Goal: Answer question/provide support: Share knowledge or assist other users

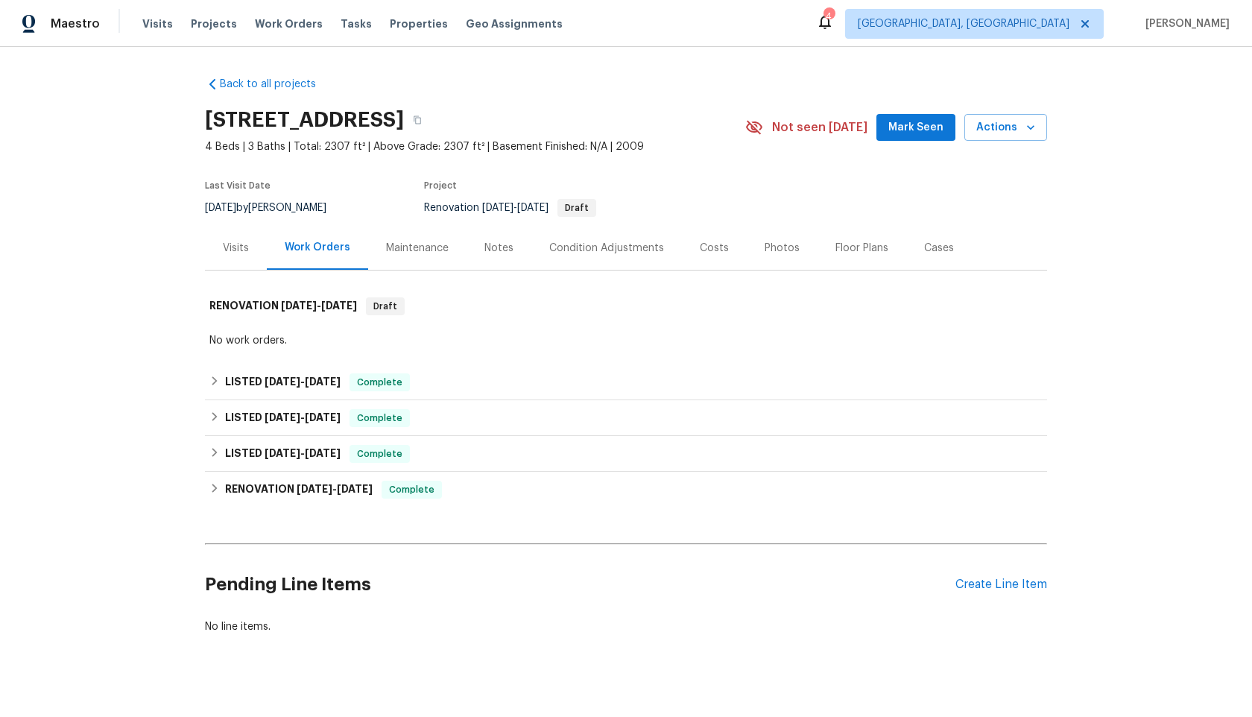
click at [440, 248] on div "Maintenance" at bounding box center [417, 248] width 63 height 15
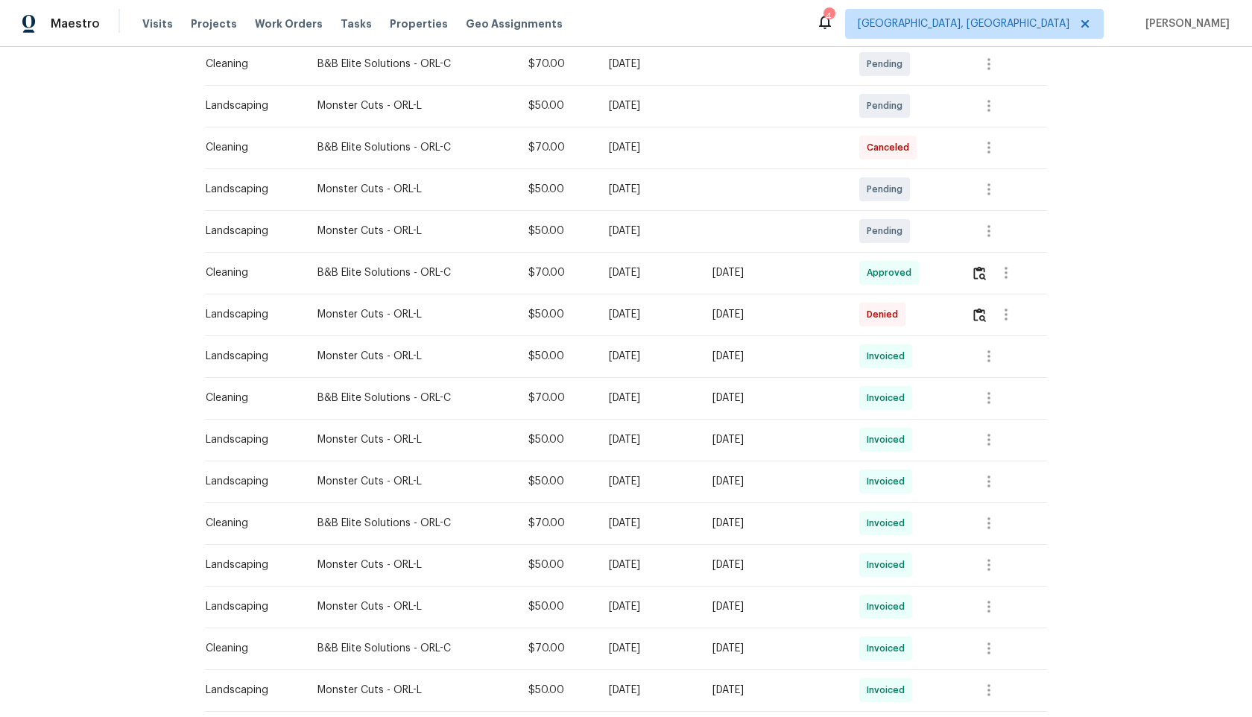
scroll to position [184, 0]
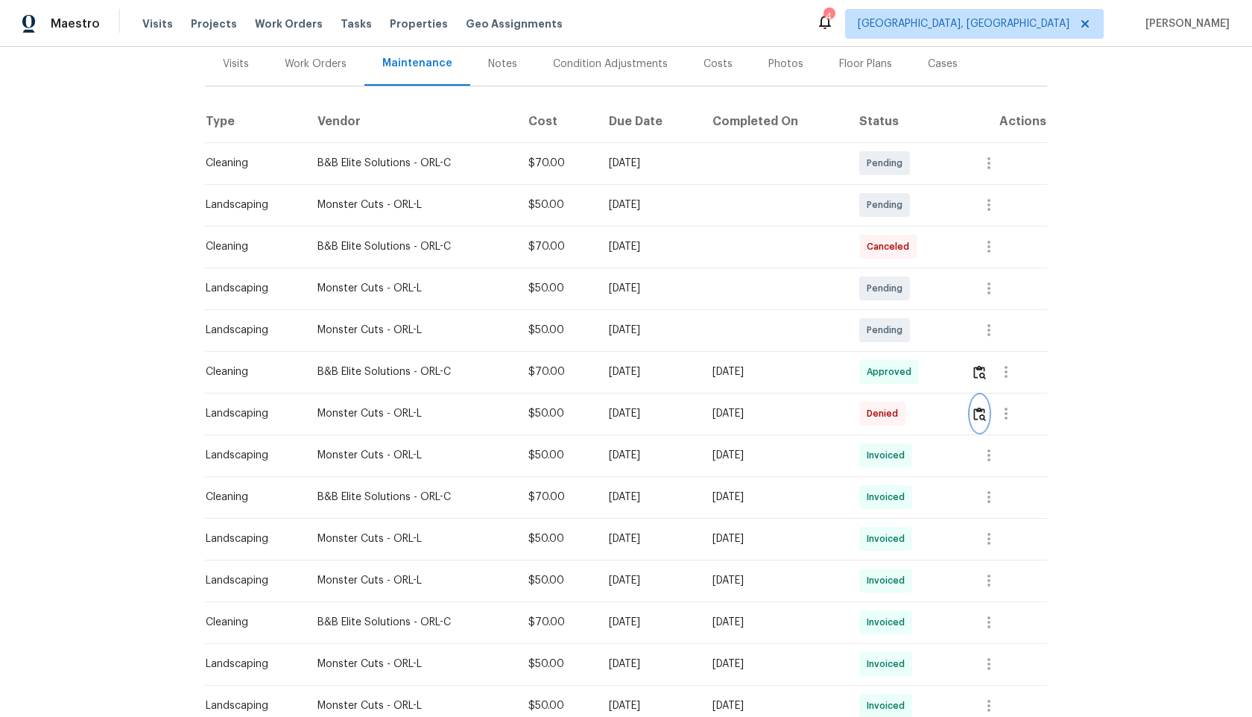
click at [985, 411] on img "button" at bounding box center [979, 414] width 13 height 14
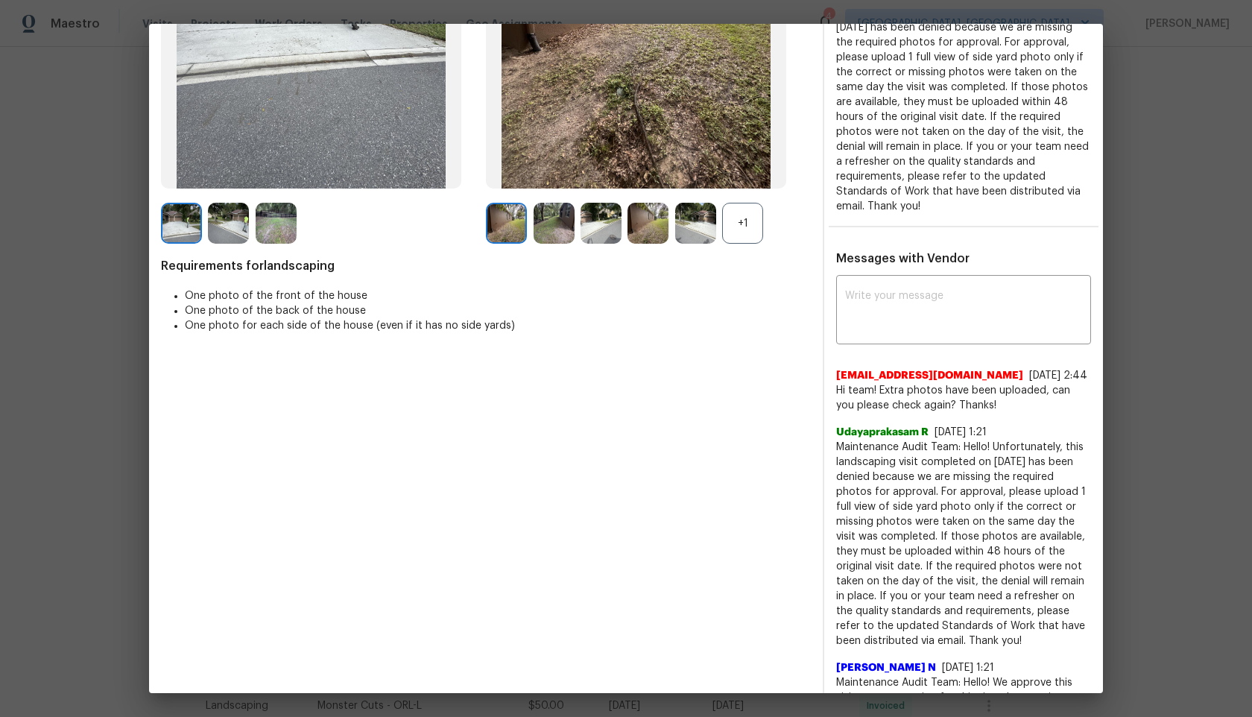
scroll to position [174, 0]
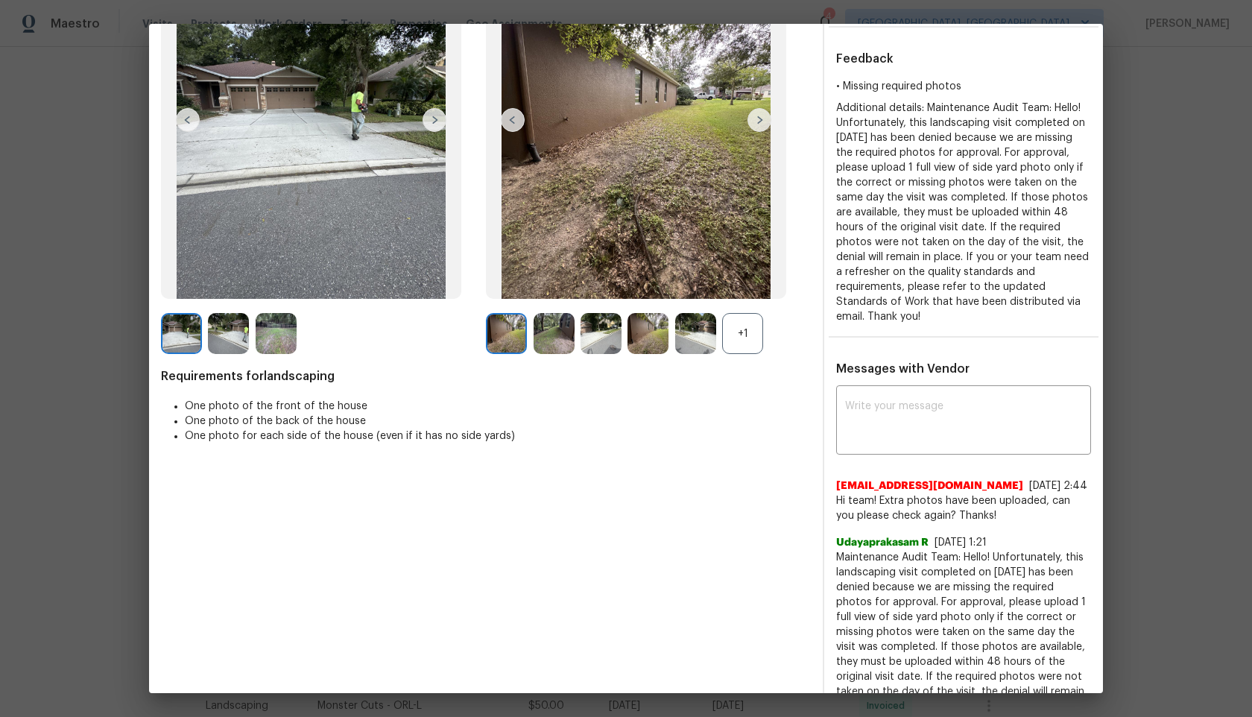
click at [759, 344] on div "+1" at bounding box center [742, 333] width 41 height 41
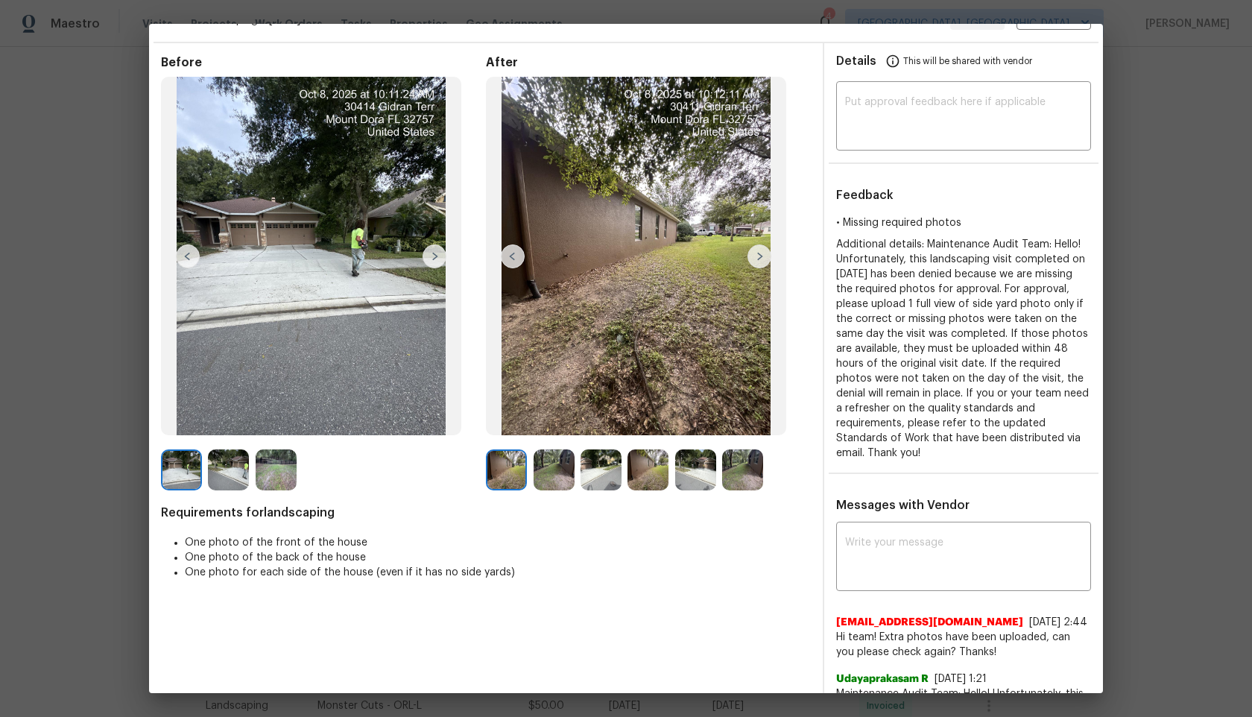
scroll to position [40, 0]
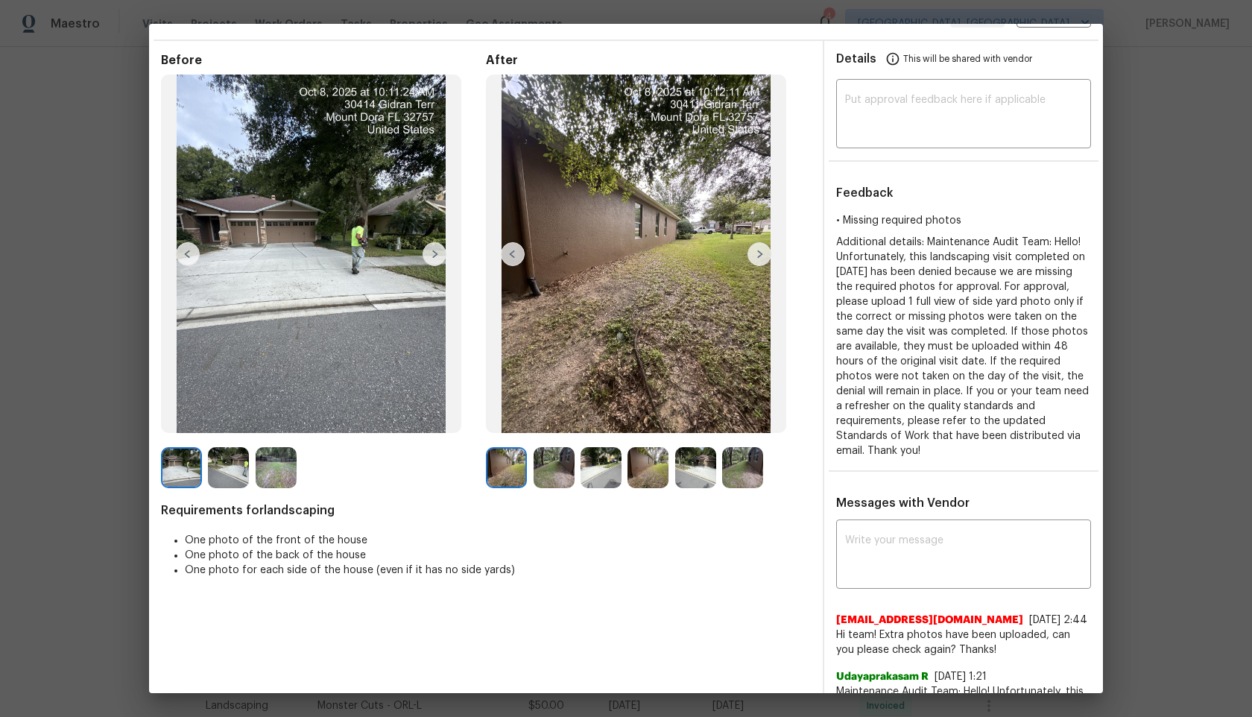
click at [768, 254] on img at bounding box center [759, 254] width 24 height 24
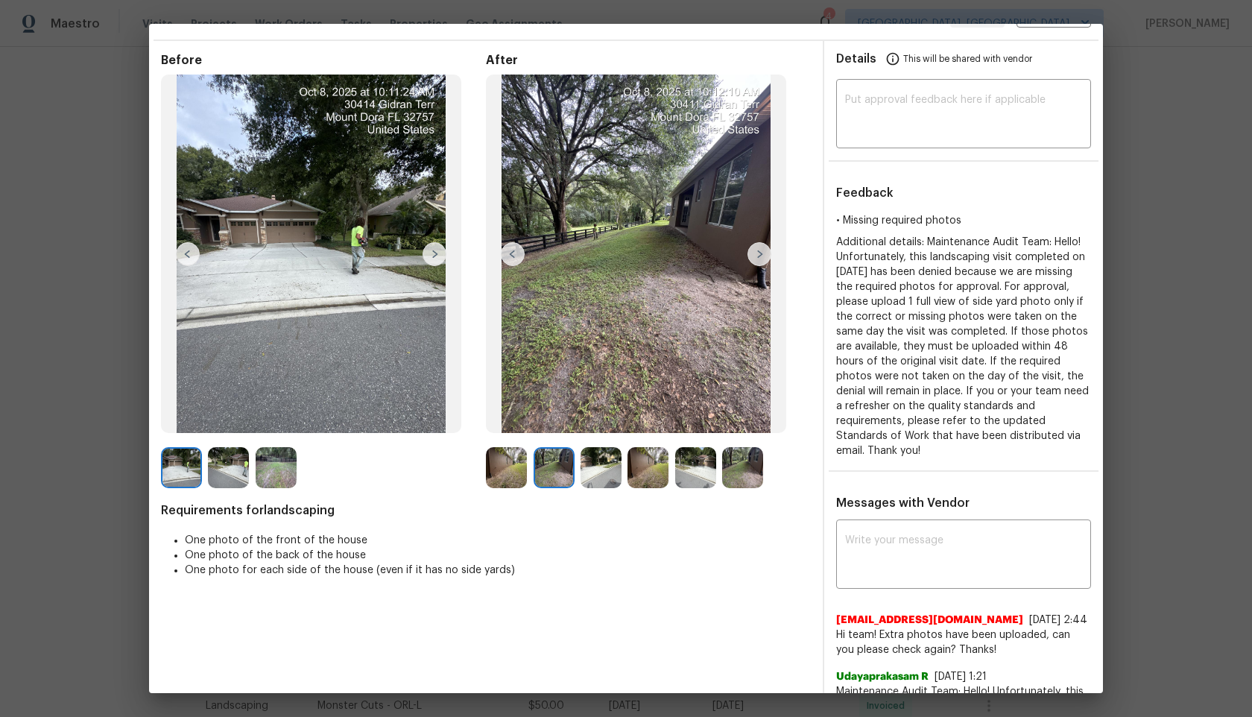
click at [760, 254] on img at bounding box center [759, 254] width 24 height 24
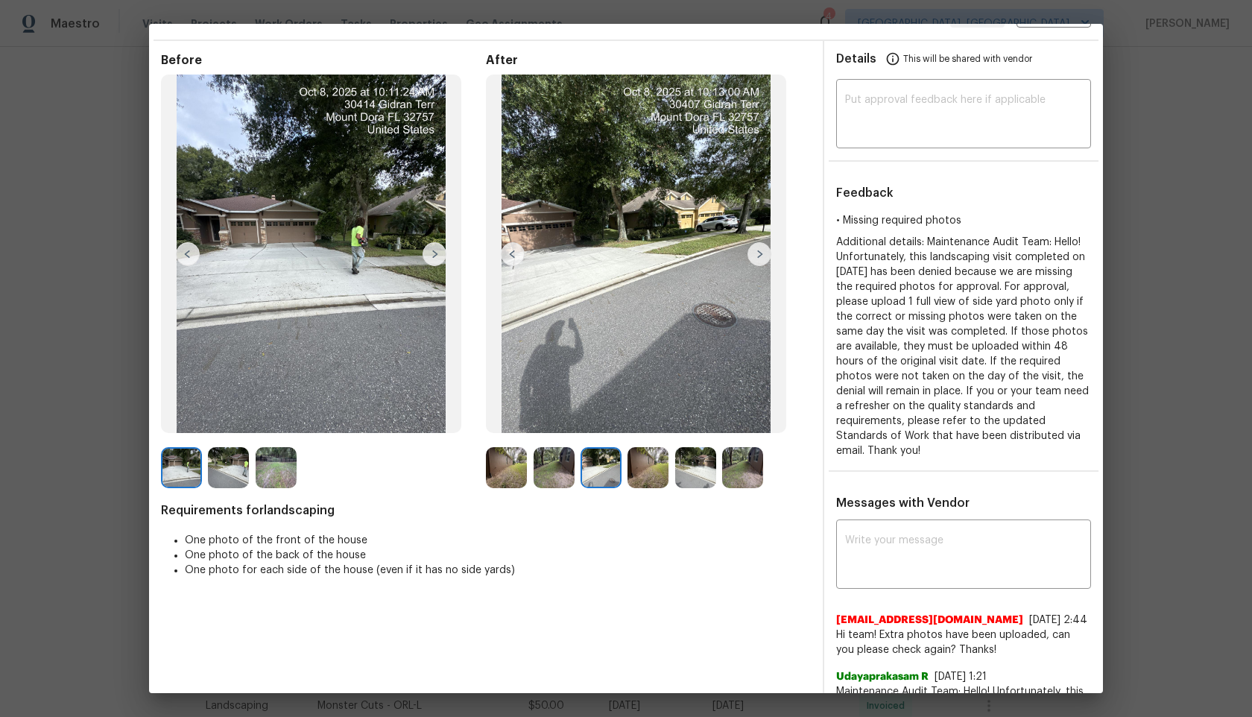
click at [760, 254] on img at bounding box center [759, 254] width 24 height 24
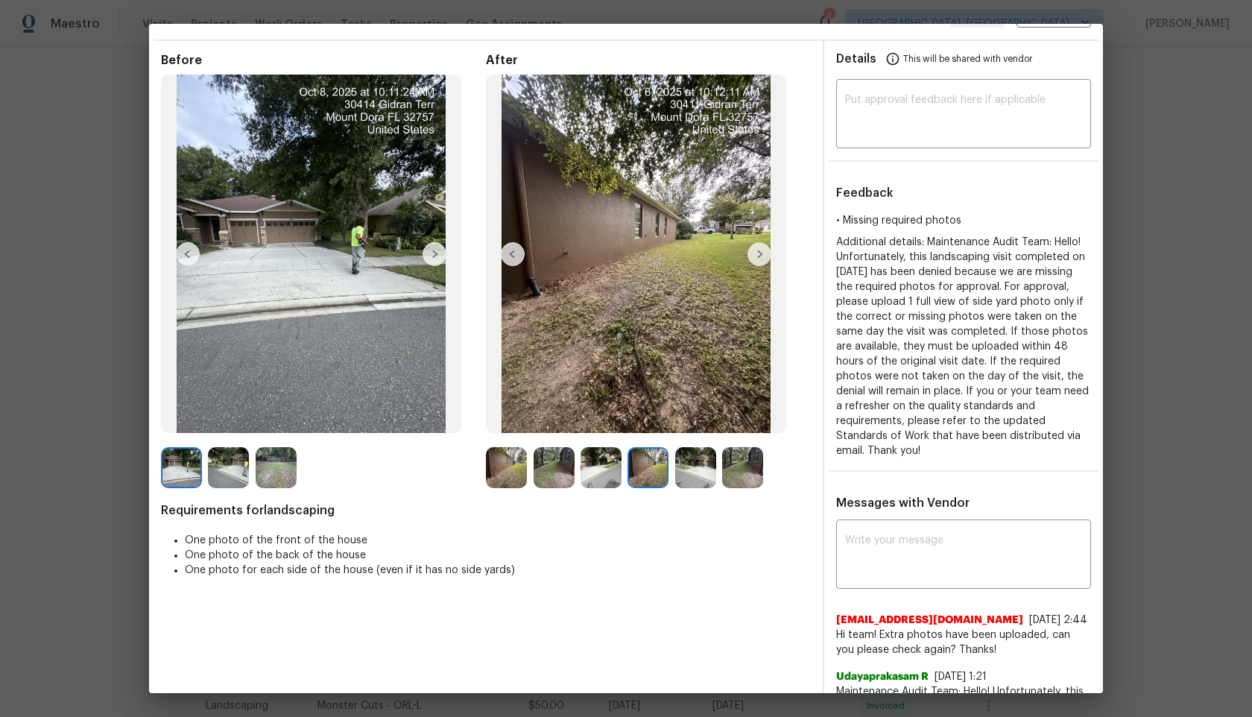
click at [760, 255] on img at bounding box center [759, 254] width 24 height 24
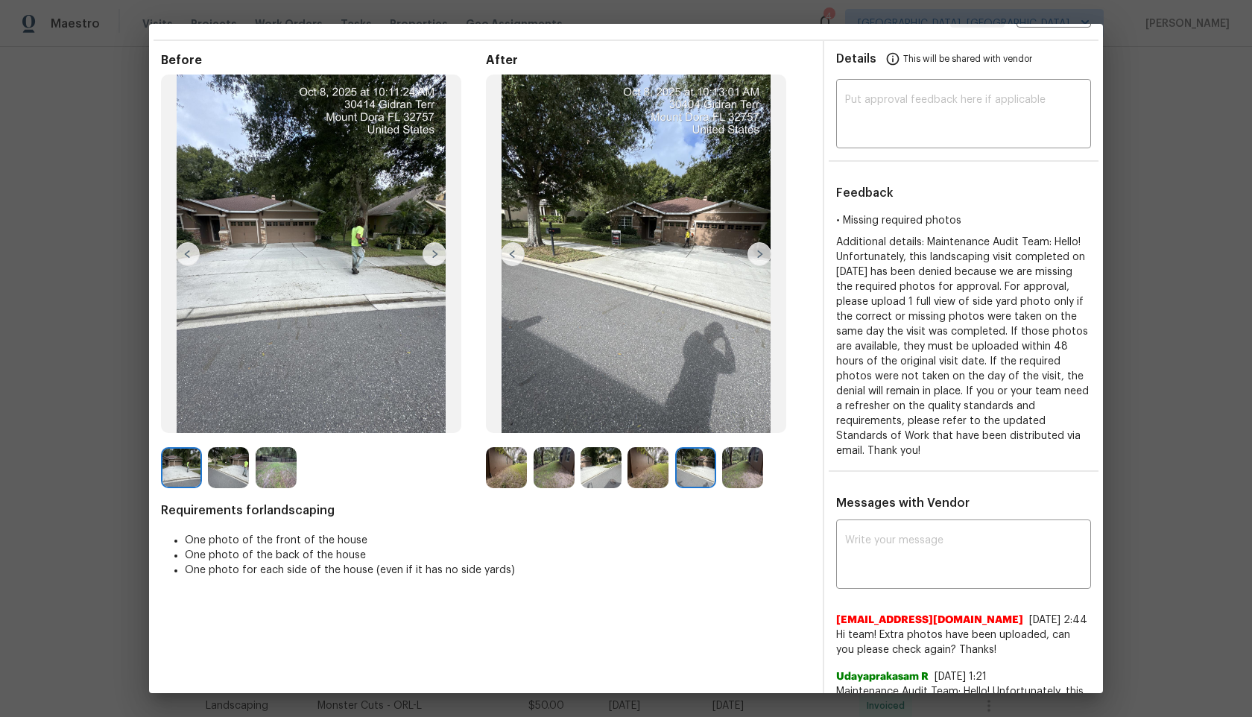
click at [759, 256] on img at bounding box center [759, 254] width 24 height 24
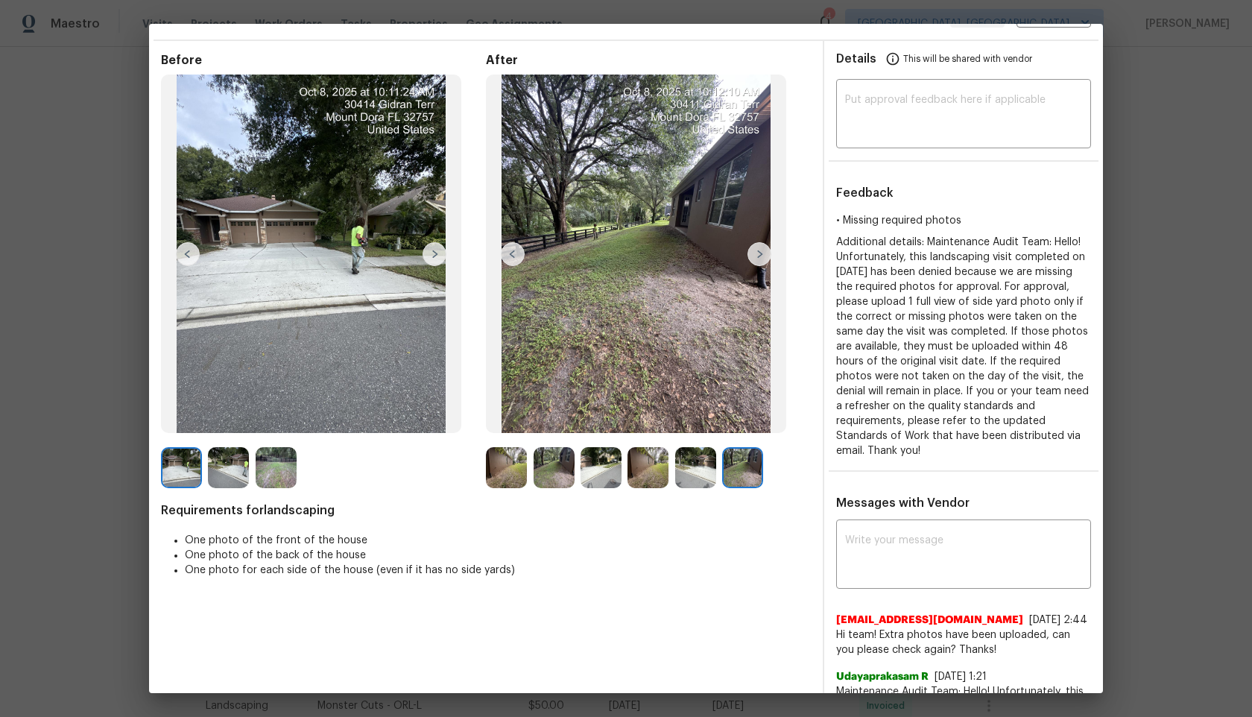
click at [759, 256] on img at bounding box center [759, 254] width 24 height 24
click at [698, 459] on img at bounding box center [695, 467] width 41 height 41
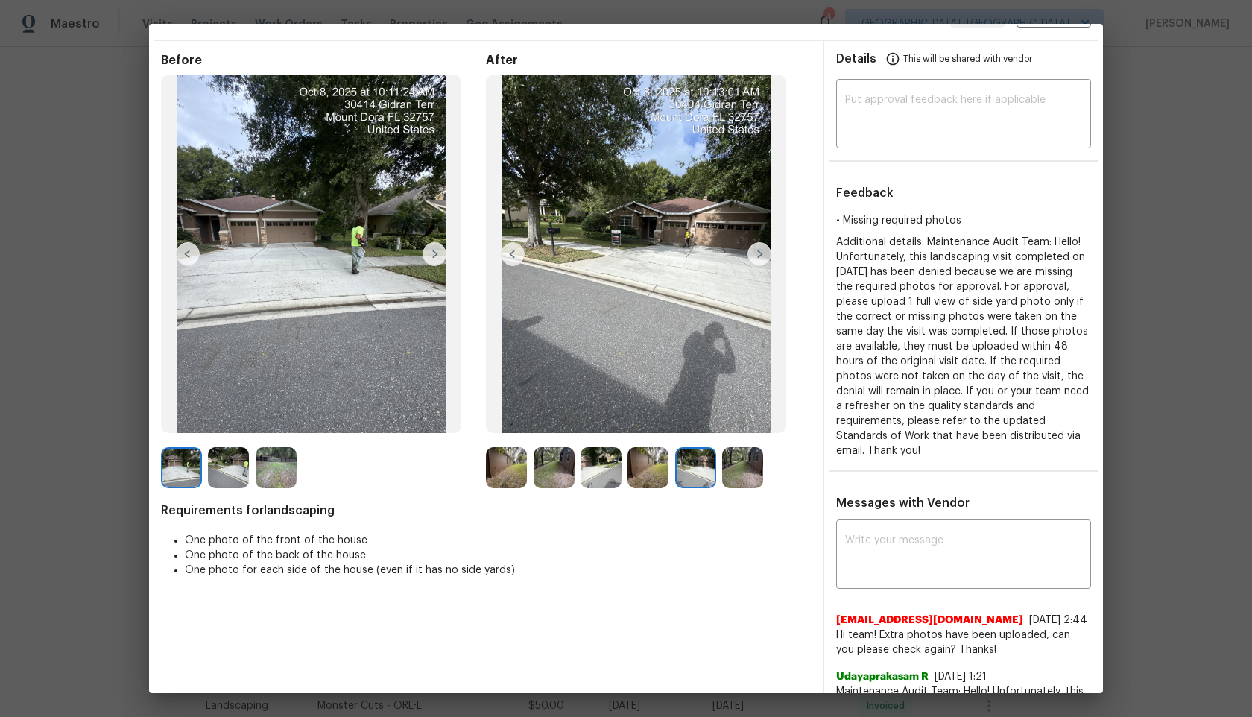
click at [653, 470] on img at bounding box center [647, 467] width 41 height 41
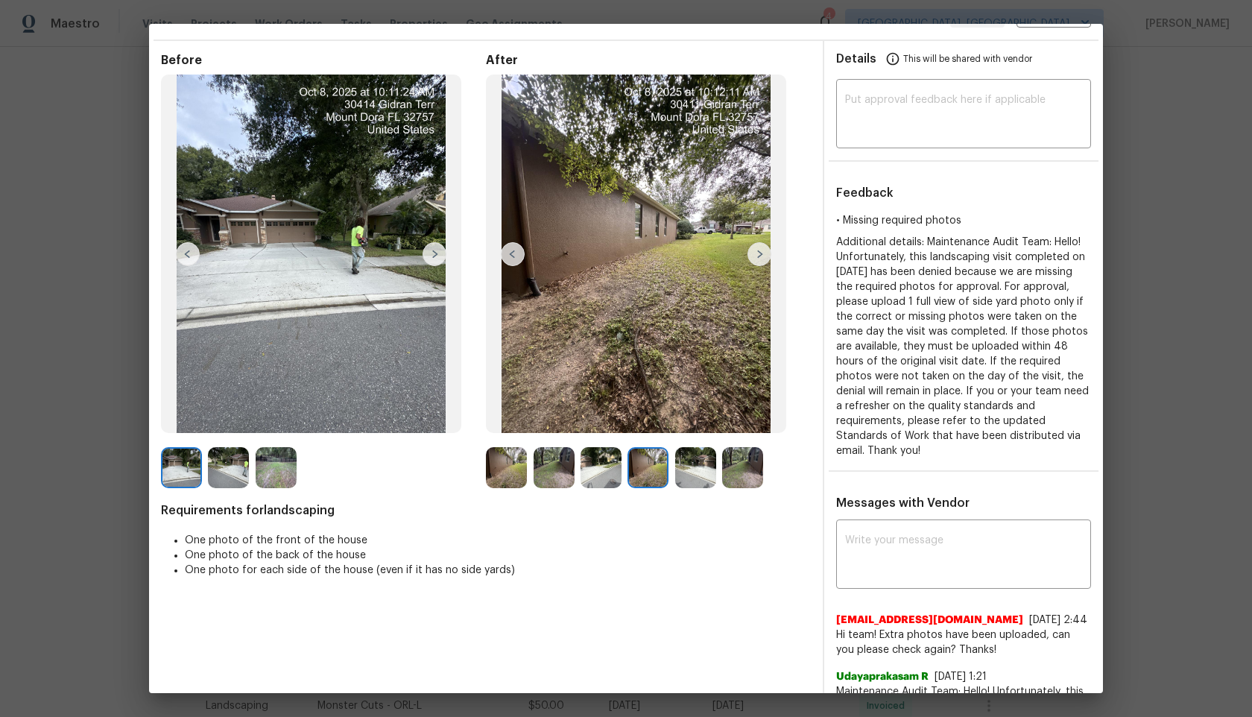
click at [591, 476] on img at bounding box center [601, 467] width 41 height 41
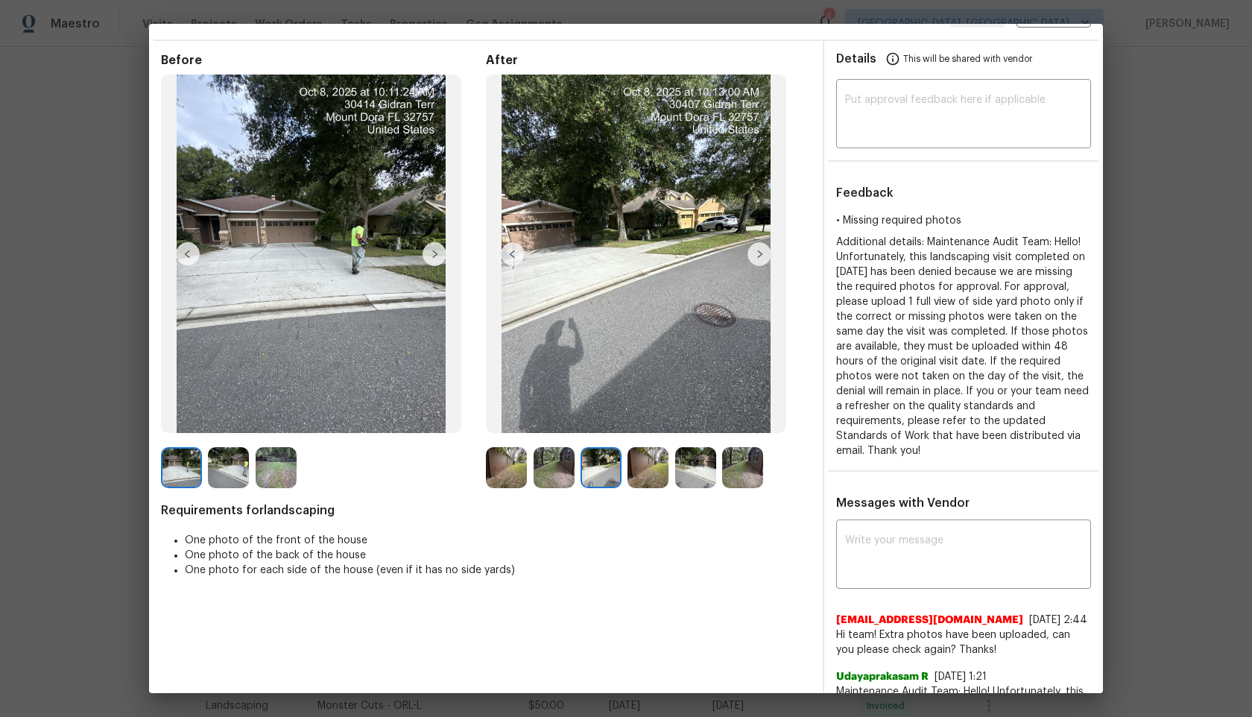
click at [541, 468] on img at bounding box center [554, 467] width 41 height 41
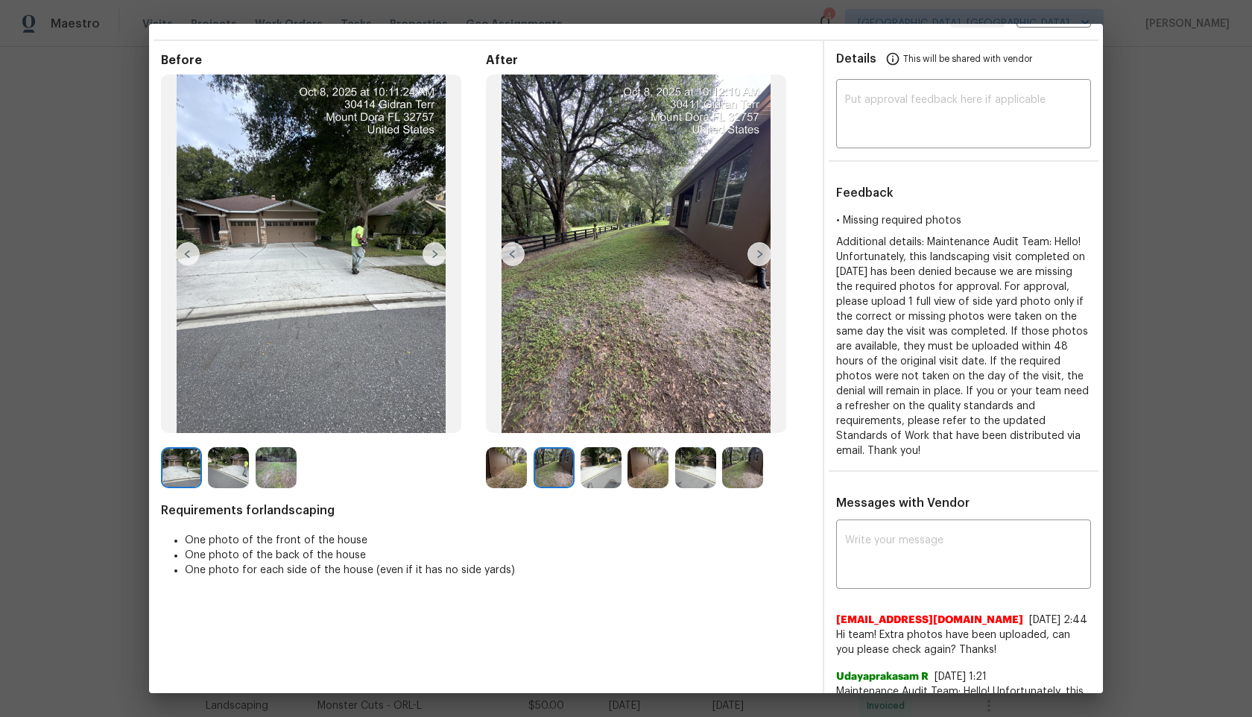
click at [511, 466] on img at bounding box center [506, 467] width 41 height 41
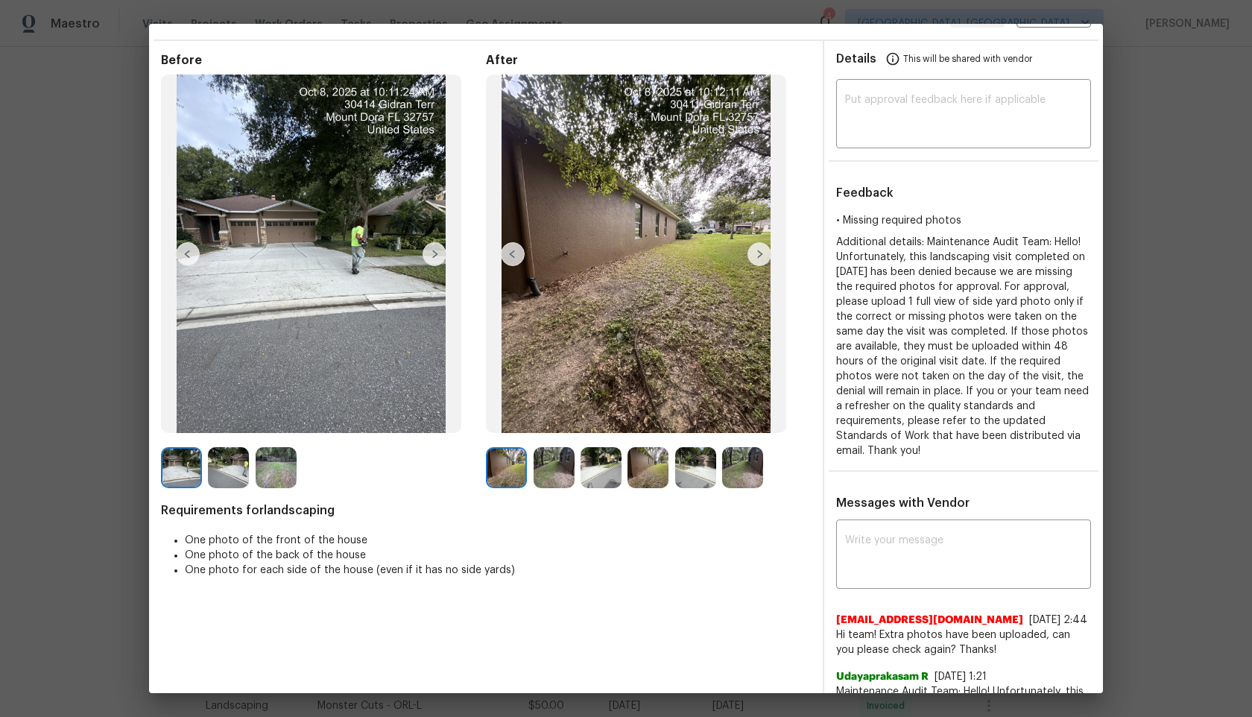
click at [762, 251] on img at bounding box center [759, 254] width 24 height 24
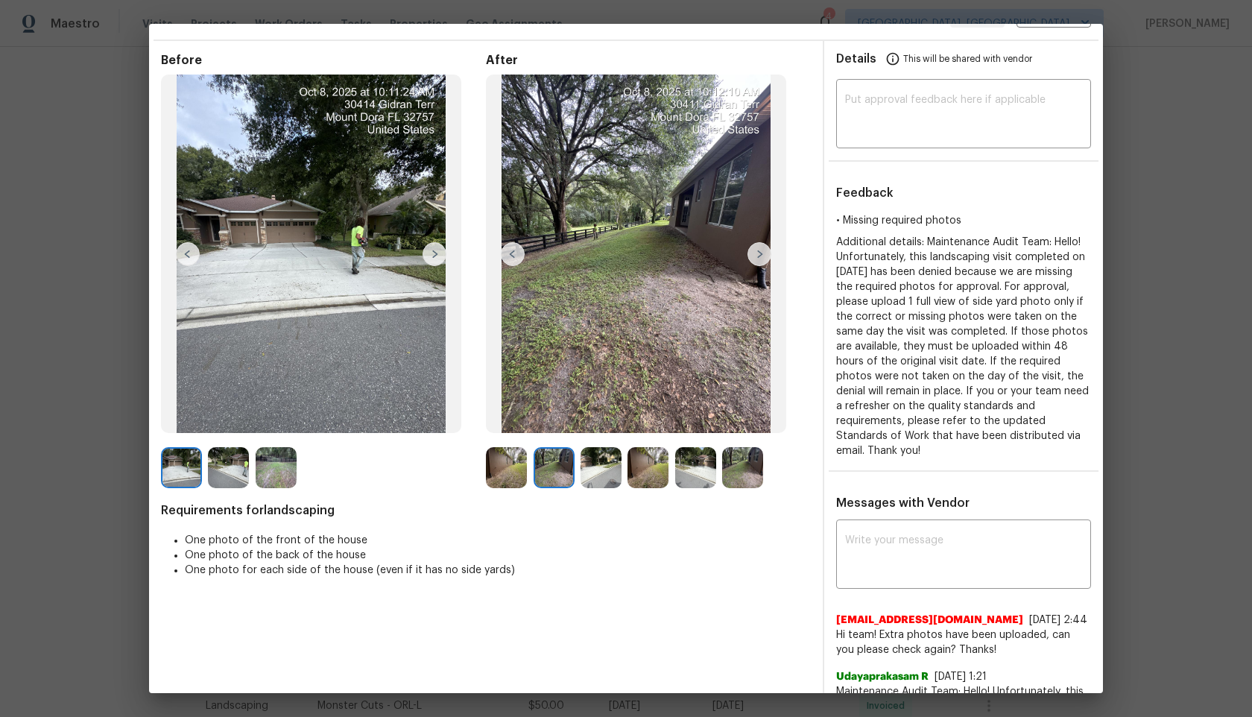
click at [762, 253] on img at bounding box center [759, 254] width 24 height 24
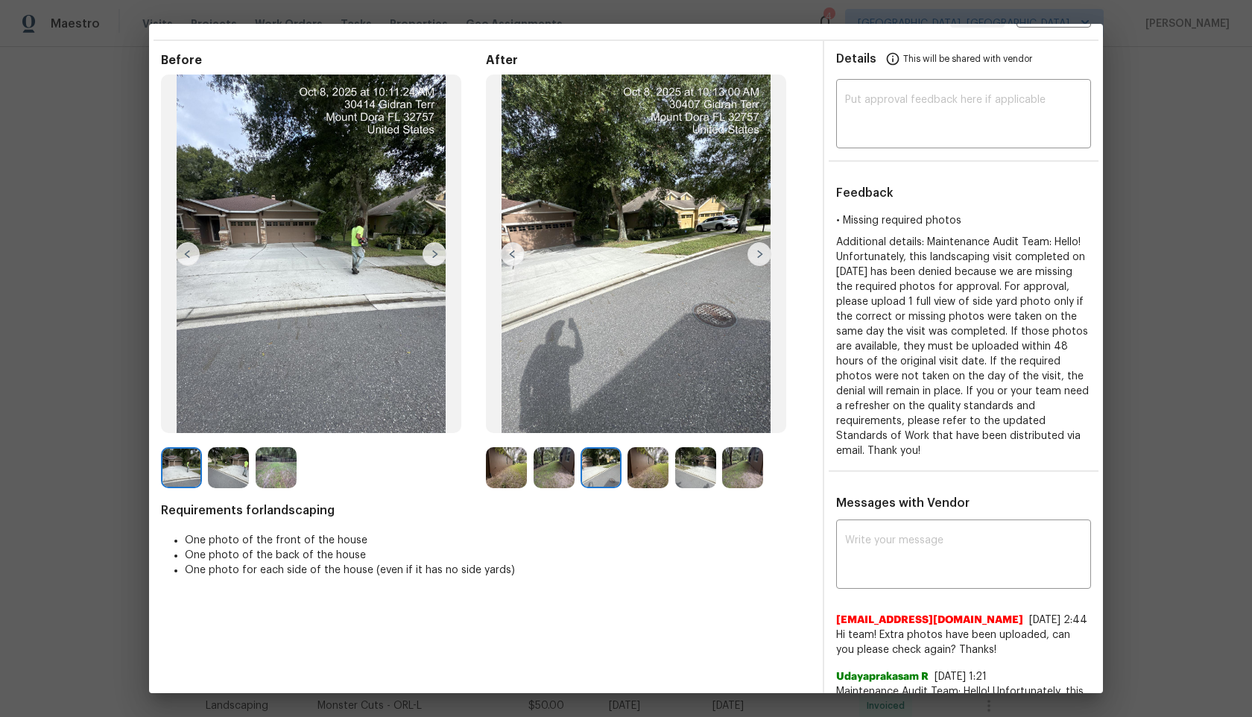
click at [762, 255] on img at bounding box center [759, 254] width 24 height 24
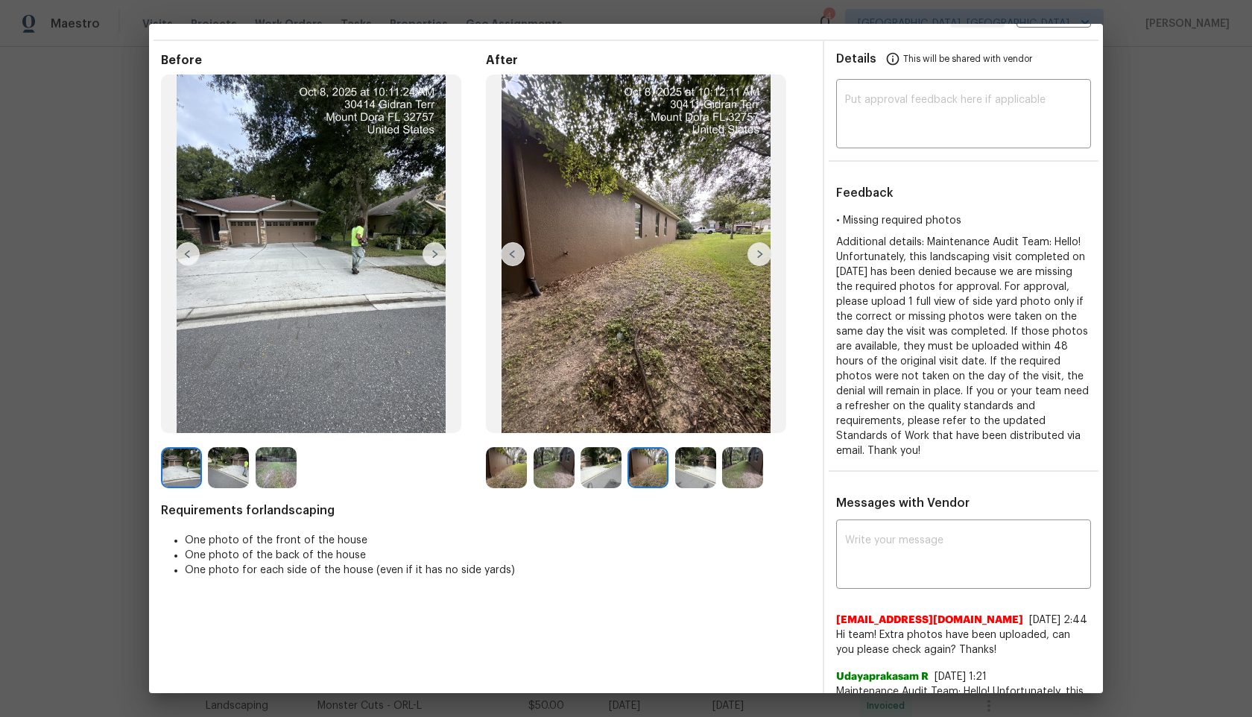
click at [762, 256] on img at bounding box center [759, 254] width 24 height 24
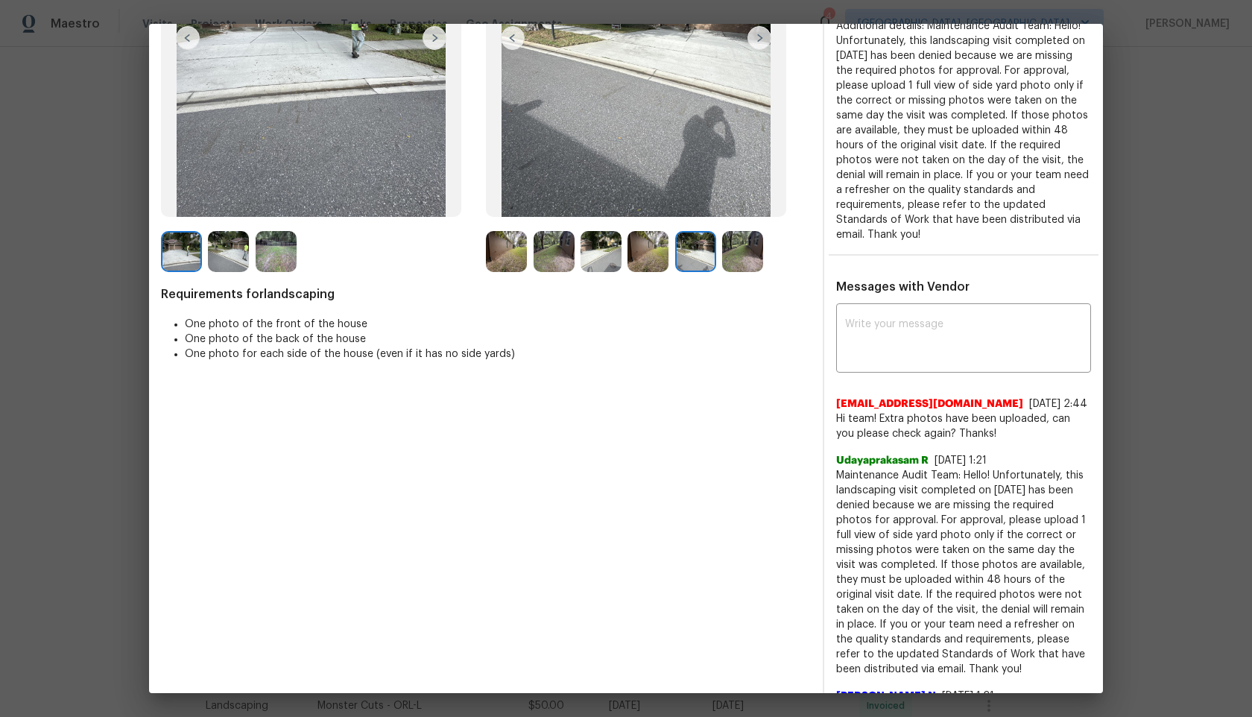
scroll to position [101, 0]
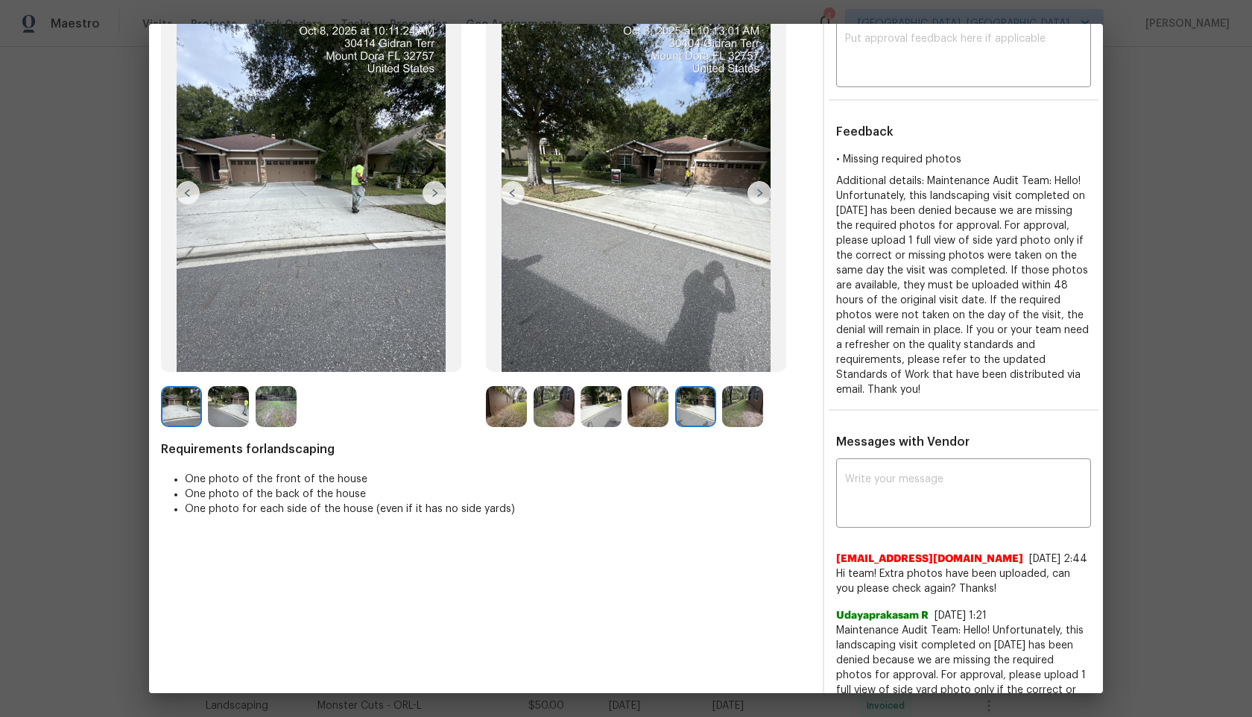
click at [502, 408] on img at bounding box center [506, 406] width 41 height 41
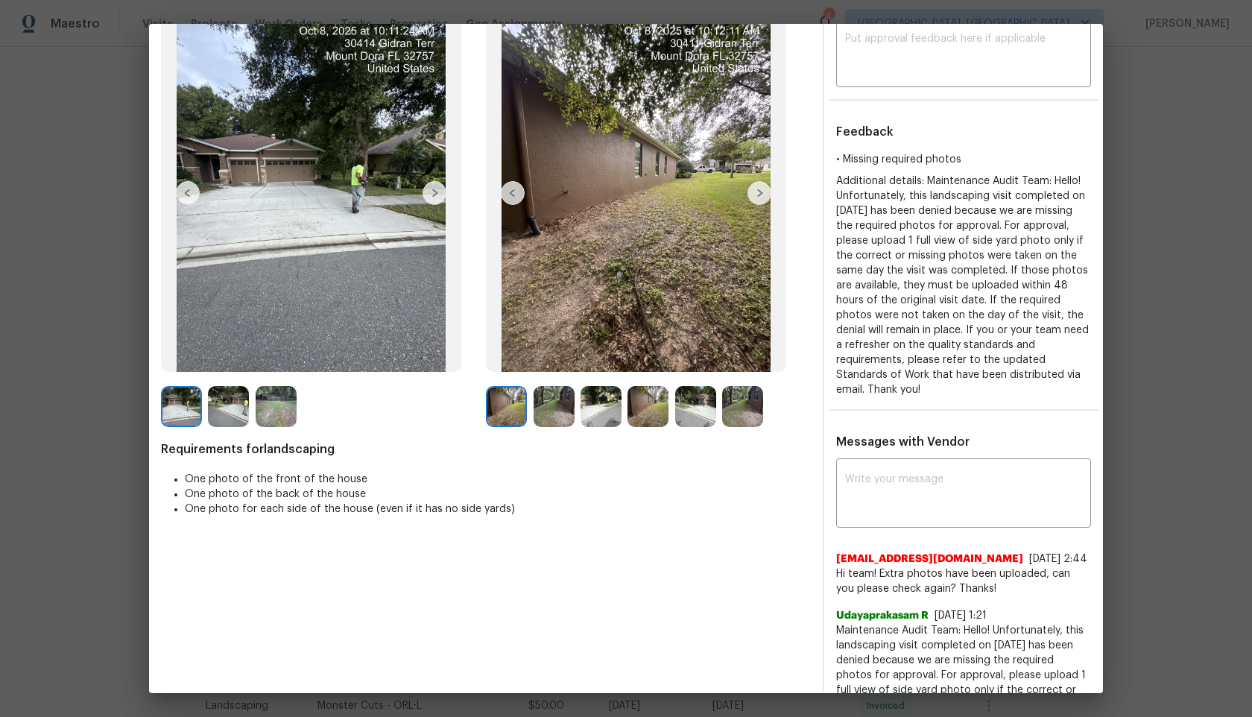
click at [548, 402] on img at bounding box center [554, 406] width 41 height 41
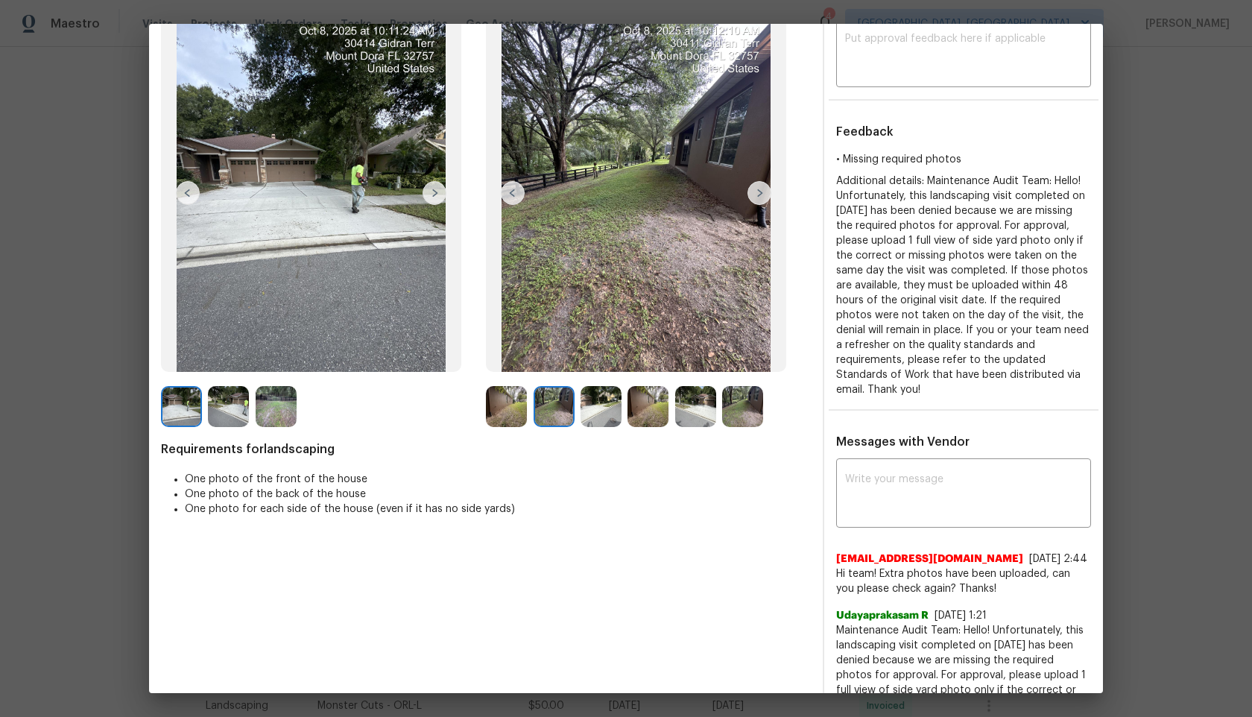
click at [597, 401] on img at bounding box center [601, 406] width 41 height 41
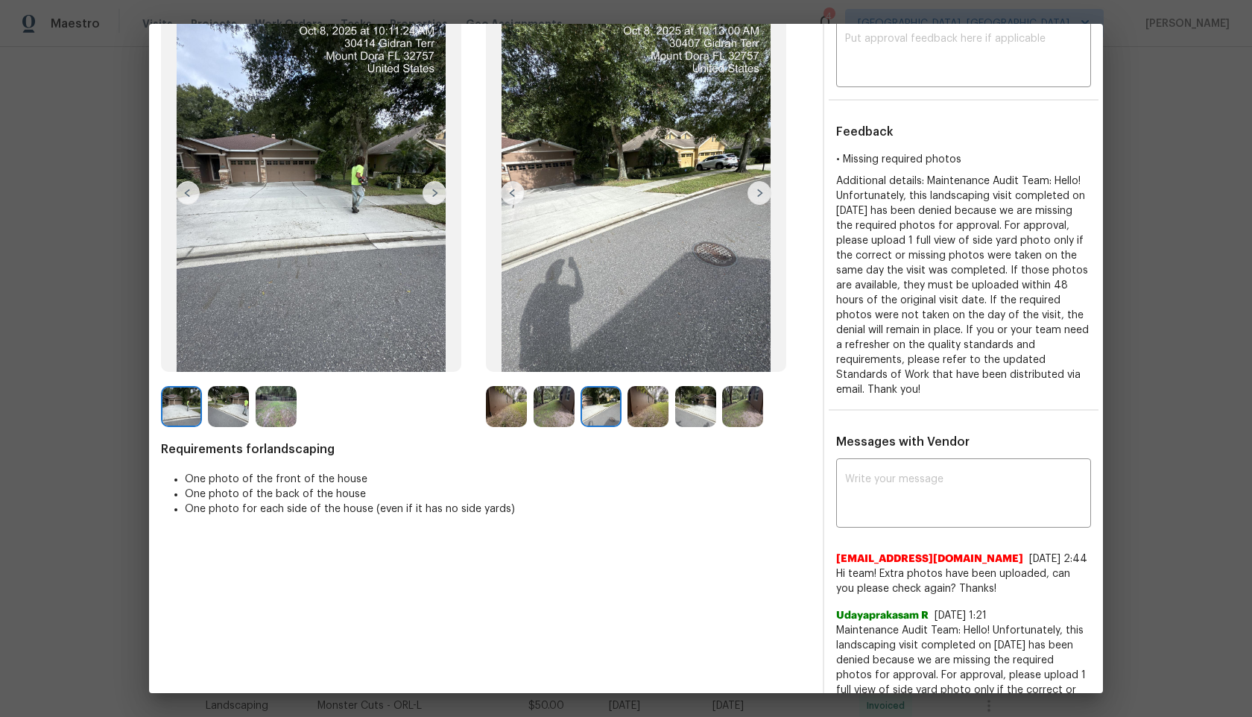
click at [650, 409] on img at bounding box center [647, 406] width 41 height 41
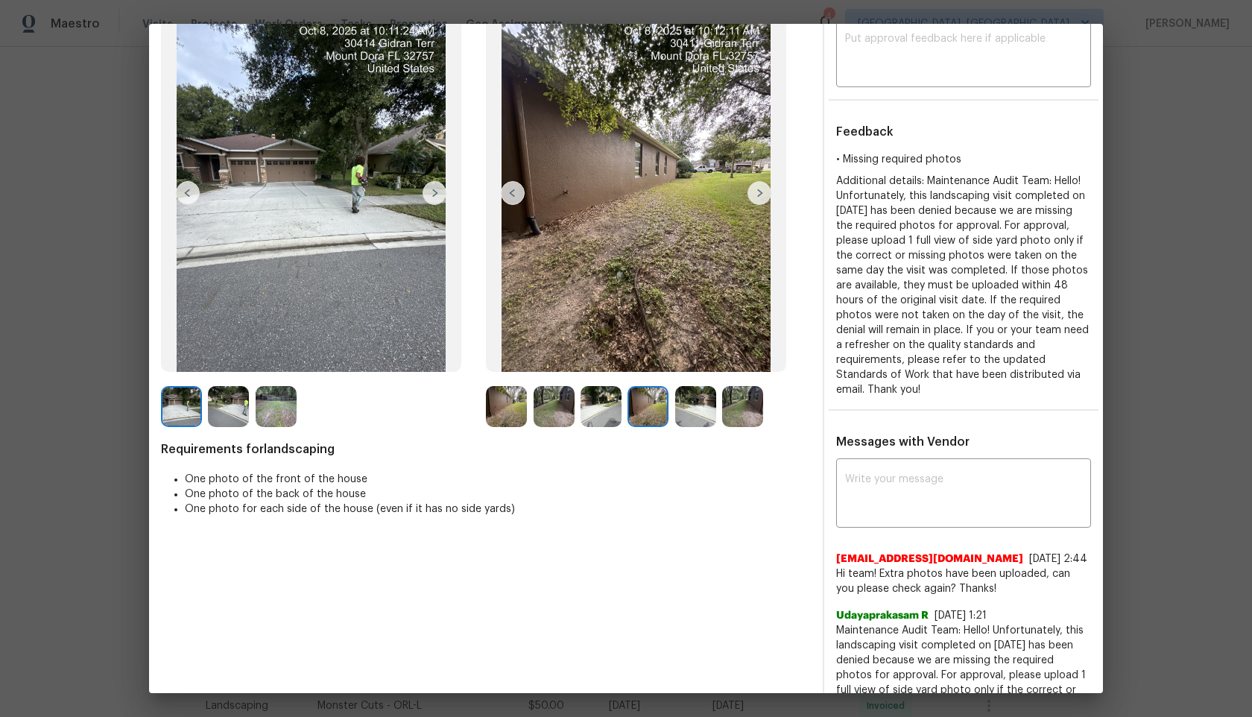
click at [685, 410] on img at bounding box center [695, 406] width 41 height 41
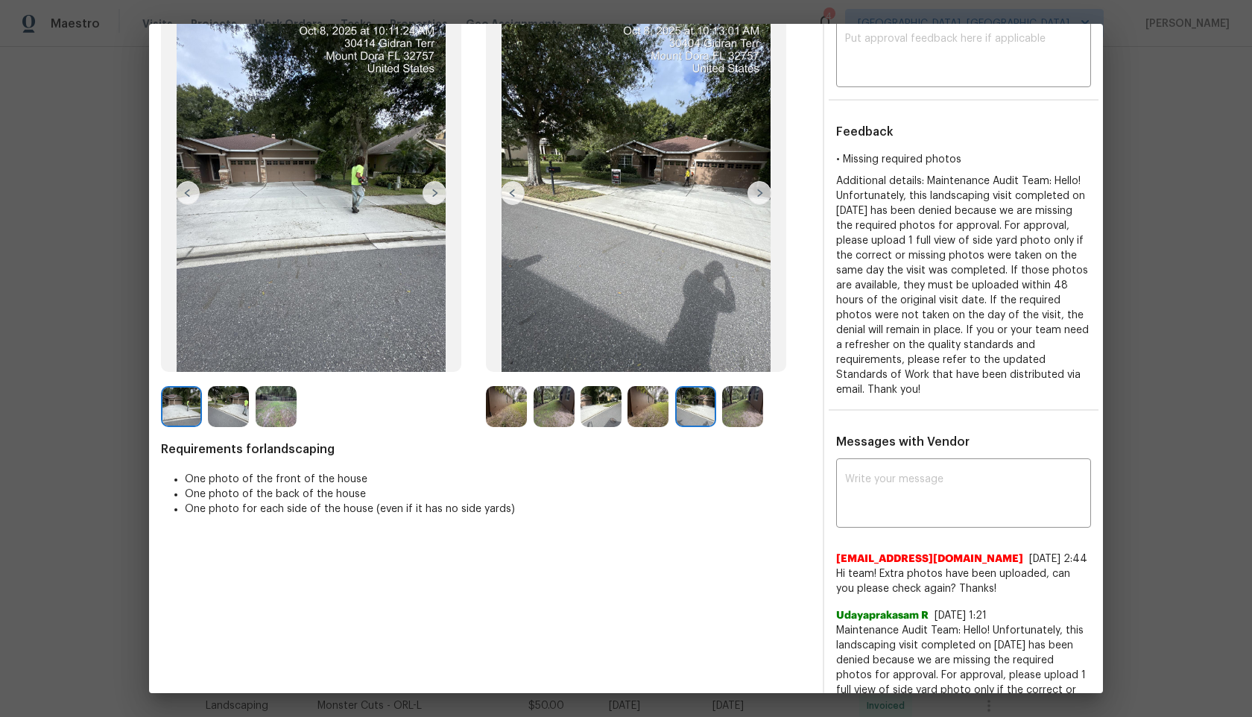
click at [516, 410] on img at bounding box center [506, 406] width 41 height 41
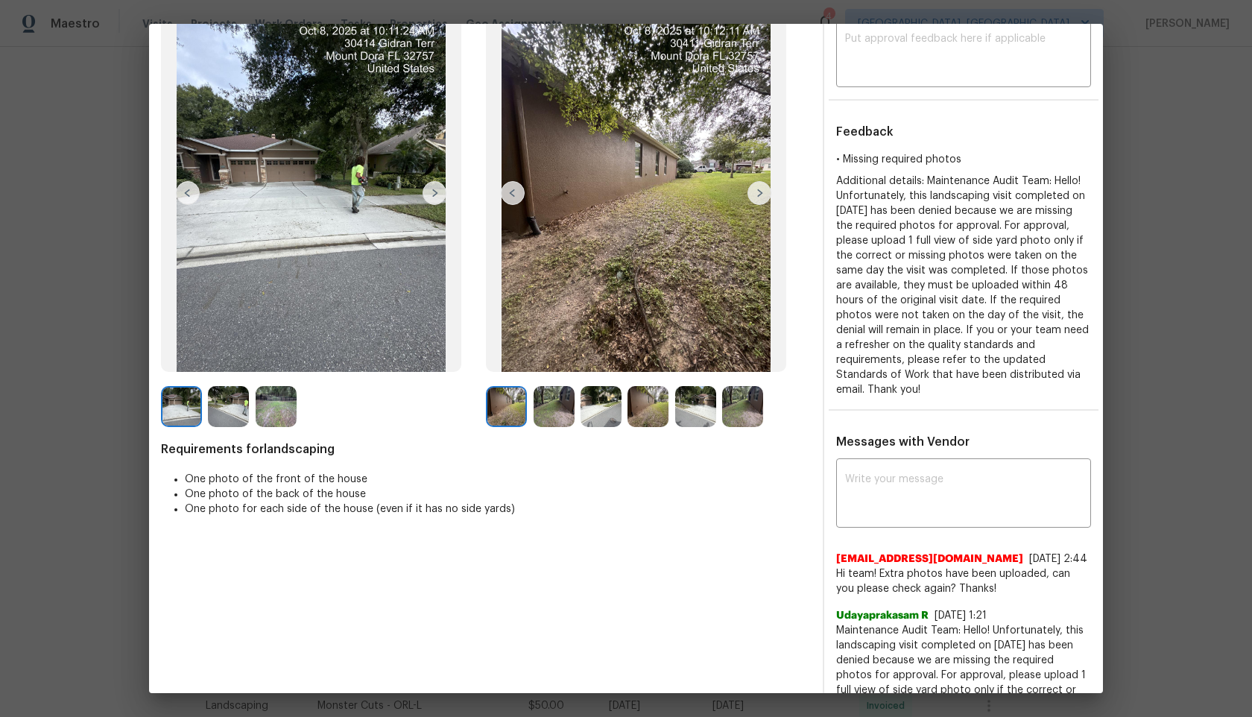
click at [551, 408] on img at bounding box center [554, 406] width 41 height 41
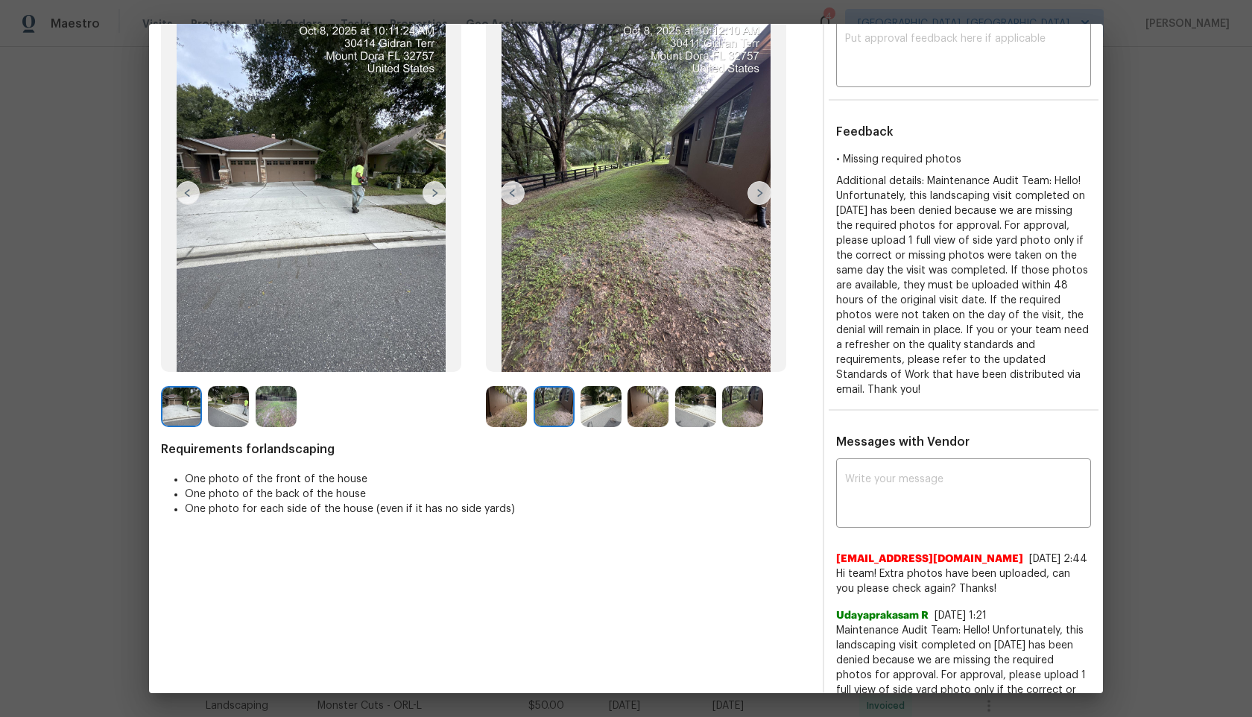
click at [493, 409] on img at bounding box center [506, 406] width 41 height 41
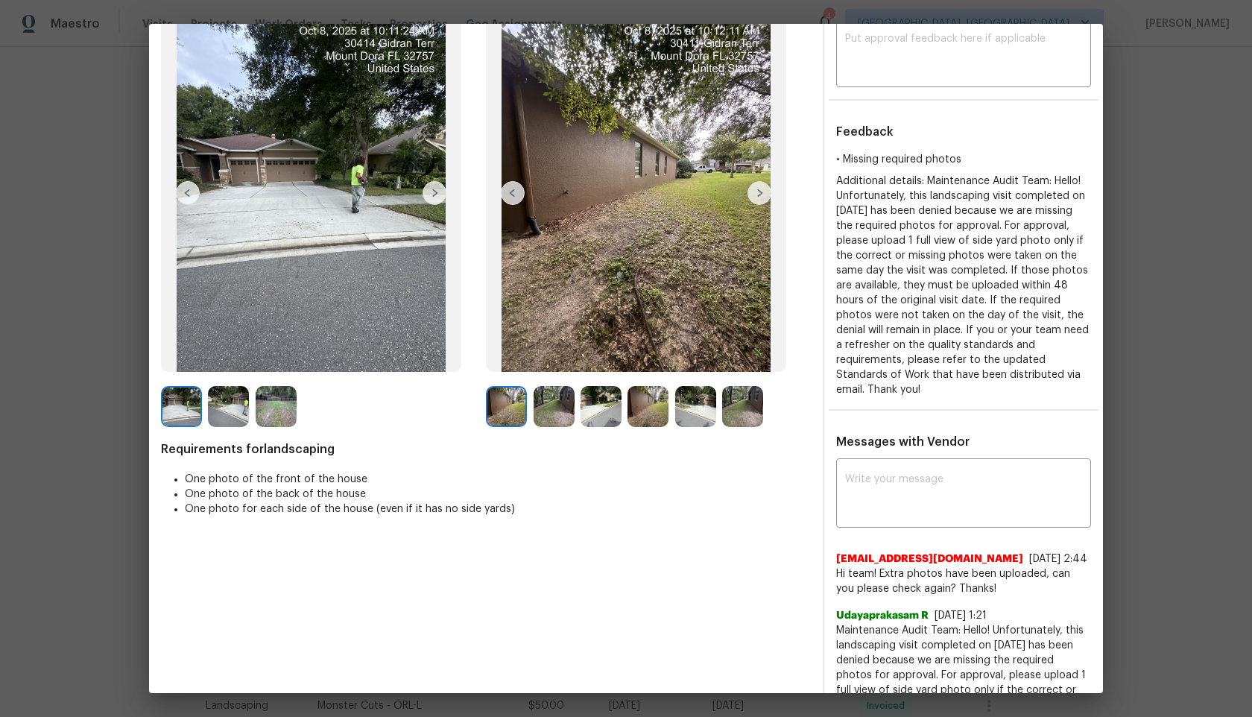
click at [548, 408] on img at bounding box center [554, 406] width 41 height 41
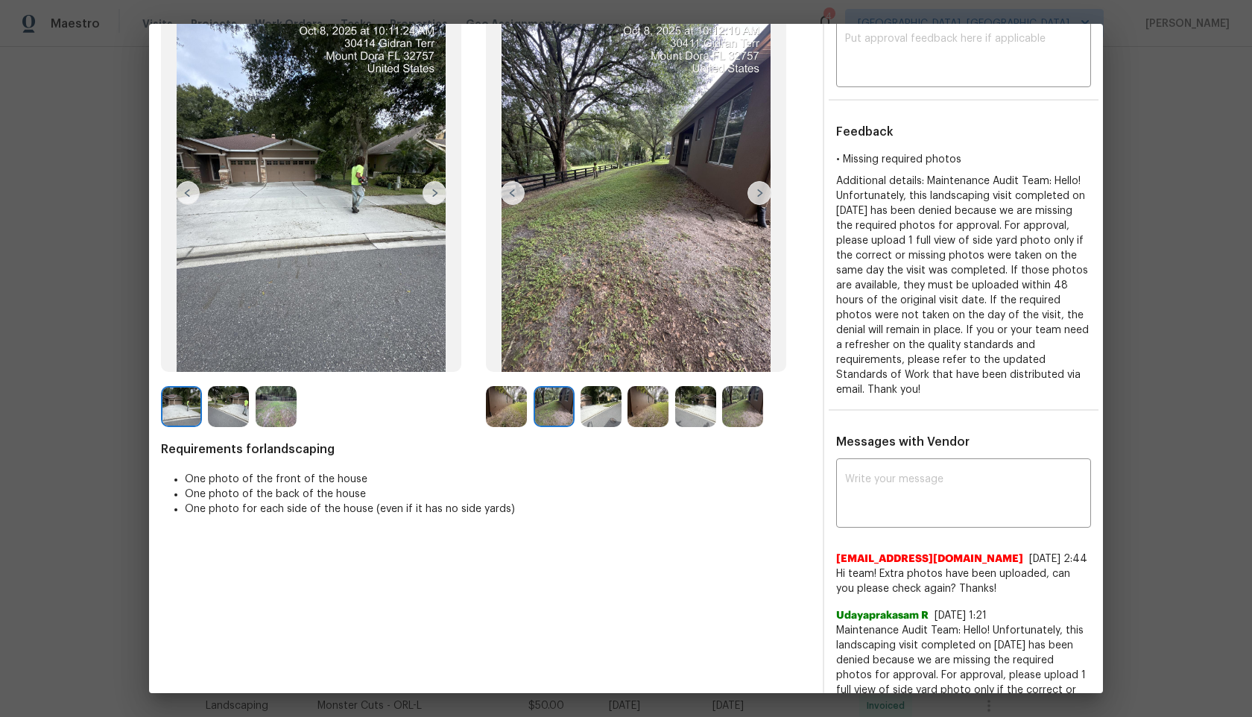
click at [601, 404] on img at bounding box center [601, 406] width 41 height 41
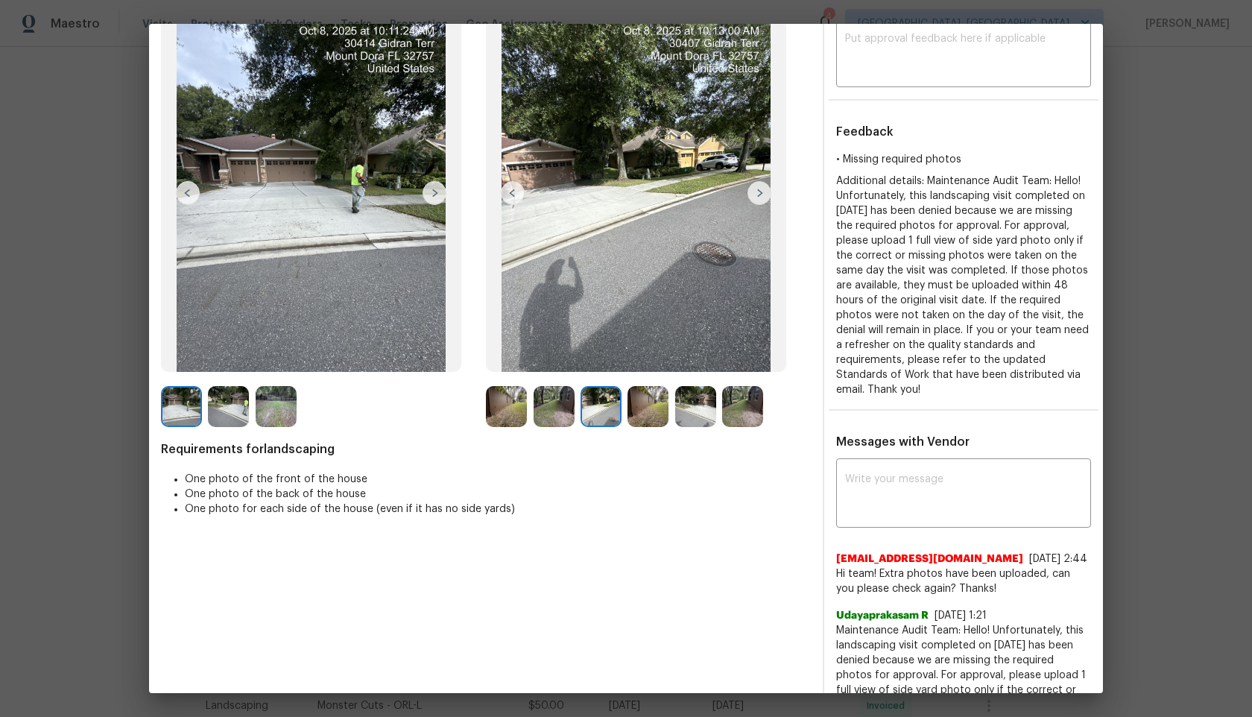
click at [657, 405] on img at bounding box center [647, 406] width 41 height 41
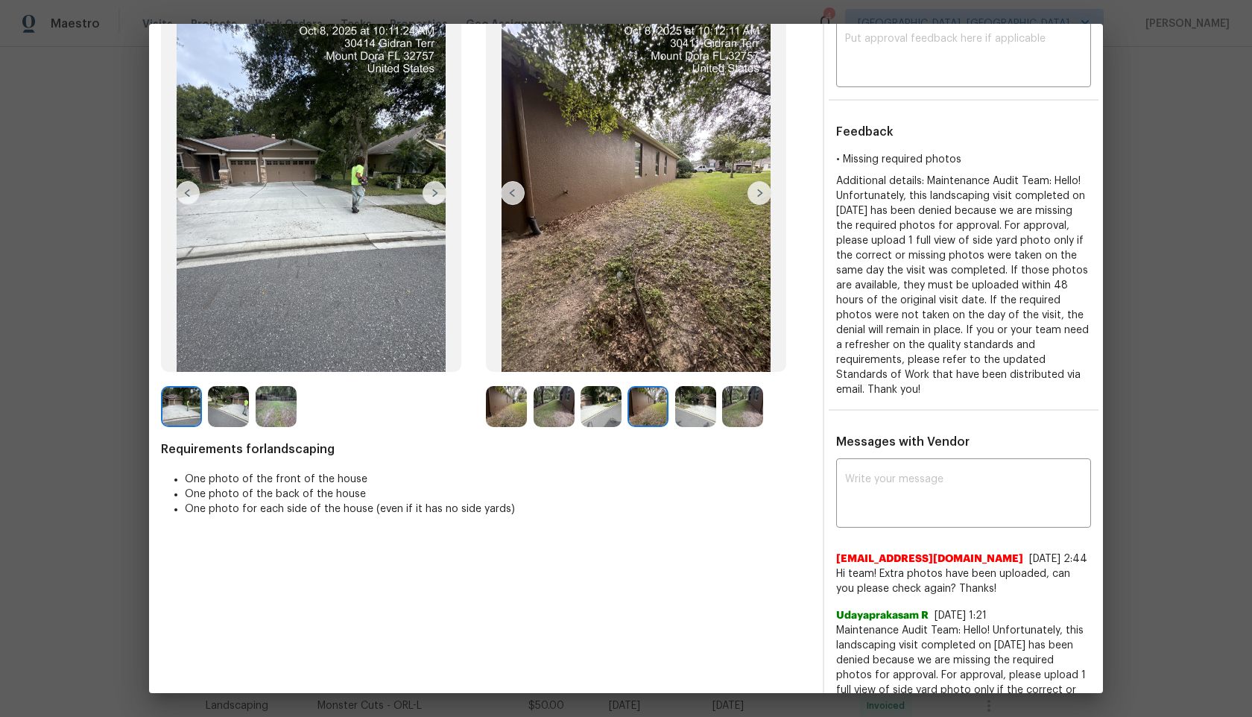
click at [675, 405] on img at bounding box center [695, 406] width 41 height 41
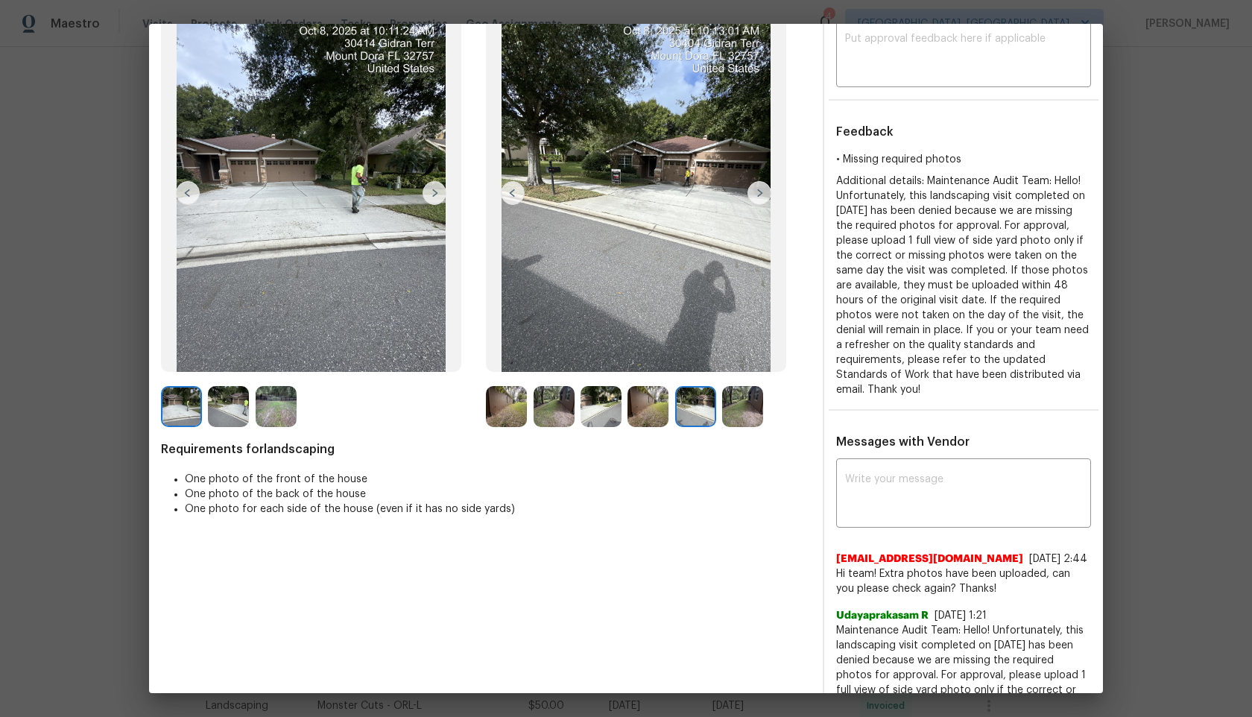
click at [740, 405] on img at bounding box center [742, 406] width 41 height 41
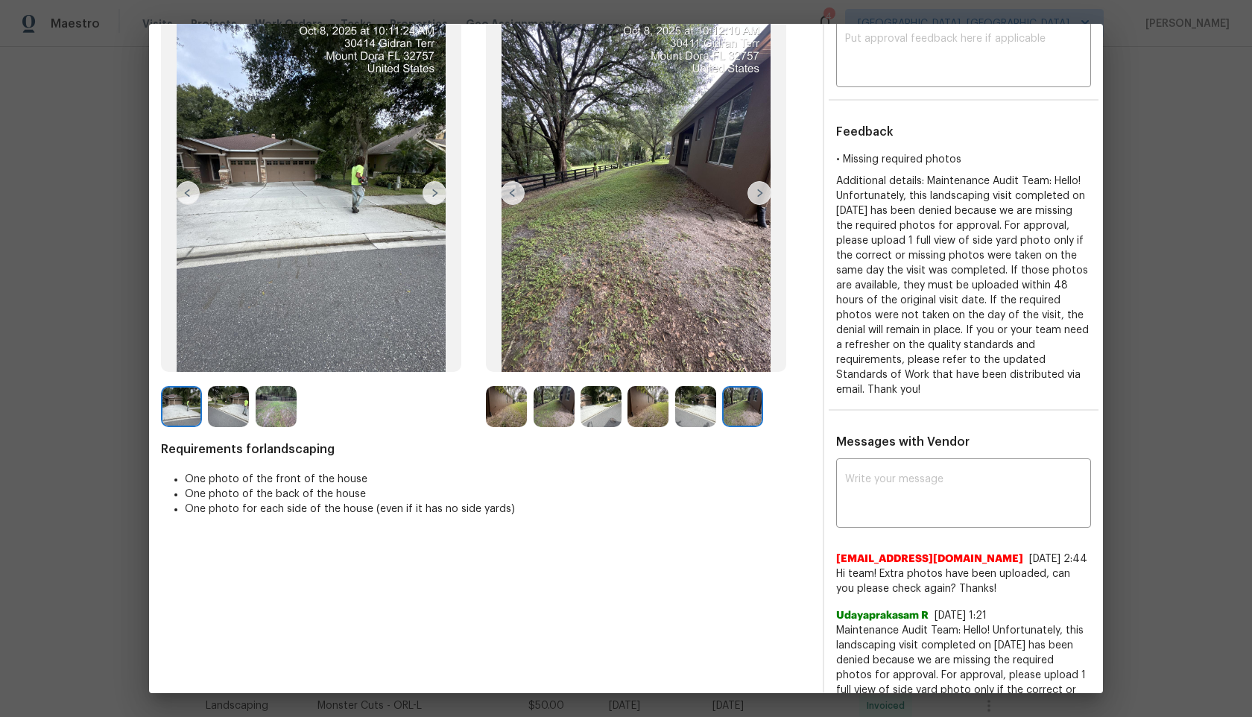
click at [695, 408] on img at bounding box center [695, 406] width 41 height 41
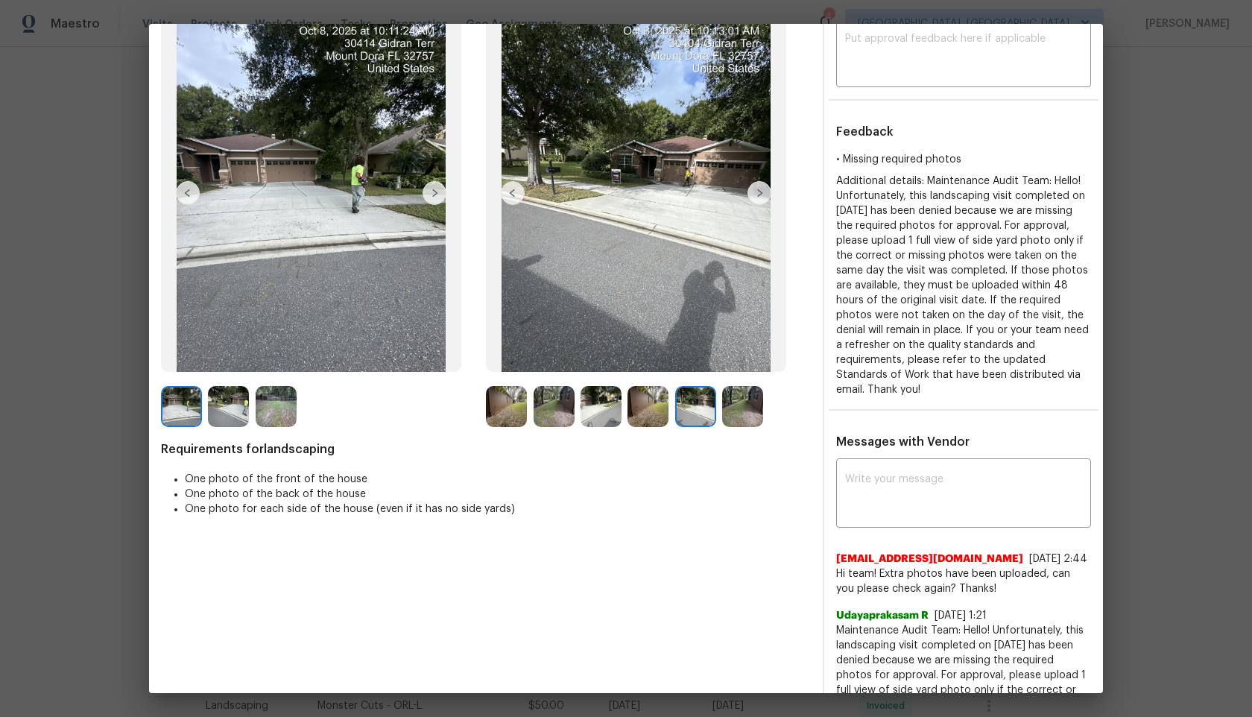
click at [748, 408] on img at bounding box center [742, 406] width 41 height 41
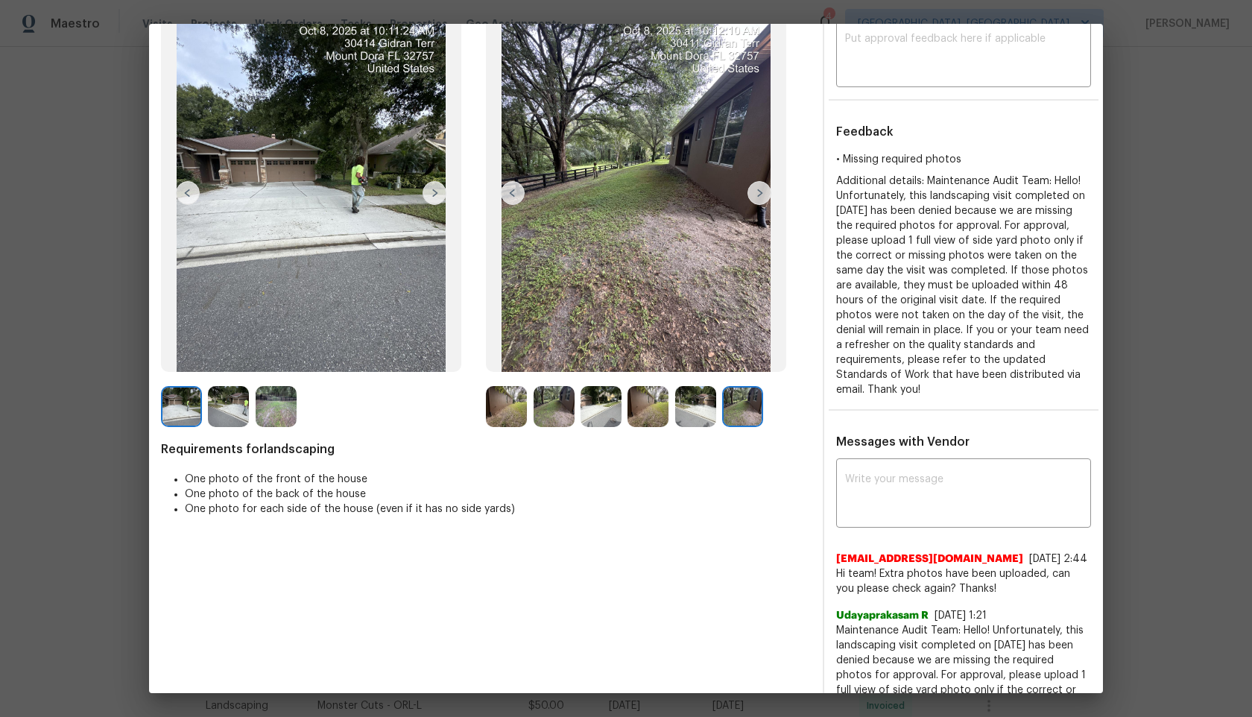
click at [689, 409] on img at bounding box center [695, 406] width 41 height 41
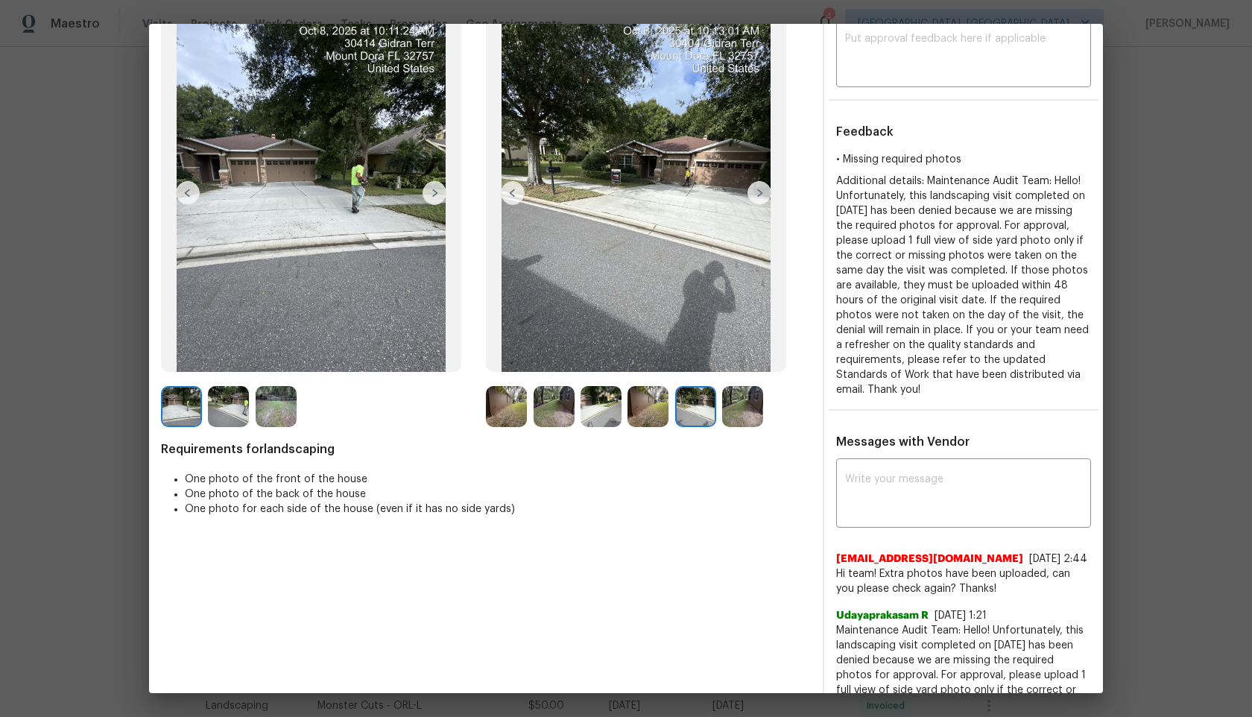
click at [652, 407] on img at bounding box center [647, 406] width 41 height 41
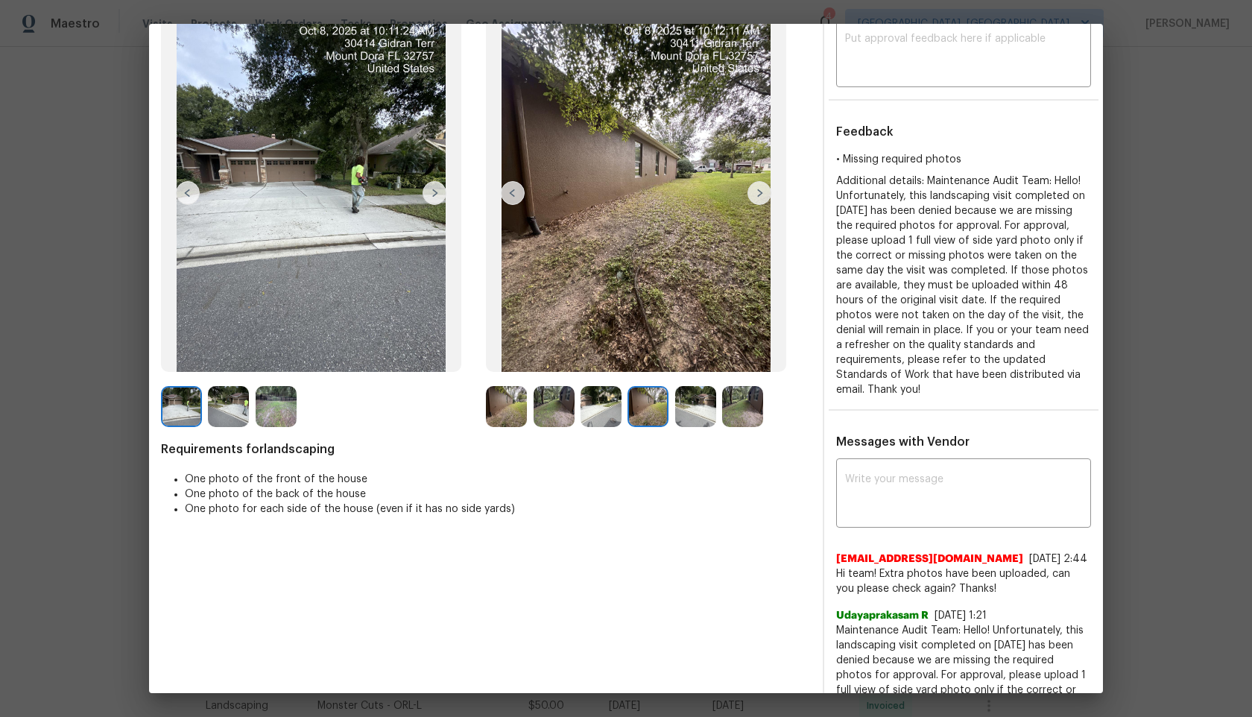
click at [598, 407] on img at bounding box center [601, 406] width 41 height 41
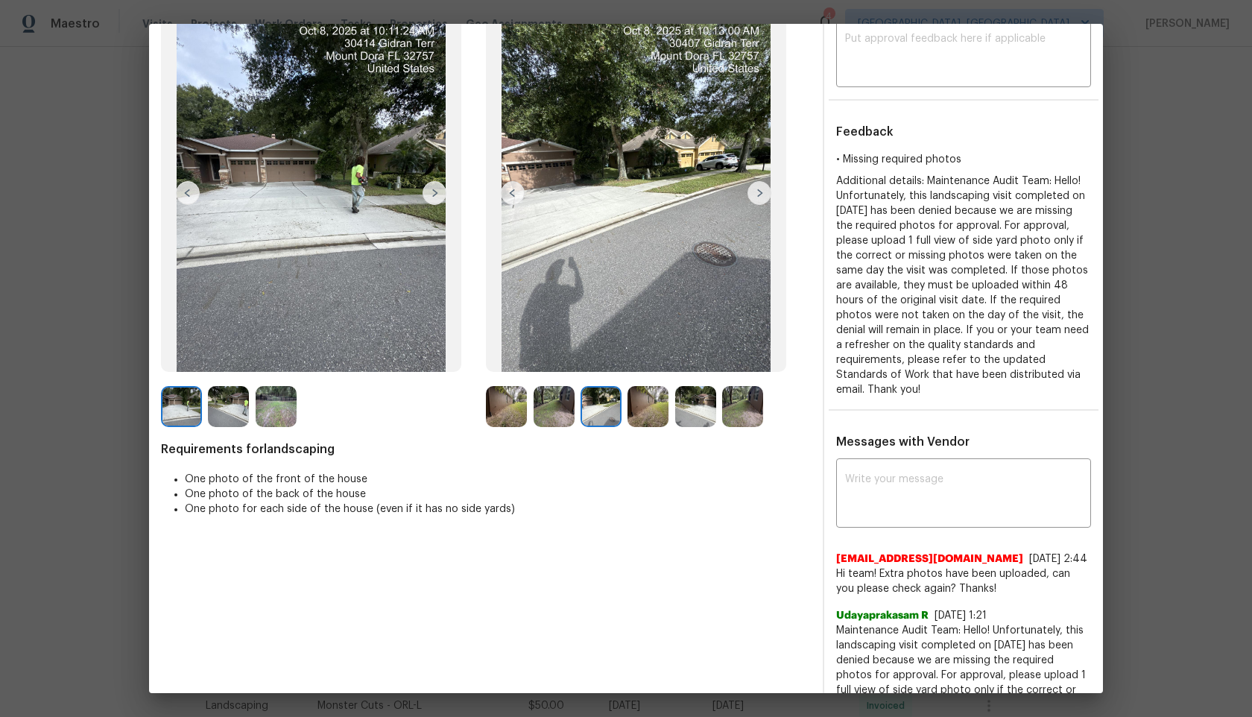
click at [545, 406] on img at bounding box center [554, 406] width 41 height 41
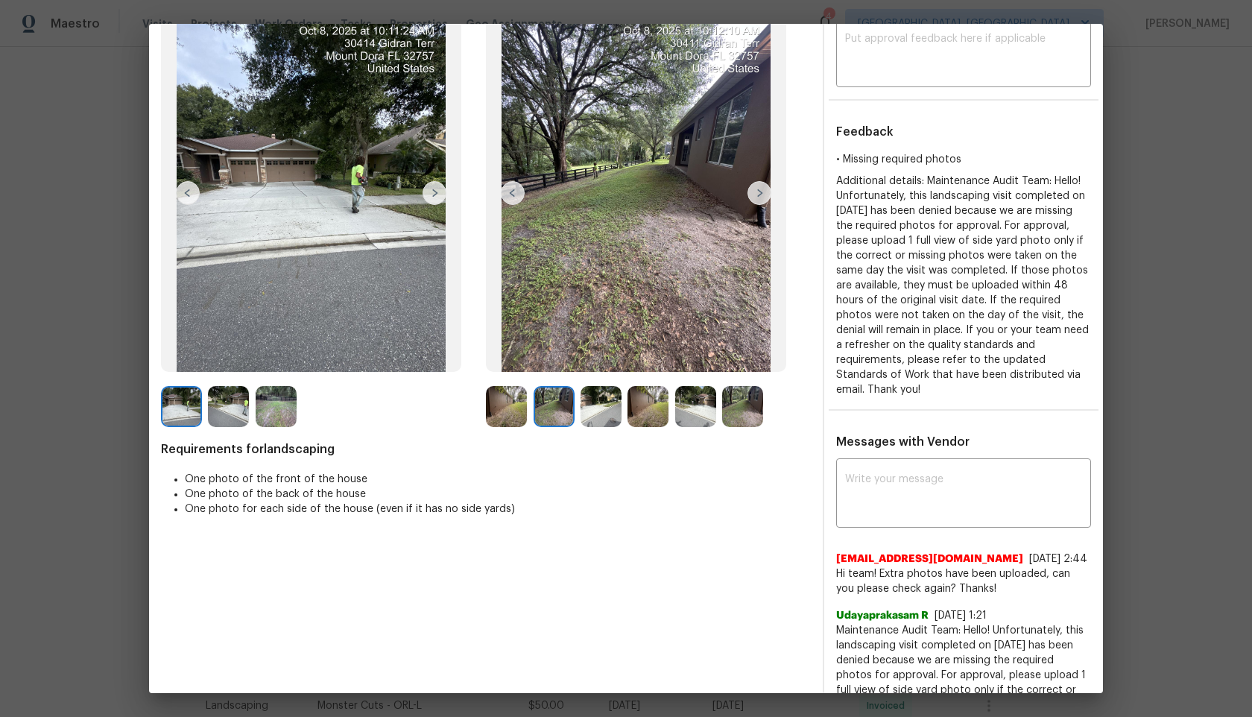
click at [515, 406] on img at bounding box center [506, 406] width 41 height 41
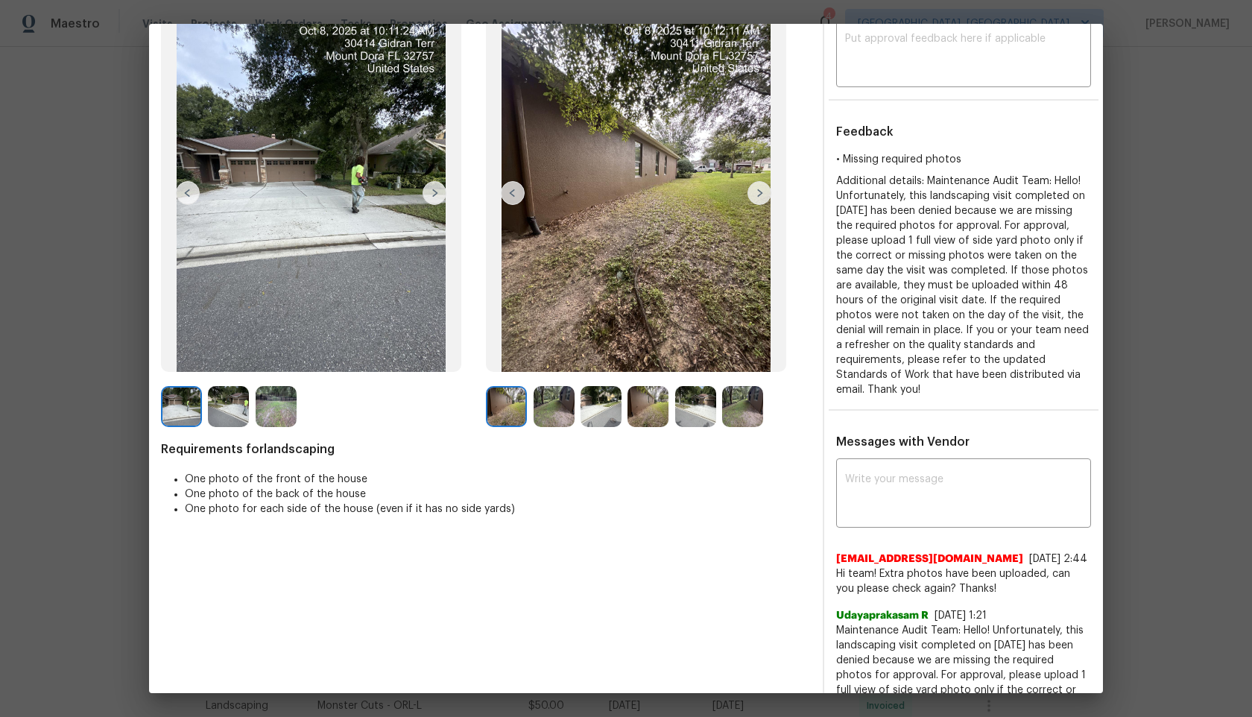
scroll to position [0, 0]
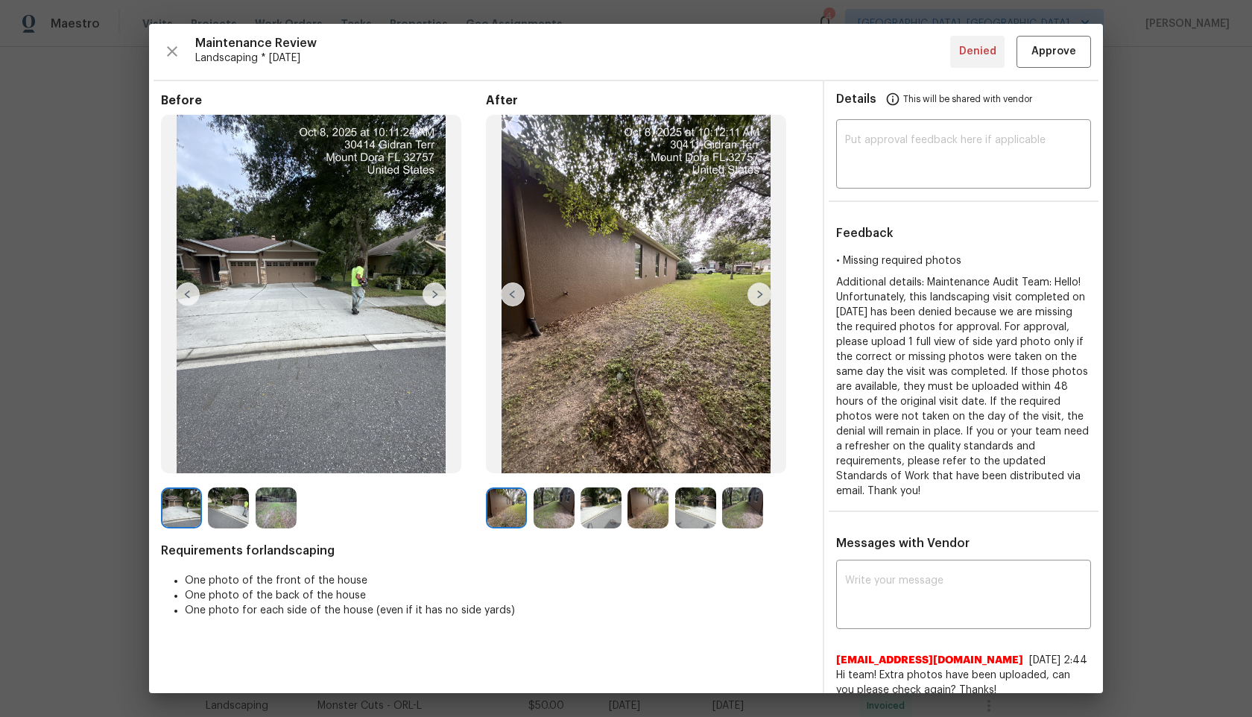
click at [438, 302] on img at bounding box center [435, 294] width 24 height 24
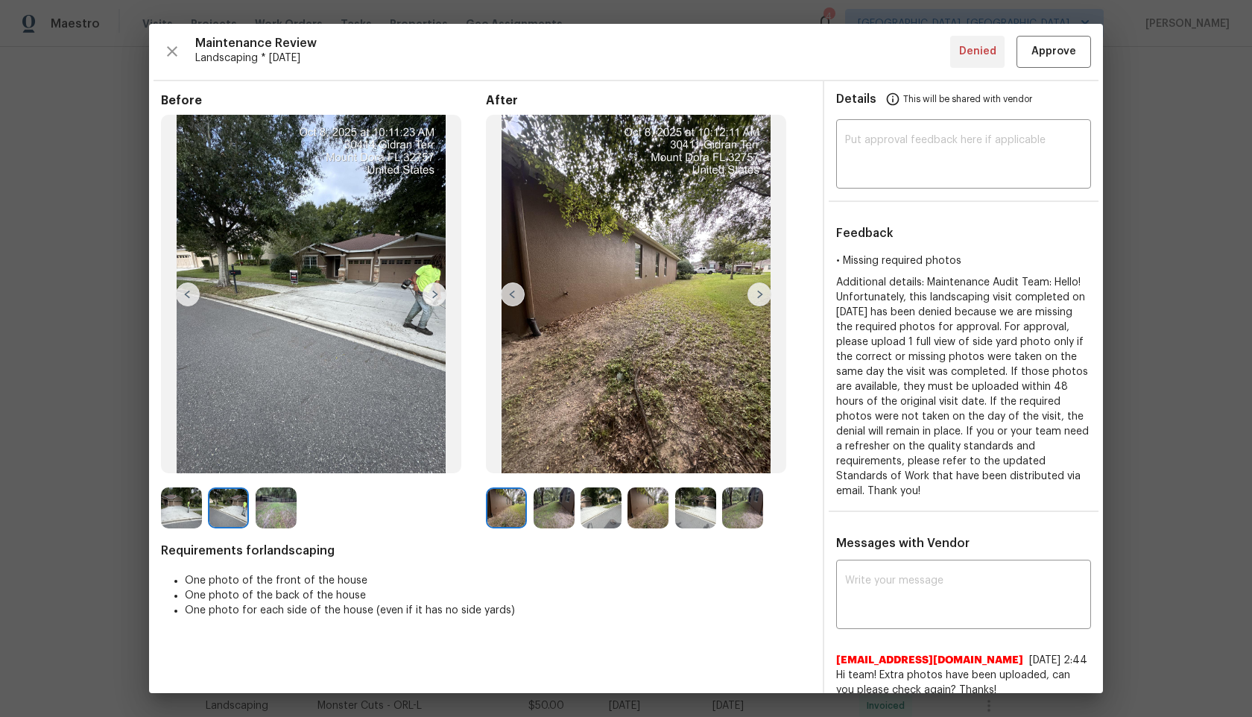
click at [434, 287] on img at bounding box center [435, 294] width 24 height 24
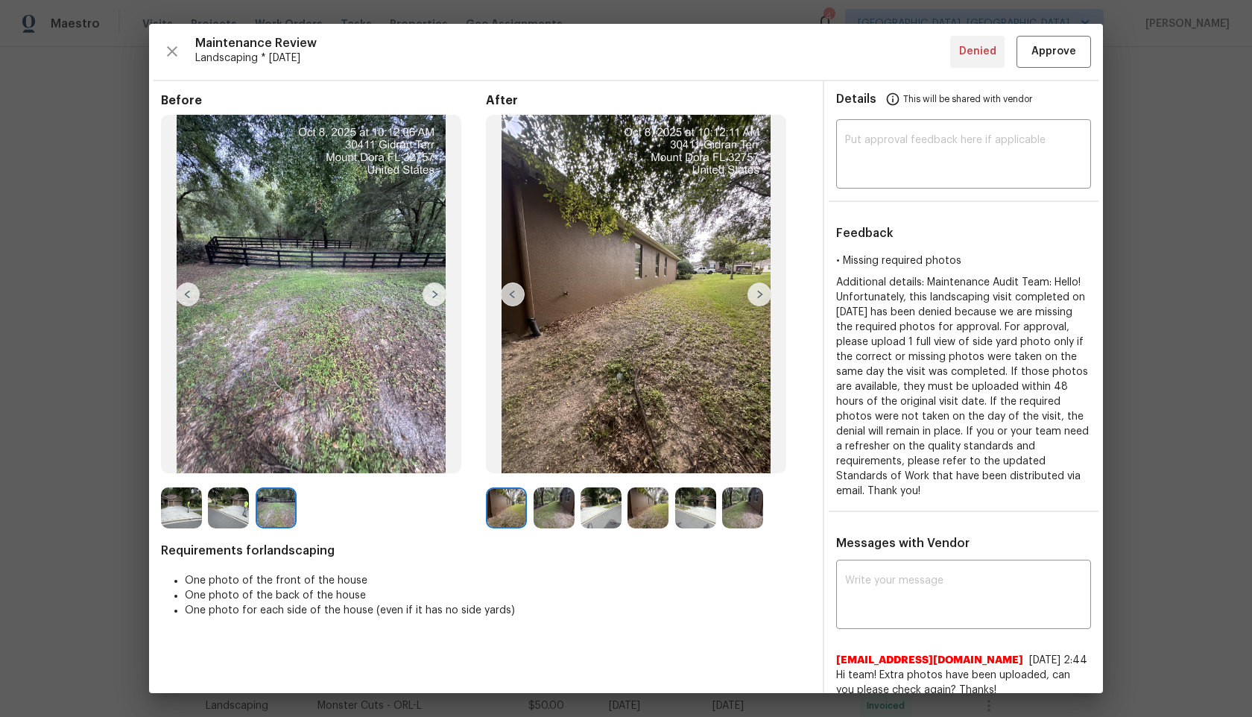
click at [272, 513] on img at bounding box center [276, 507] width 41 height 41
click at [233, 510] on img at bounding box center [228, 507] width 41 height 41
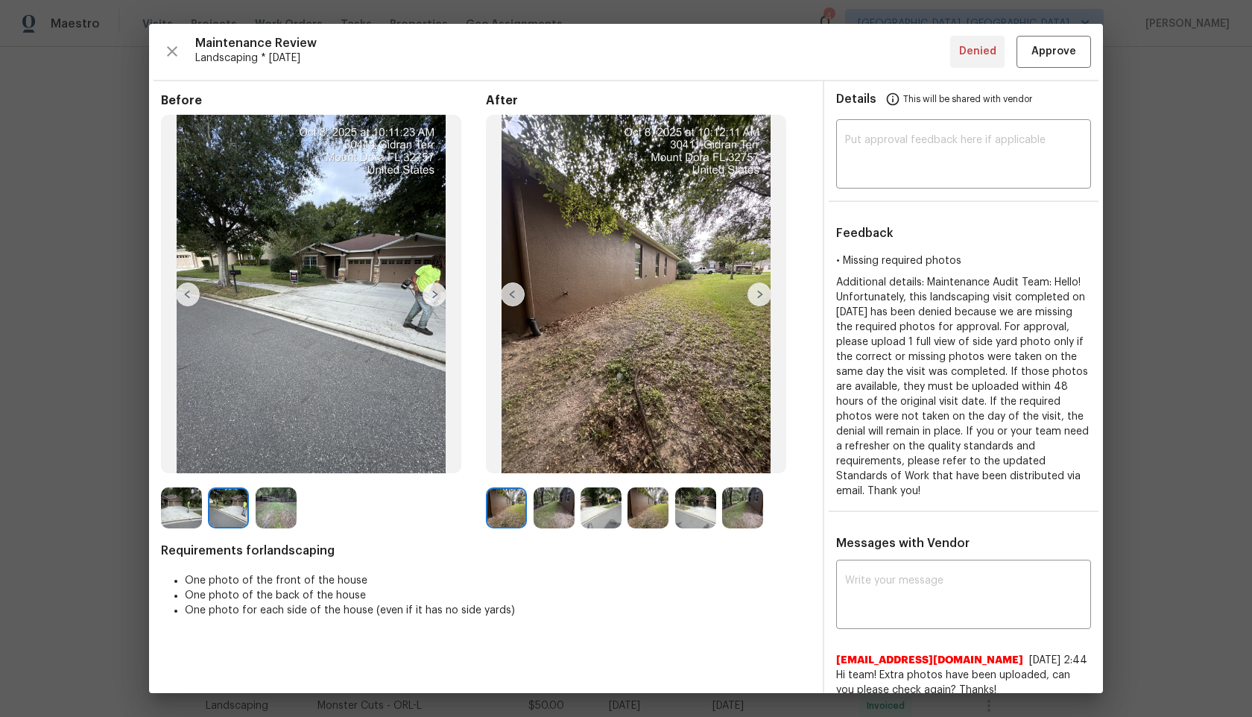
click at [187, 508] on img at bounding box center [181, 507] width 41 height 41
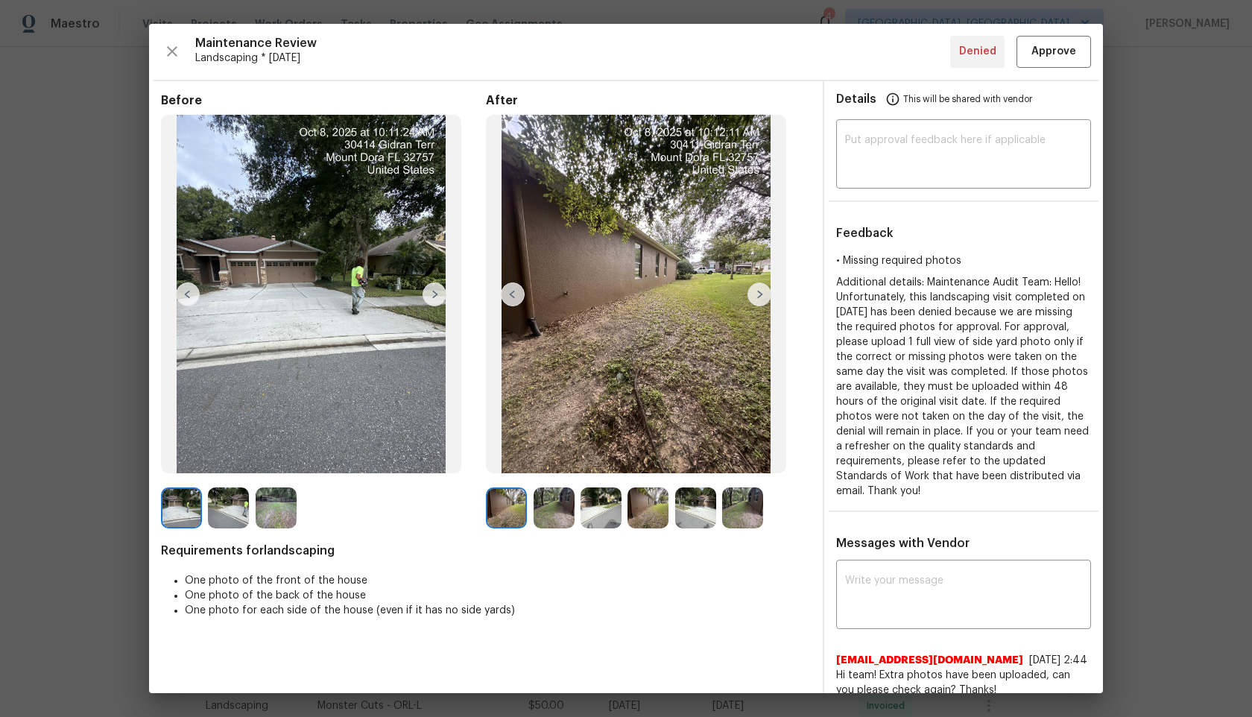
click at [224, 507] on img at bounding box center [228, 507] width 41 height 41
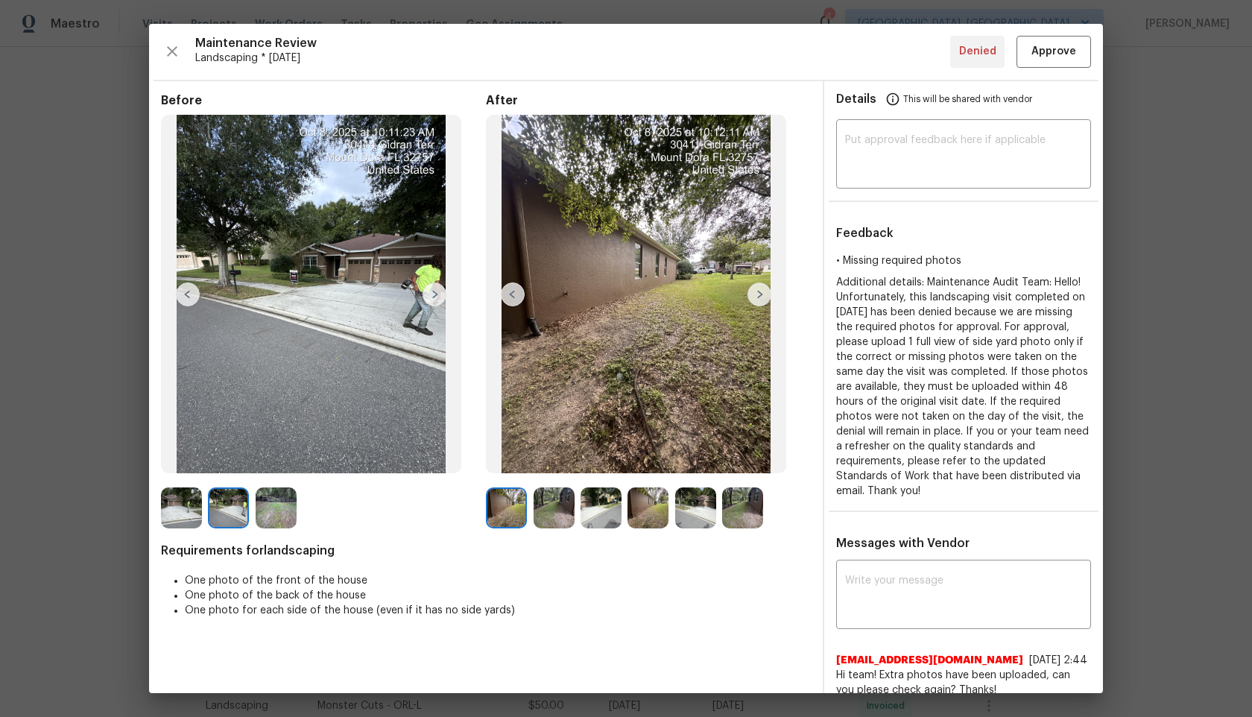
click at [266, 498] on img at bounding box center [276, 507] width 41 height 41
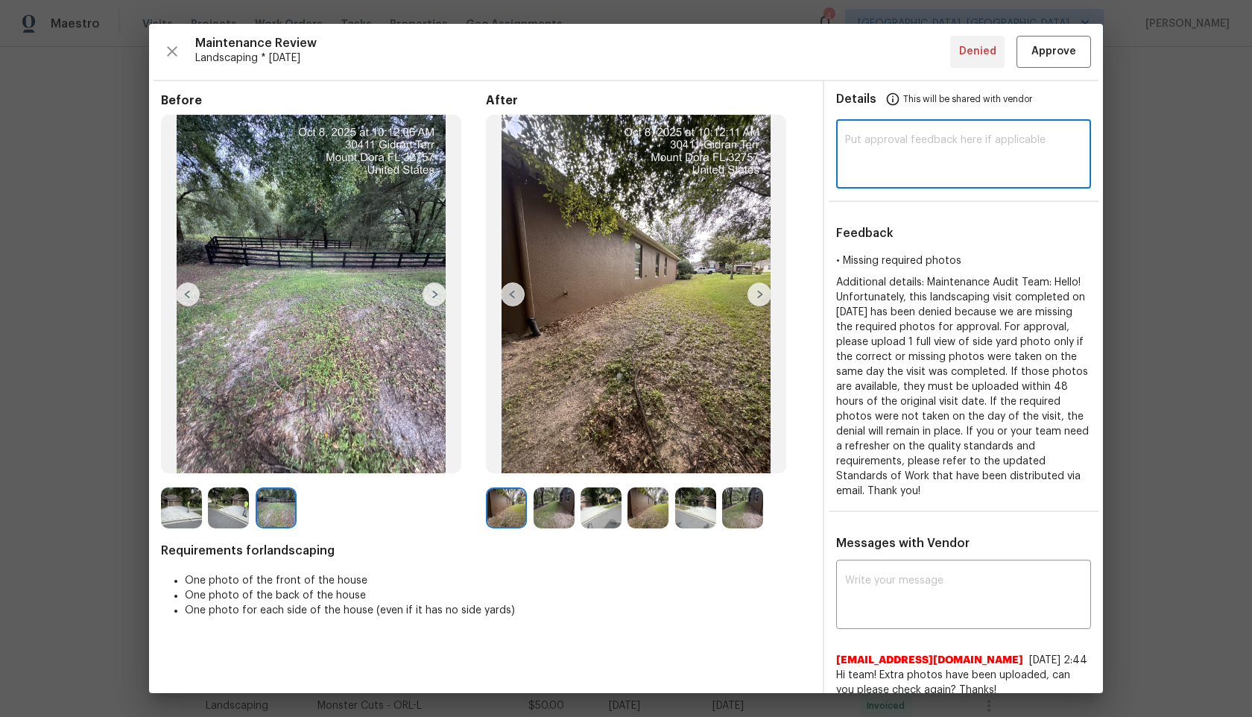
click at [891, 144] on textarea at bounding box center [963, 156] width 237 height 42
type textarea "Maintenance Audit Team: After further review we approve this visit now."
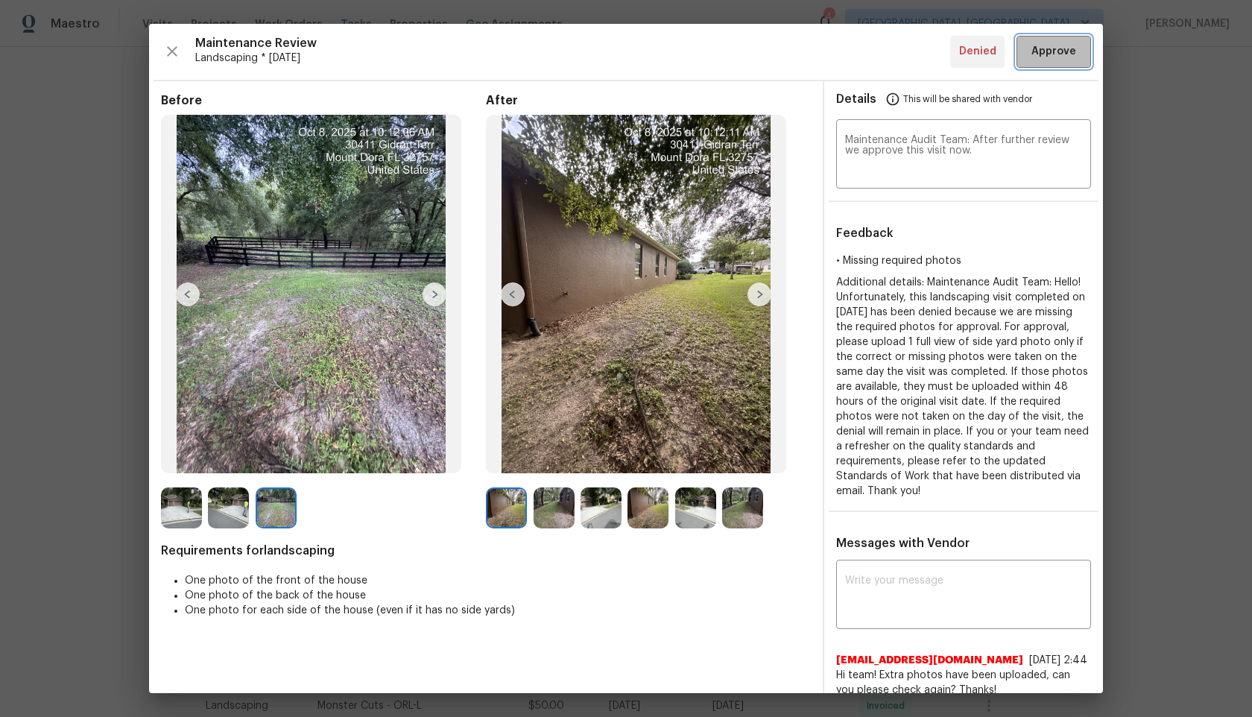
click at [1062, 54] on span "Approve" at bounding box center [1053, 51] width 45 height 19
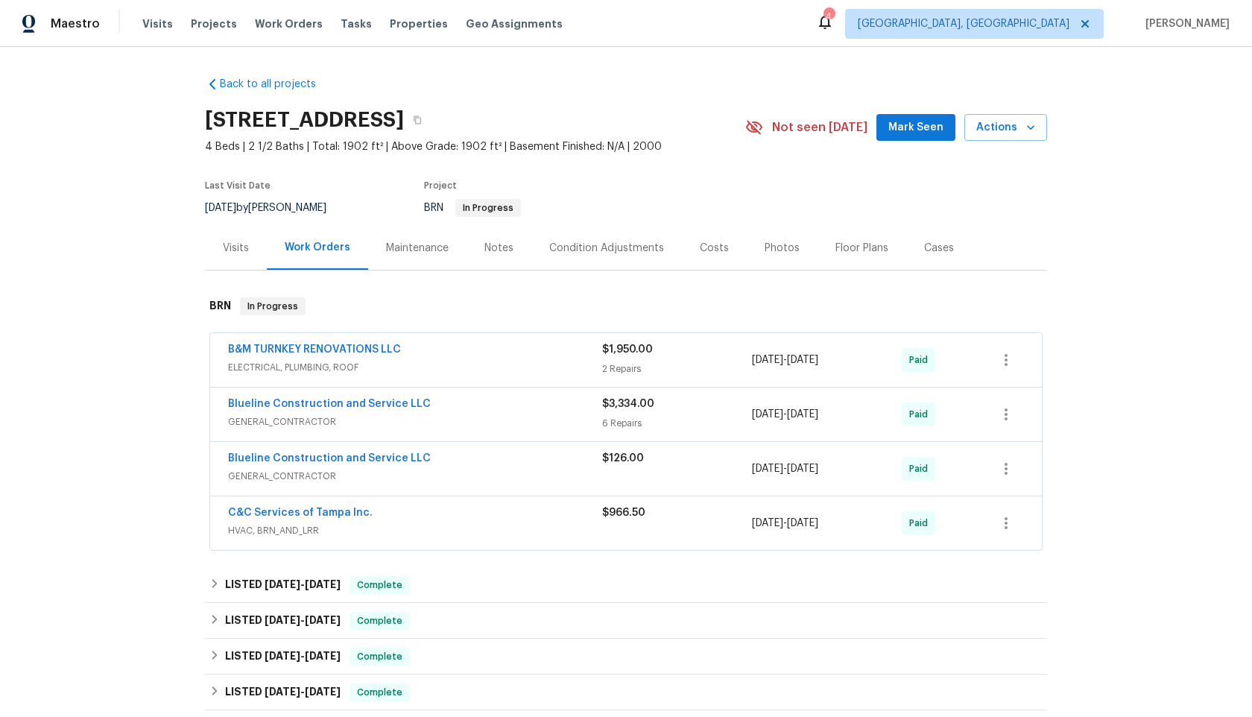
click at [404, 241] on div "Maintenance" at bounding box center [417, 248] width 63 height 15
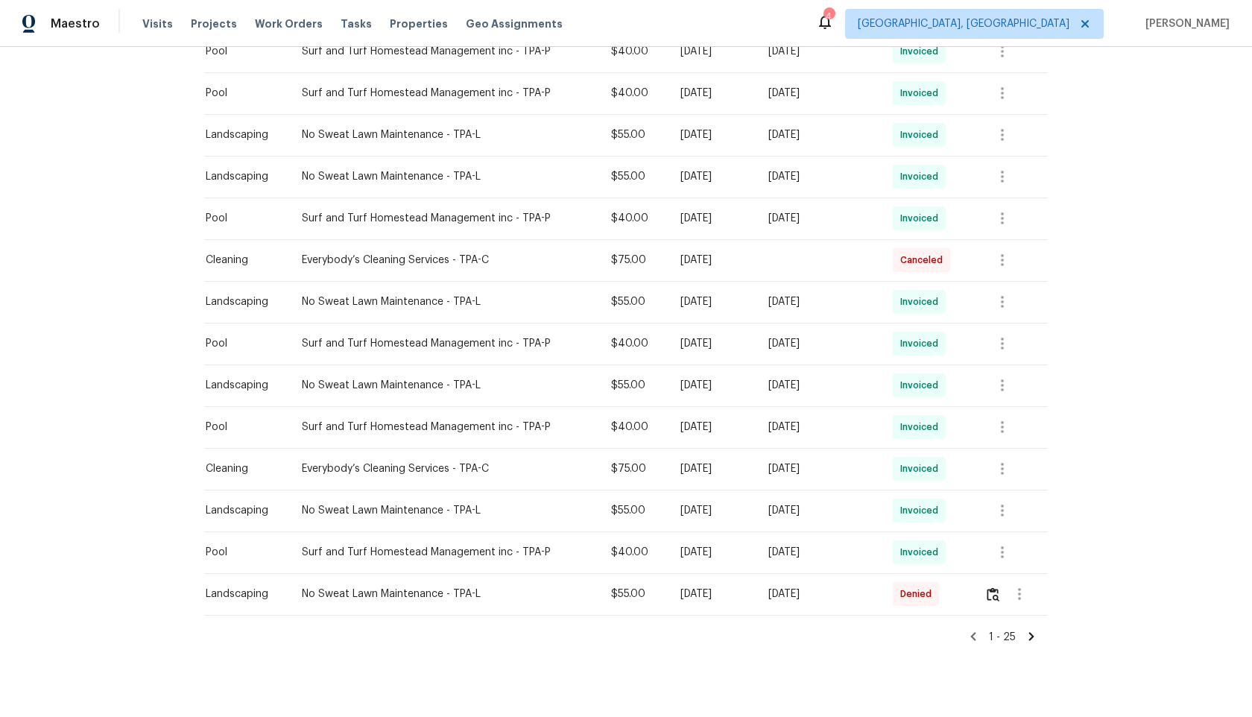
scroll to position [772, 0]
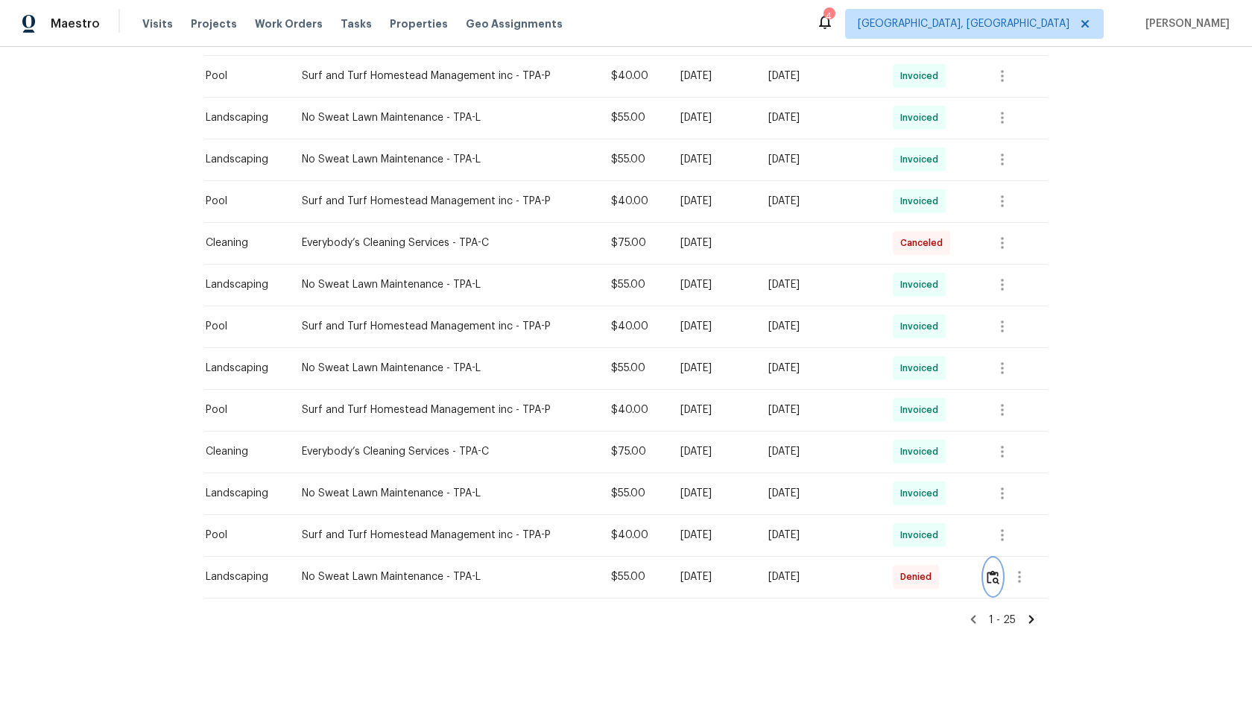
click at [999, 576] on img "button" at bounding box center [993, 577] width 13 height 14
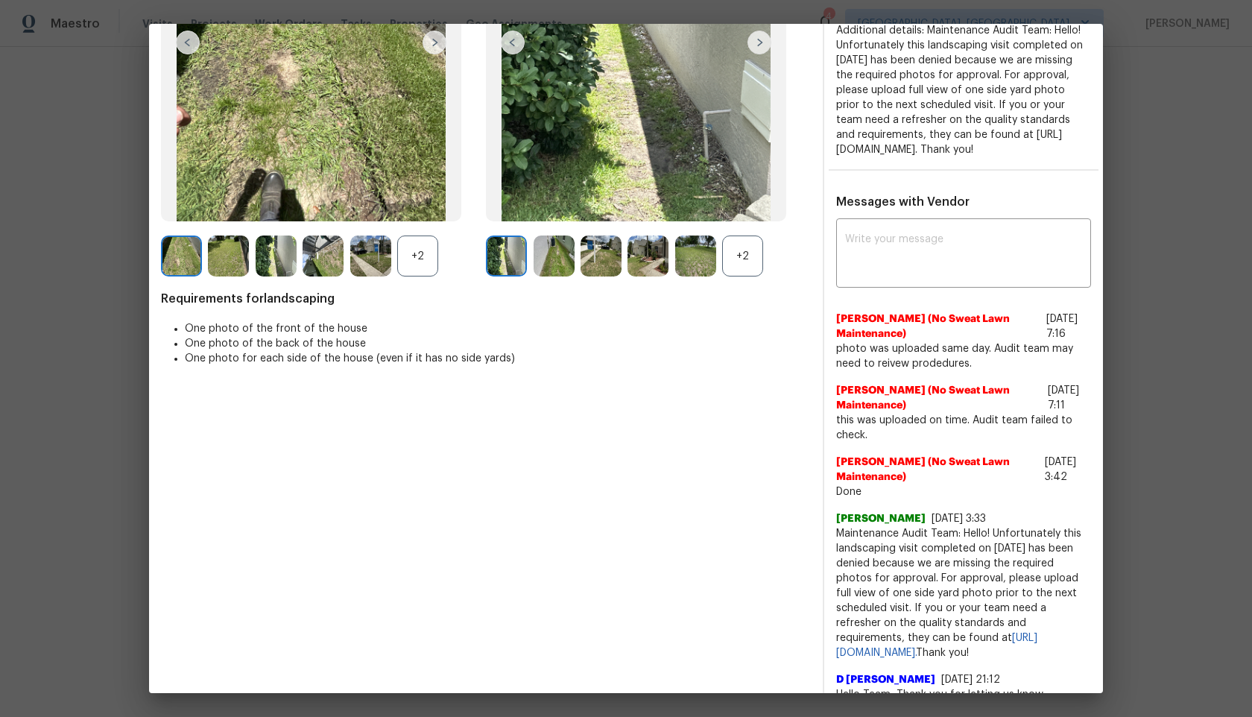
scroll to position [268, 0]
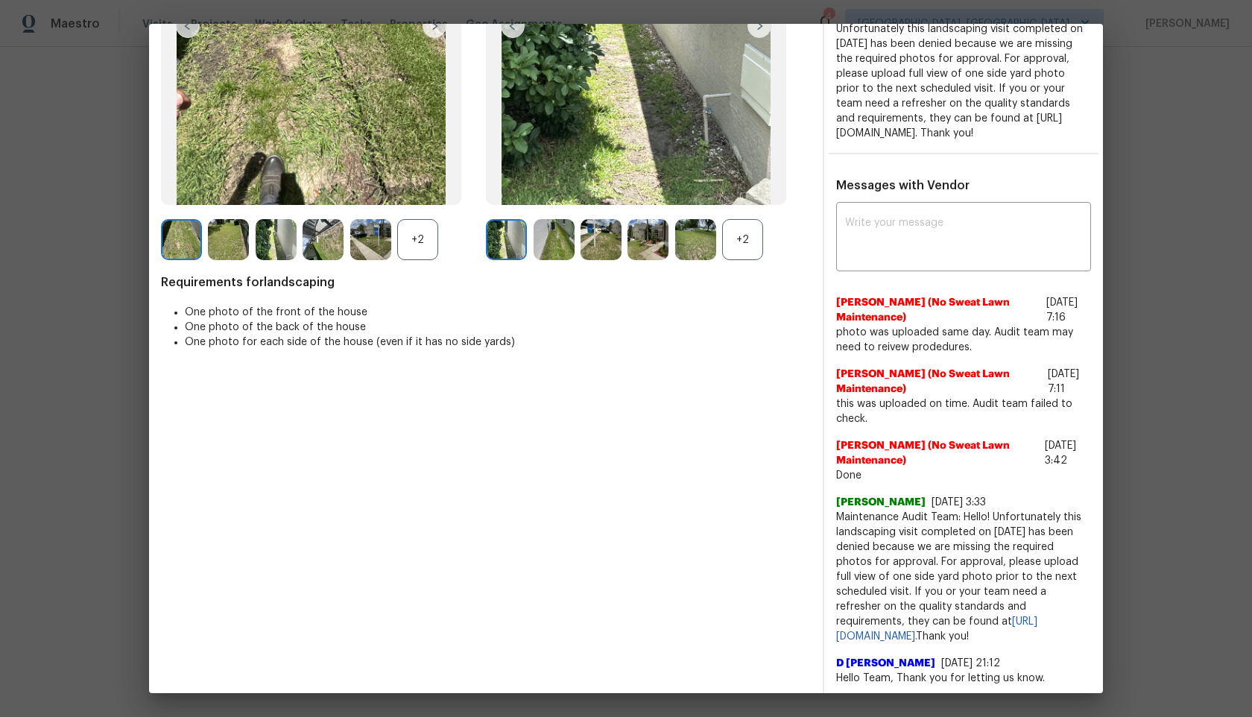
click at [427, 238] on div "+2" at bounding box center [417, 239] width 41 height 41
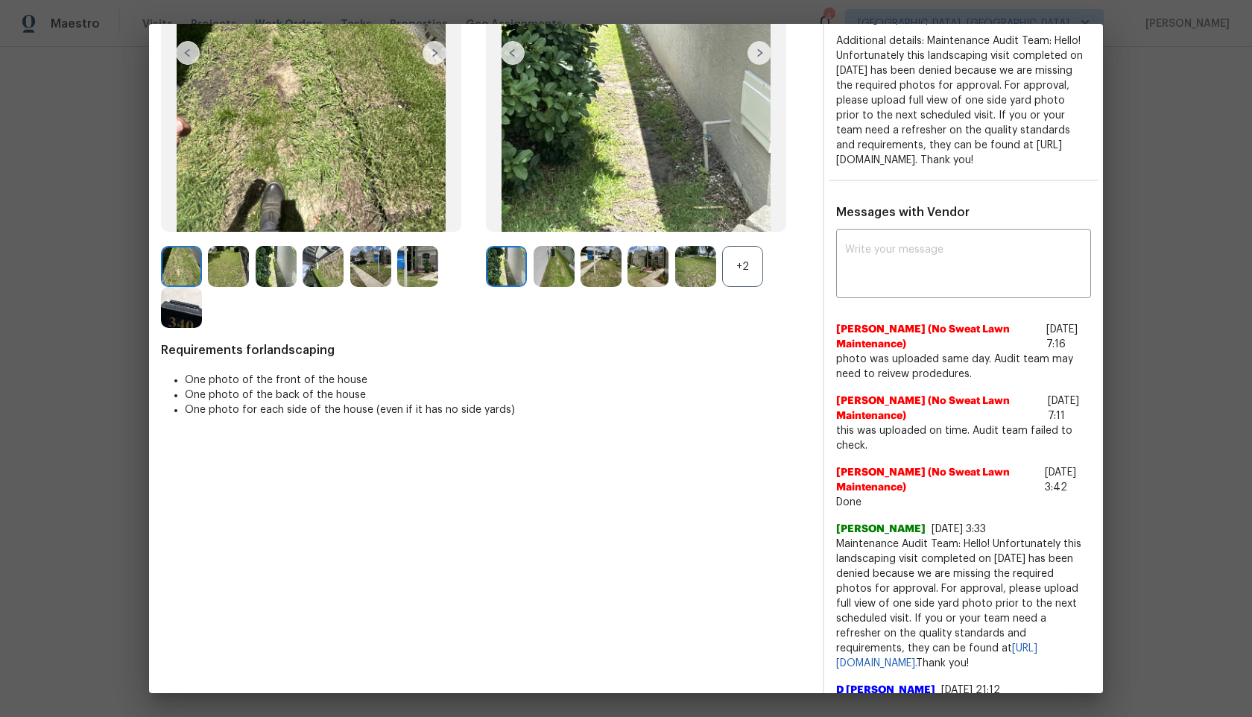
scroll to position [0, 0]
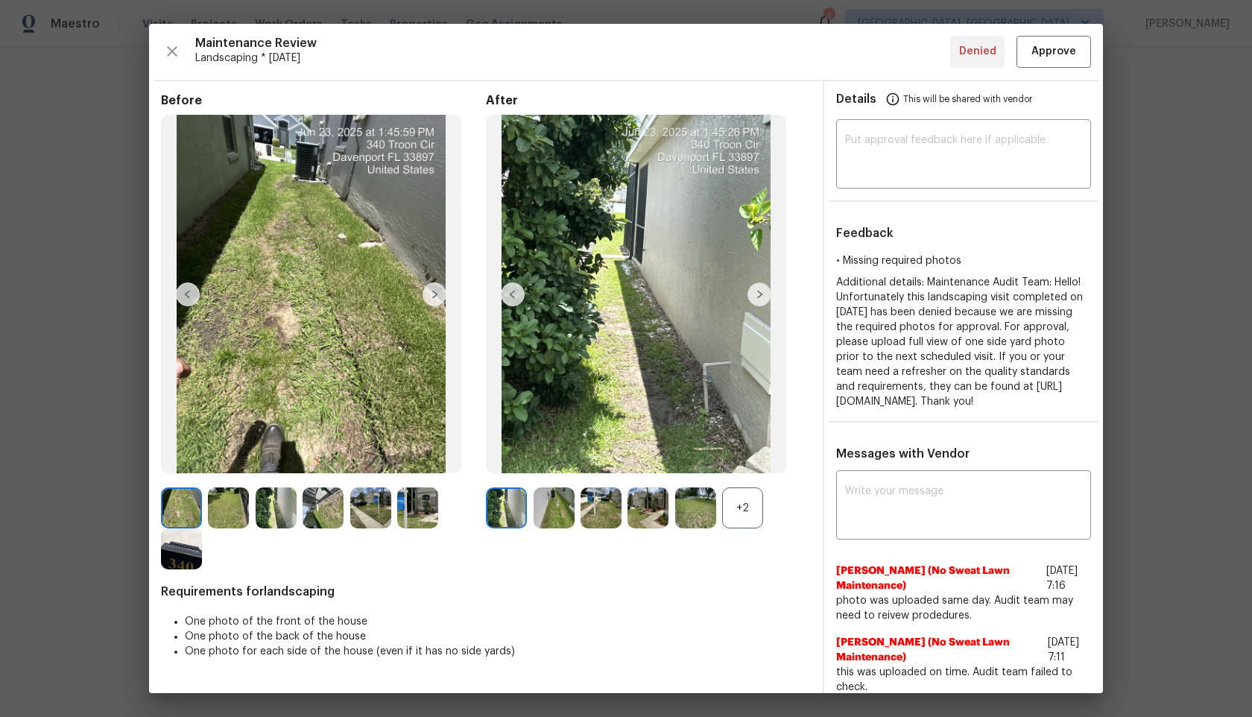
click at [765, 291] on img at bounding box center [759, 294] width 24 height 24
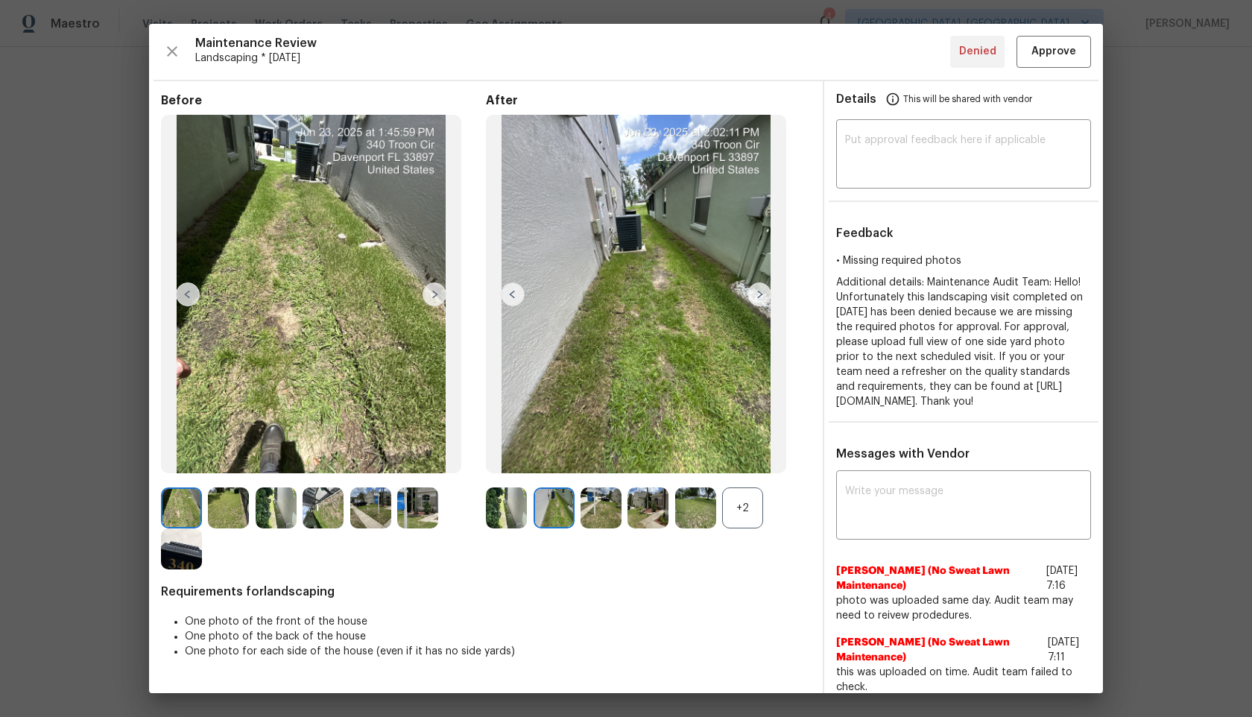
click at [742, 519] on div "+2" at bounding box center [742, 507] width 41 height 41
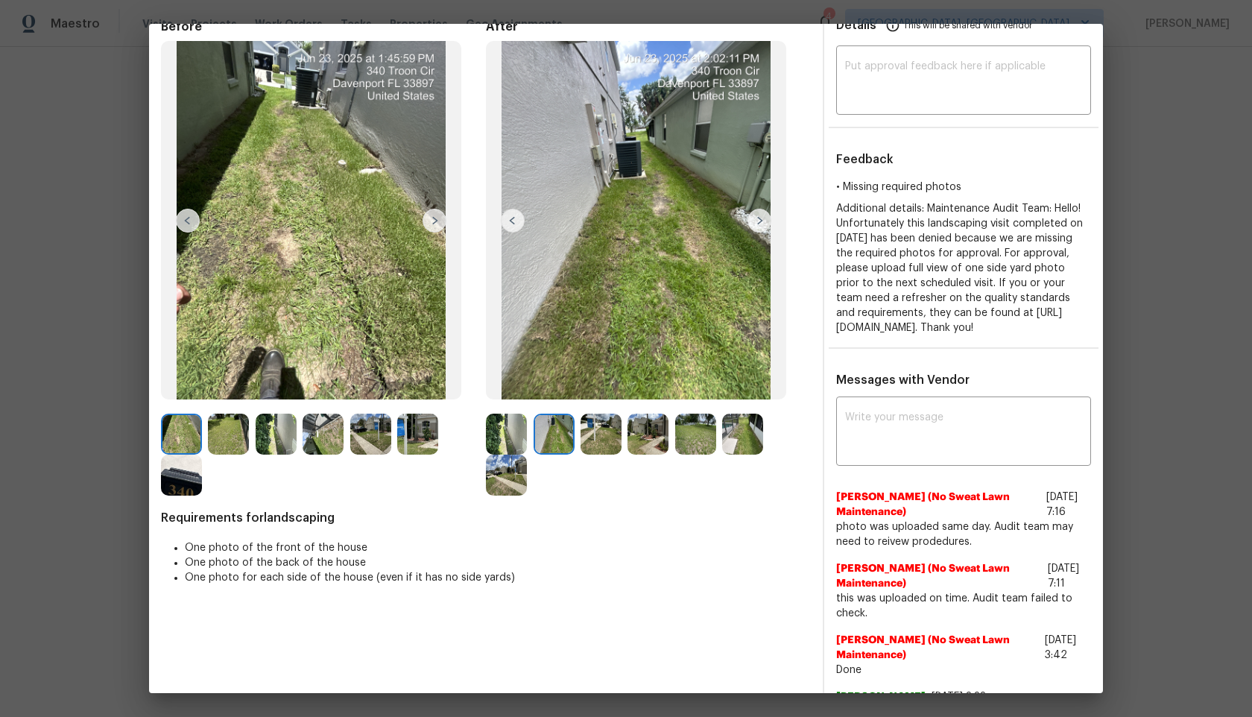
scroll to position [55, 0]
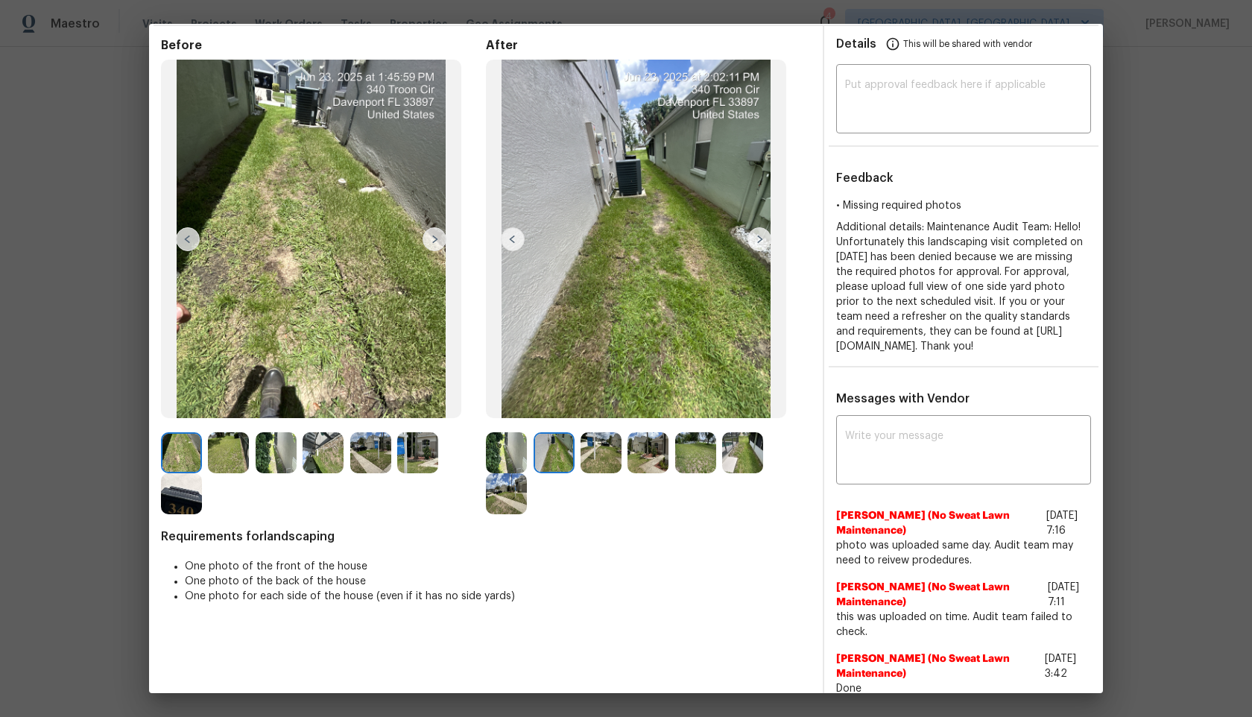
click at [511, 464] on img at bounding box center [506, 452] width 41 height 41
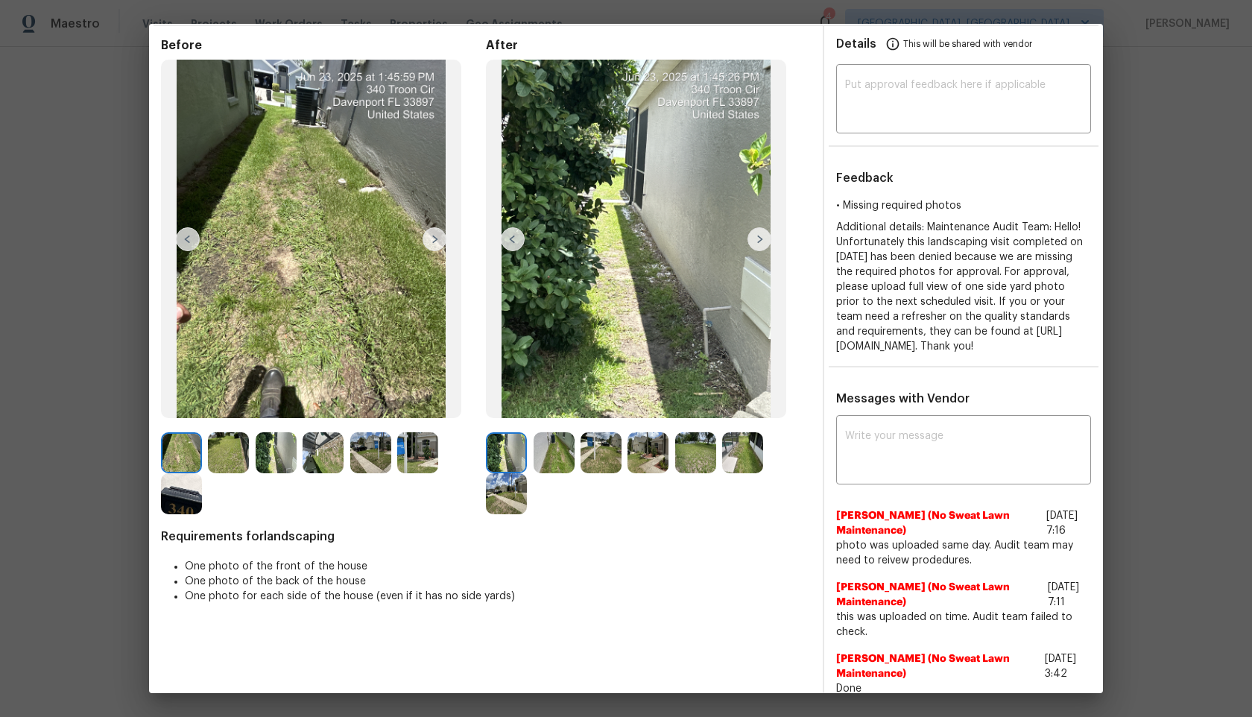
click at [549, 452] on img at bounding box center [554, 452] width 41 height 41
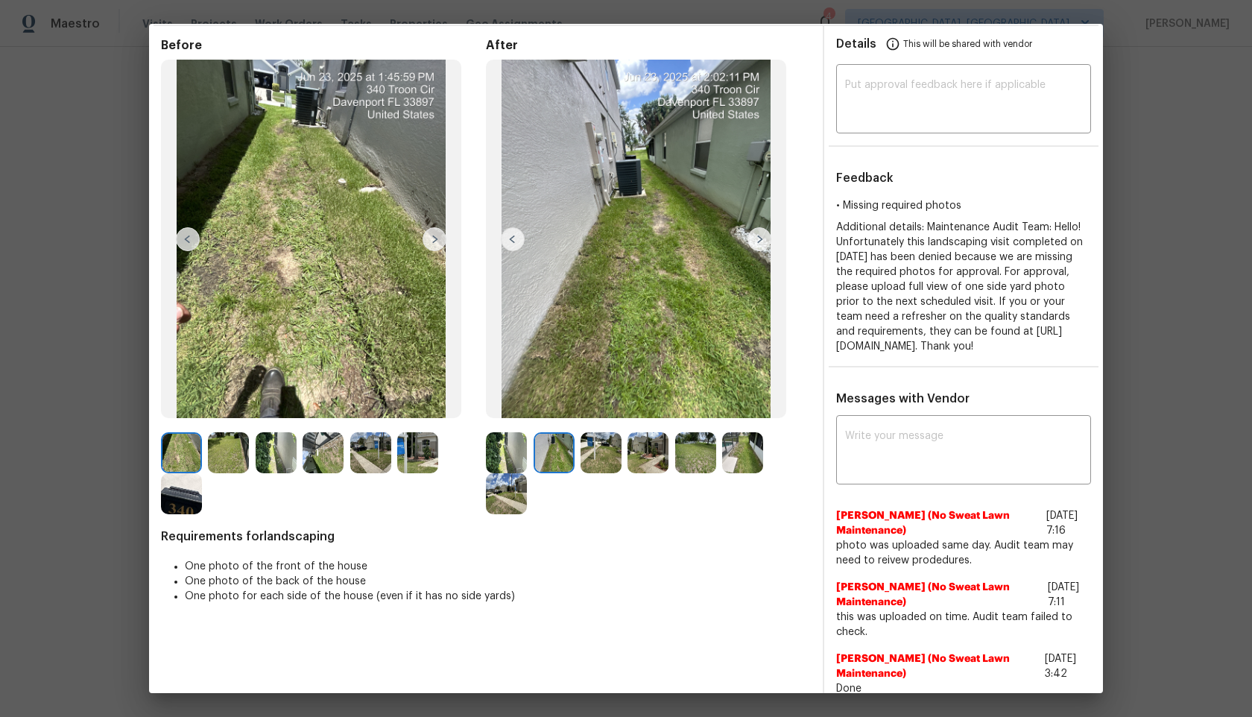
click at [594, 451] on img at bounding box center [601, 452] width 41 height 41
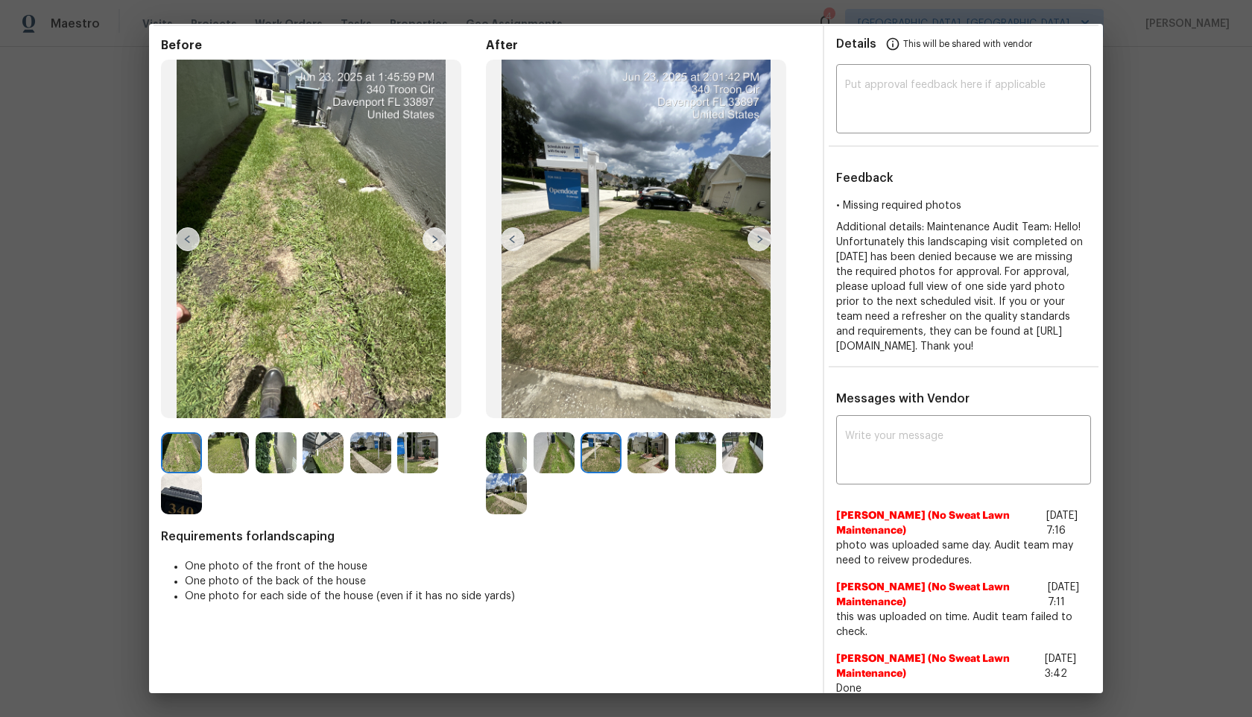
click at [658, 452] on img at bounding box center [647, 452] width 41 height 41
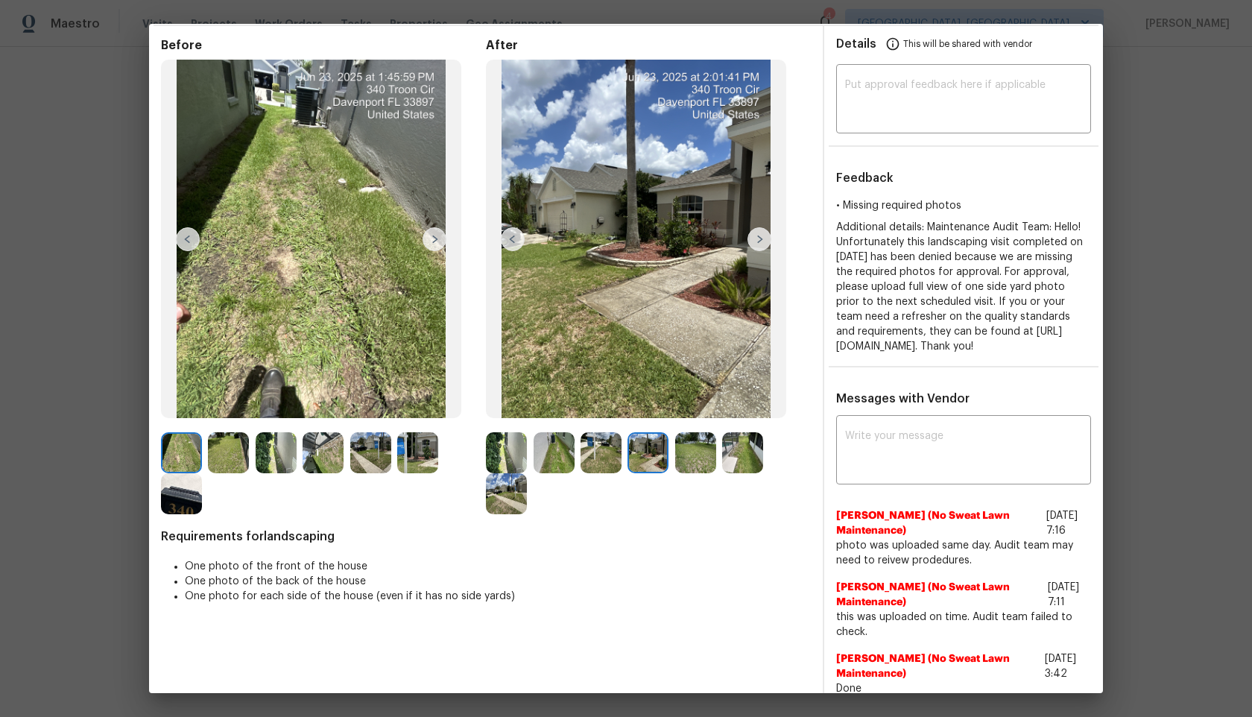
click at [604, 449] on img at bounding box center [601, 452] width 41 height 41
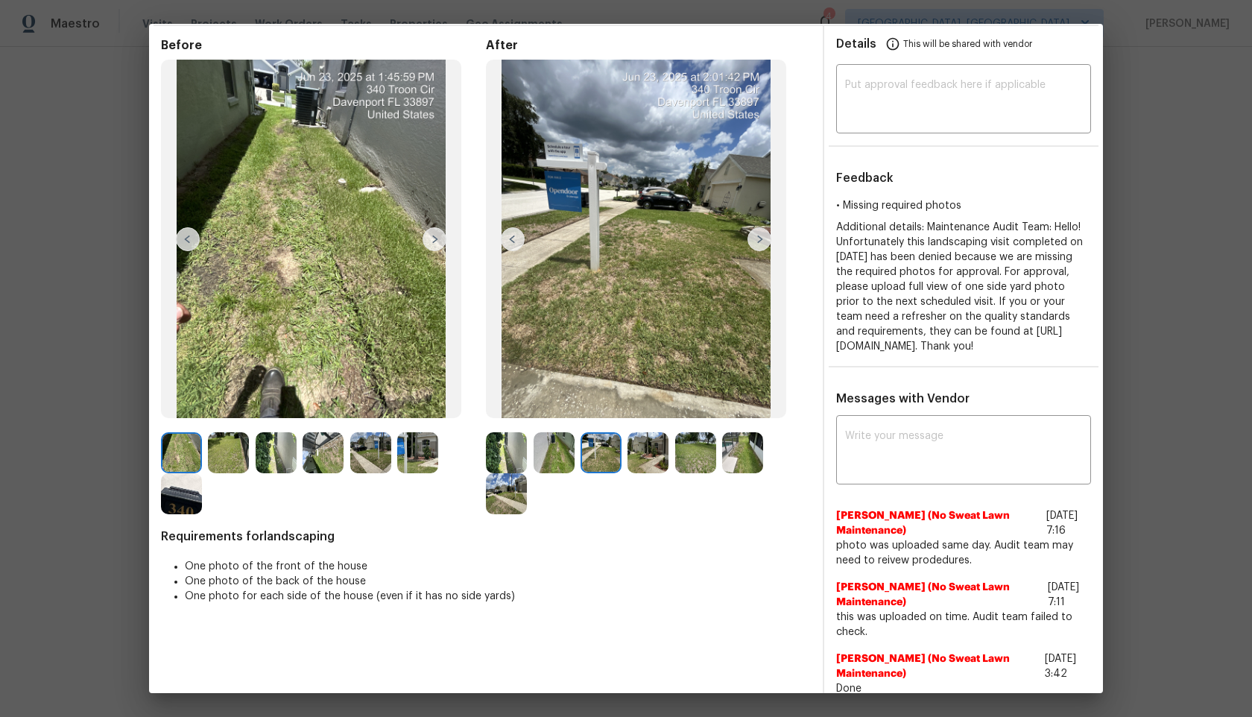
click at [220, 446] on img at bounding box center [228, 452] width 41 height 41
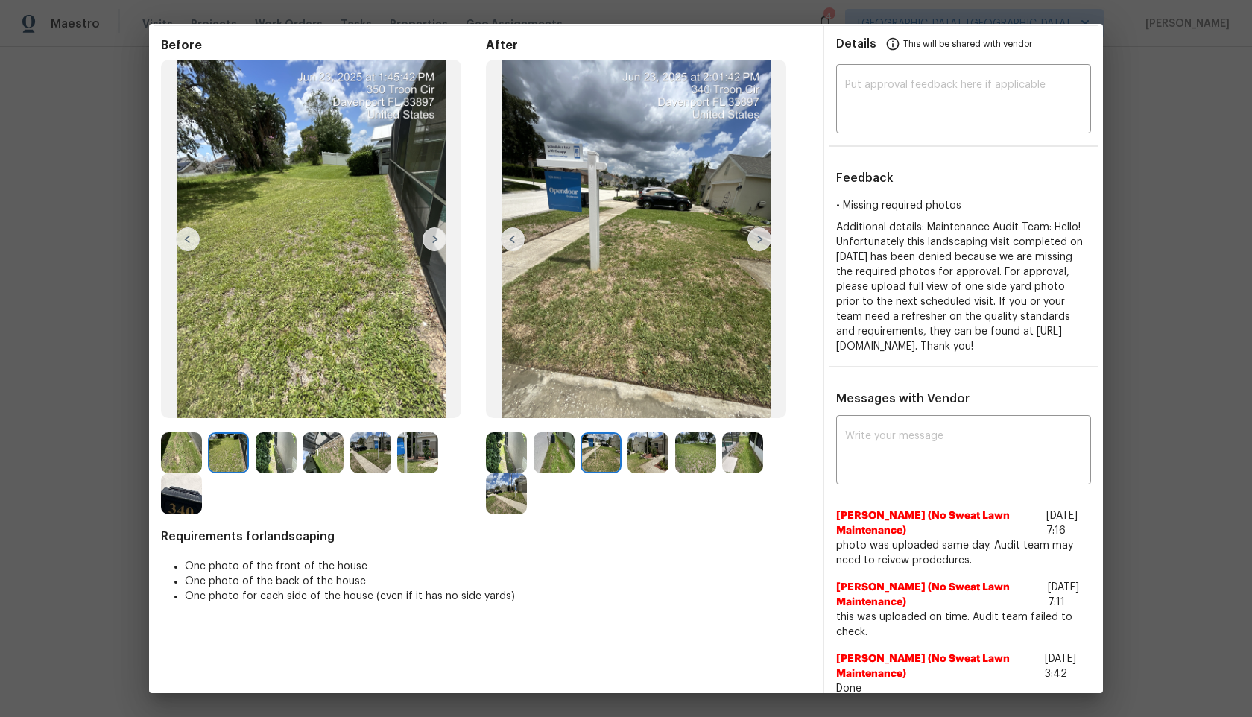
click at [266, 454] on img at bounding box center [276, 452] width 41 height 41
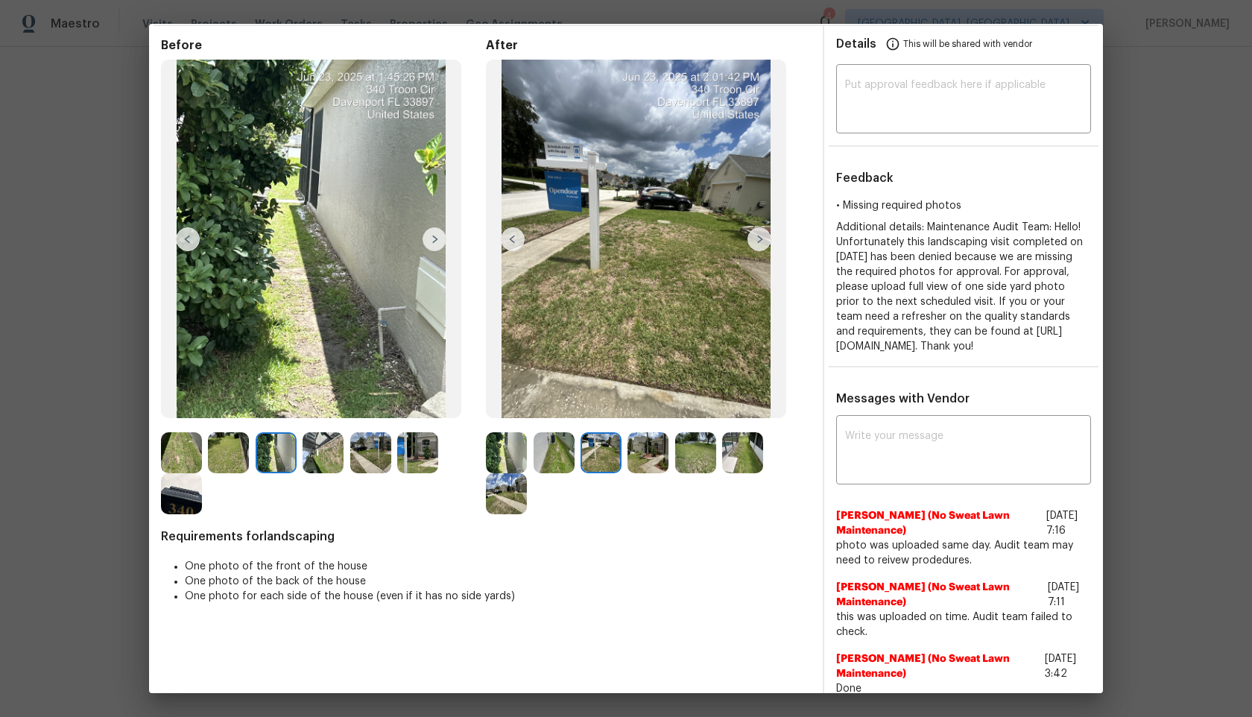
click at [318, 450] on img at bounding box center [323, 452] width 41 height 41
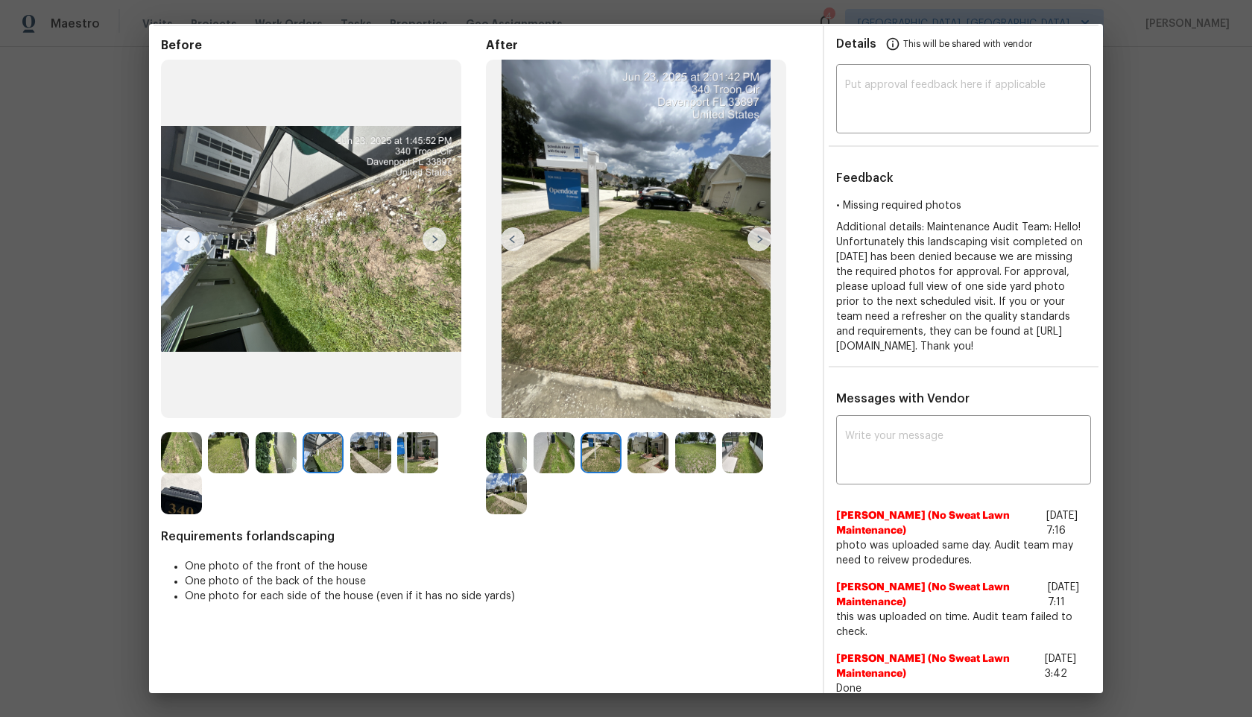
click at [653, 458] on img at bounding box center [647, 452] width 41 height 41
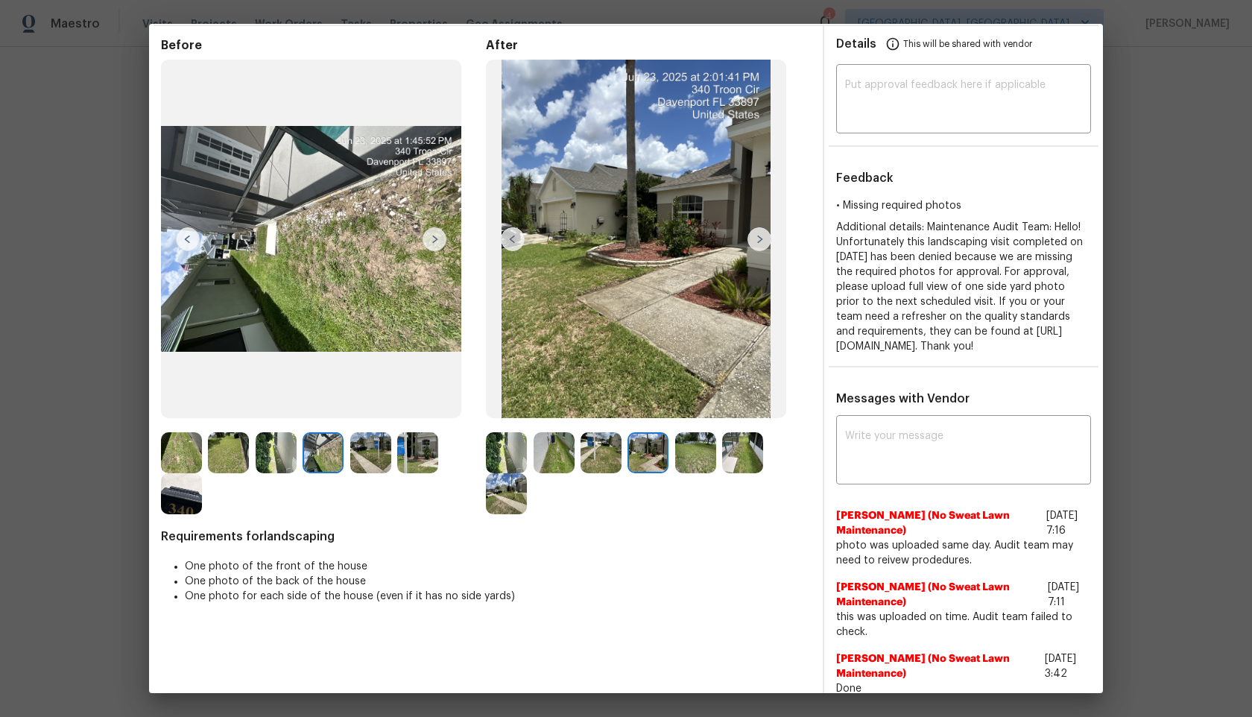
click at [698, 454] on img at bounding box center [695, 452] width 41 height 41
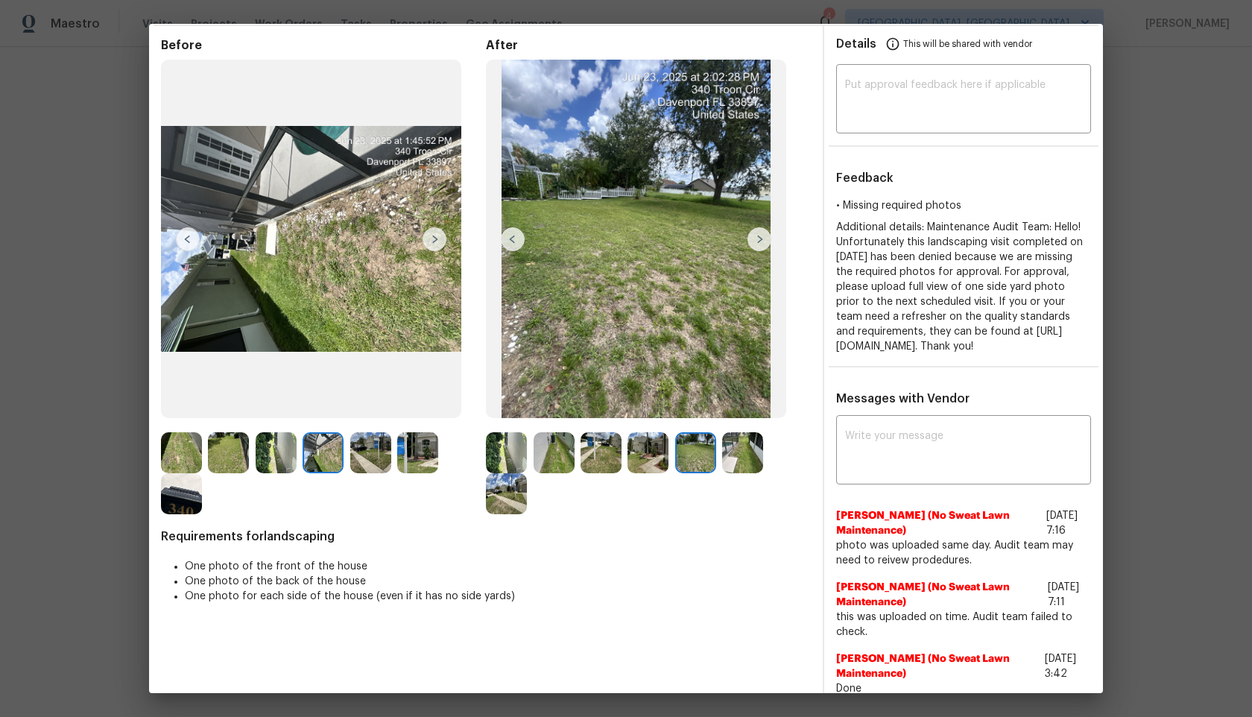
click at [739, 454] on img at bounding box center [742, 452] width 41 height 41
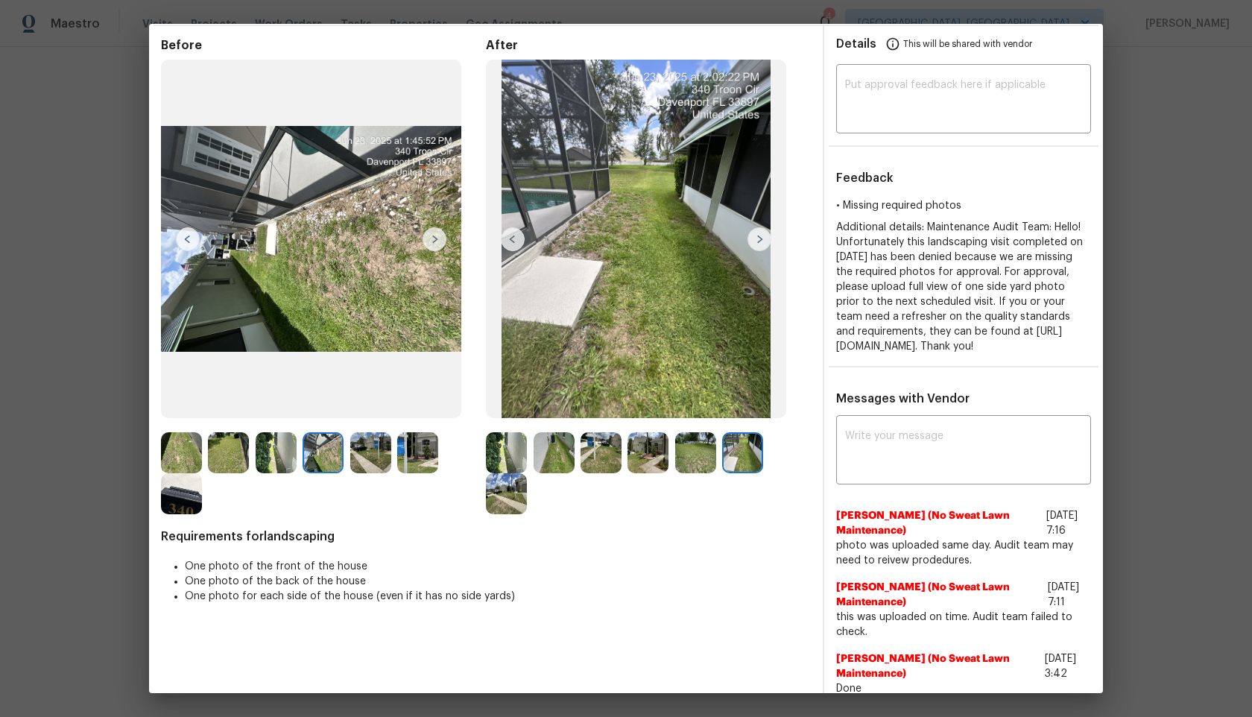
click at [503, 496] on img at bounding box center [506, 493] width 41 height 41
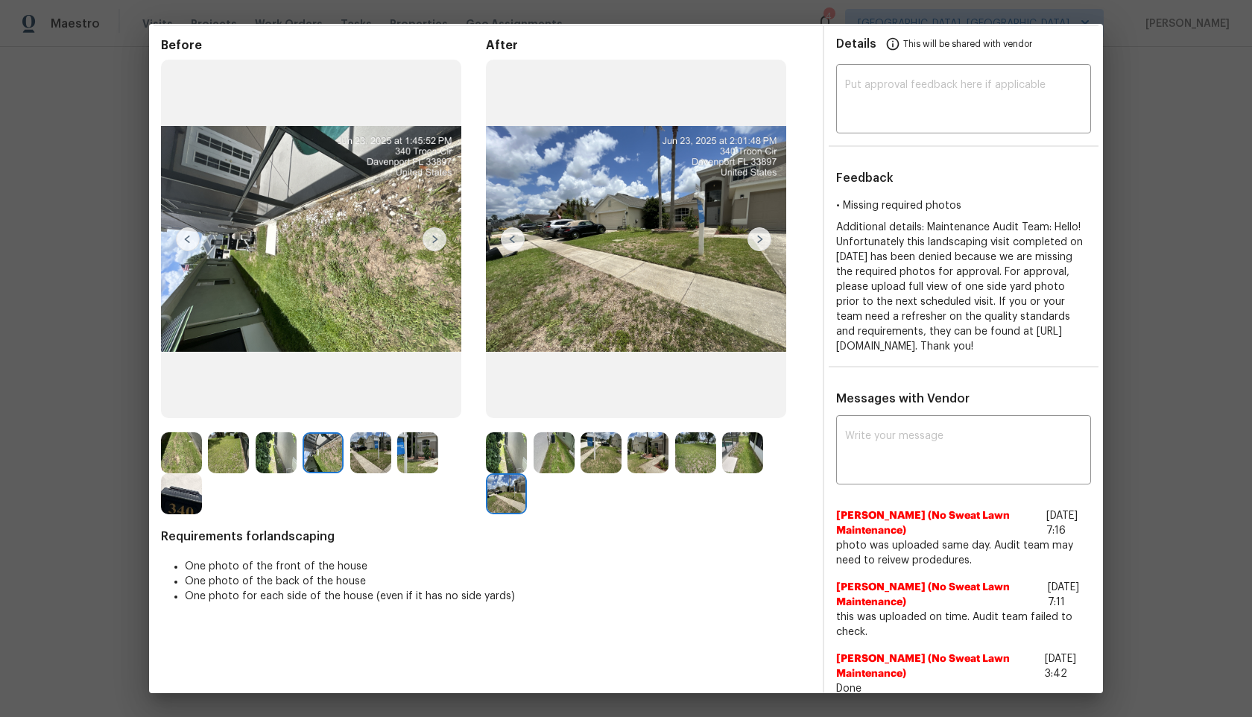
click at [513, 457] on img at bounding box center [506, 452] width 41 height 41
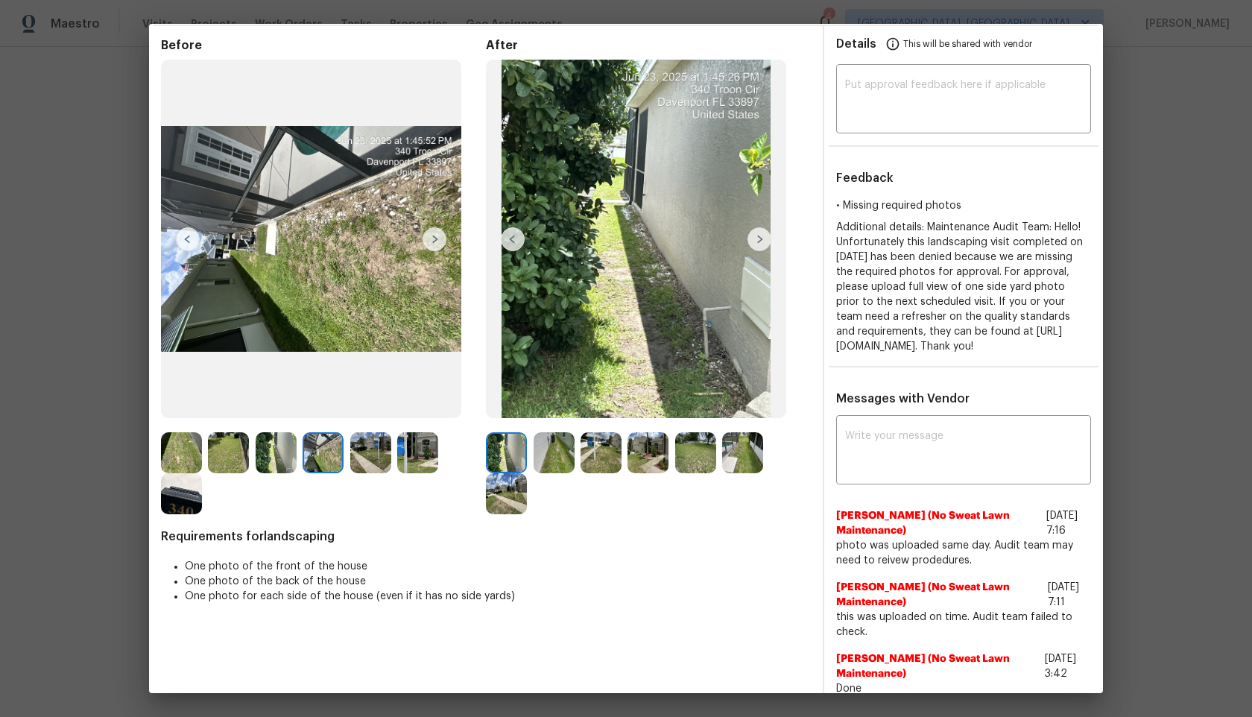
click at [552, 458] on img at bounding box center [554, 452] width 41 height 41
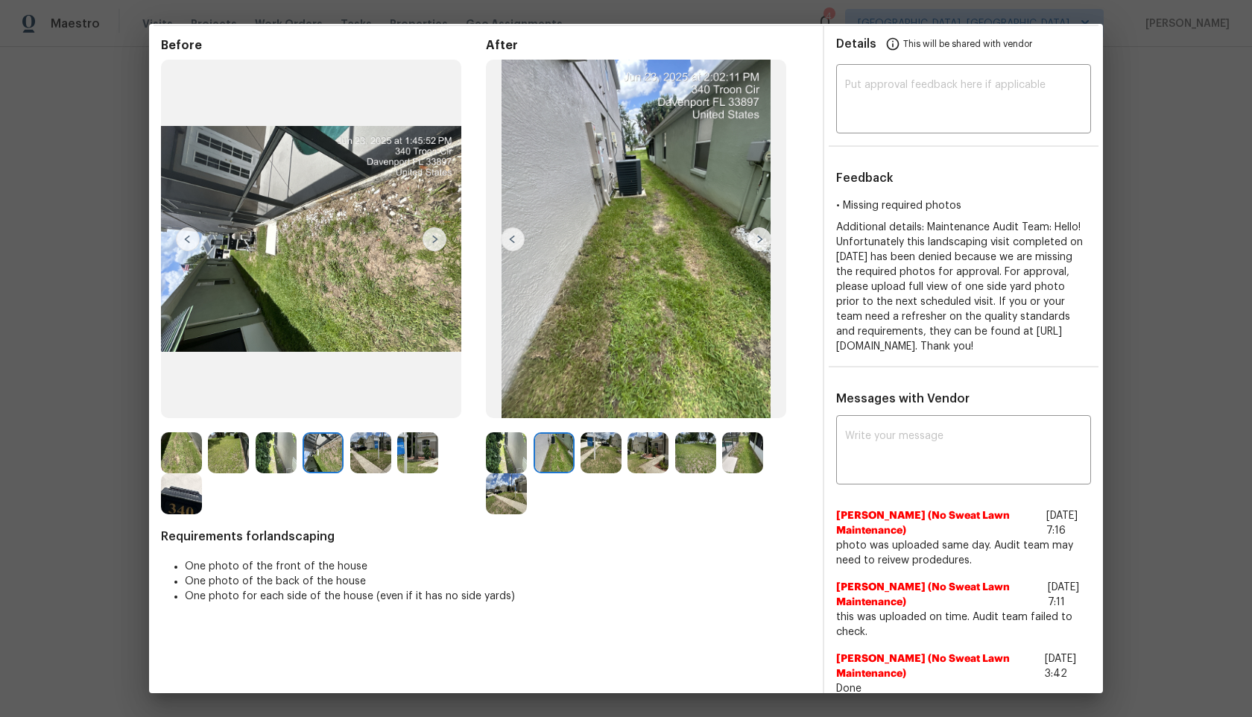
click at [601, 458] on img at bounding box center [601, 452] width 41 height 41
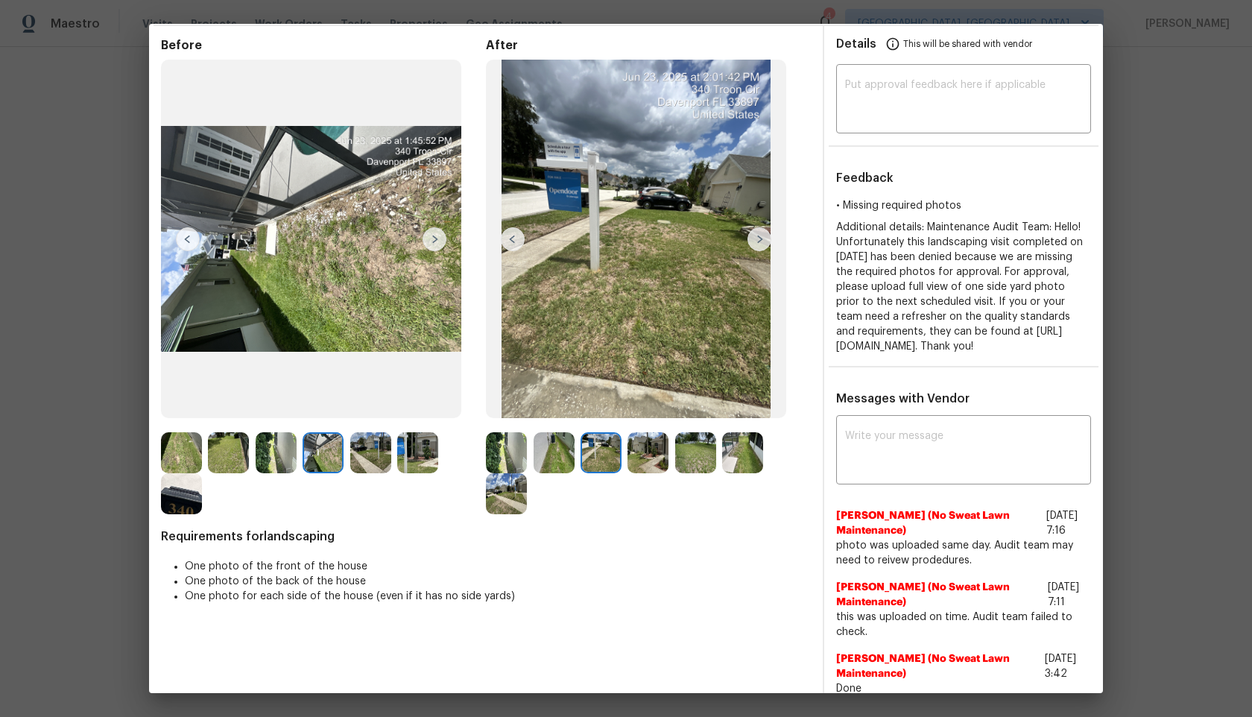
click at [648, 452] on img at bounding box center [647, 452] width 41 height 41
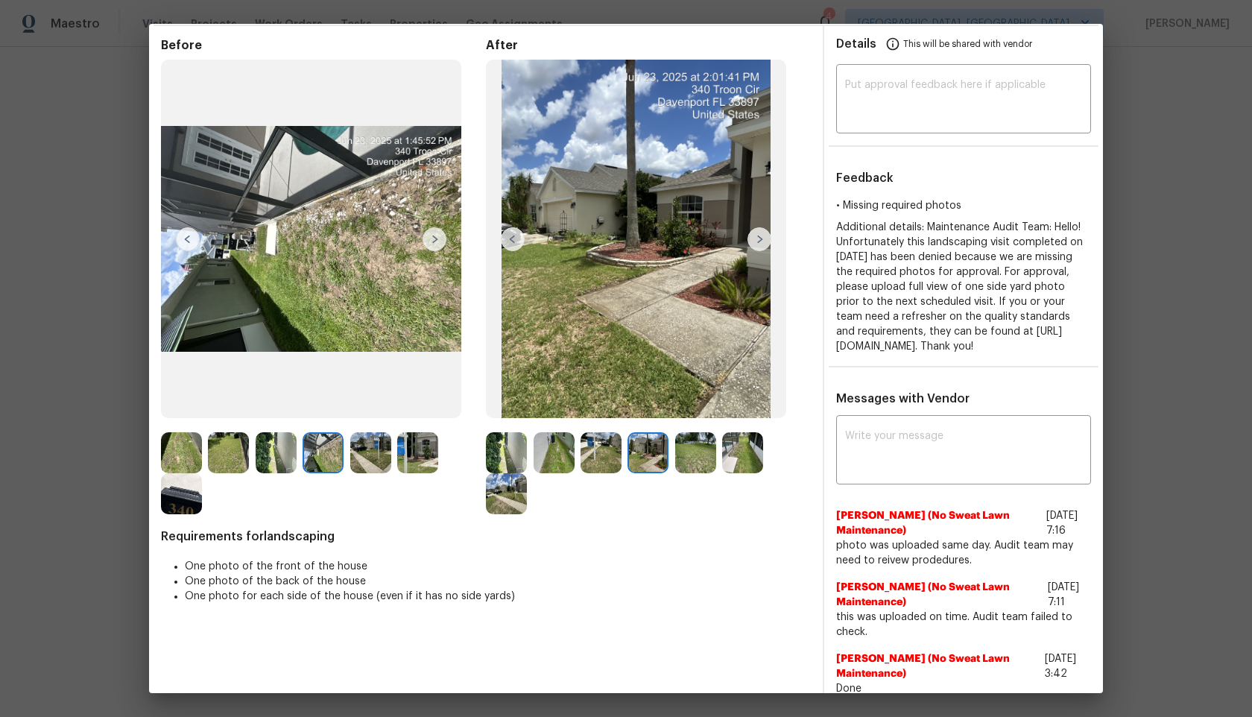
click at [508, 459] on img at bounding box center [506, 452] width 41 height 41
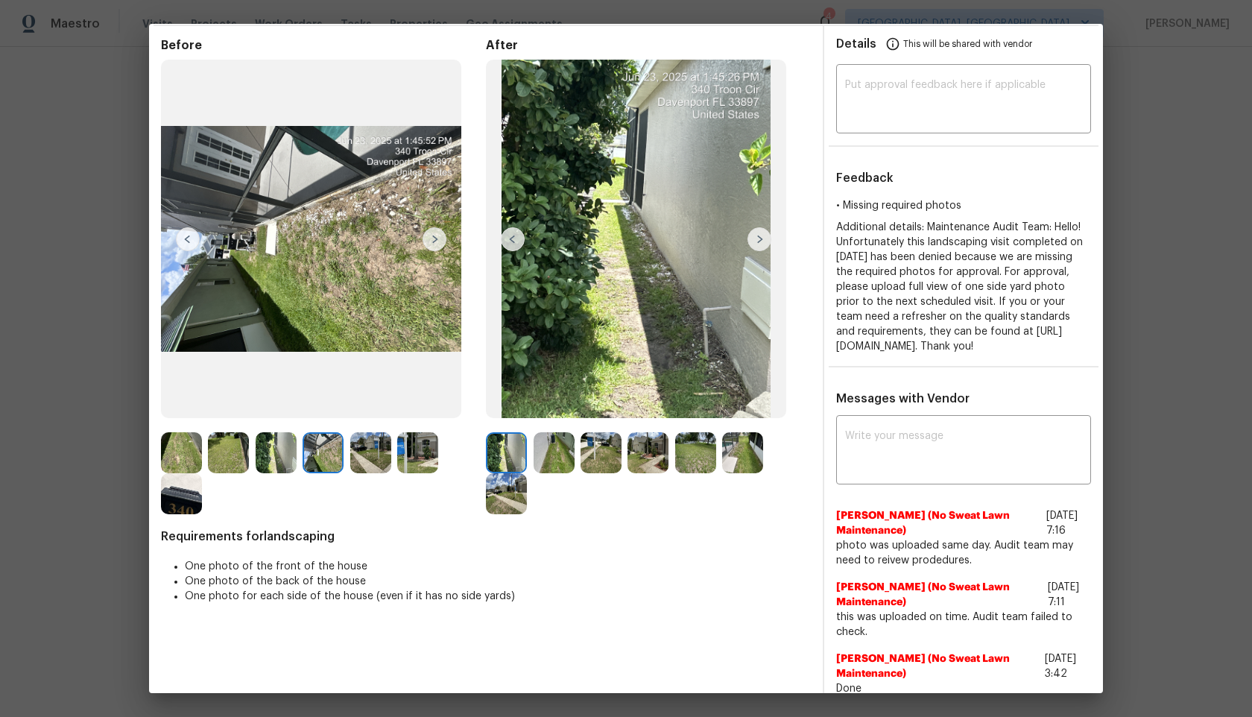
click at [550, 458] on img at bounding box center [554, 452] width 41 height 41
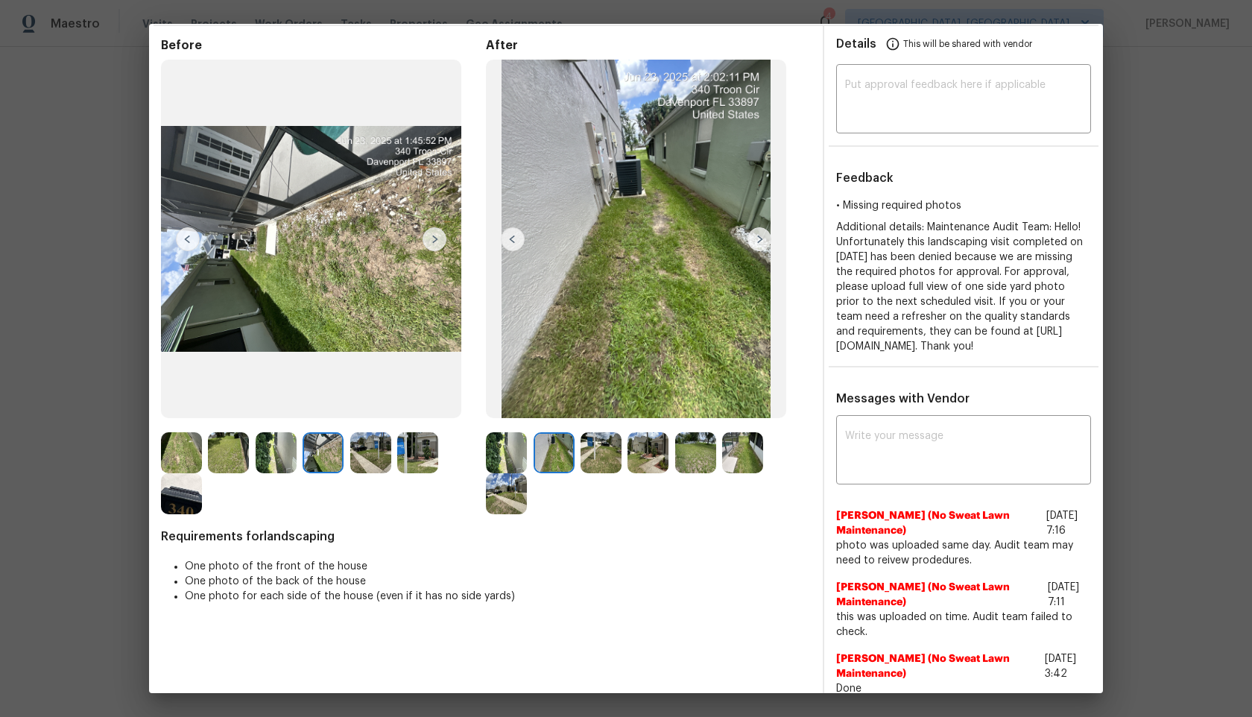
click at [616, 459] on img at bounding box center [601, 452] width 41 height 41
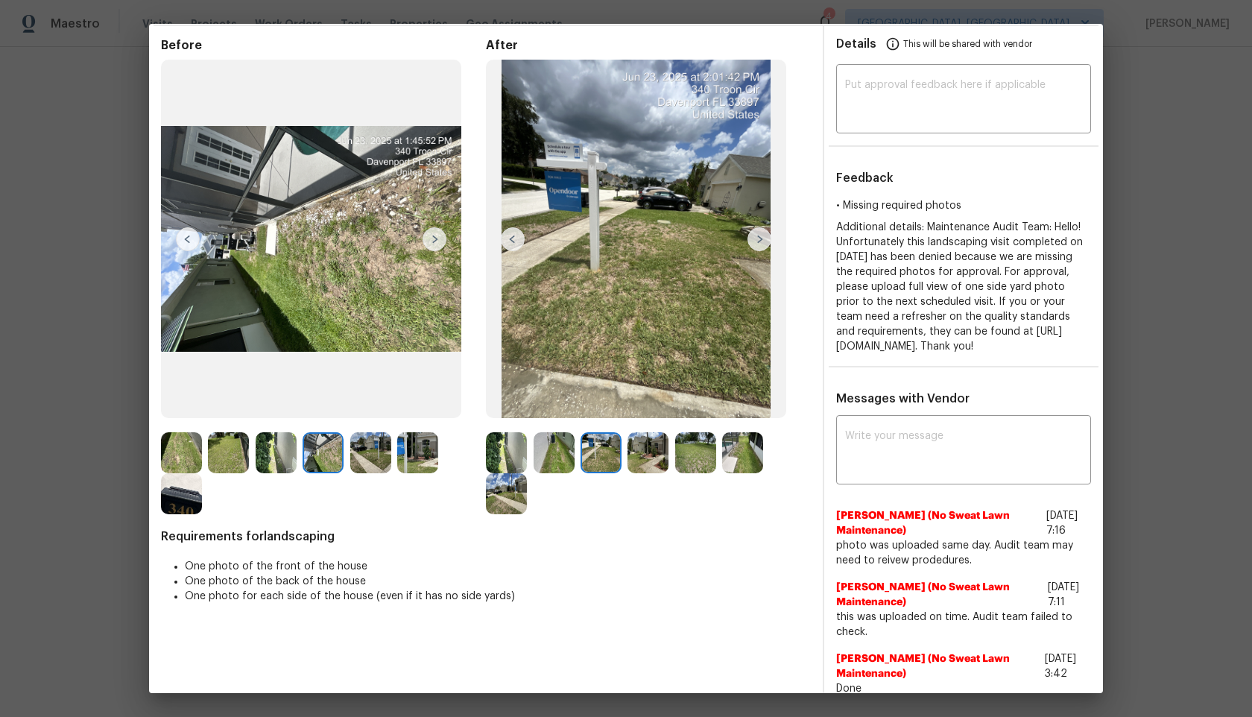
click at [492, 451] on img at bounding box center [506, 452] width 41 height 41
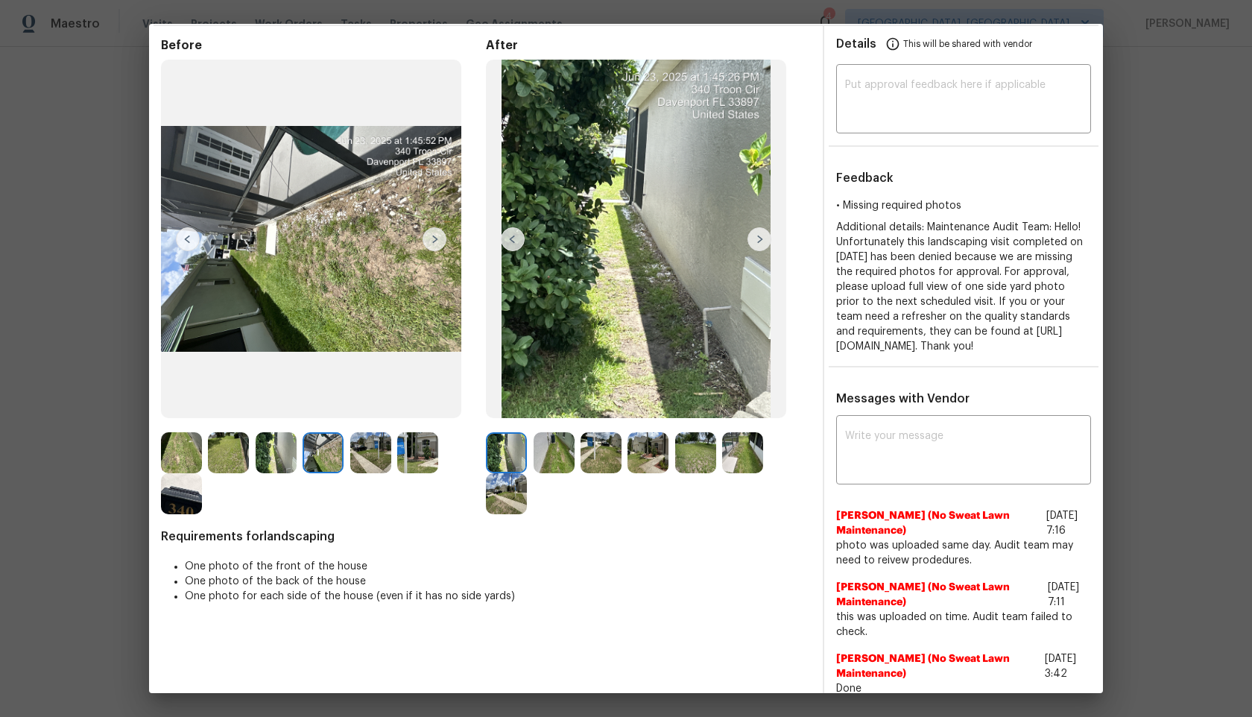
click at [558, 455] on img at bounding box center [554, 452] width 41 height 41
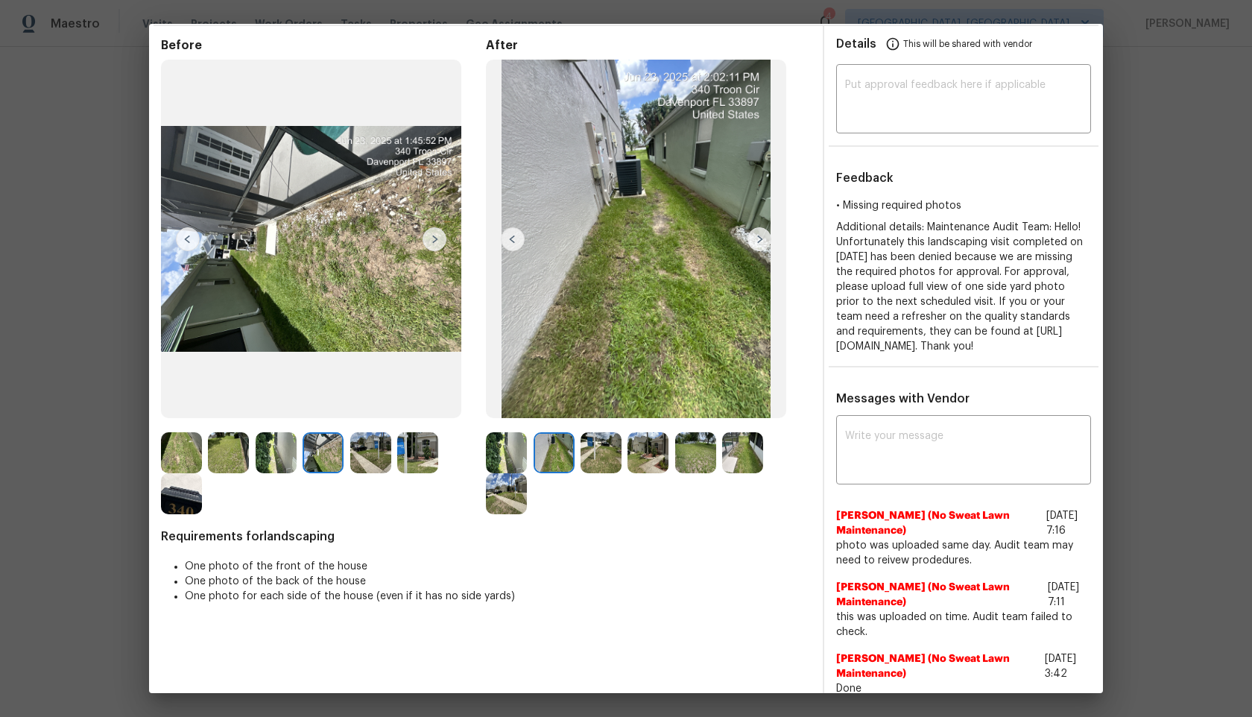
click at [607, 455] on img at bounding box center [601, 452] width 41 height 41
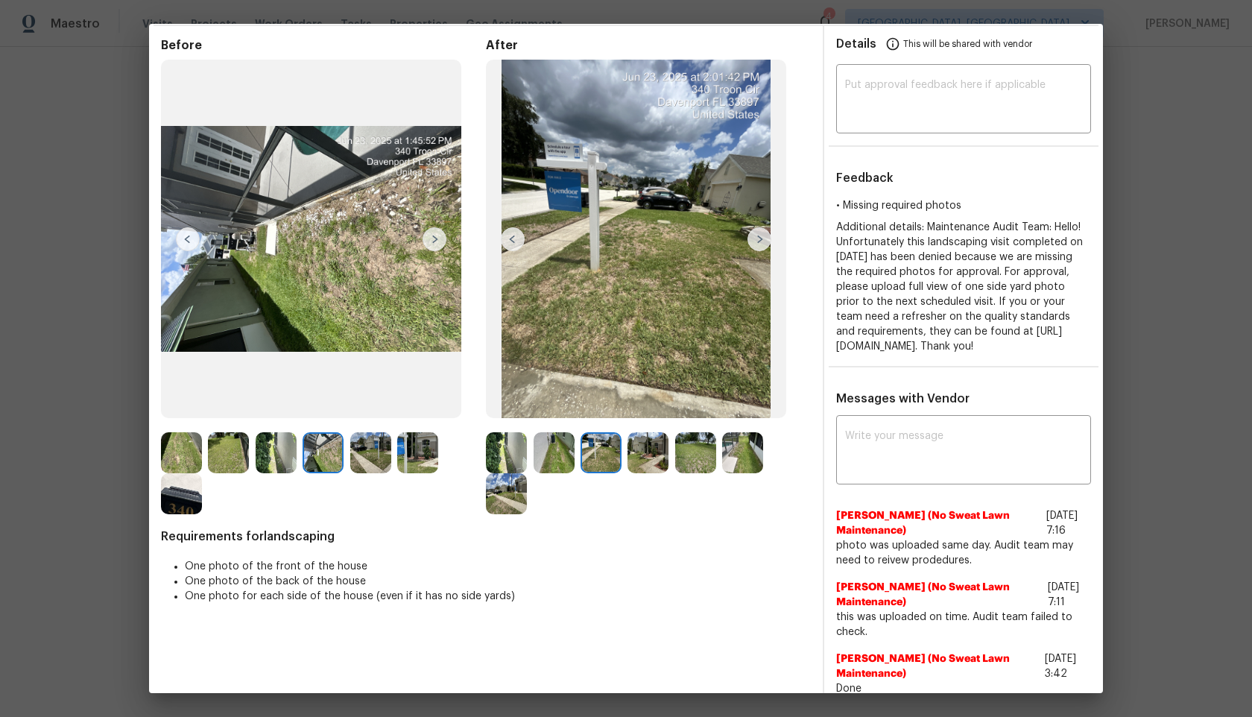
click at [652, 453] on img at bounding box center [647, 452] width 41 height 41
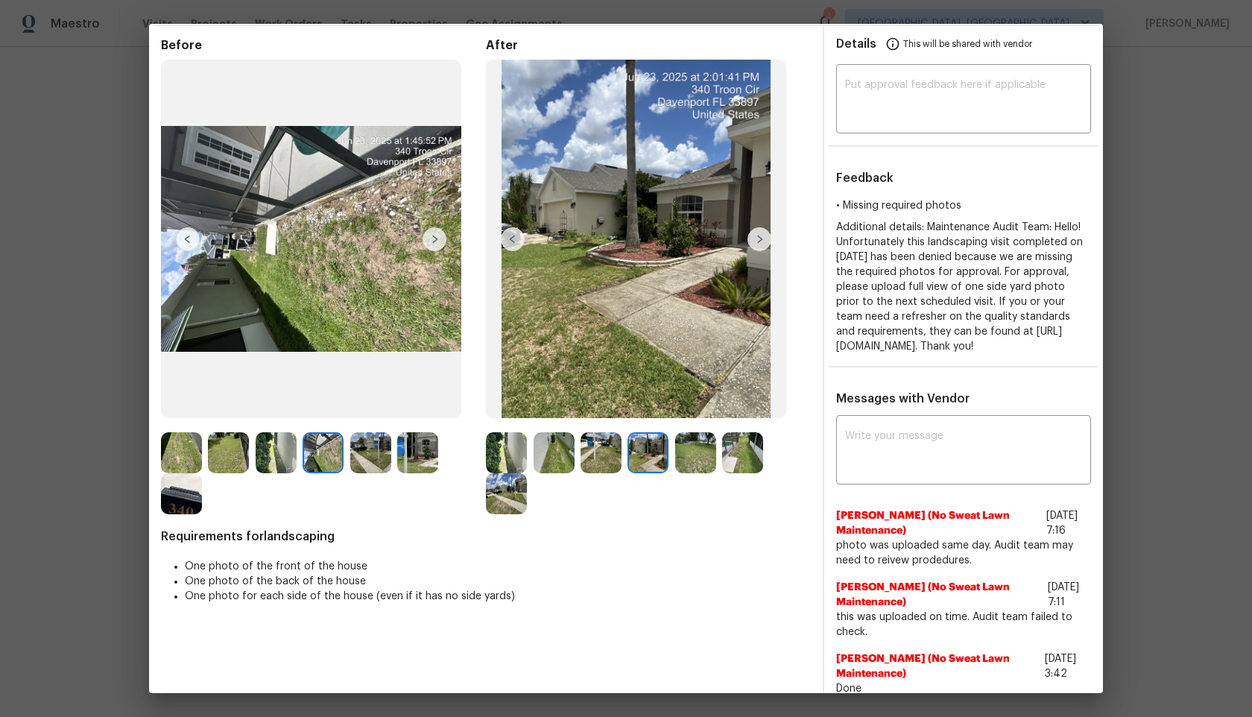
click at [680, 455] on img at bounding box center [695, 452] width 41 height 41
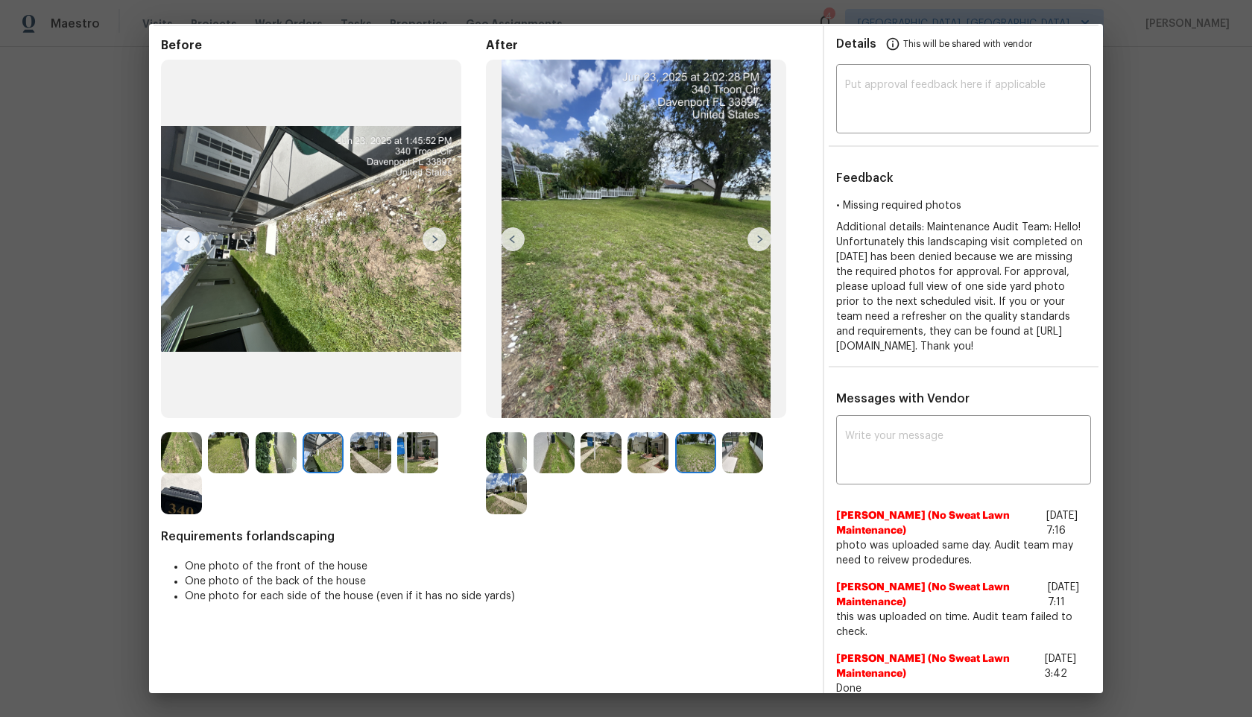
click at [718, 456] on div at bounding box center [698, 452] width 47 height 41
click at [762, 458] on img at bounding box center [742, 452] width 41 height 41
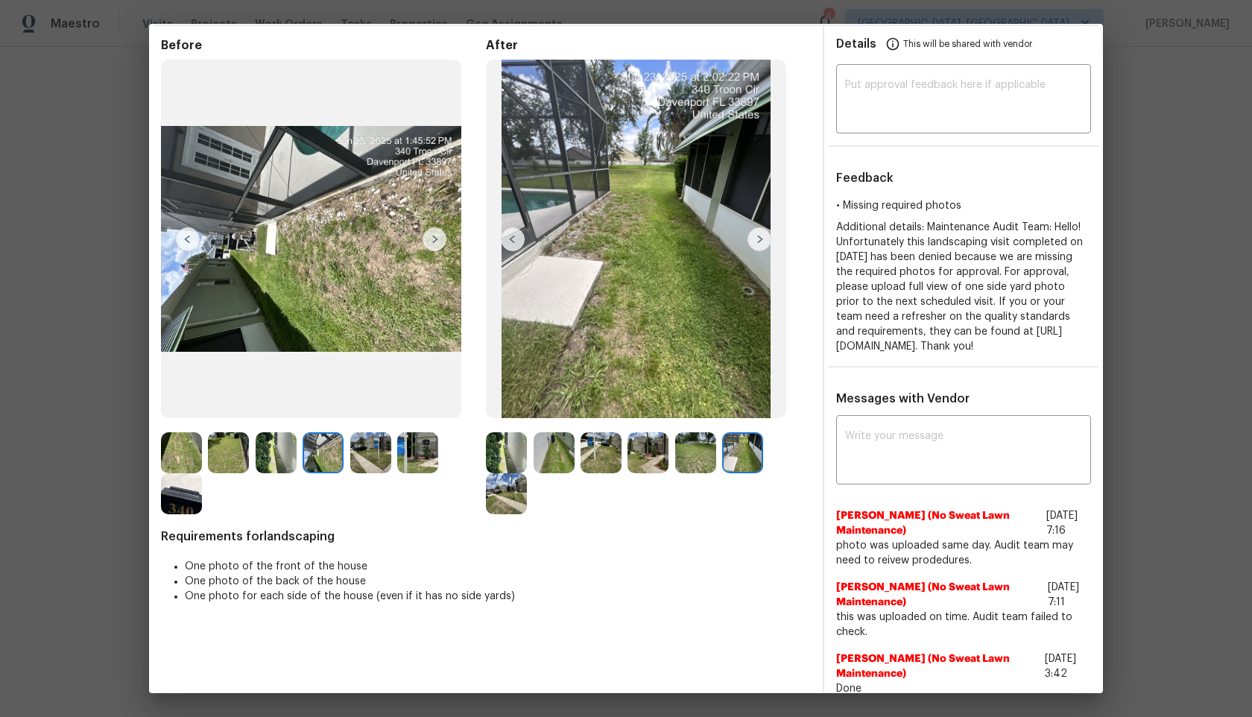
click at [506, 505] on img at bounding box center [506, 493] width 41 height 41
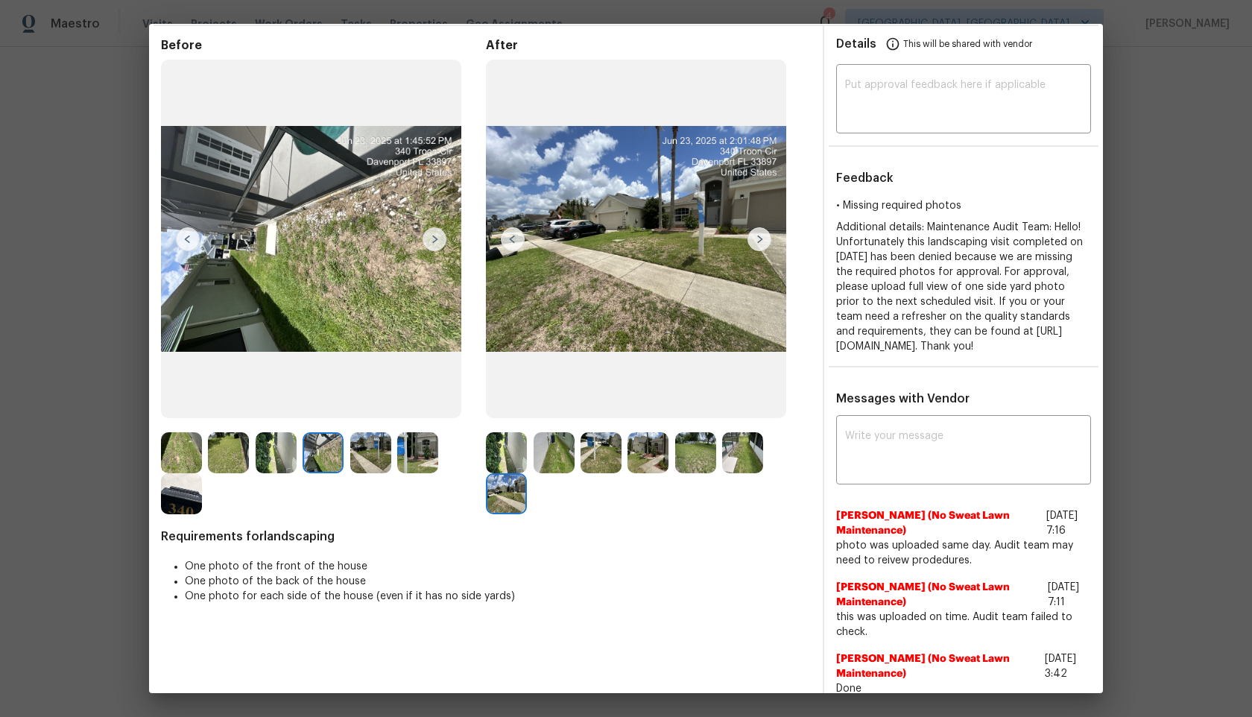
click at [431, 453] on img at bounding box center [417, 452] width 41 height 41
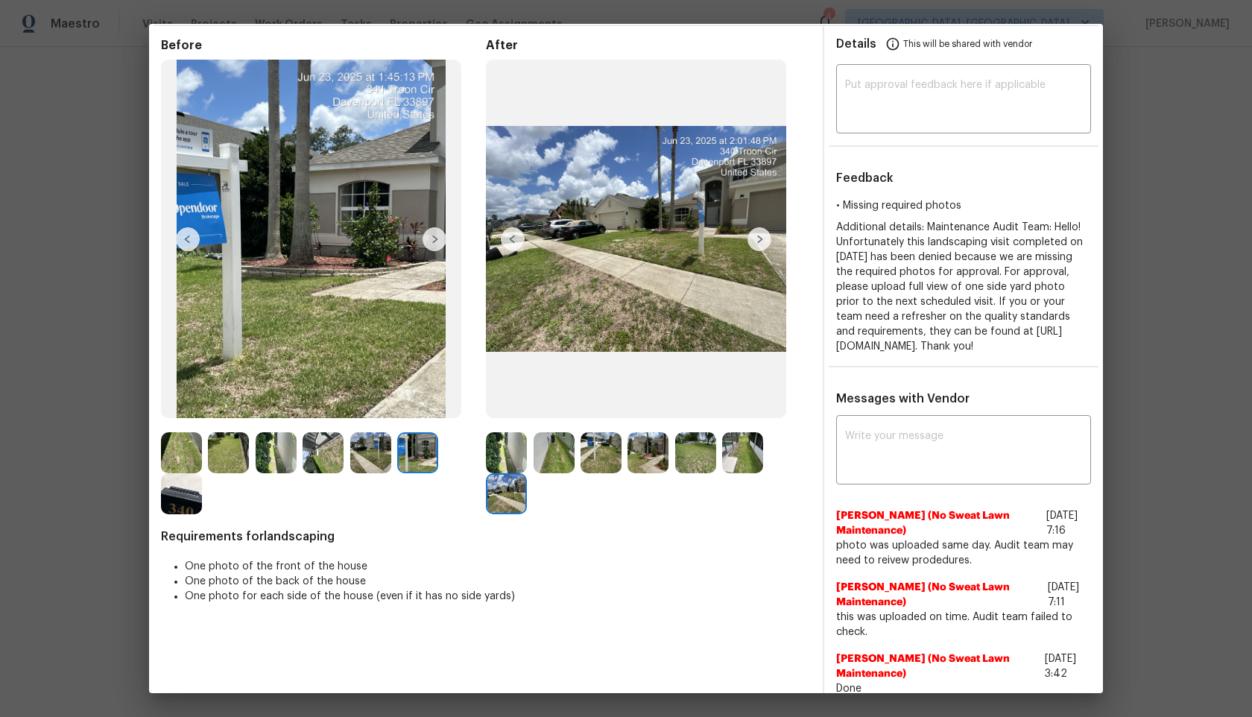
click at [370, 453] on img at bounding box center [370, 452] width 41 height 41
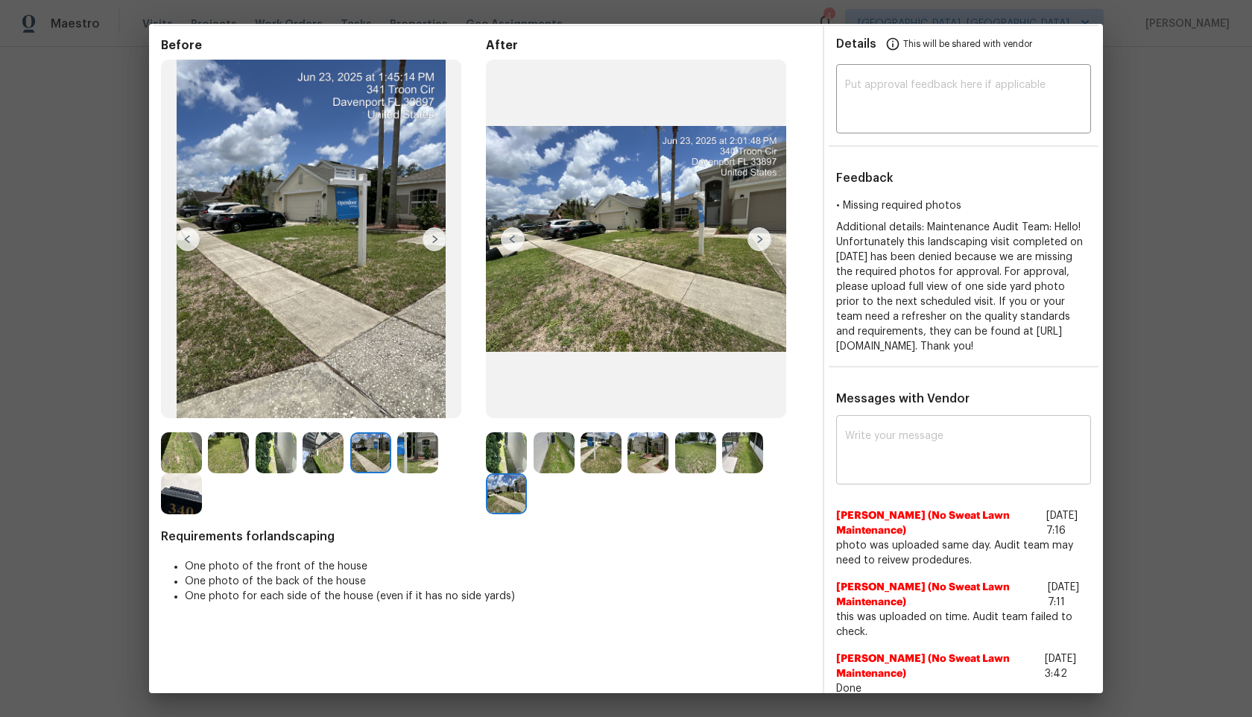
click at [883, 446] on textarea at bounding box center [963, 452] width 237 height 42
click at [900, 95] on textarea at bounding box center [963, 101] width 237 height 42
type textarea "A"
type textarea "N"
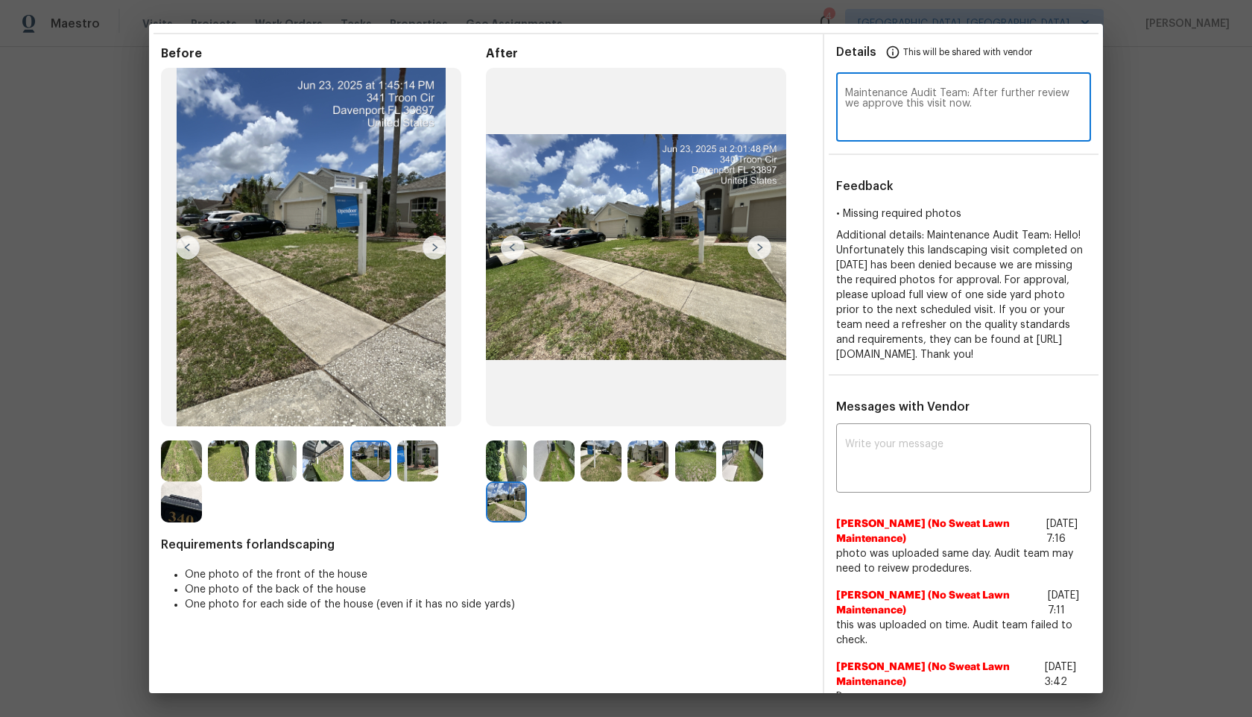
scroll to position [0, 0]
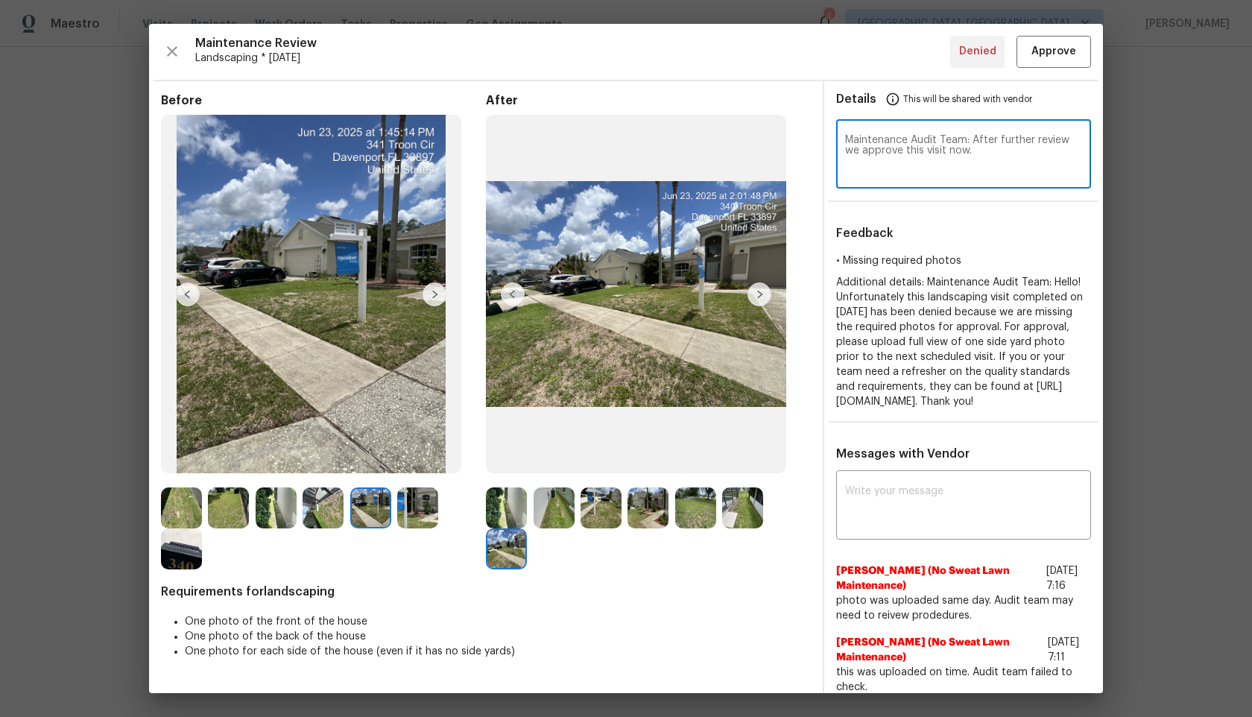
type textarea "Maintenance Audit Team: After further review we approve this visit now."
click at [1068, 56] on span "Approve" at bounding box center [1053, 51] width 45 height 19
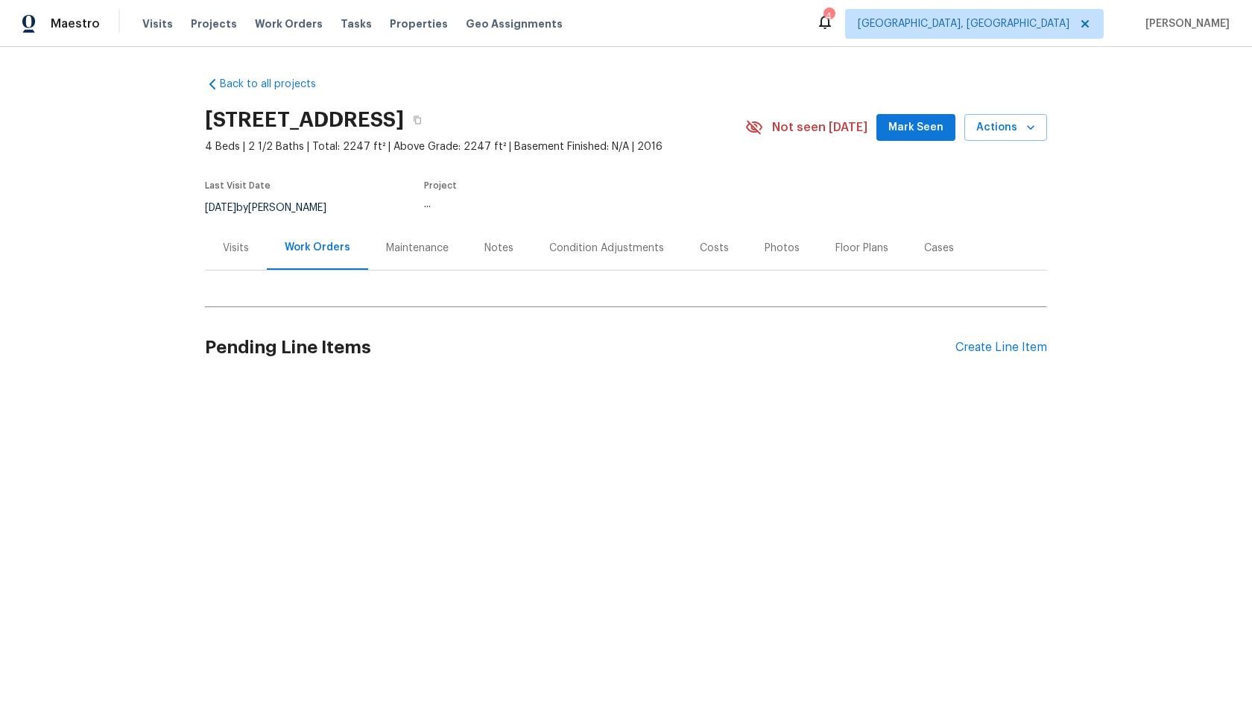
click at [393, 250] on div "Maintenance" at bounding box center [417, 248] width 63 height 15
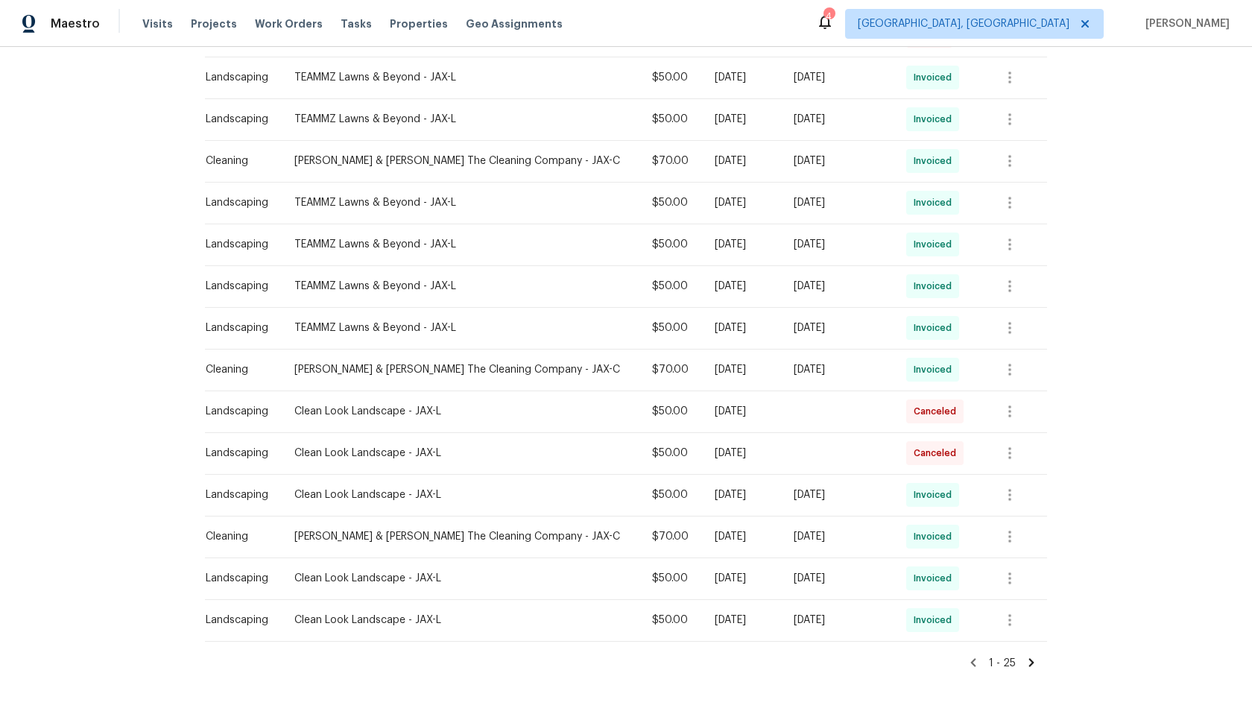
scroll to position [772, 0]
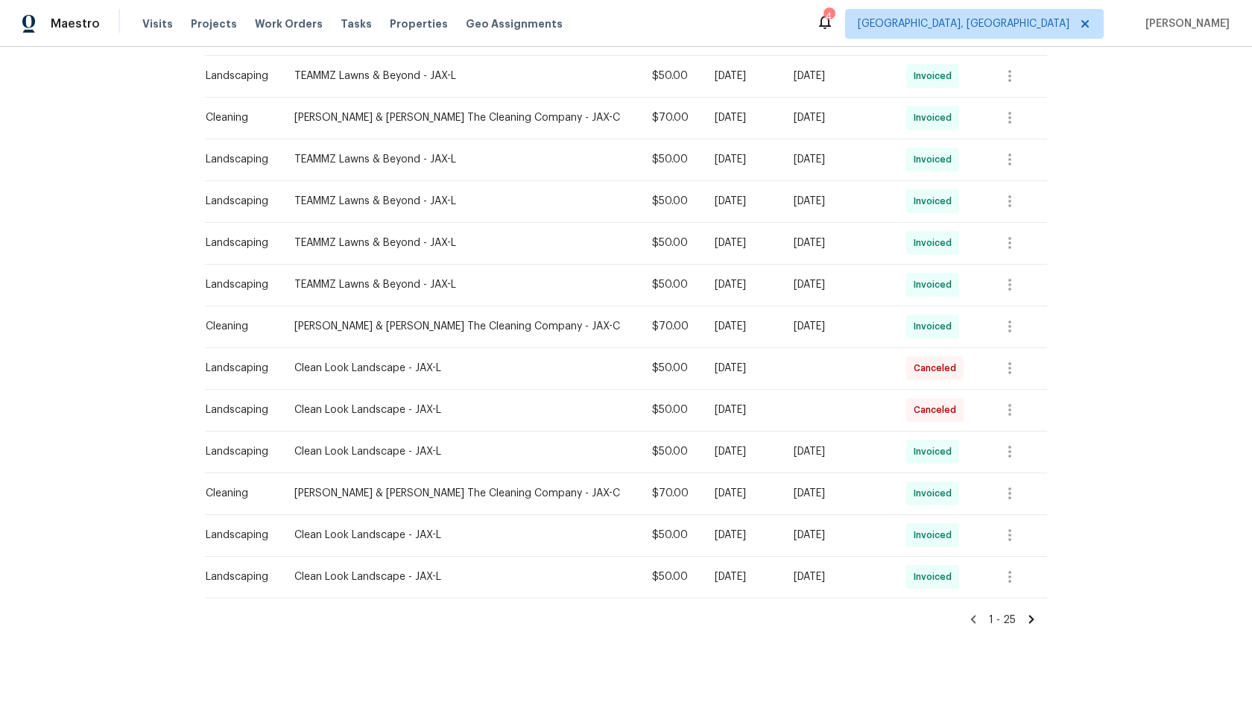
click at [1031, 616] on icon at bounding box center [1031, 619] width 13 height 13
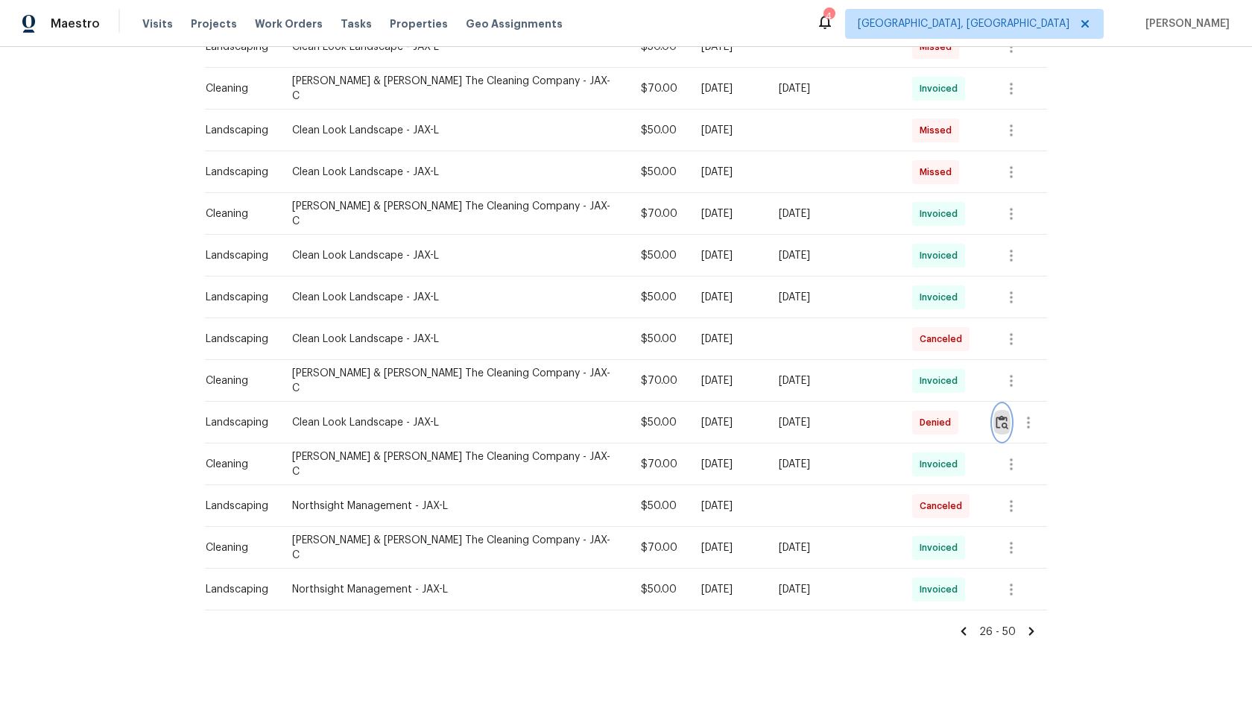
click at [999, 415] on img "button" at bounding box center [1002, 422] width 13 height 14
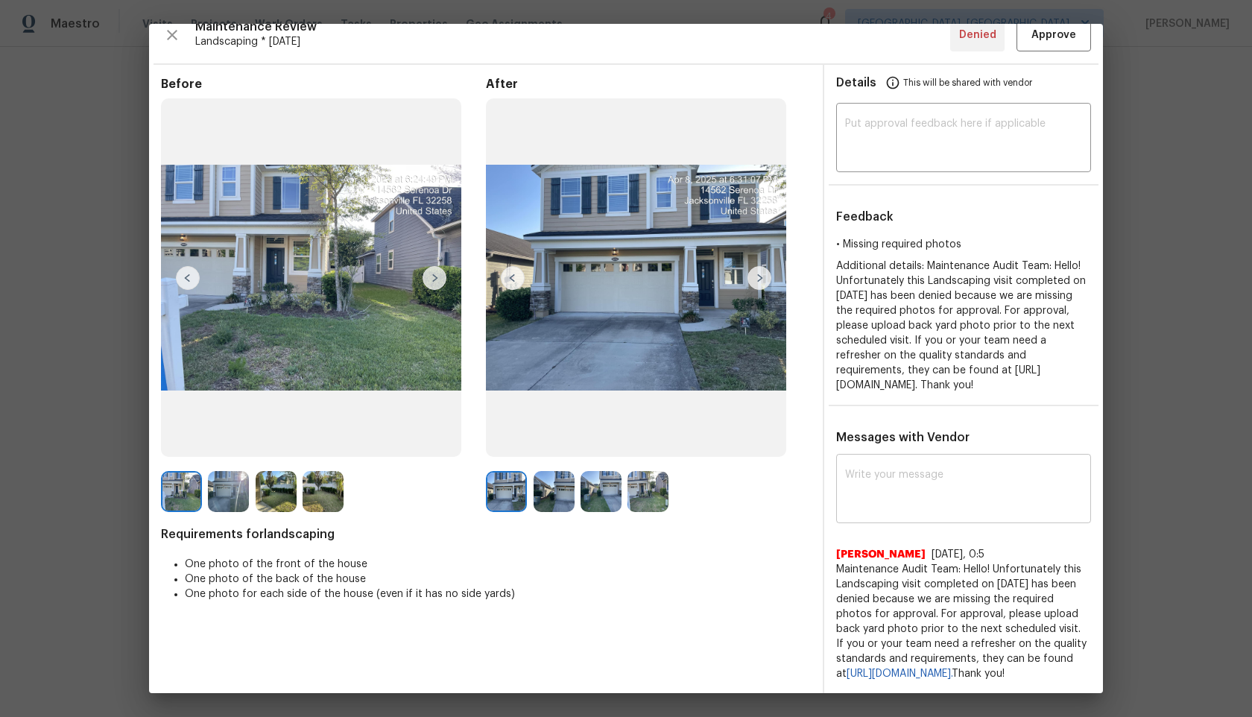
scroll to position [0, 0]
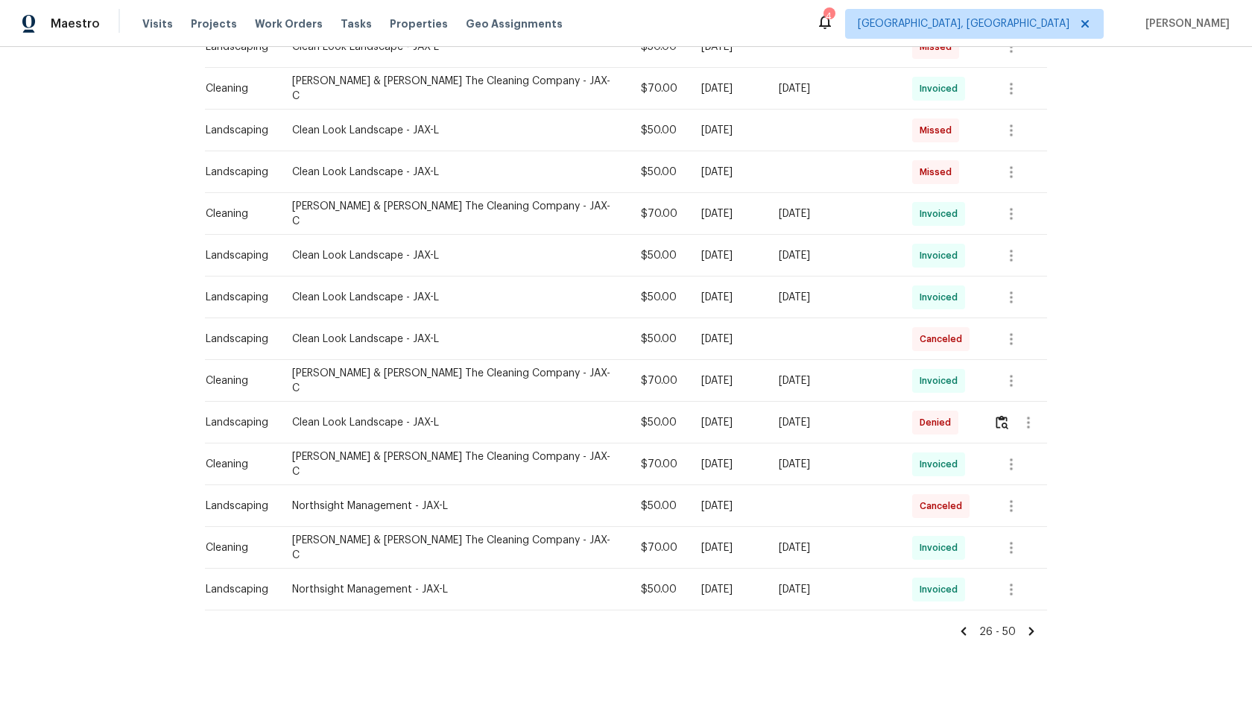
click at [1032, 627] on icon at bounding box center [1031, 631] width 5 height 8
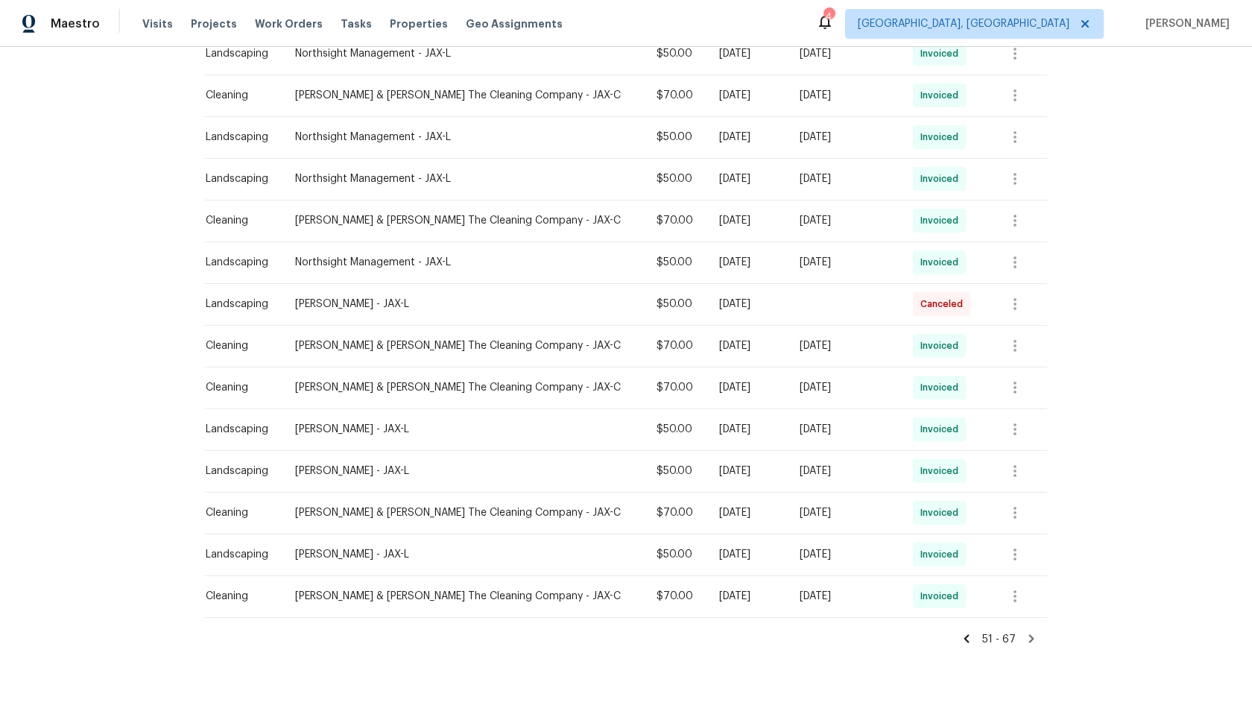
scroll to position [438, 0]
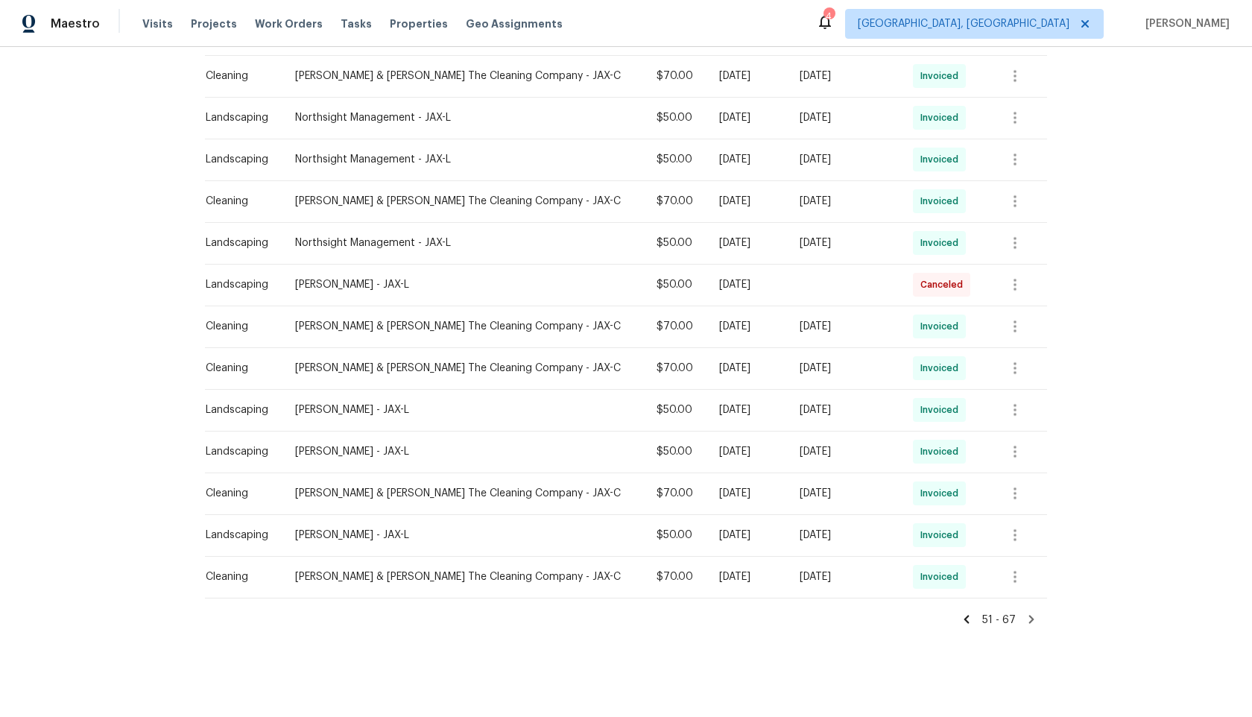
click at [1031, 627] on span at bounding box center [1031, 620] width 13 height 15
click at [1031, 619] on icon at bounding box center [1031, 619] width 13 height 13
click at [968, 623] on icon at bounding box center [966, 619] width 13 height 13
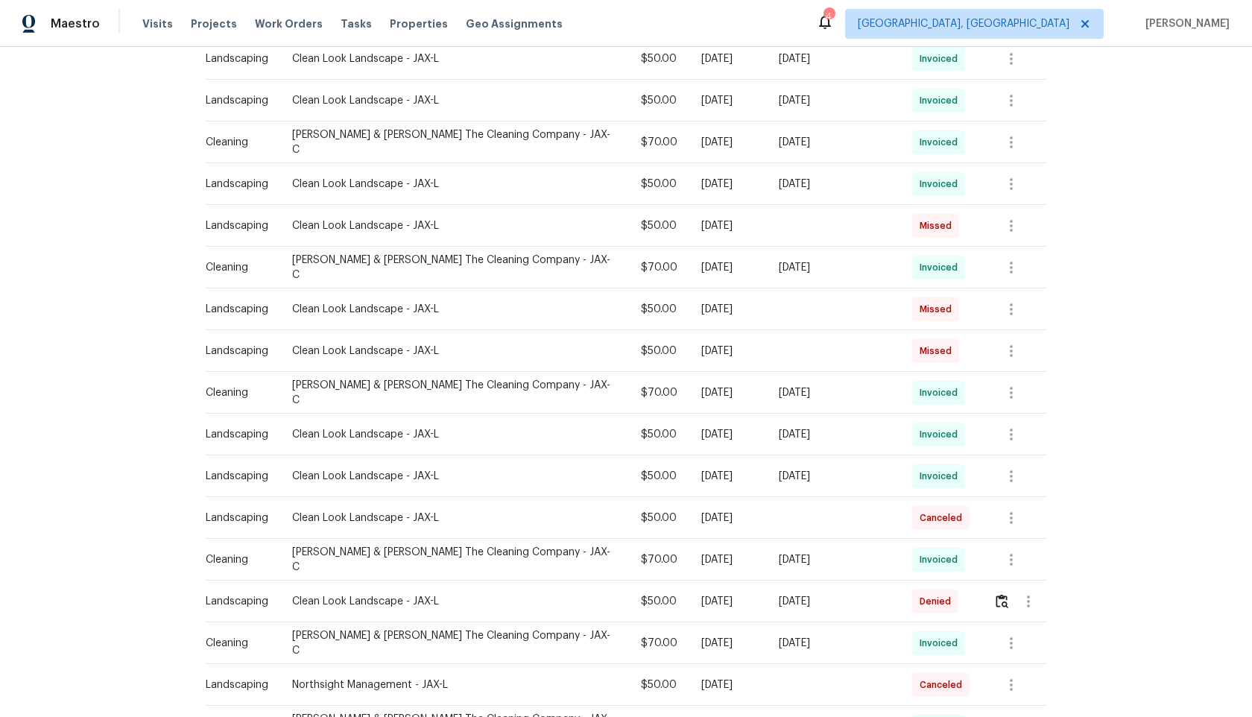
scroll to position [772, 0]
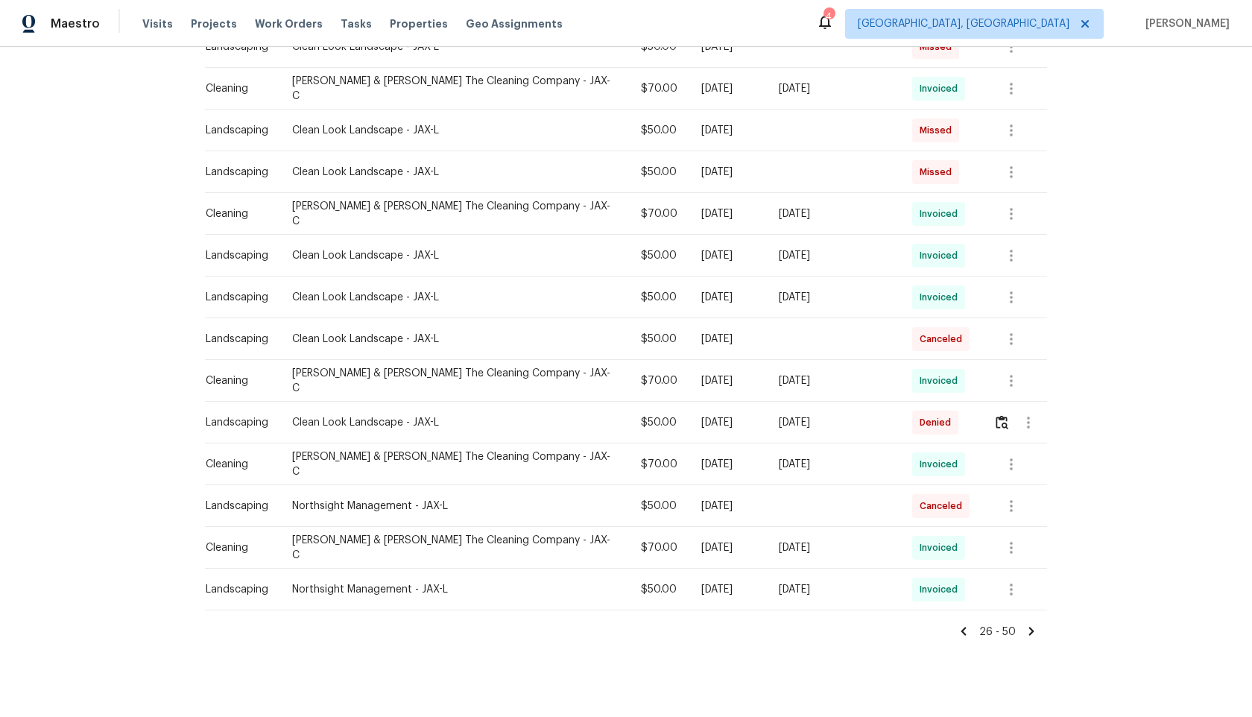
click at [969, 625] on icon at bounding box center [963, 631] width 13 height 13
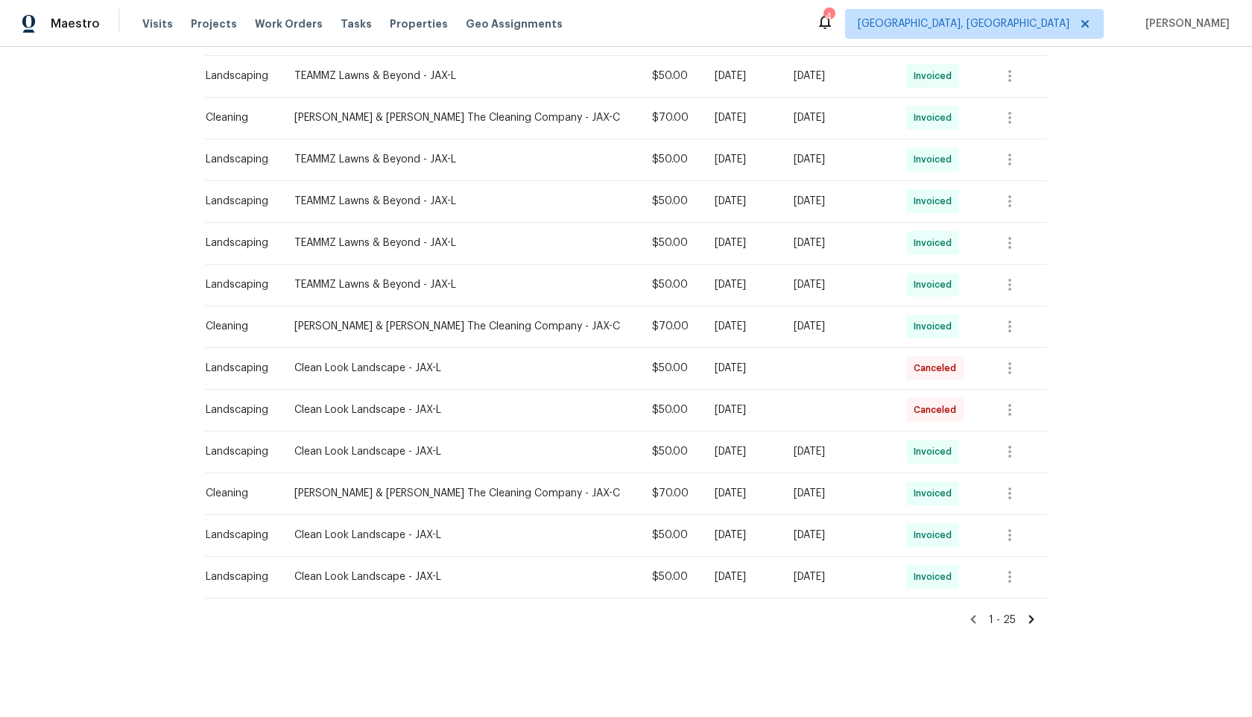
click at [970, 619] on icon at bounding box center [973, 619] width 13 height 13
click at [1029, 622] on icon at bounding box center [1031, 619] width 5 height 8
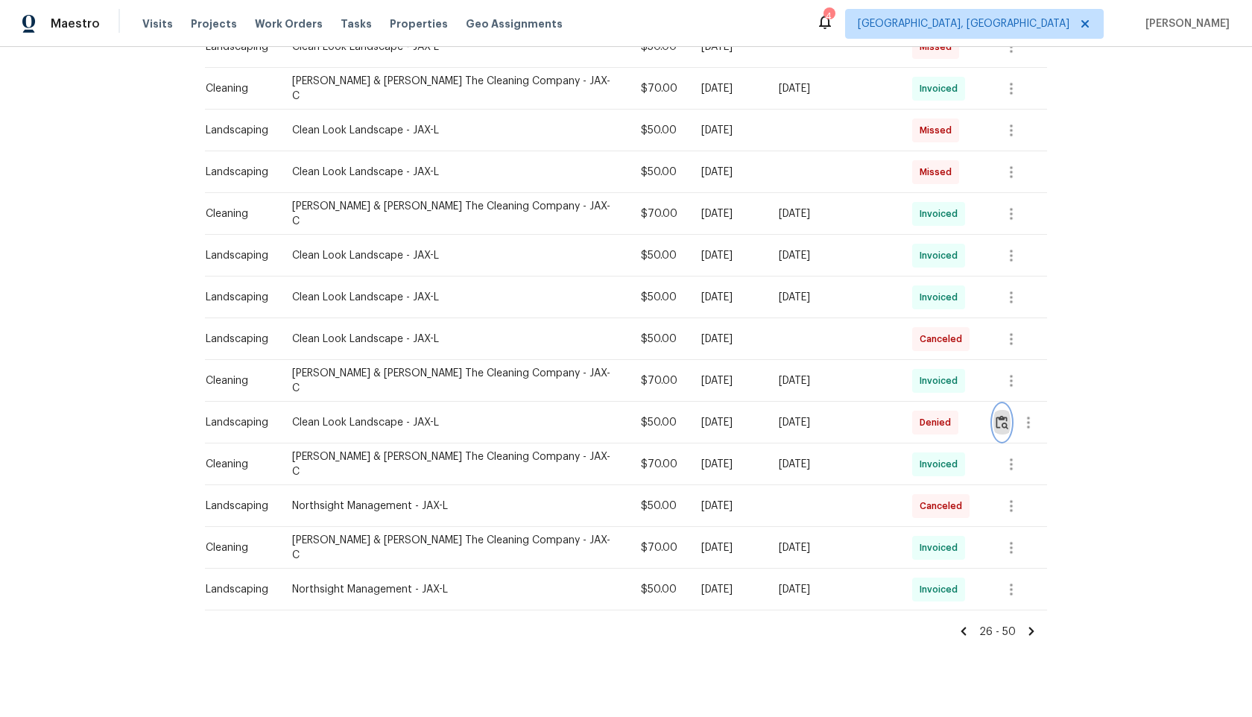
click at [1000, 415] on img "button" at bounding box center [1002, 422] width 13 height 14
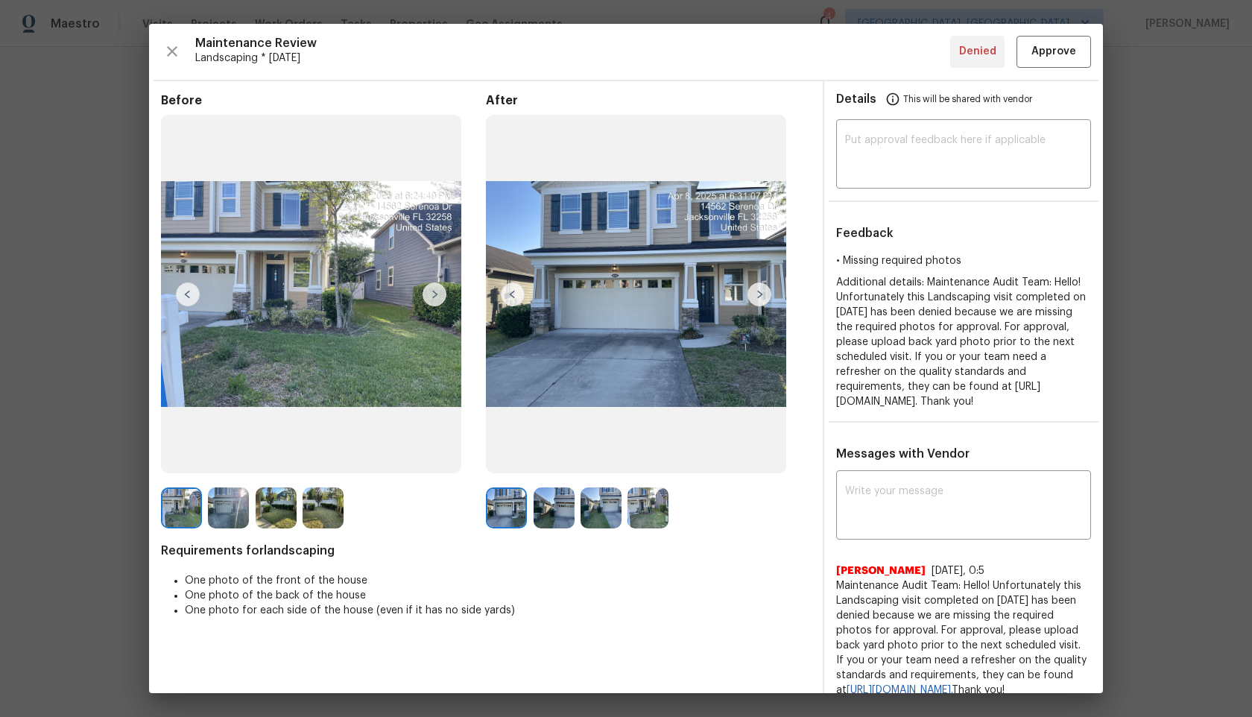
scroll to position [45, 0]
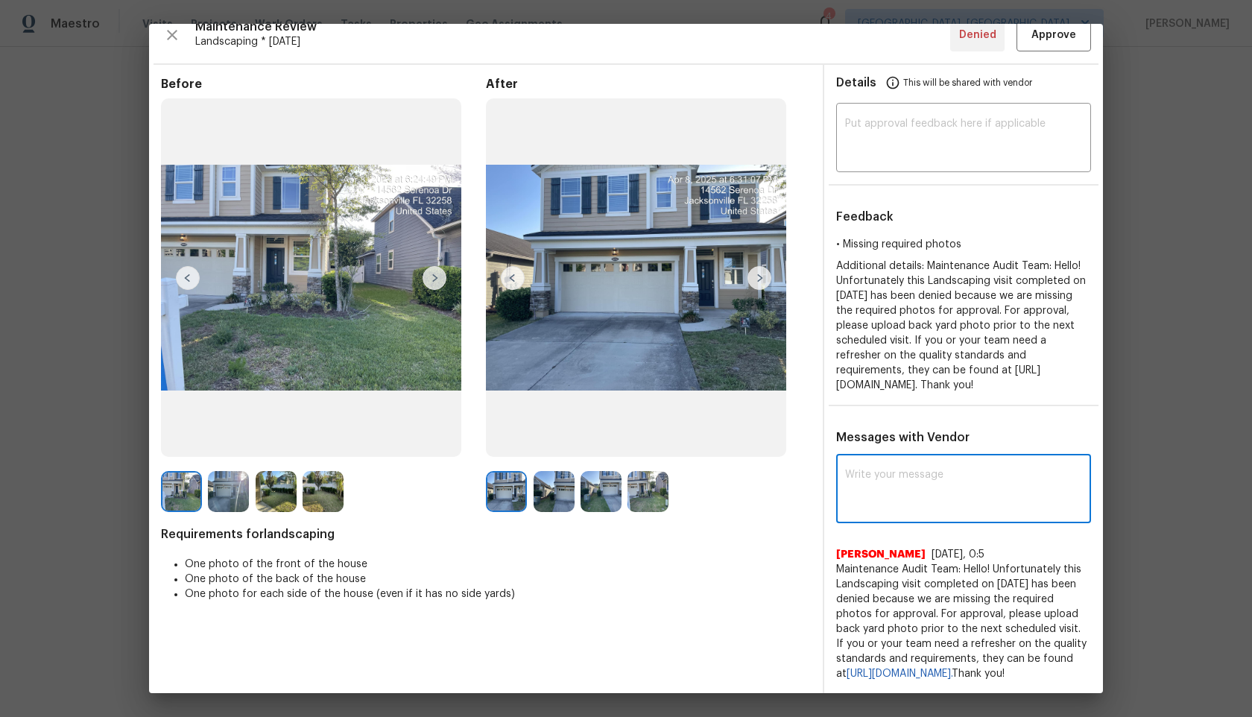
click at [979, 471] on textarea at bounding box center [963, 491] width 237 height 42
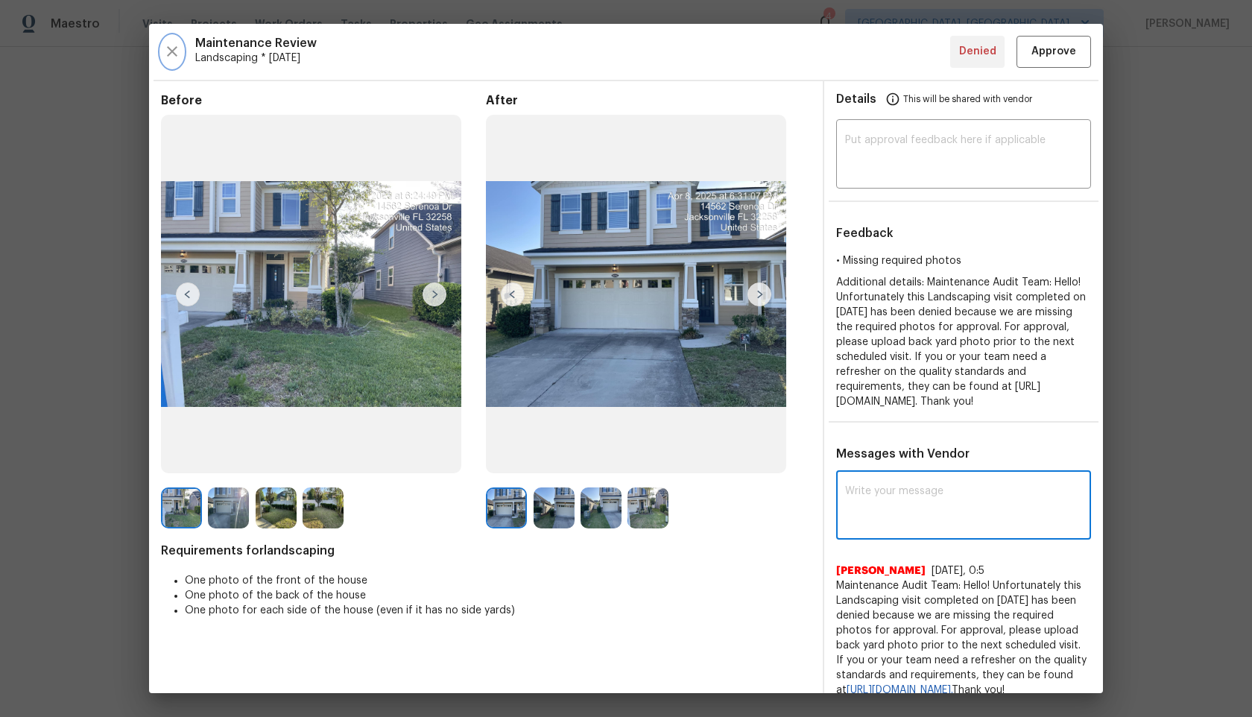
click at [173, 48] on icon "button" at bounding box center [172, 51] width 18 height 18
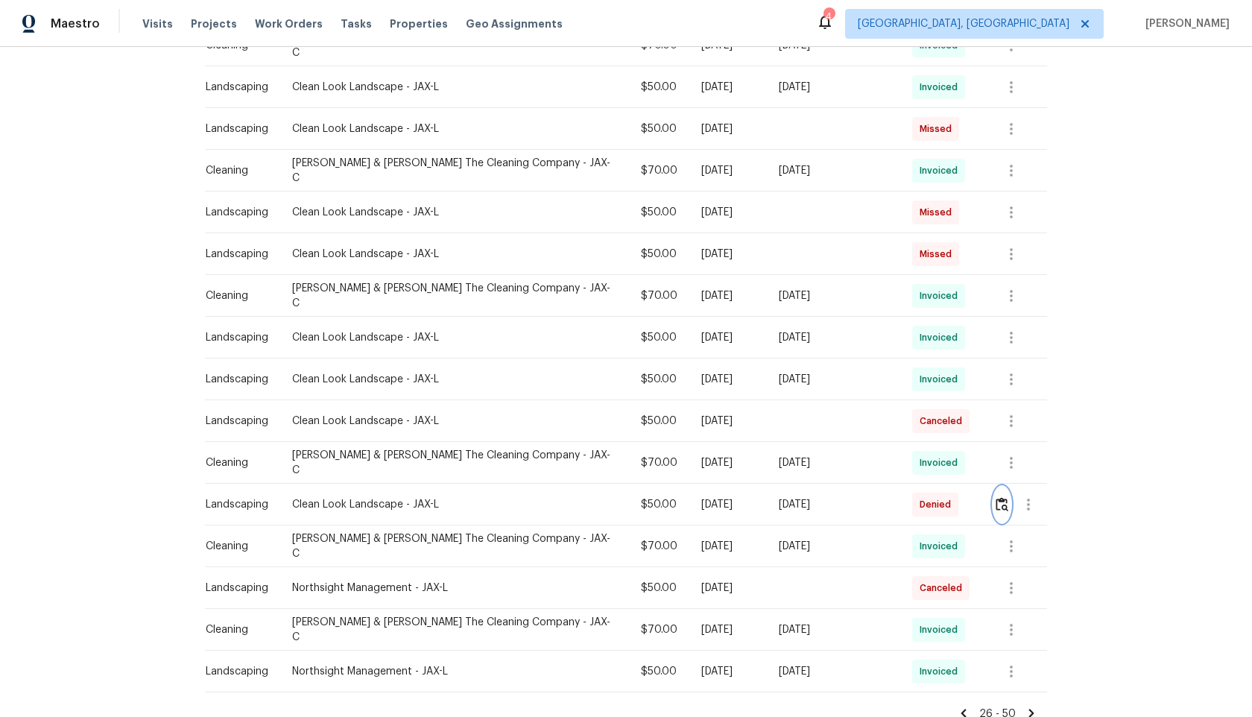
scroll to position [772, 0]
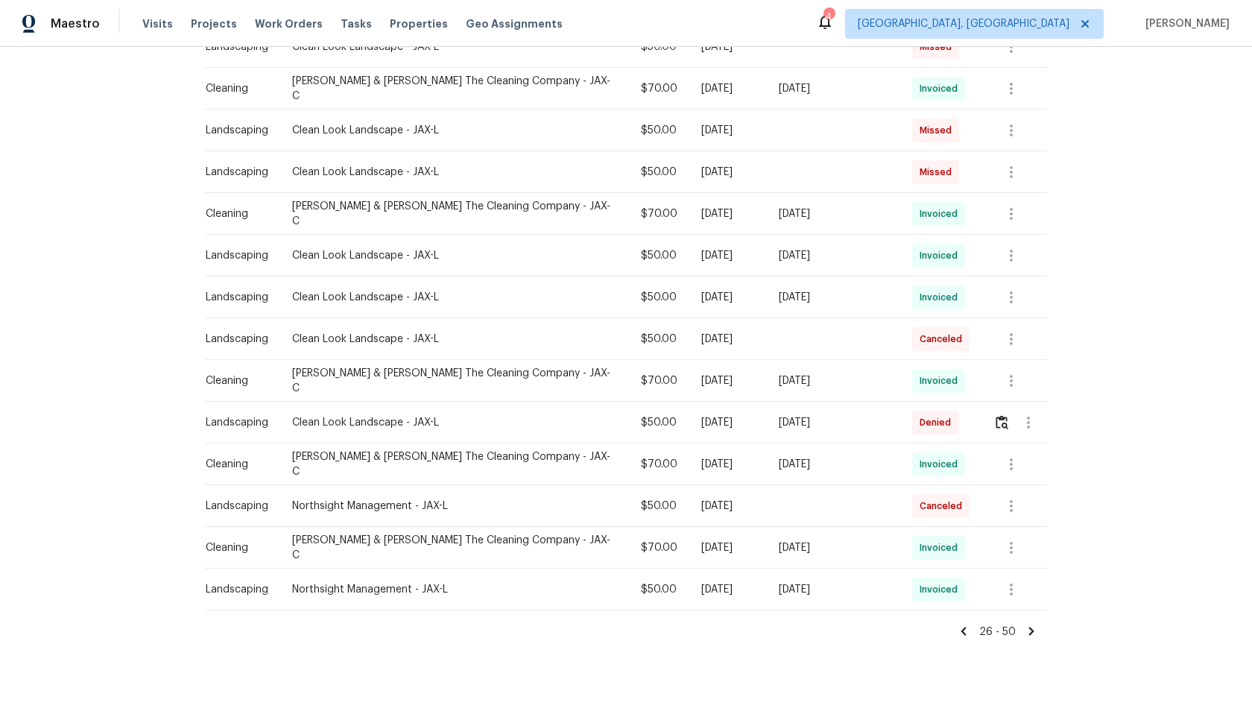
click at [968, 625] on icon at bounding box center [963, 631] width 13 height 13
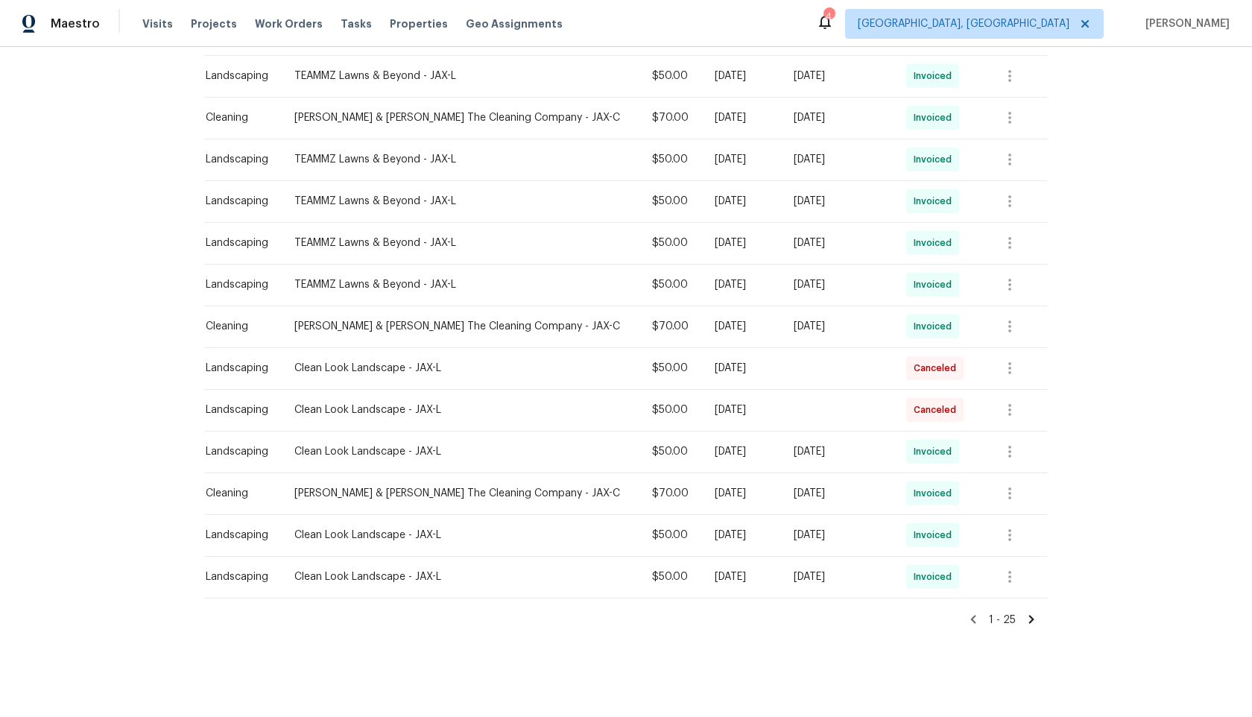
click at [980, 616] on icon at bounding box center [973, 619] width 13 height 13
click at [973, 619] on icon at bounding box center [973, 619] width 5 height 8
click at [1034, 615] on icon at bounding box center [1031, 619] width 13 height 13
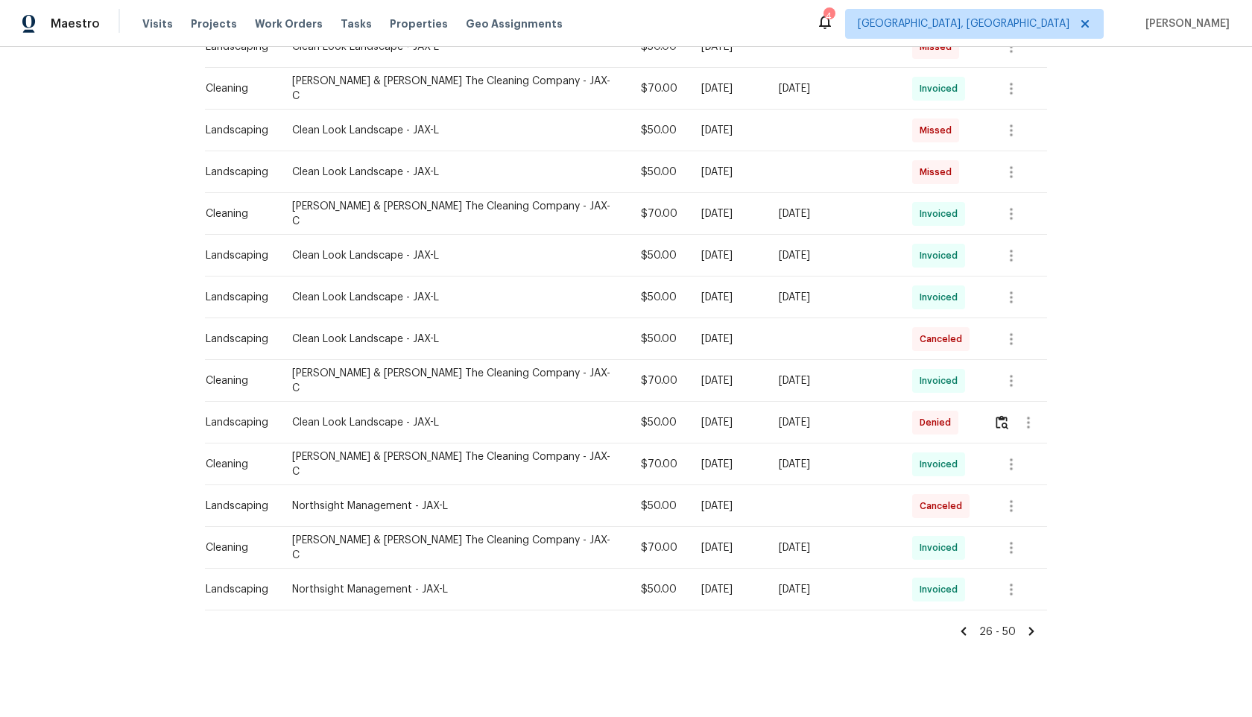
click at [1030, 627] on icon at bounding box center [1031, 631] width 5 height 8
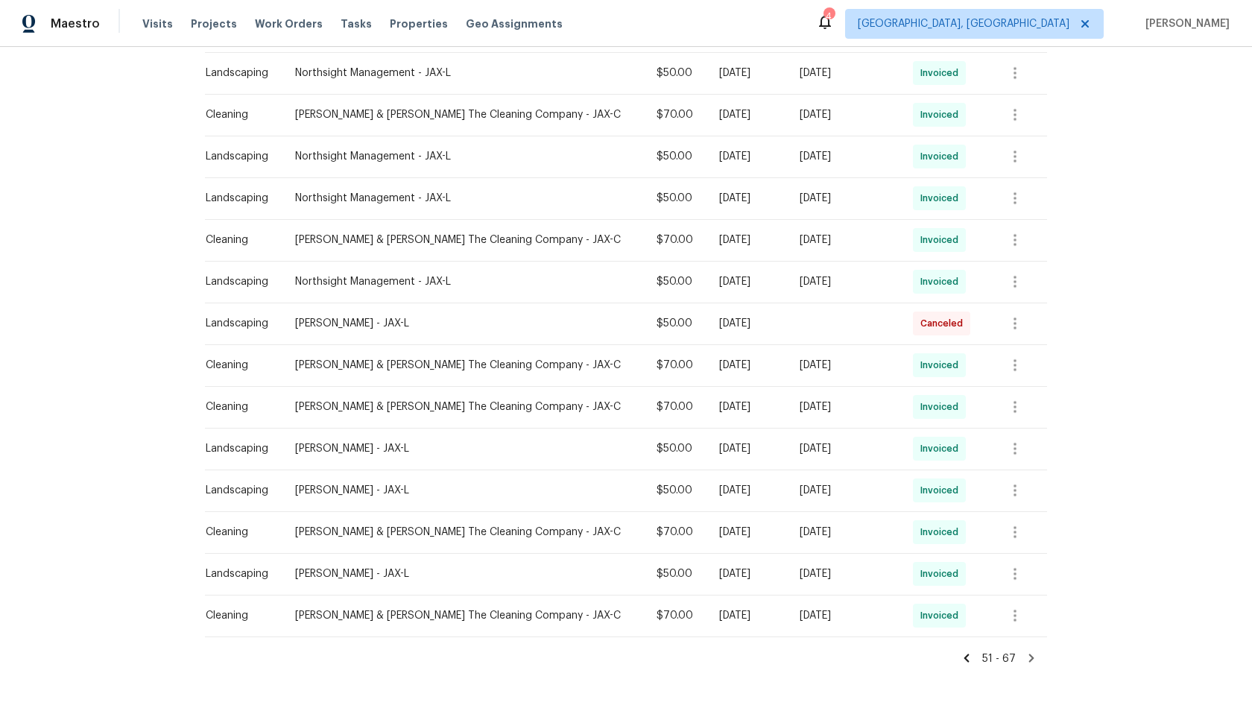
scroll to position [438, 0]
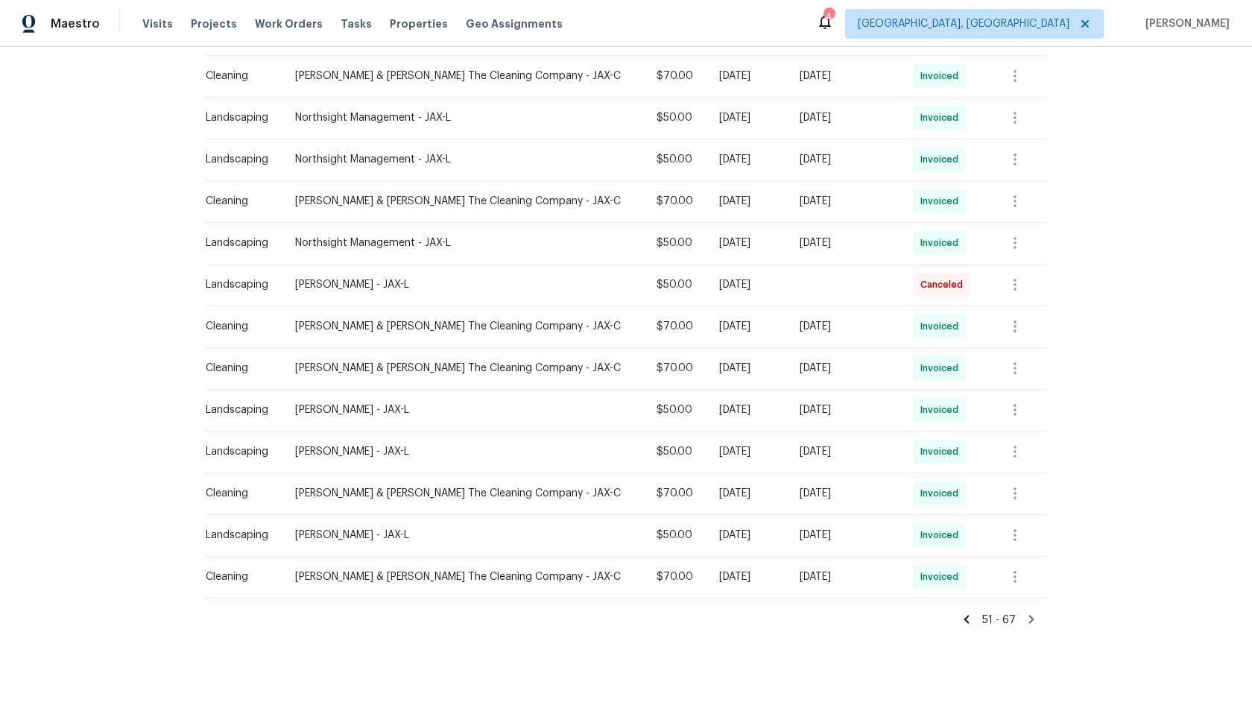
click at [964, 618] on icon at bounding box center [966, 619] width 13 height 13
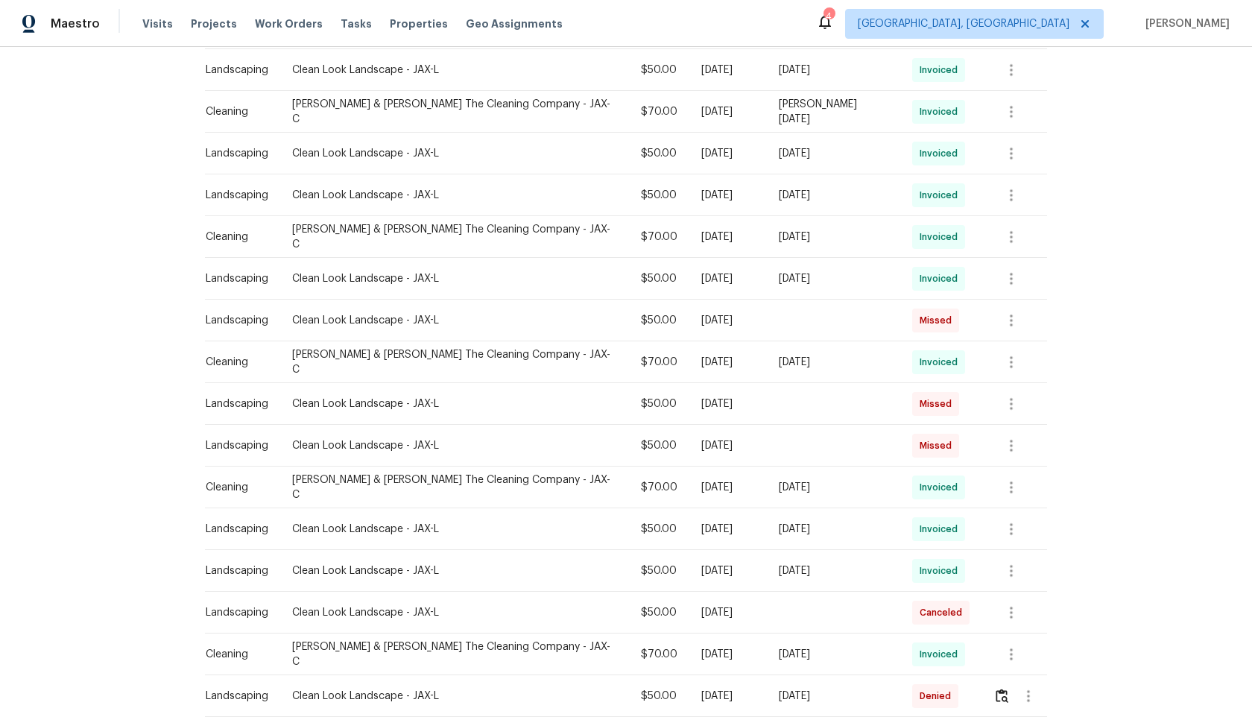
scroll to position [772, 0]
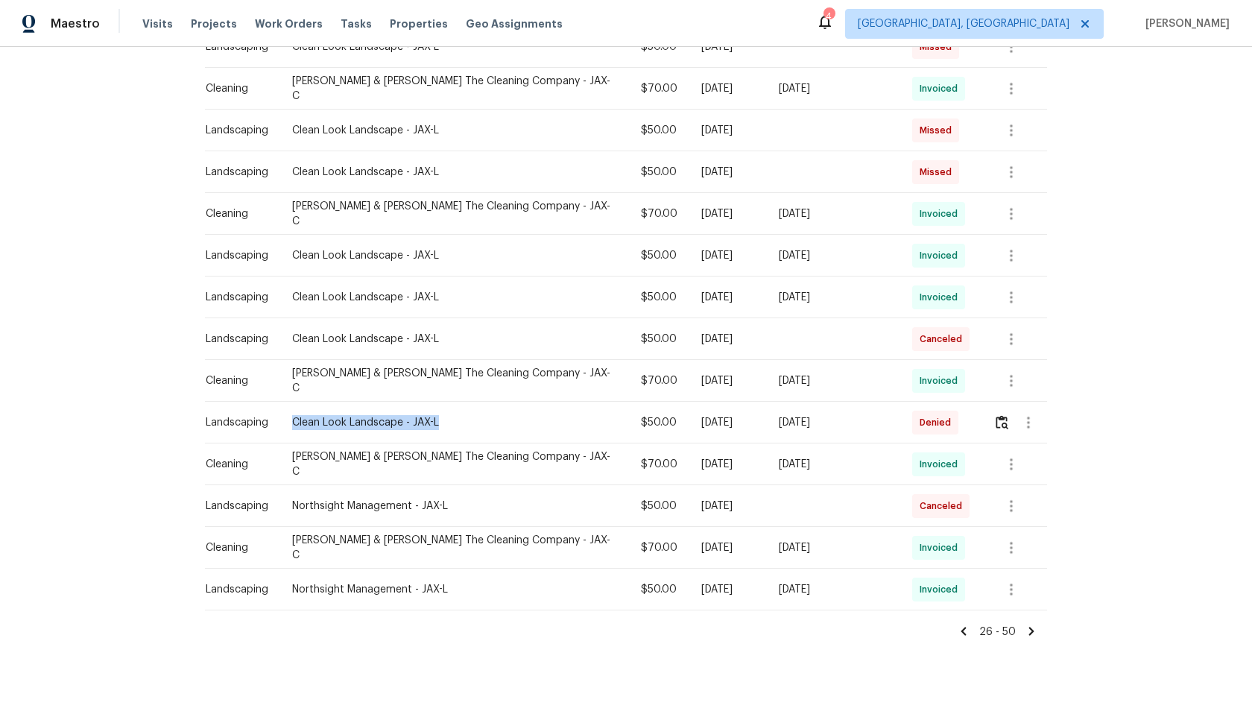
drag, startPoint x: 449, startPoint y: 405, endPoint x: 290, endPoint y: 405, distance: 159.5
click at [290, 405] on td "Clean Look Landscape - JAX-L" at bounding box center [454, 423] width 349 height 42
click at [476, 415] on div "Clean Look Landscape - JAX-L" at bounding box center [454, 422] width 325 height 15
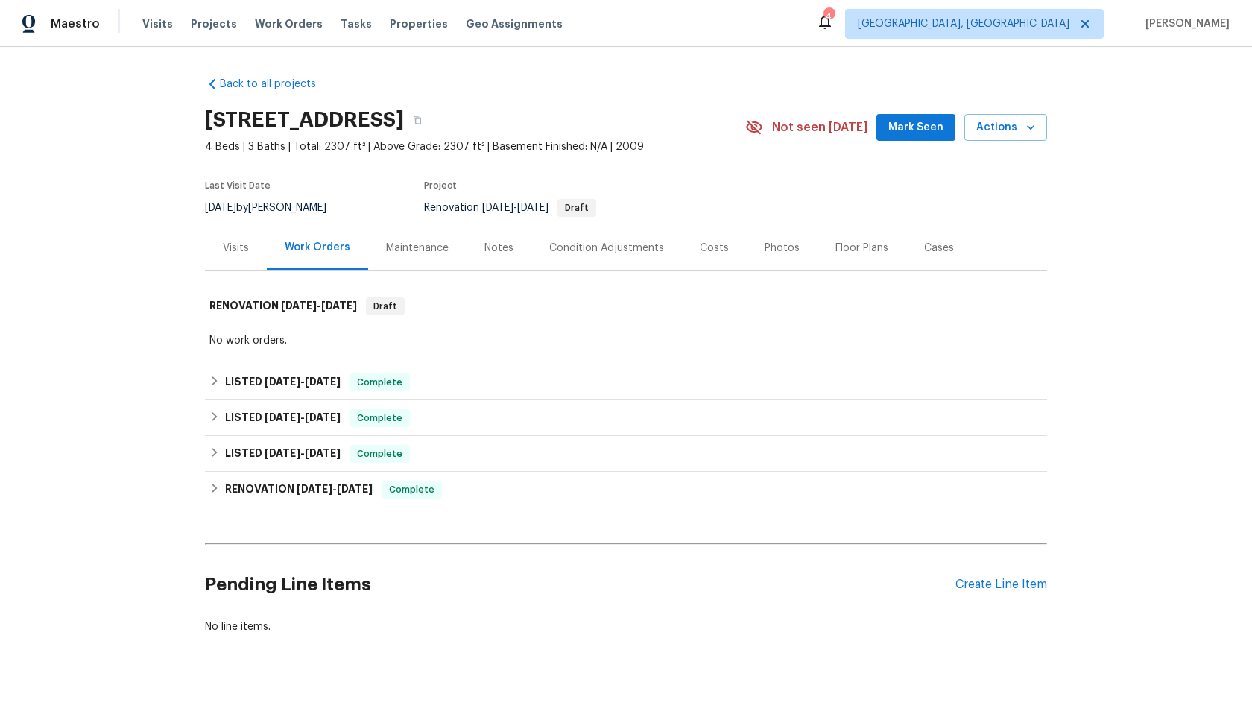
click at [417, 244] on div "Maintenance" at bounding box center [417, 248] width 63 height 15
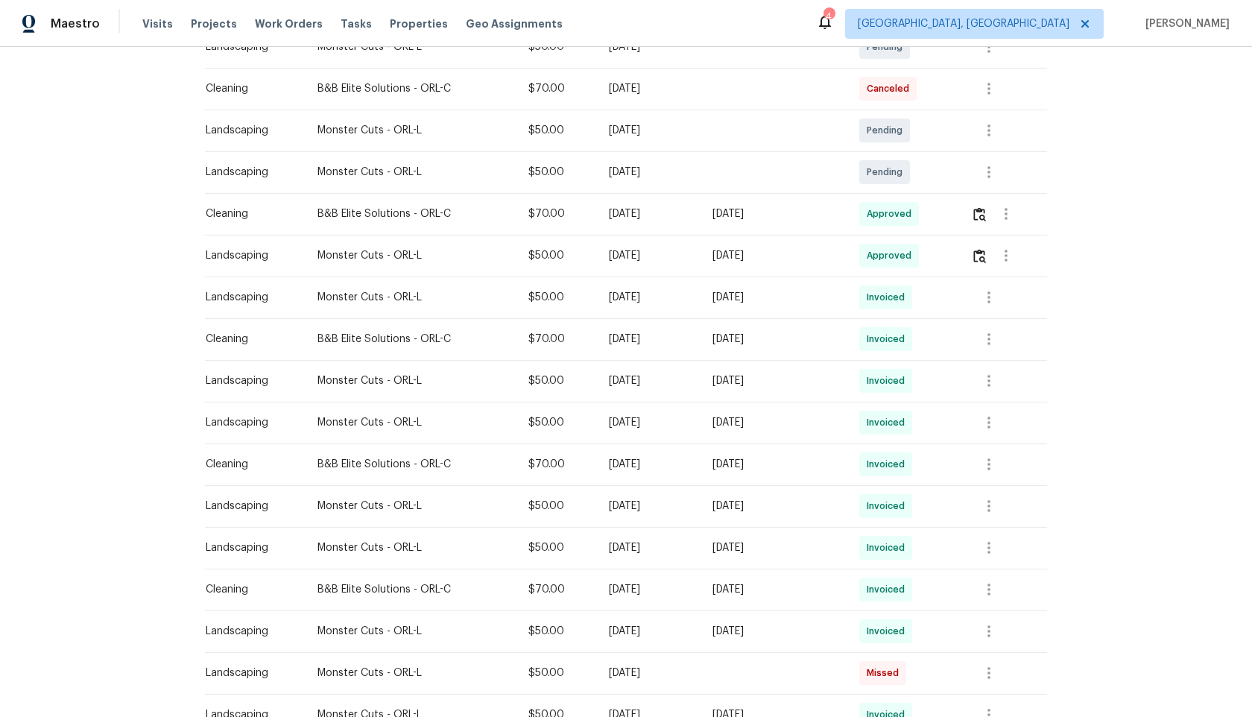
scroll to position [261, 0]
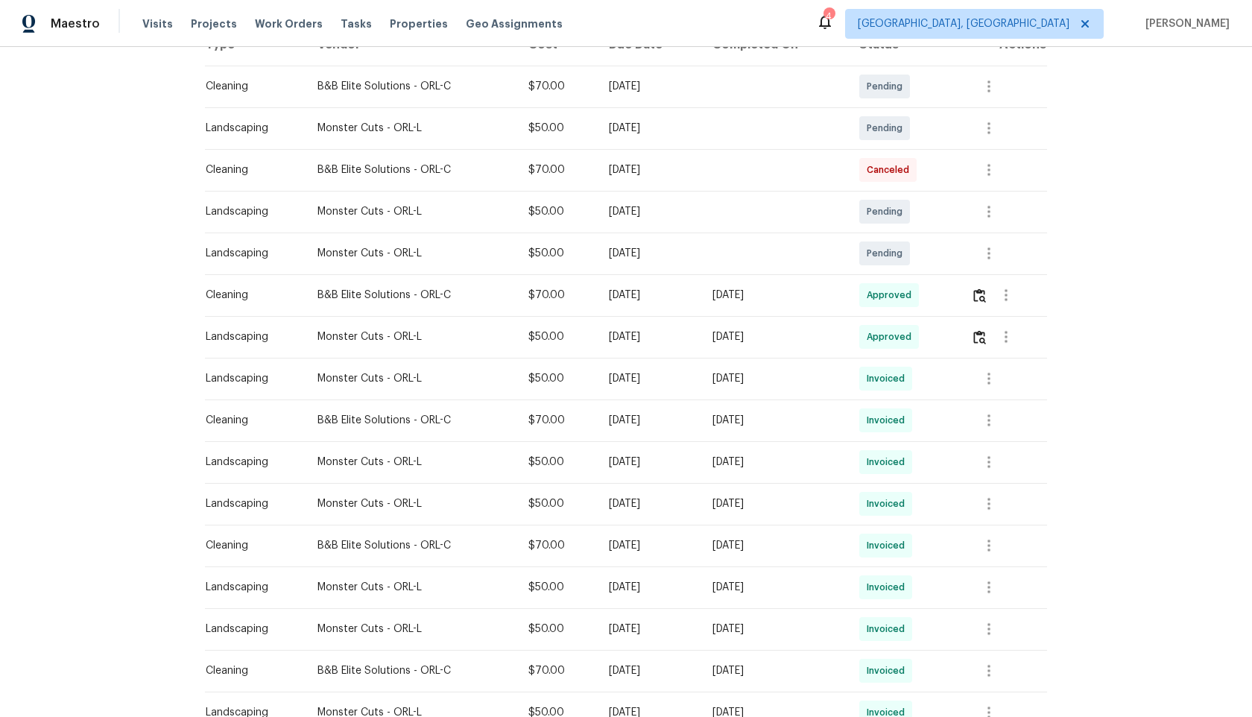
click at [993, 327] on div at bounding box center [1006, 337] width 36 height 36
click at [986, 336] on img "button" at bounding box center [979, 337] width 13 height 14
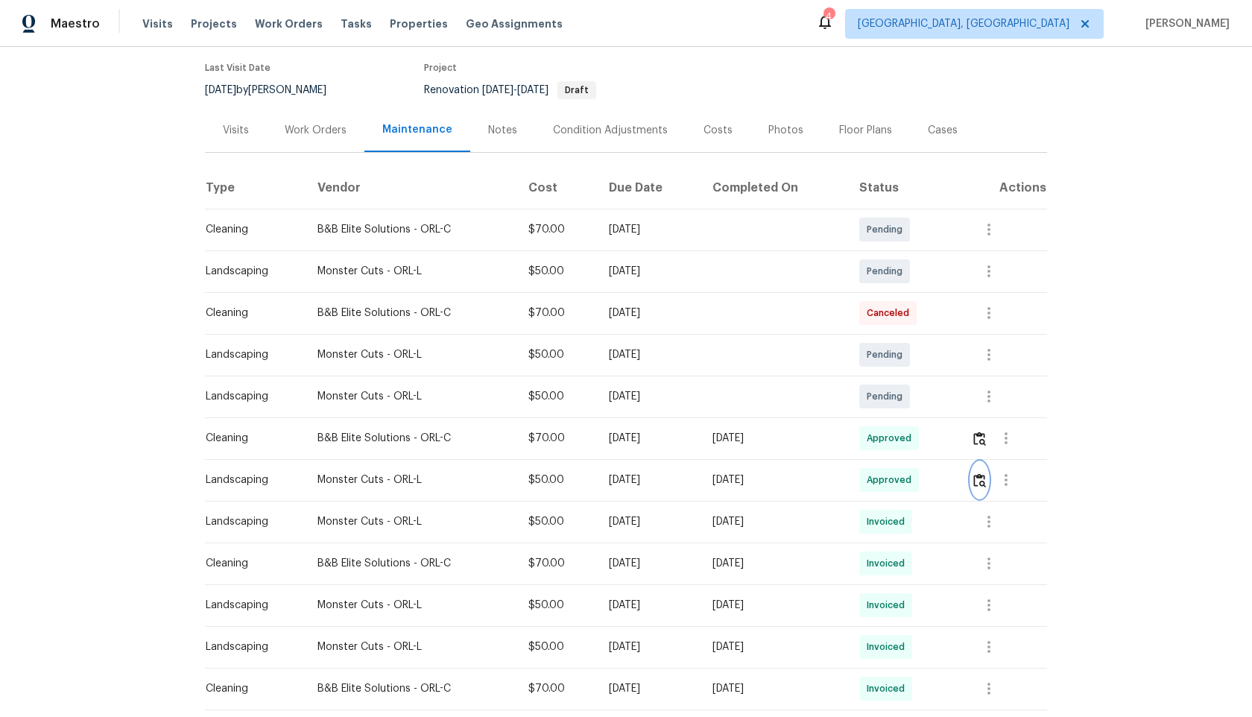
scroll to position [114, 0]
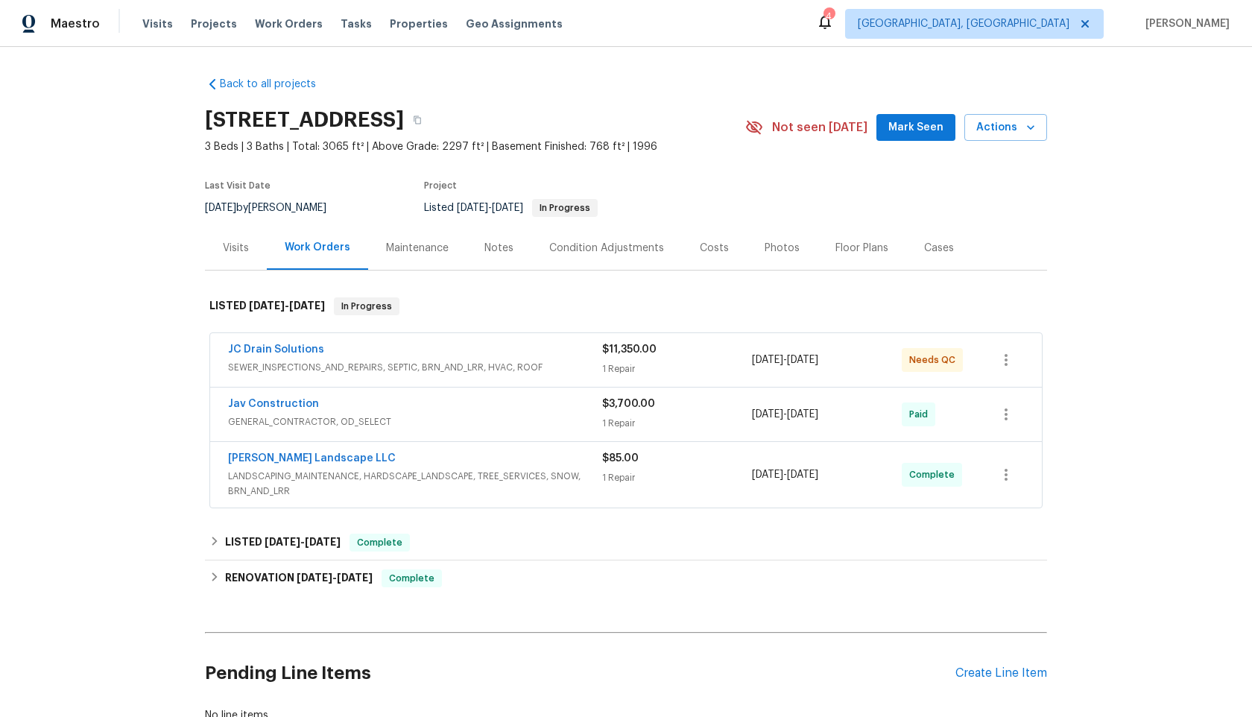
click at [420, 249] on div "Maintenance" at bounding box center [417, 248] width 63 height 15
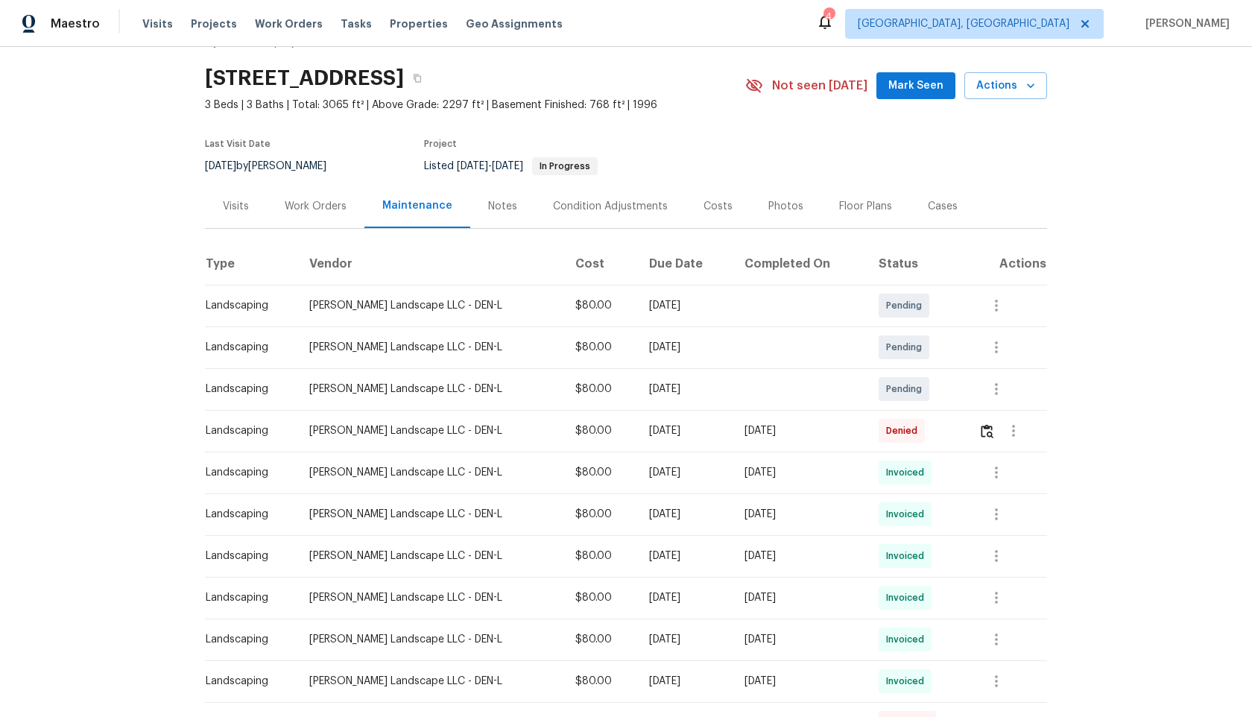
scroll to position [106, 0]
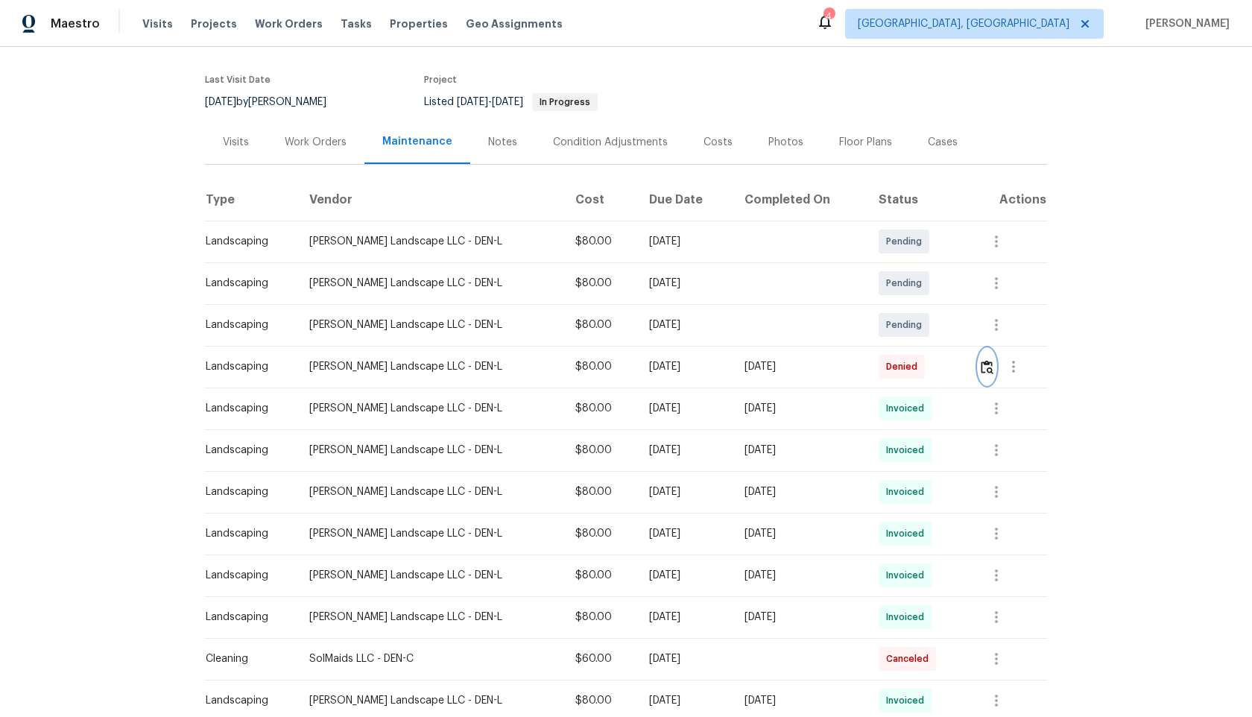
click at [981, 368] on img "button" at bounding box center [987, 367] width 13 height 14
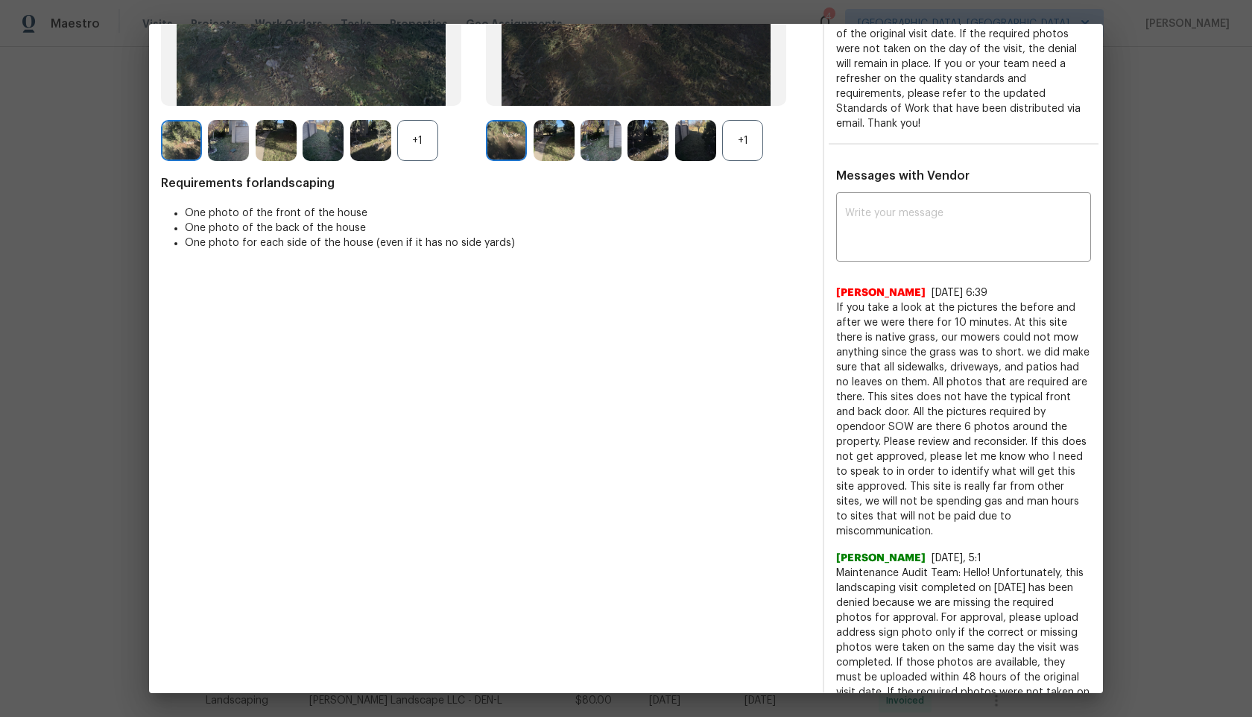
scroll to position [423, 0]
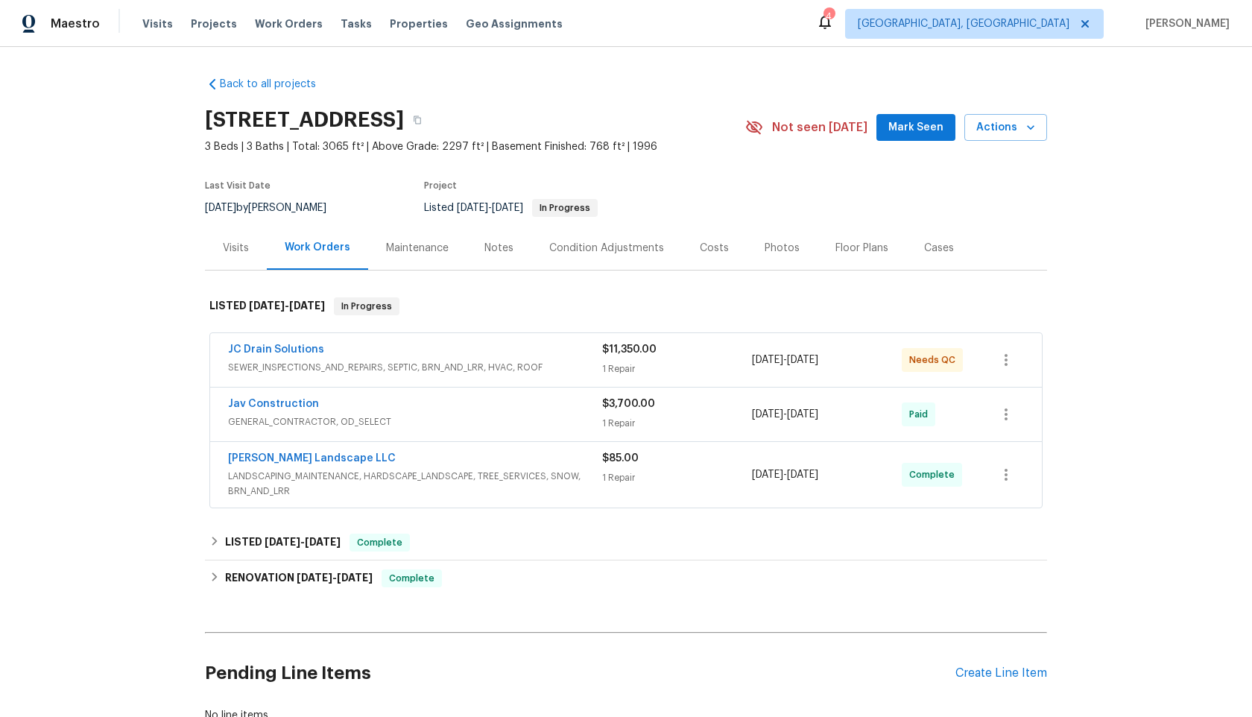
click at [405, 242] on div "Maintenance" at bounding box center [417, 248] width 63 height 15
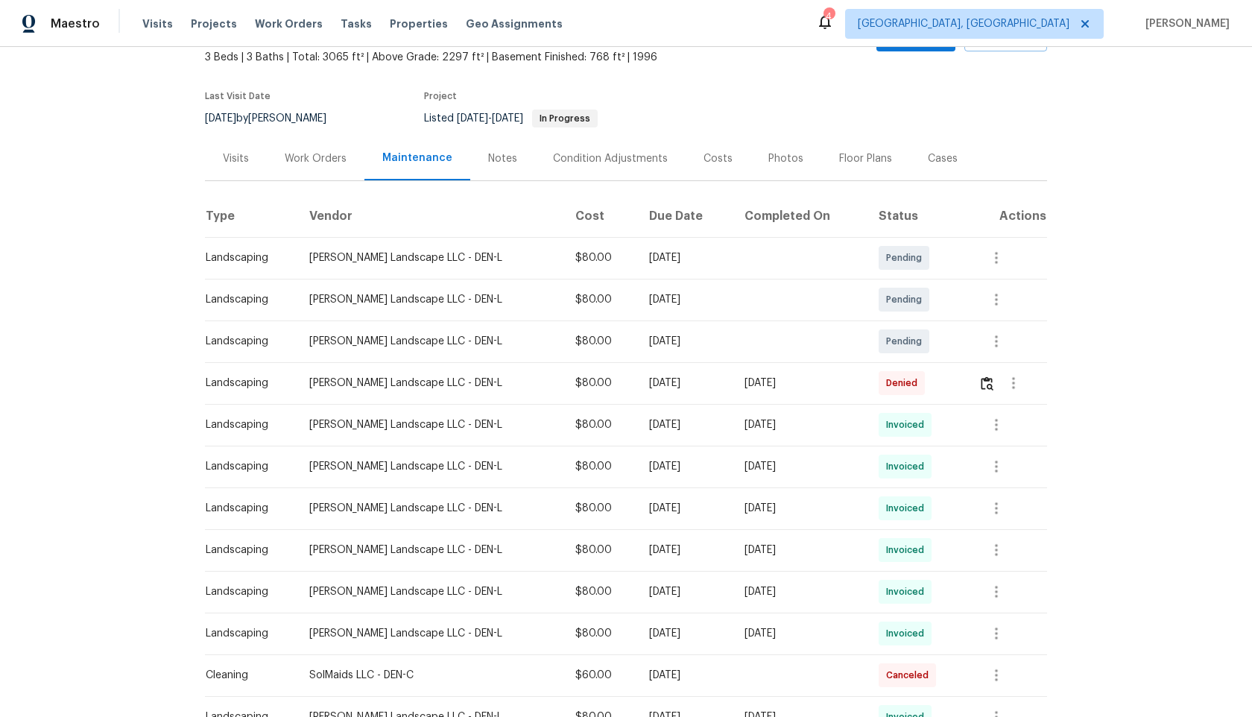
scroll to position [111, 0]
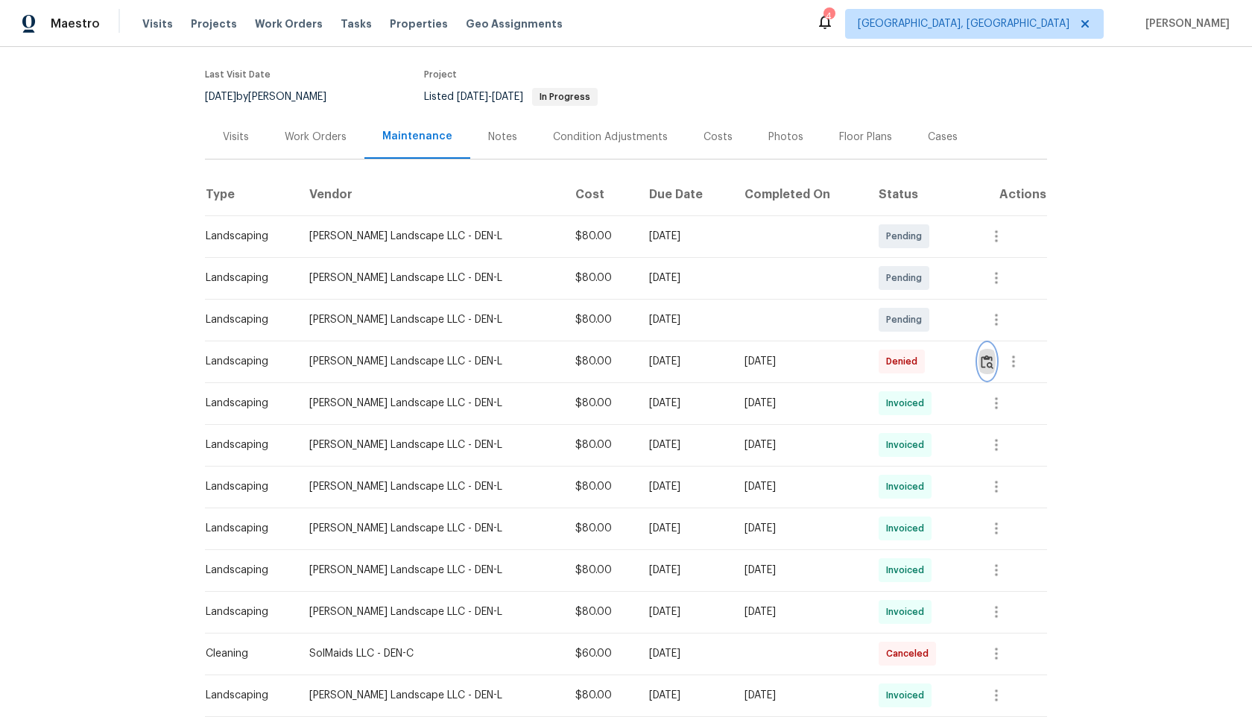
click at [989, 360] on img "button" at bounding box center [987, 362] width 13 height 14
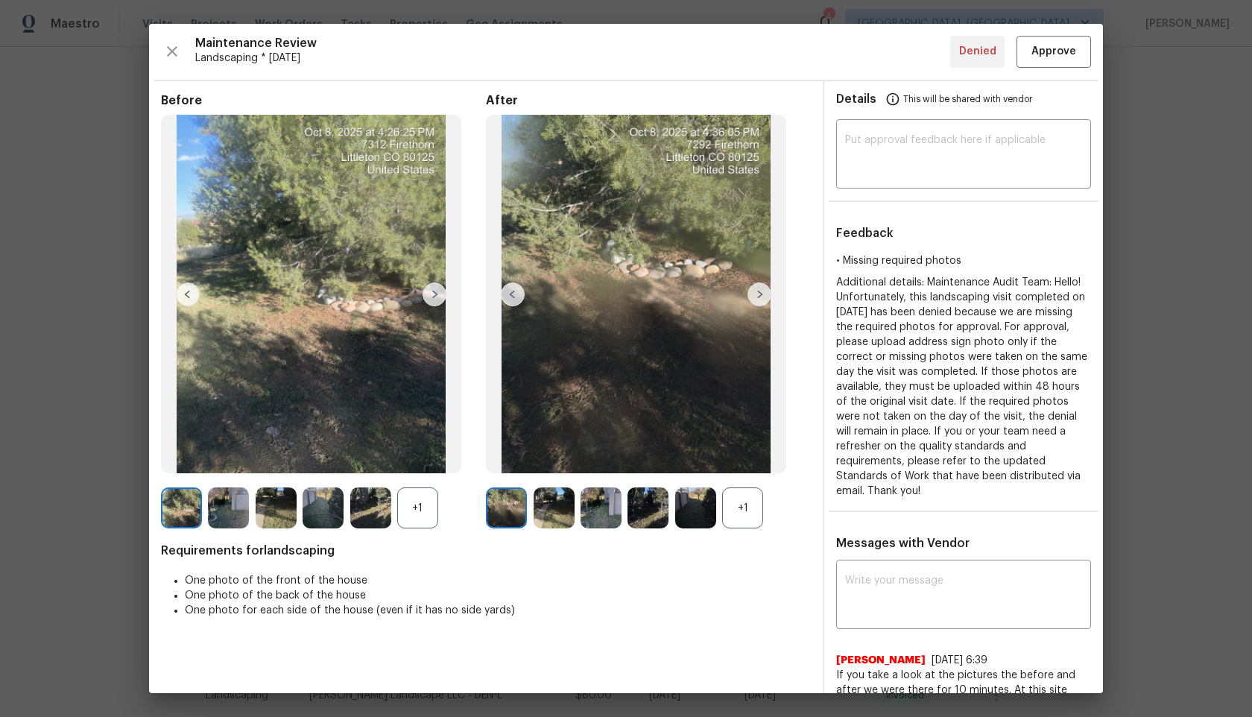
click at [423, 508] on div "+1" at bounding box center [417, 507] width 41 height 41
click at [769, 285] on img at bounding box center [759, 294] width 24 height 24
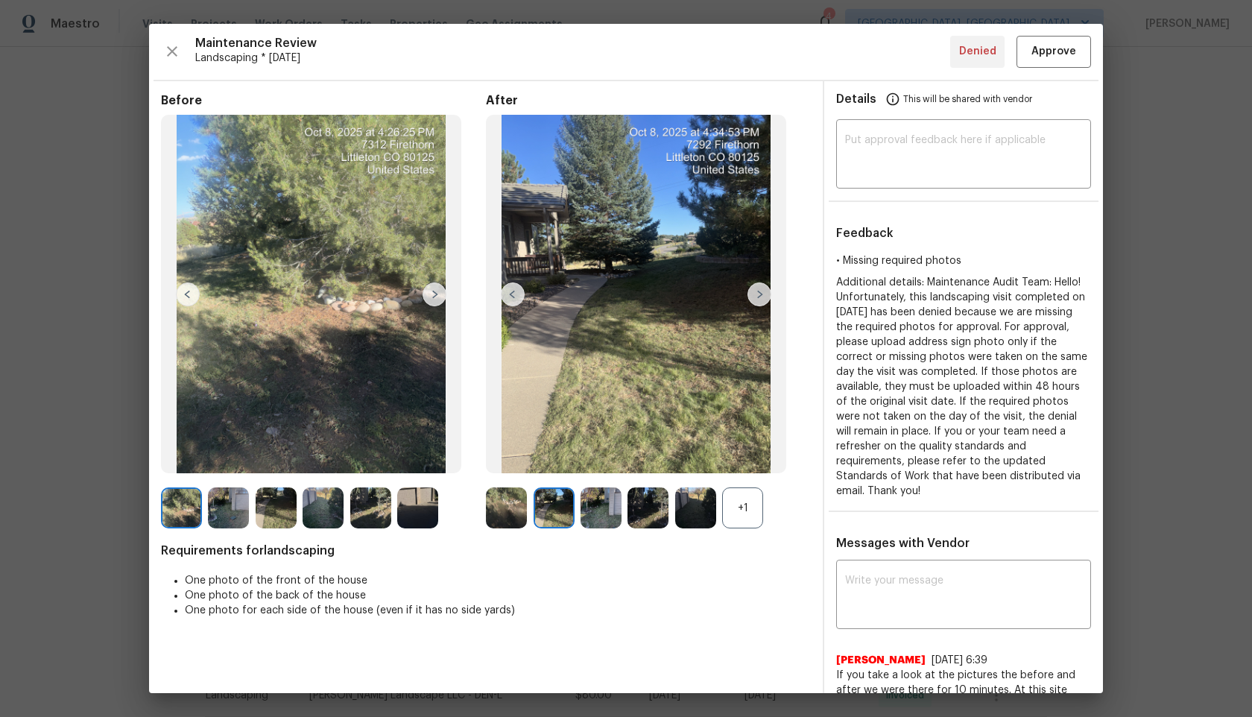
click at [762, 290] on img at bounding box center [759, 294] width 24 height 24
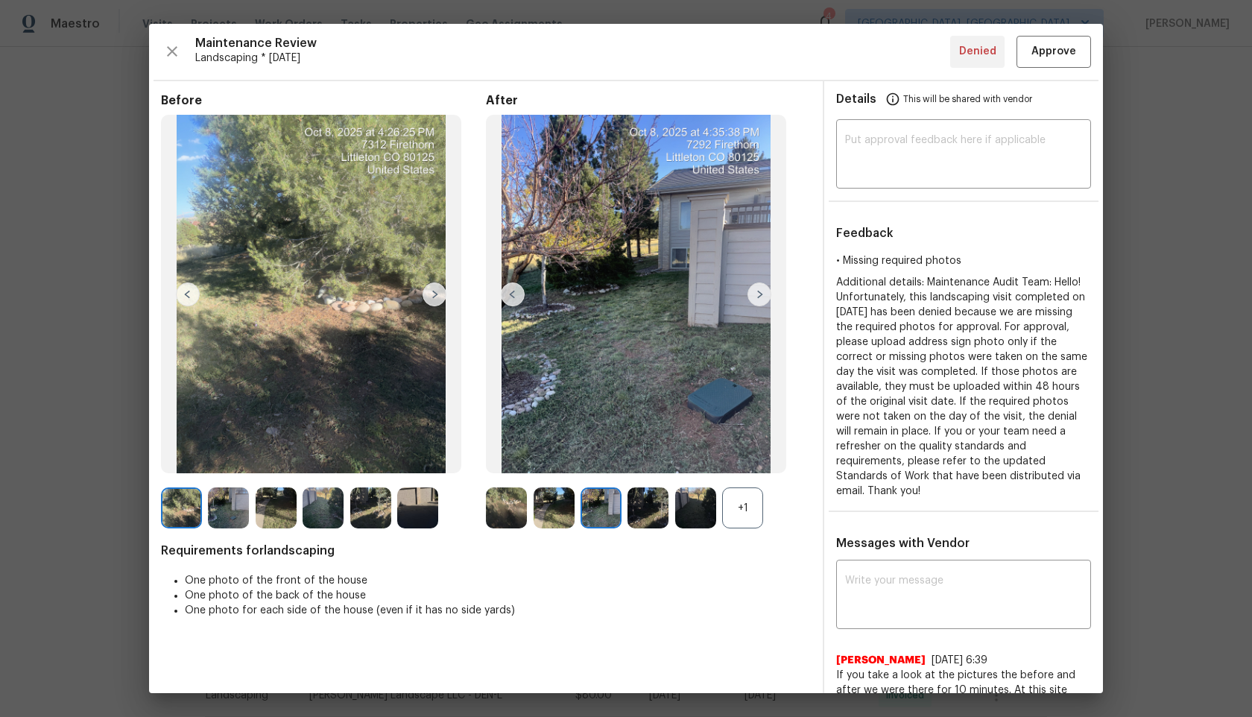
click at [744, 513] on div "+1" at bounding box center [742, 507] width 41 height 41
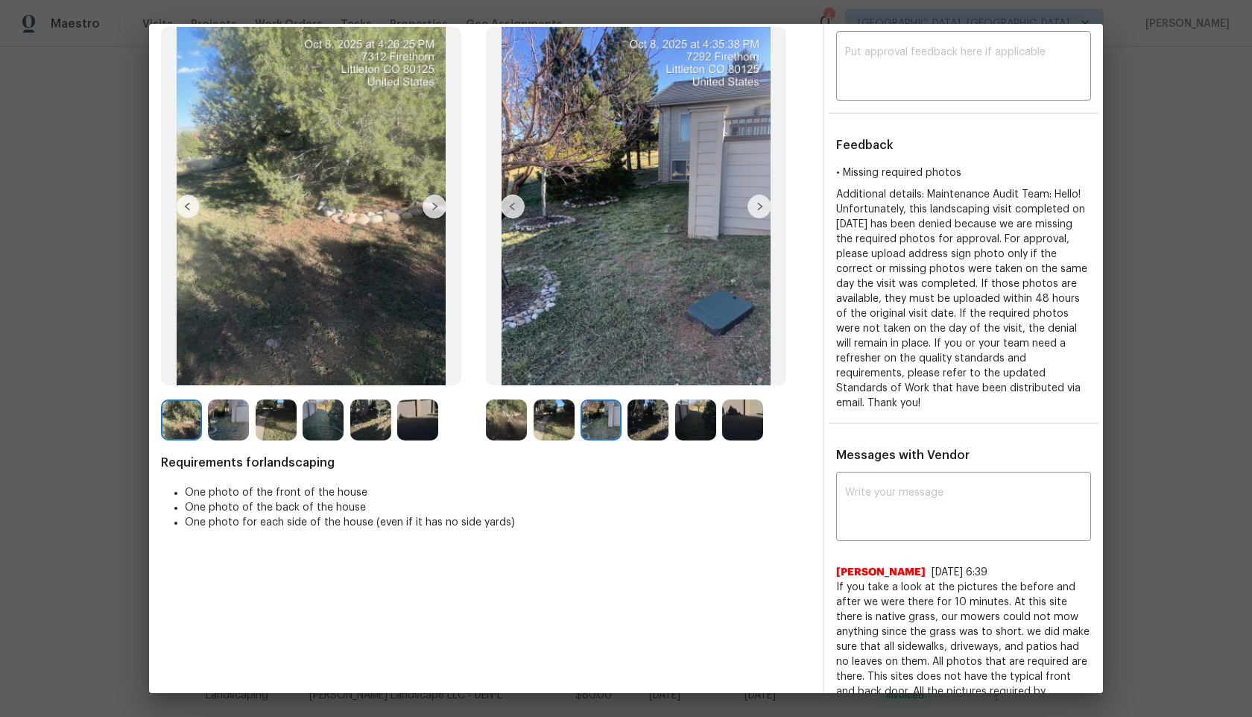
scroll to position [85, 0]
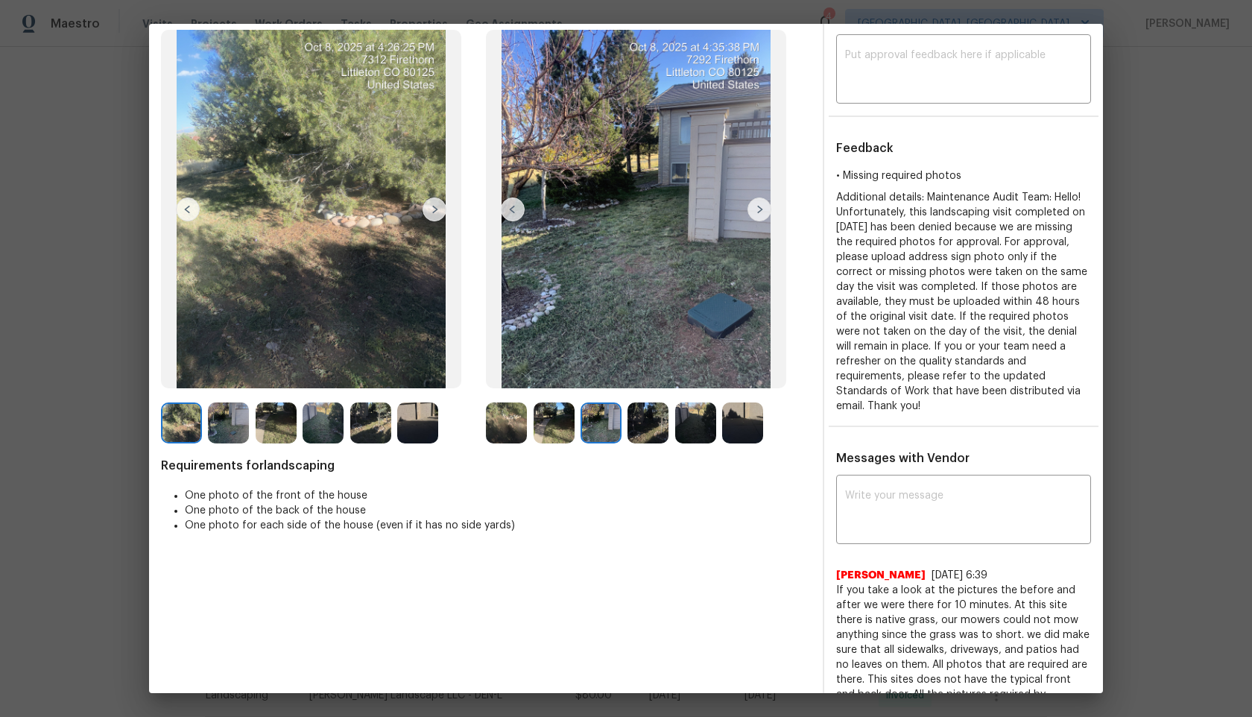
click at [552, 420] on img at bounding box center [554, 422] width 41 height 41
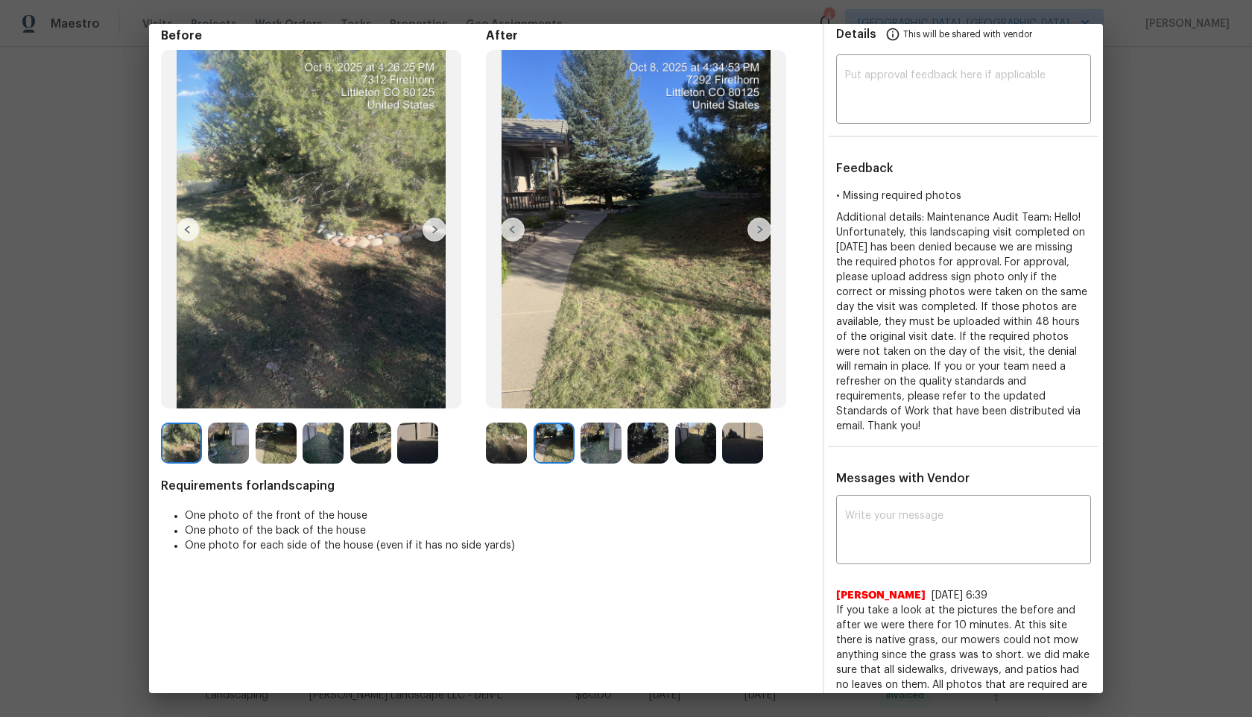
scroll to position [23, 0]
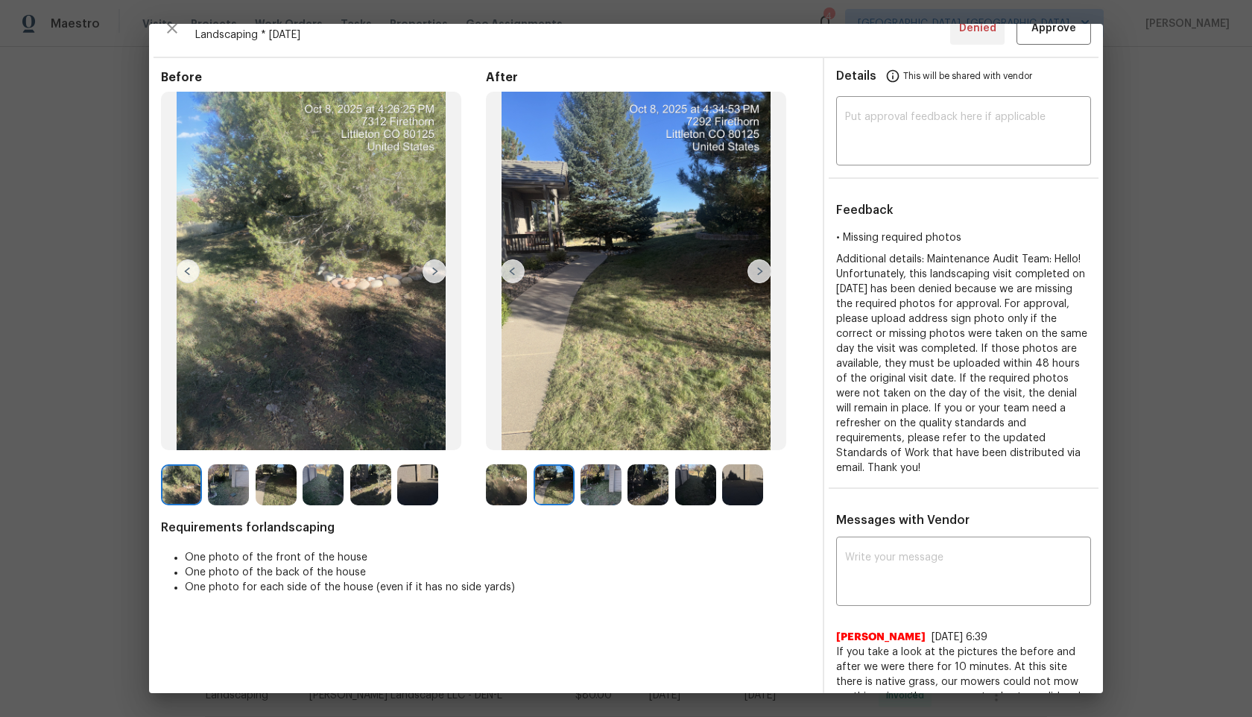
click at [762, 268] on img at bounding box center [759, 271] width 24 height 24
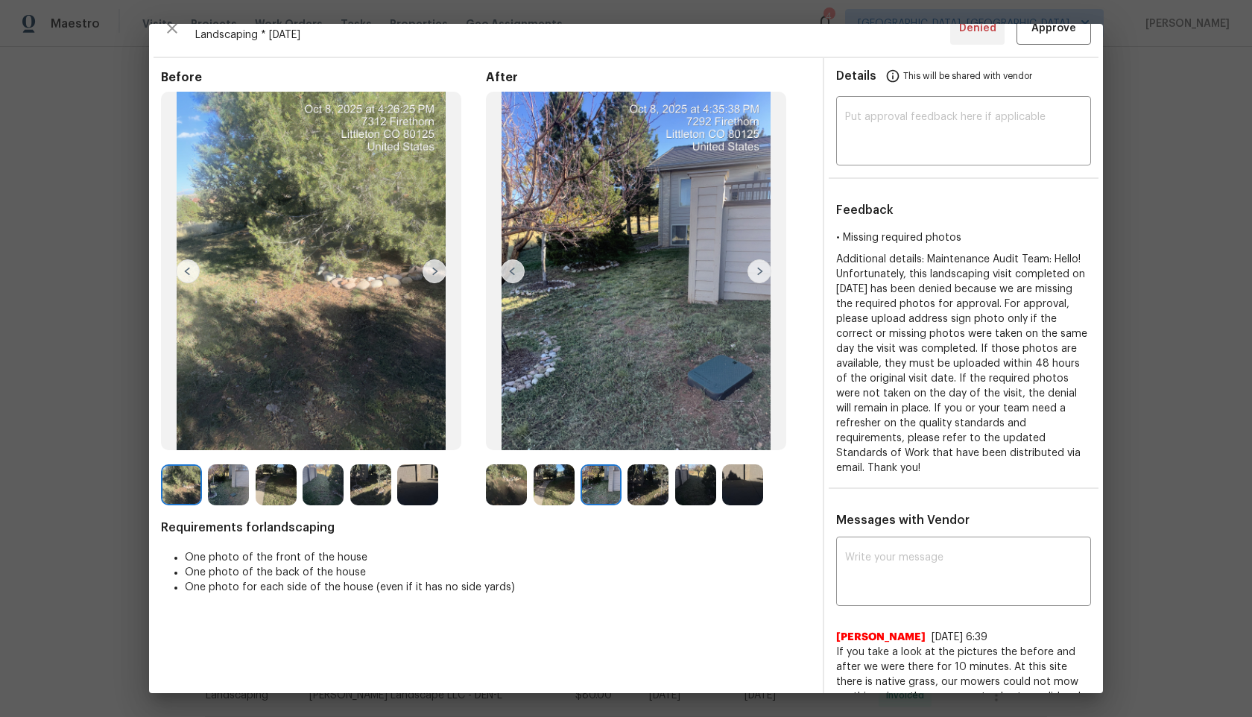
click at [545, 492] on img at bounding box center [554, 484] width 41 height 41
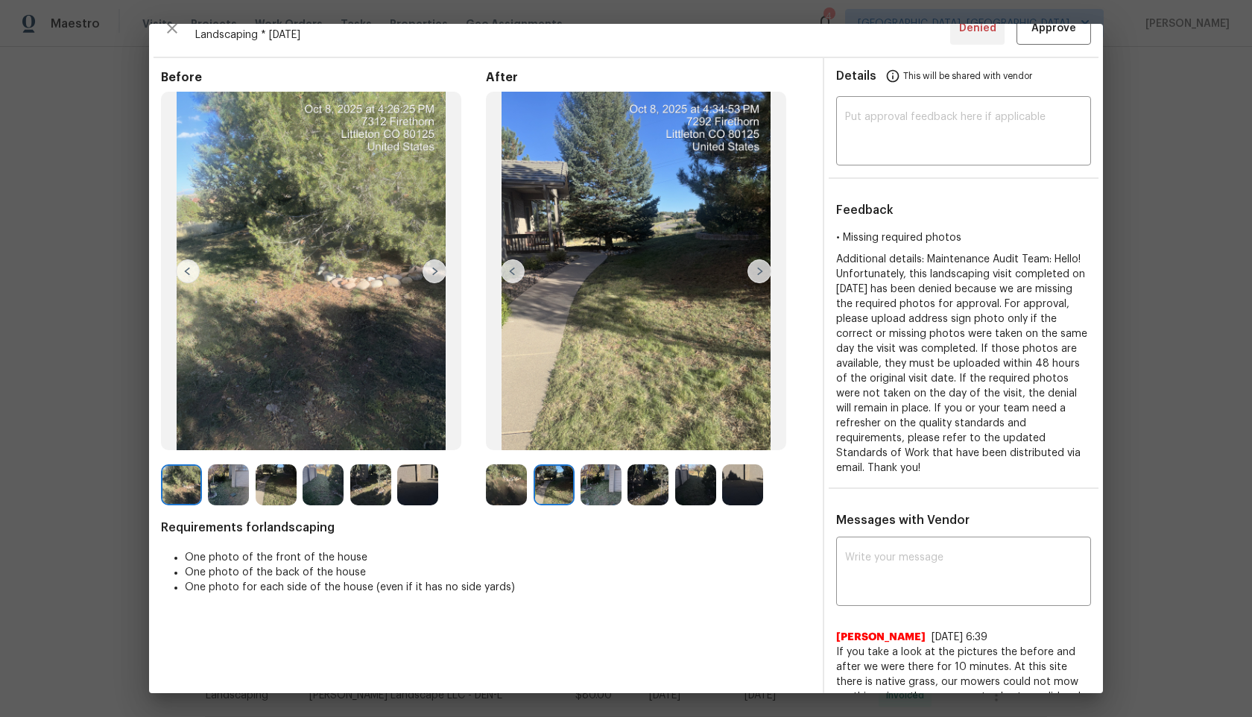
click at [594, 480] on img at bounding box center [601, 484] width 41 height 41
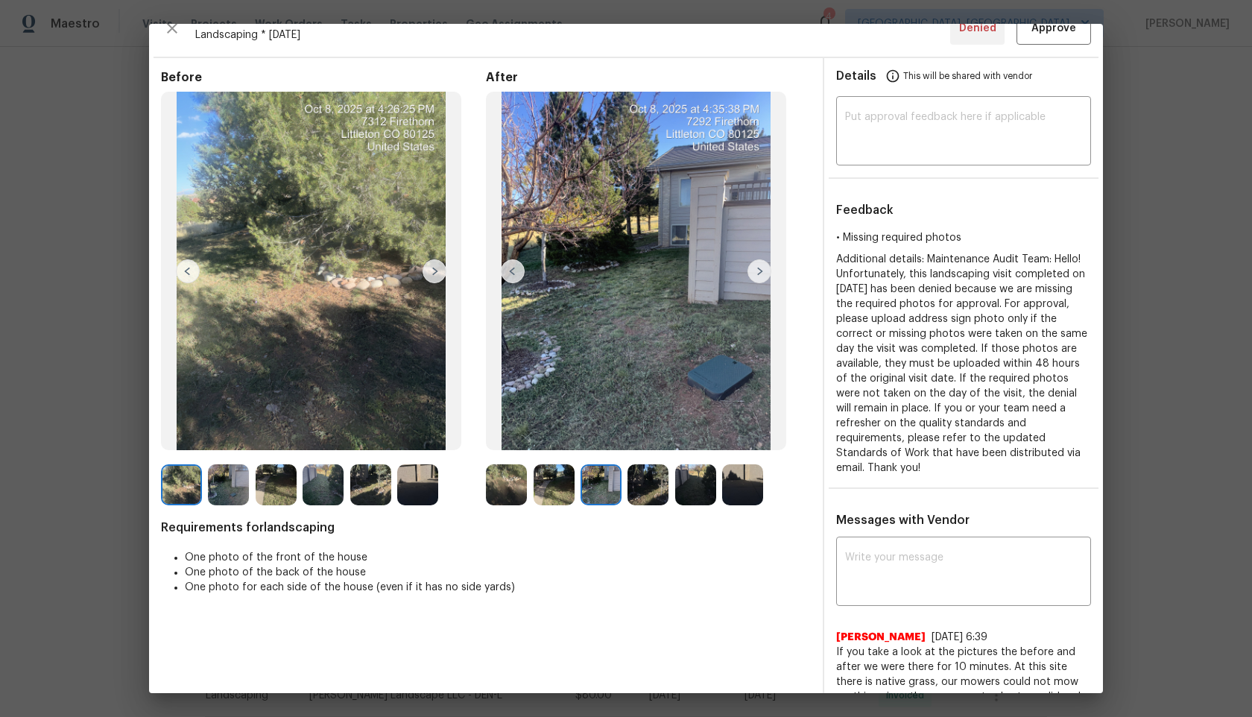
click at [639, 479] on img at bounding box center [647, 484] width 41 height 41
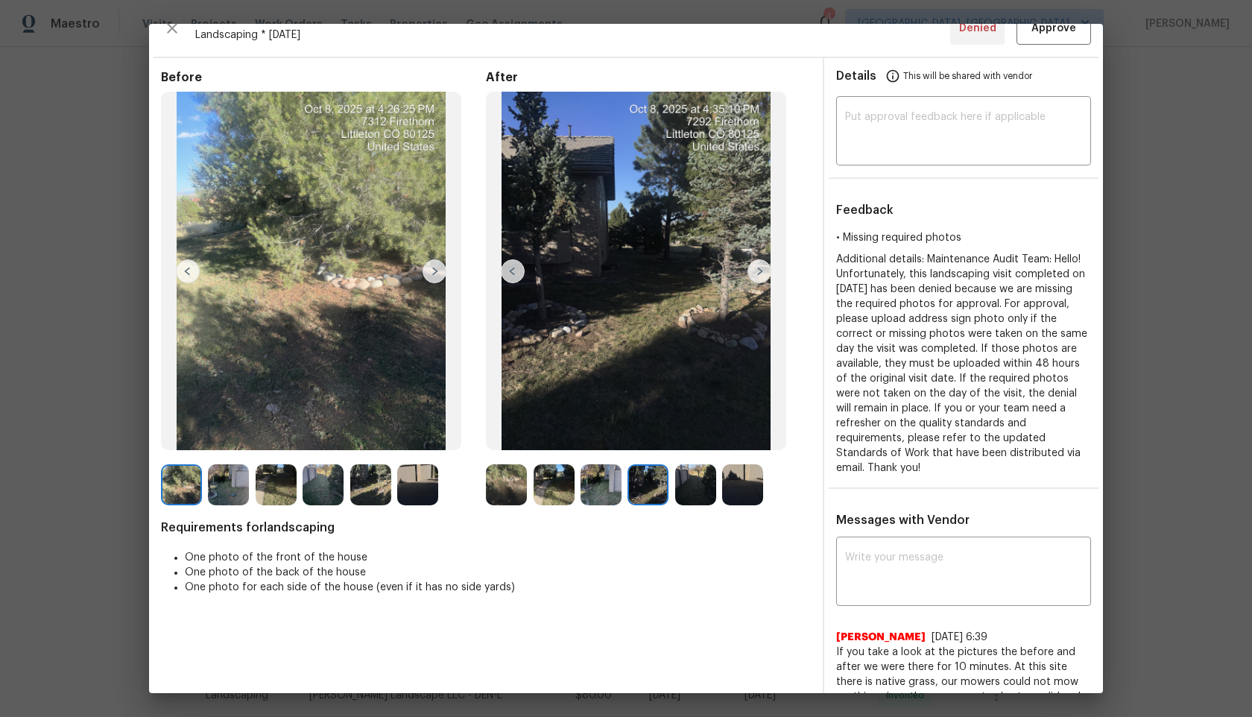
click at [670, 478] on div at bounding box center [650, 484] width 47 height 41
click at [713, 472] on img at bounding box center [695, 484] width 41 height 41
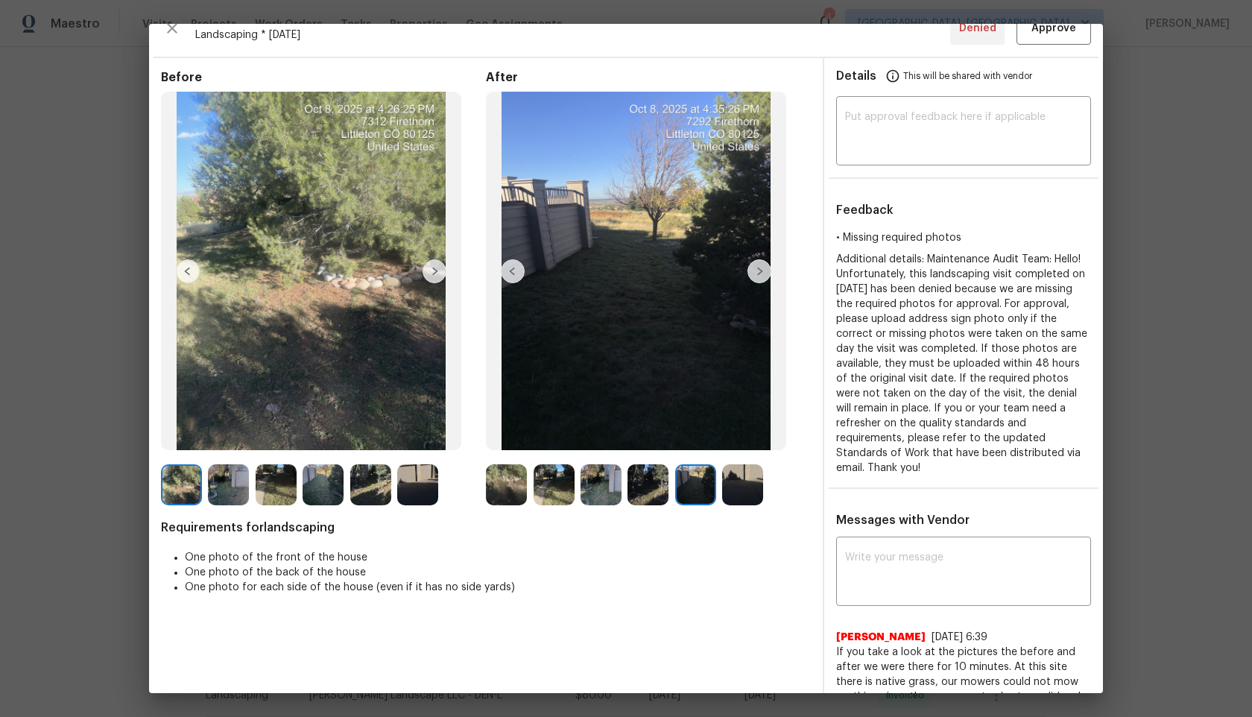
click at [750, 477] on img at bounding box center [742, 484] width 41 height 41
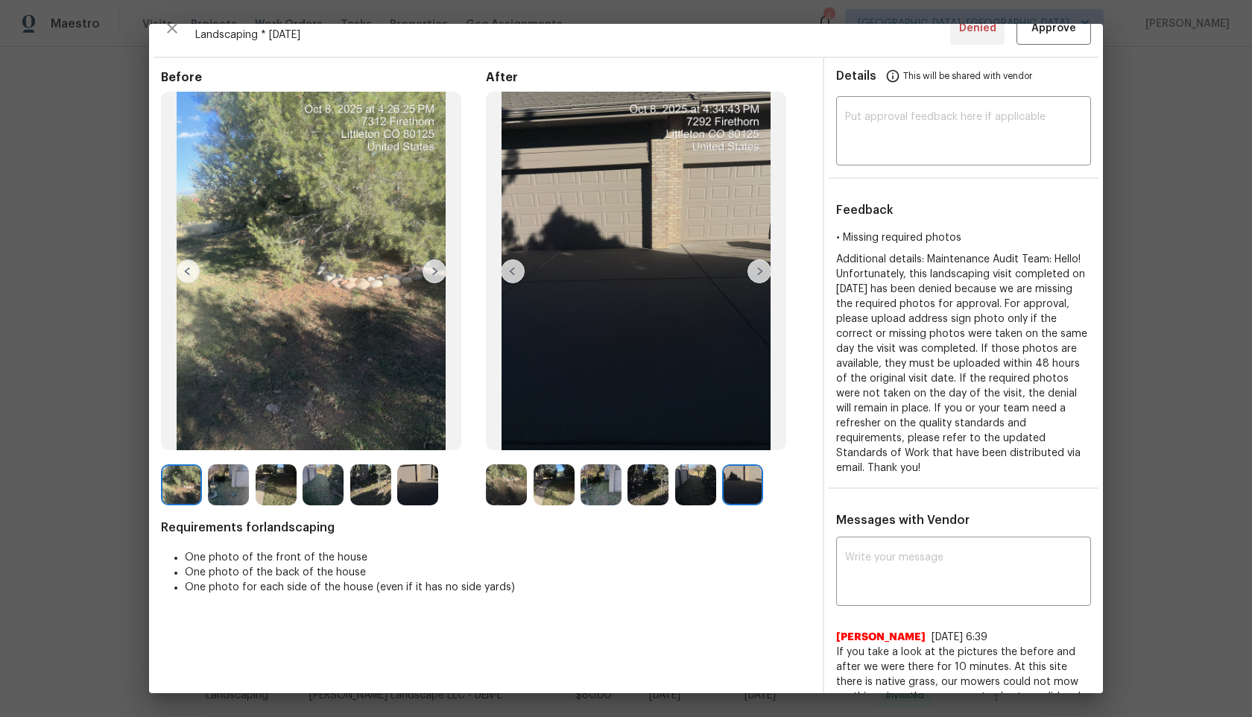
click at [758, 275] on img at bounding box center [759, 271] width 24 height 24
click at [507, 481] on img at bounding box center [506, 484] width 41 height 41
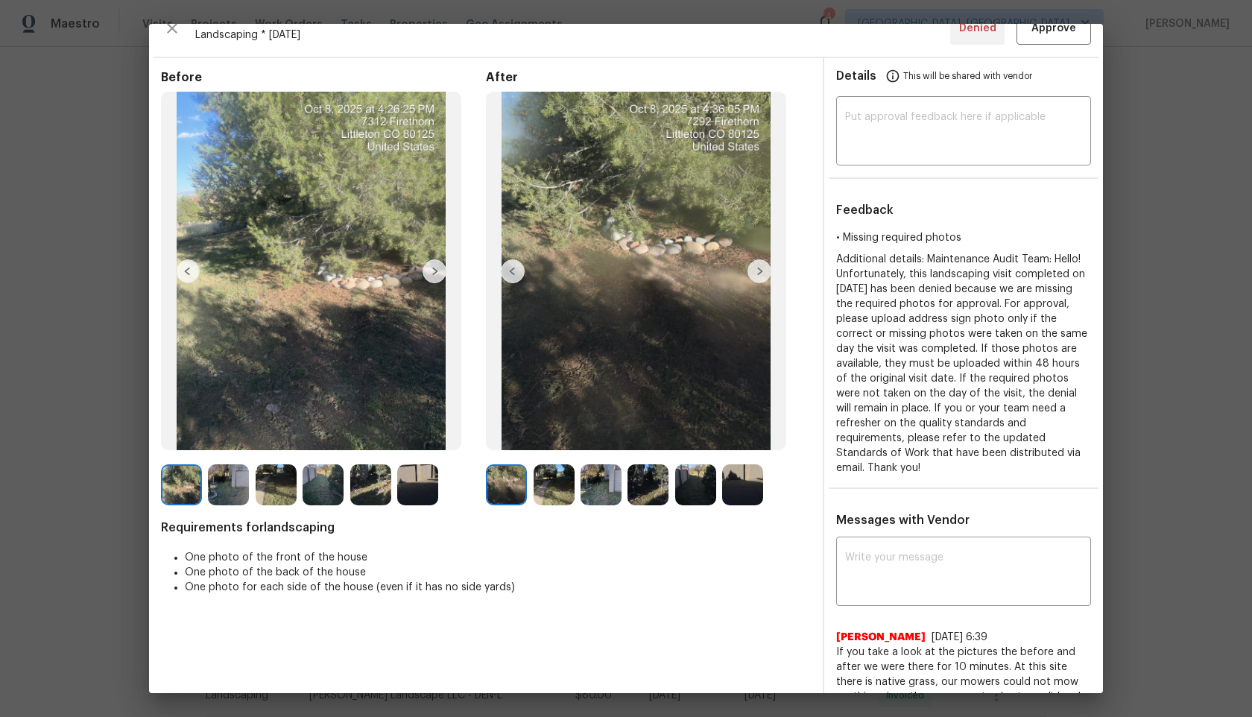
click at [548, 481] on img at bounding box center [554, 484] width 41 height 41
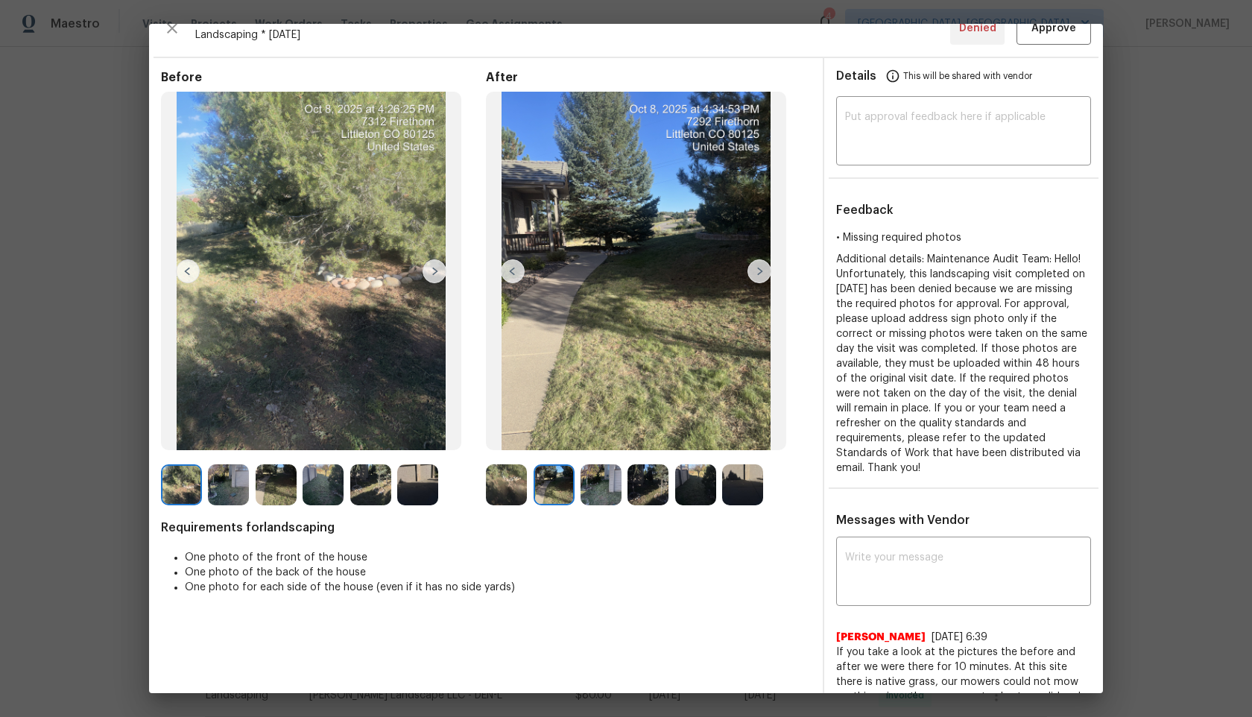
click at [231, 474] on img at bounding box center [228, 484] width 41 height 41
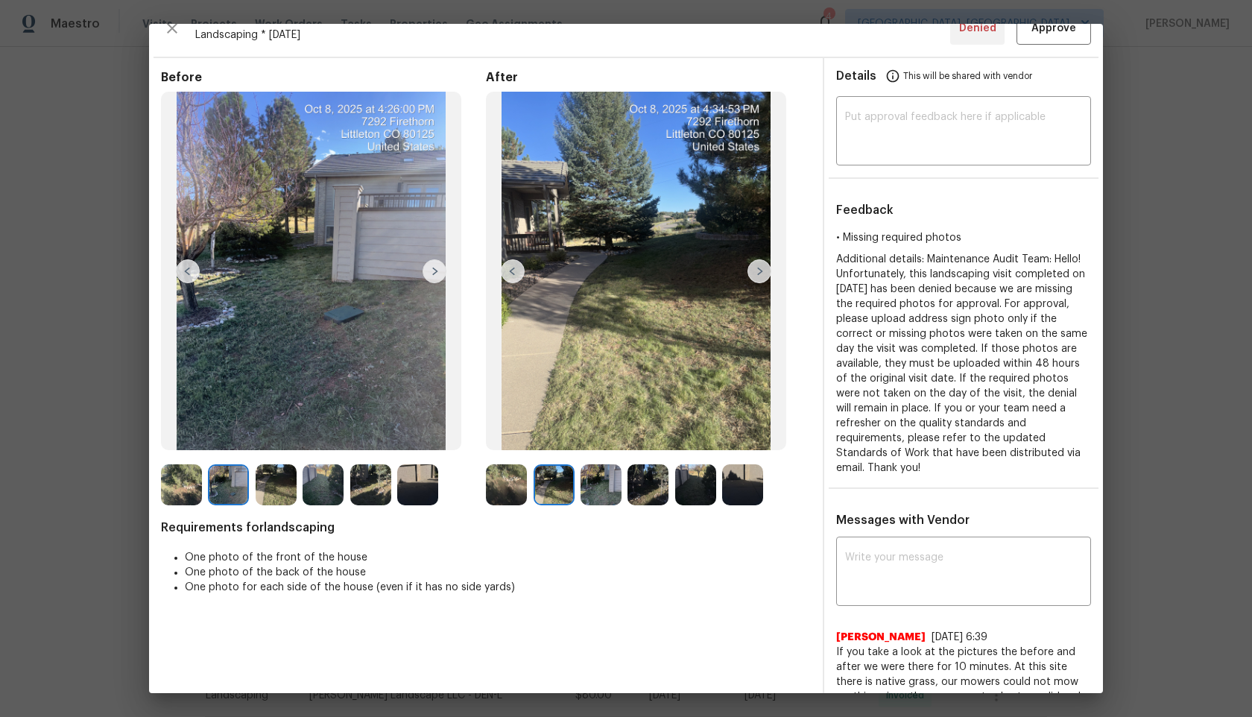
click at [279, 478] on img at bounding box center [276, 484] width 41 height 41
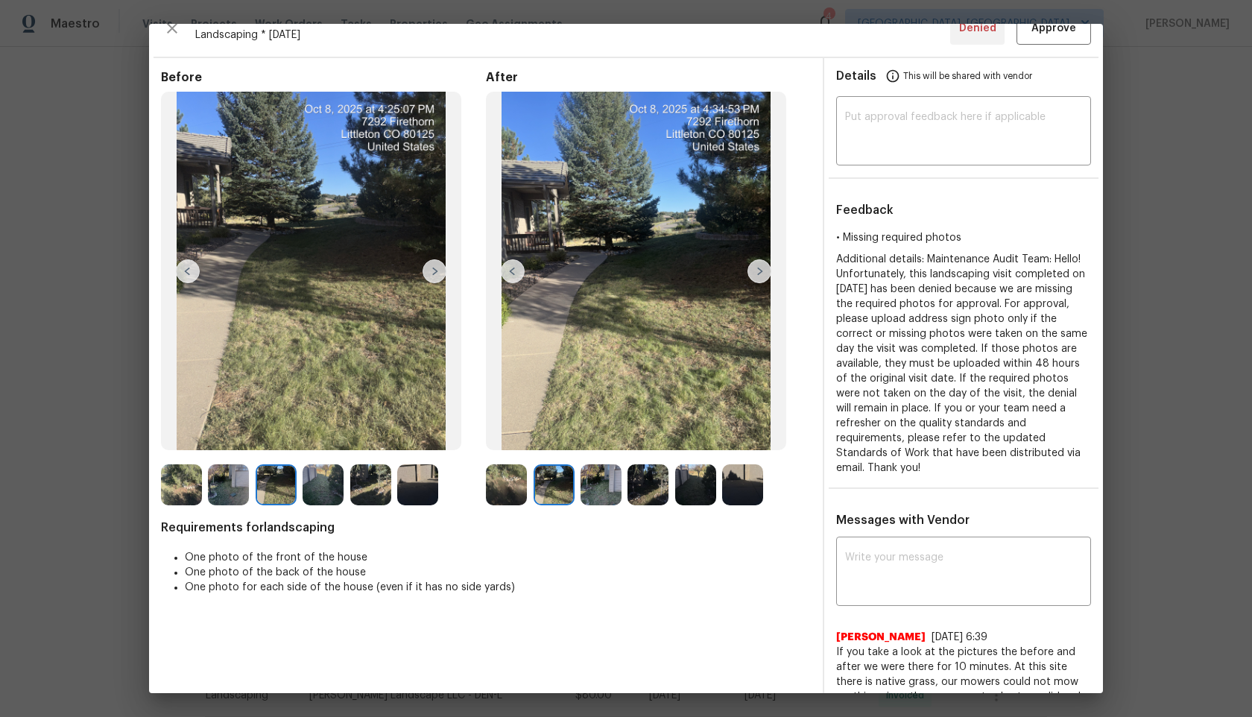
click at [551, 484] on img at bounding box center [554, 484] width 41 height 41
click at [620, 483] on img at bounding box center [601, 484] width 41 height 41
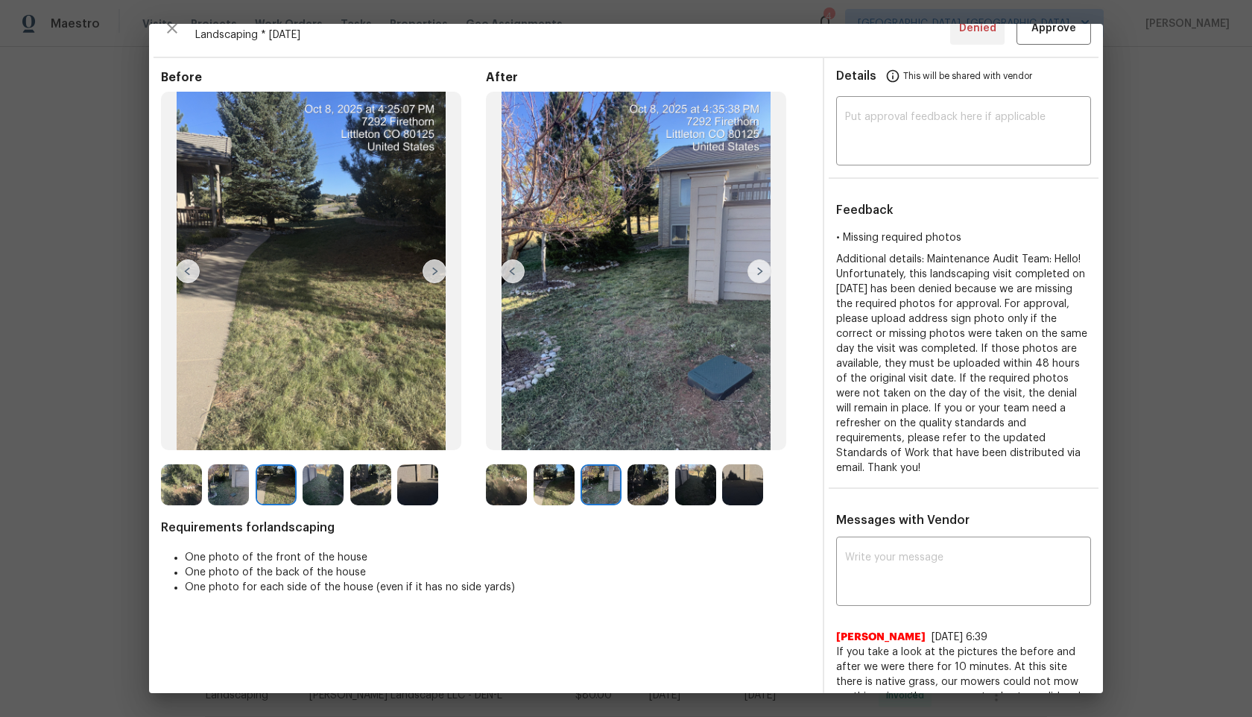
click at [647, 481] on img at bounding box center [647, 484] width 41 height 41
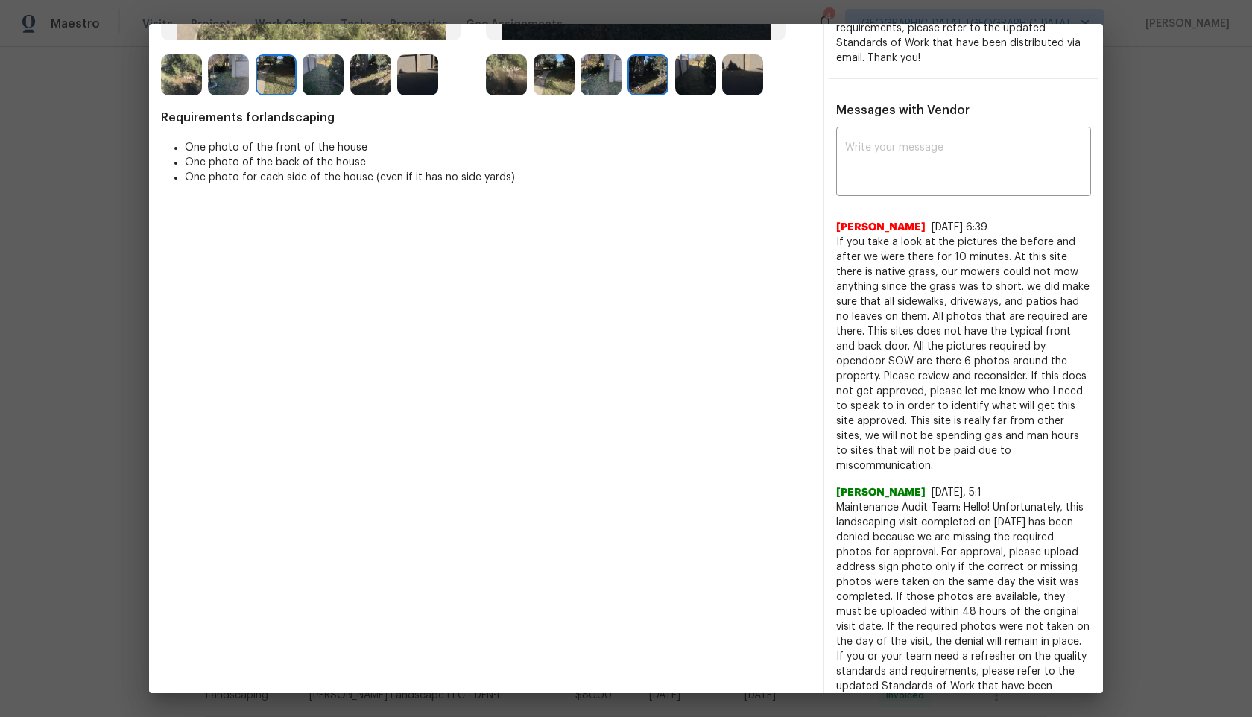
scroll to position [475, 0]
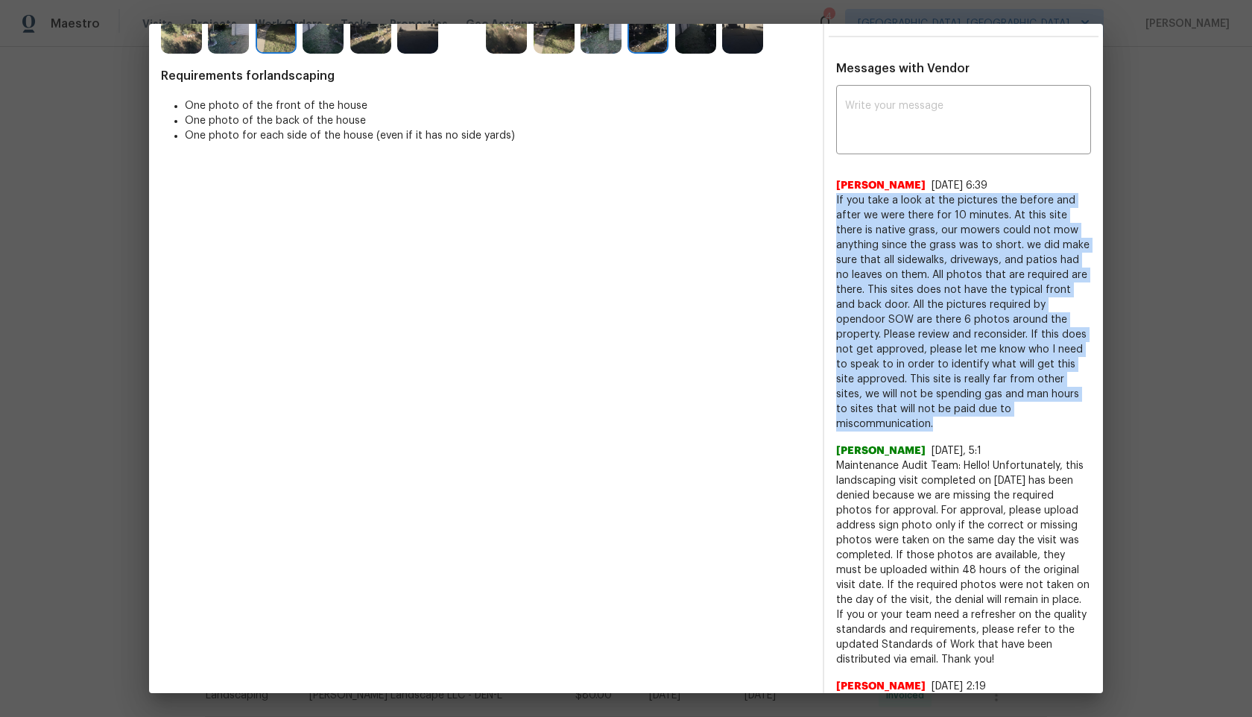
drag, startPoint x: 949, startPoint y: 408, endPoint x: 830, endPoint y: 203, distance: 236.7
click at [830, 203] on div "x ​ [PERSON_NAME] [DATE] 6:39 If you take a look at the pictures the before and…" at bounding box center [963, 610] width 279 height 1043
copy span "If you take a look at the pictures the before and after we were there for 10 mi…"
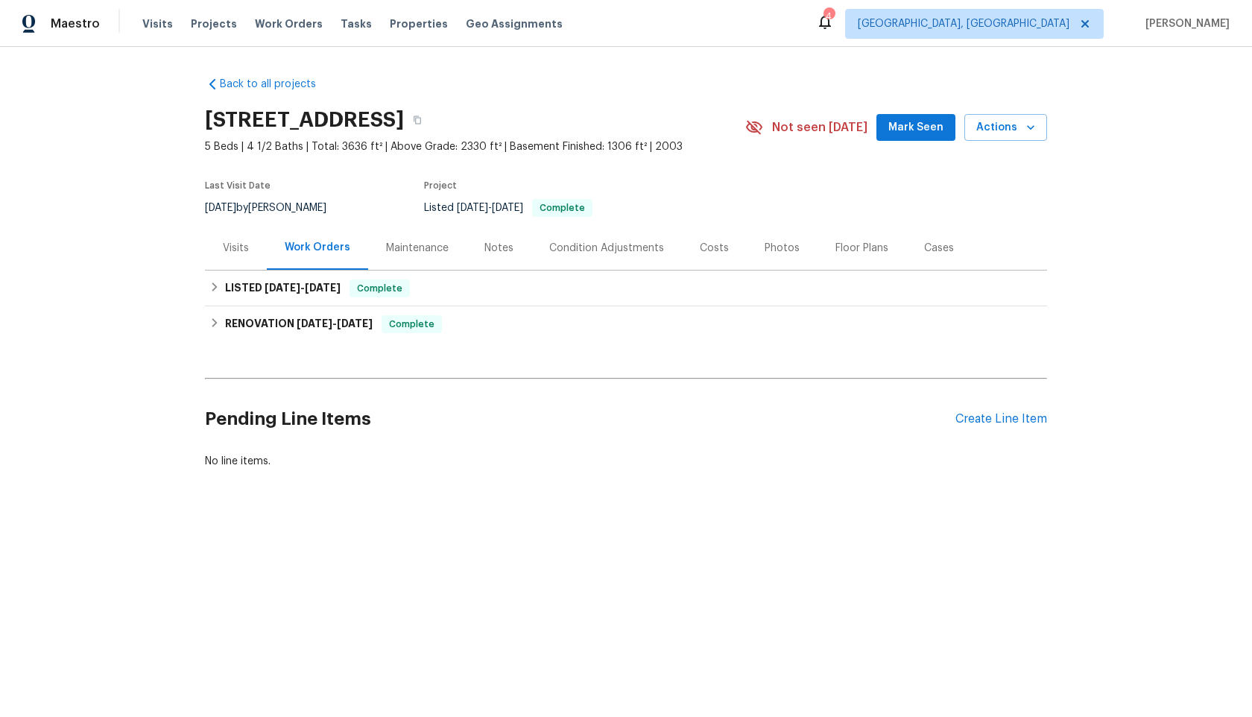
click at [410, 241] on div "Maintenance" at bounding box center [417, 248] width 63 height 15
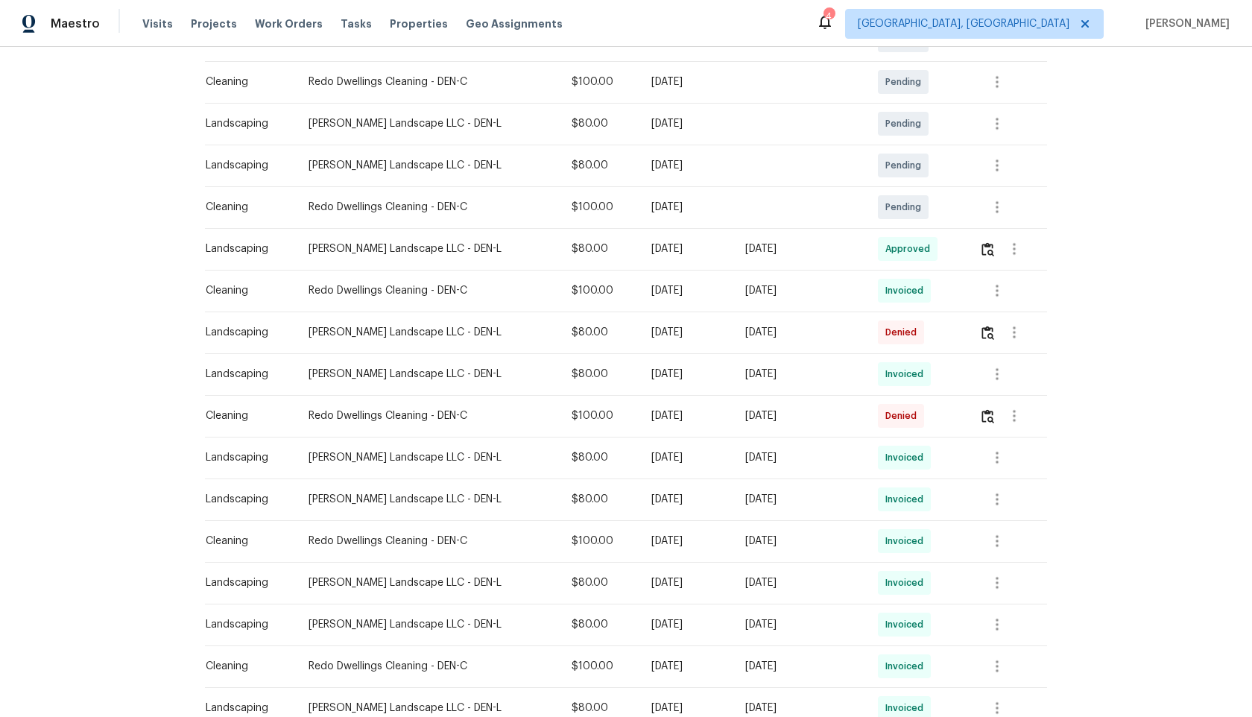
scroll to position [312, 0]
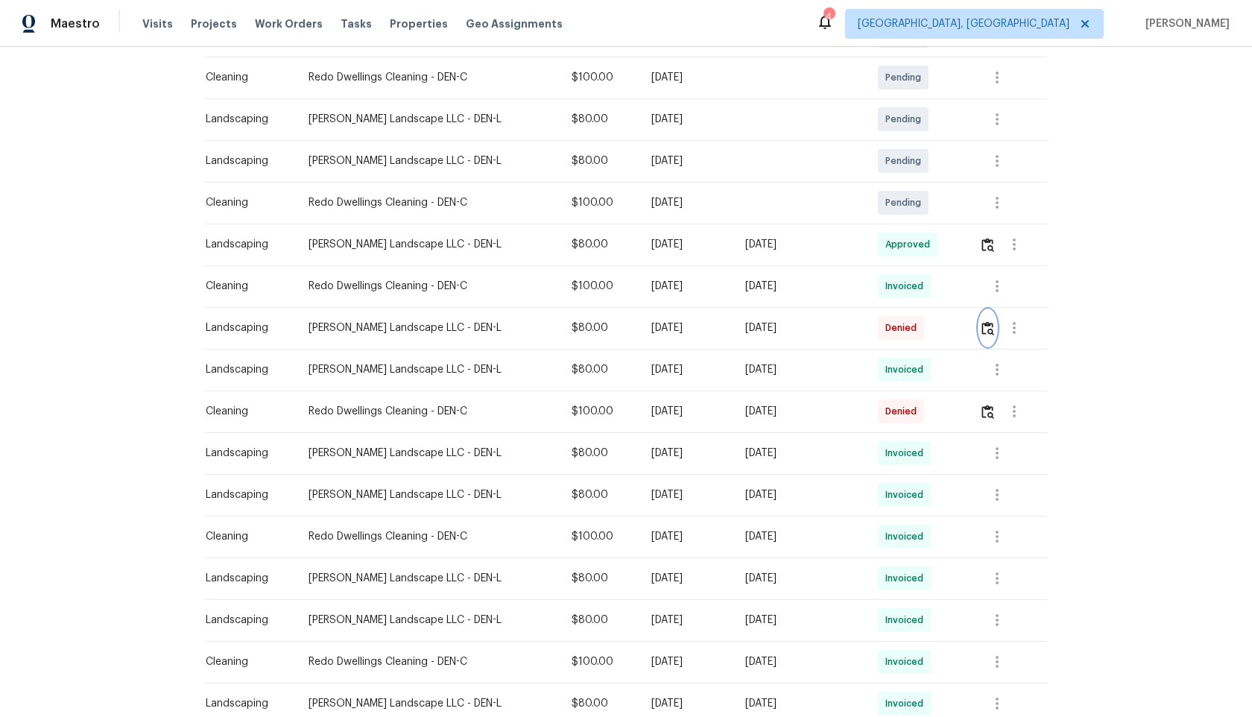
click at [990, 329] on img "button" at bounding box center [987, 328] width 13 height 14
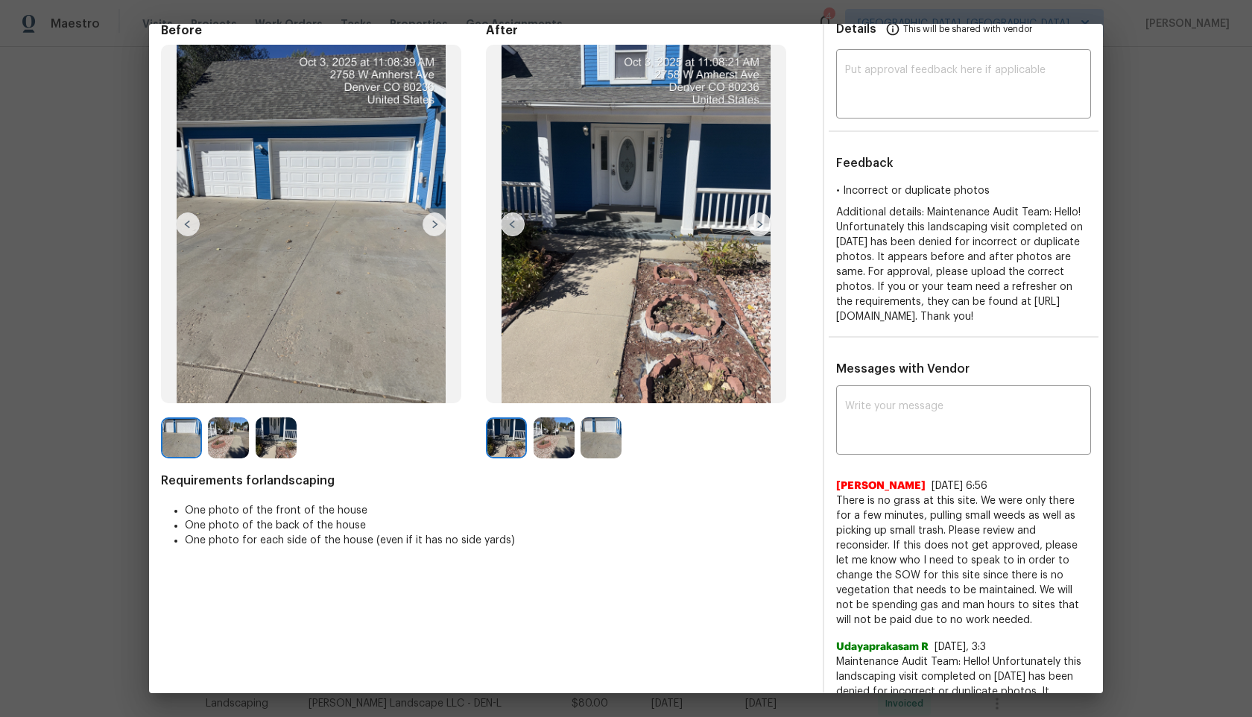
scroll to position [28, 0]
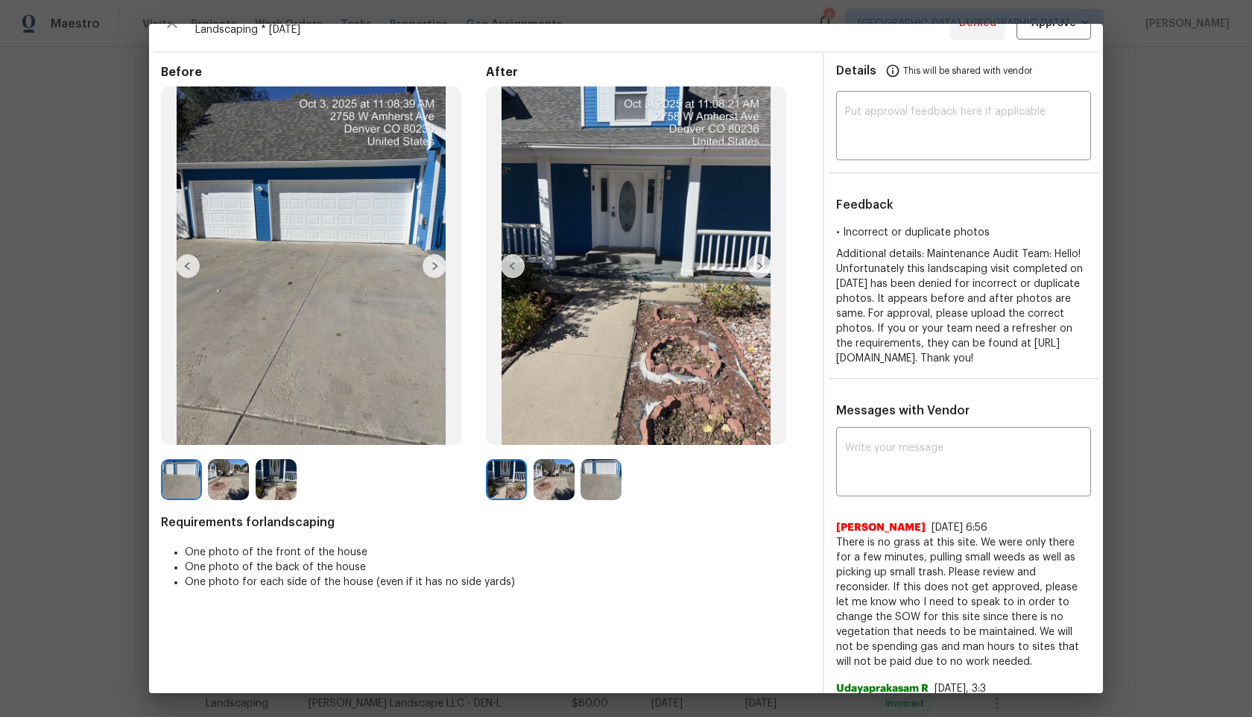
click at [202, 484] on div at bounding box center [184, 479] width 47 height 41
click at [231, 483] on img at bounding box center [228, 479] width 41 height 41
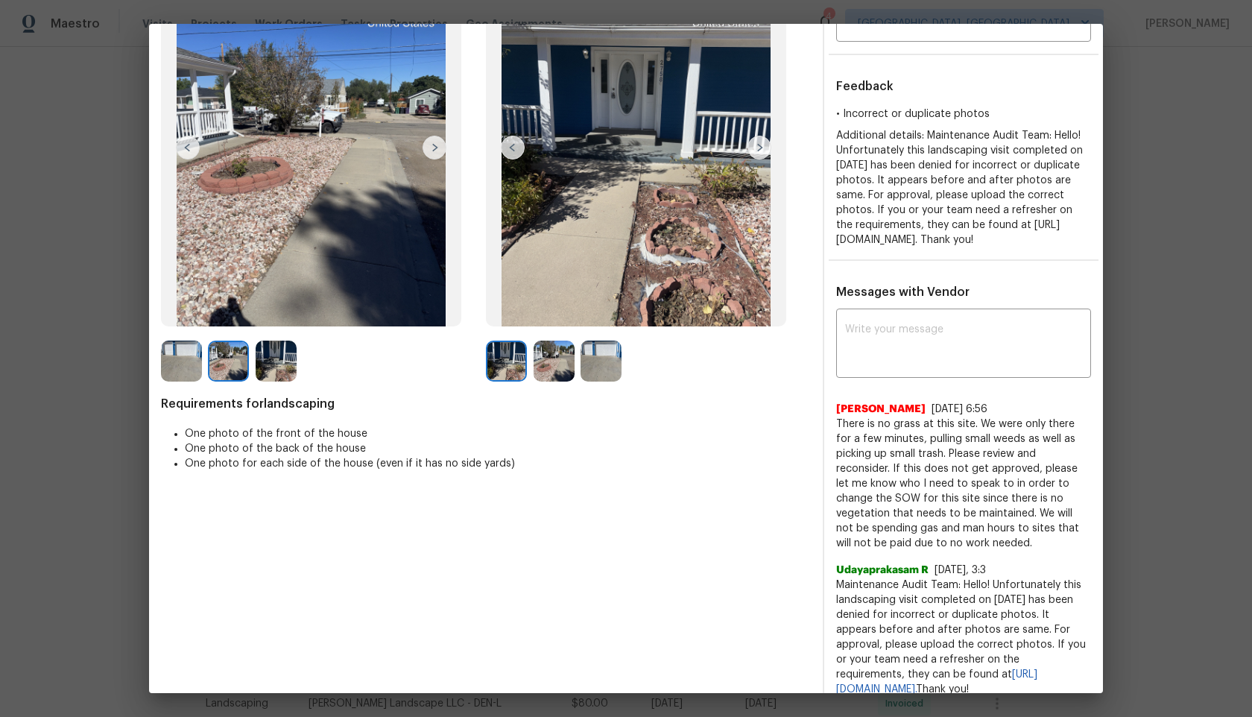
scroll to position [98, 0]
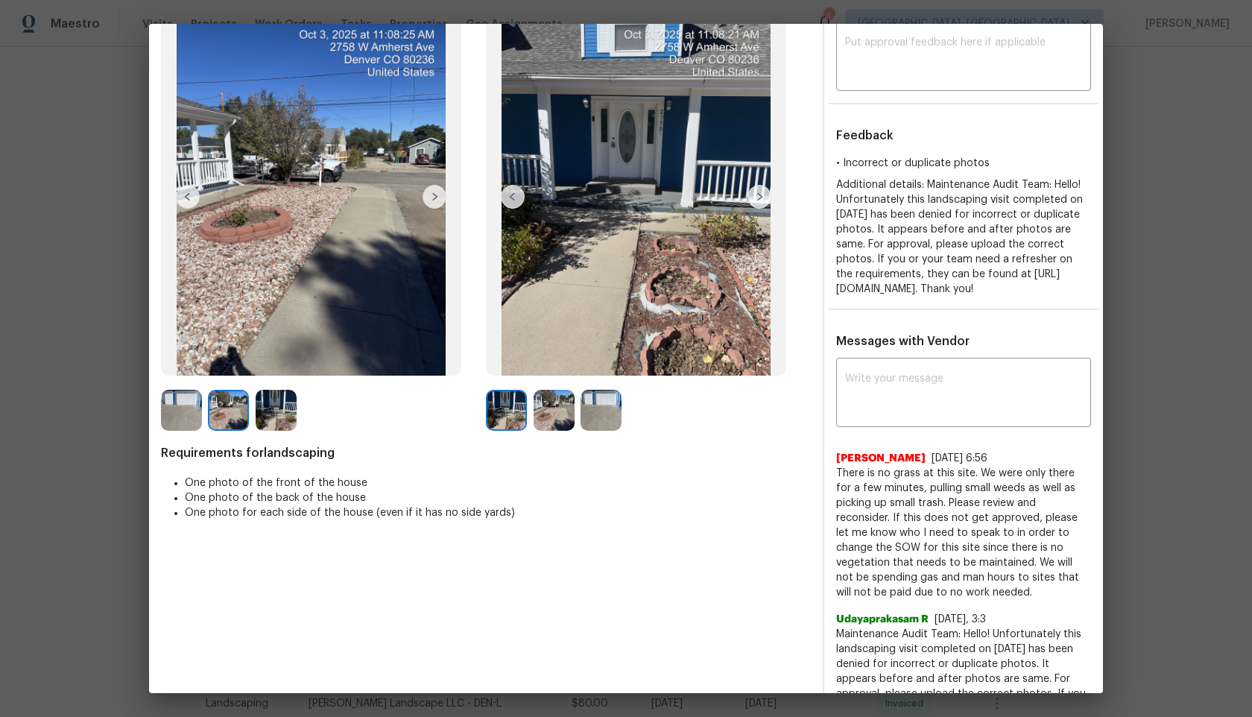
click at [274, 403] on img at bounding box center [276, 410] width 41 height 41
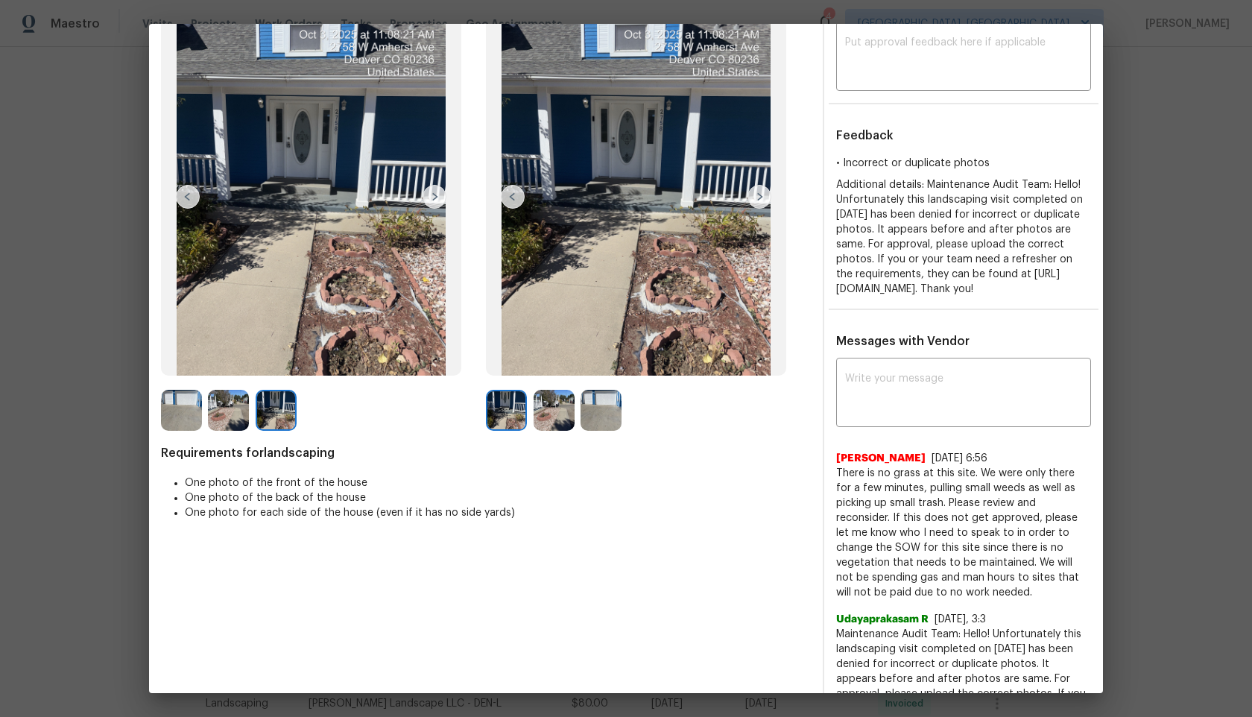
click at [558, 414] on img at bounding box center [554, 410] width 41 height 41
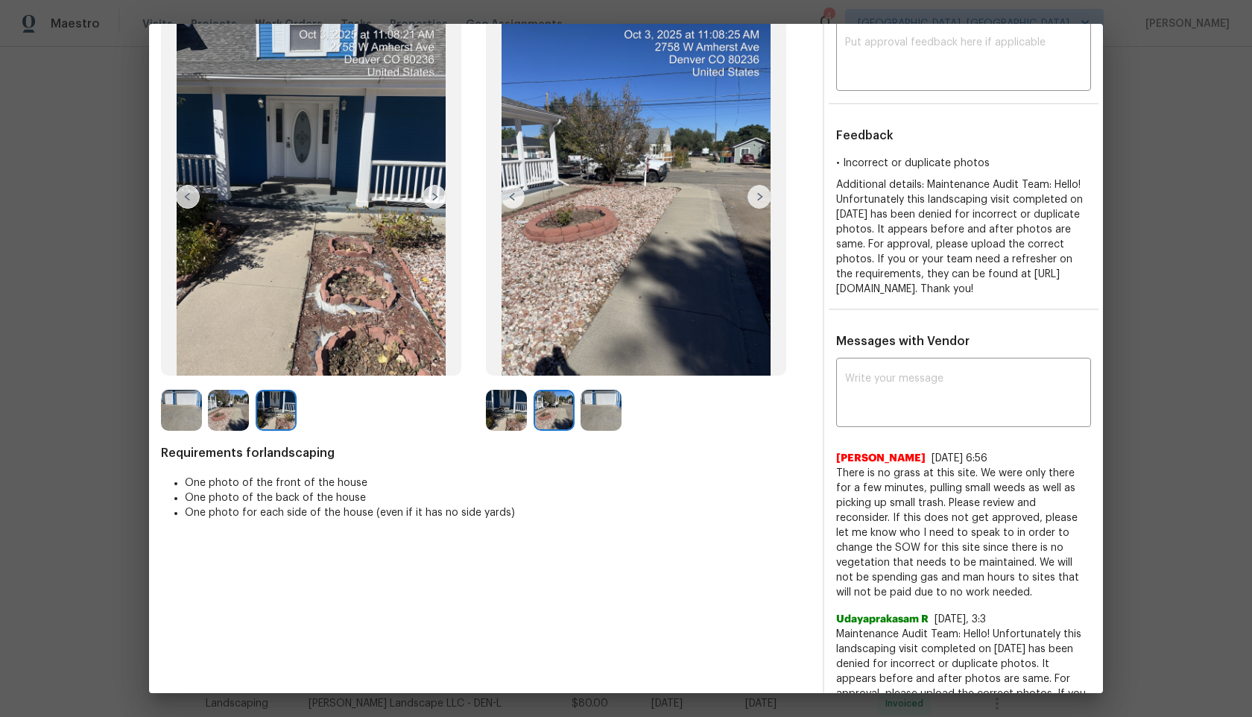
click at [294, 412] on img at bounding box center [276, 410] width 41 height 41
click at [597, 416] on img at bounding box center [601, 410] width 41 height 41
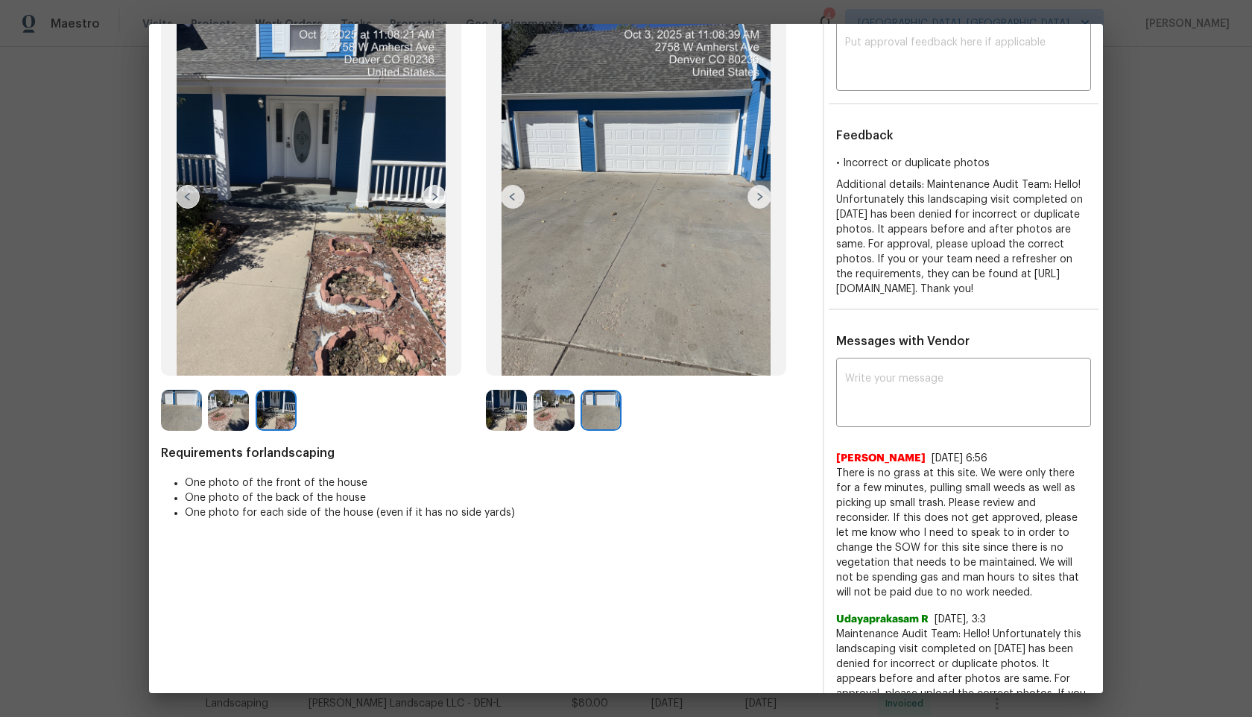
click at [557, 416] on img at bounding box center [554, 410] width 41 height 41
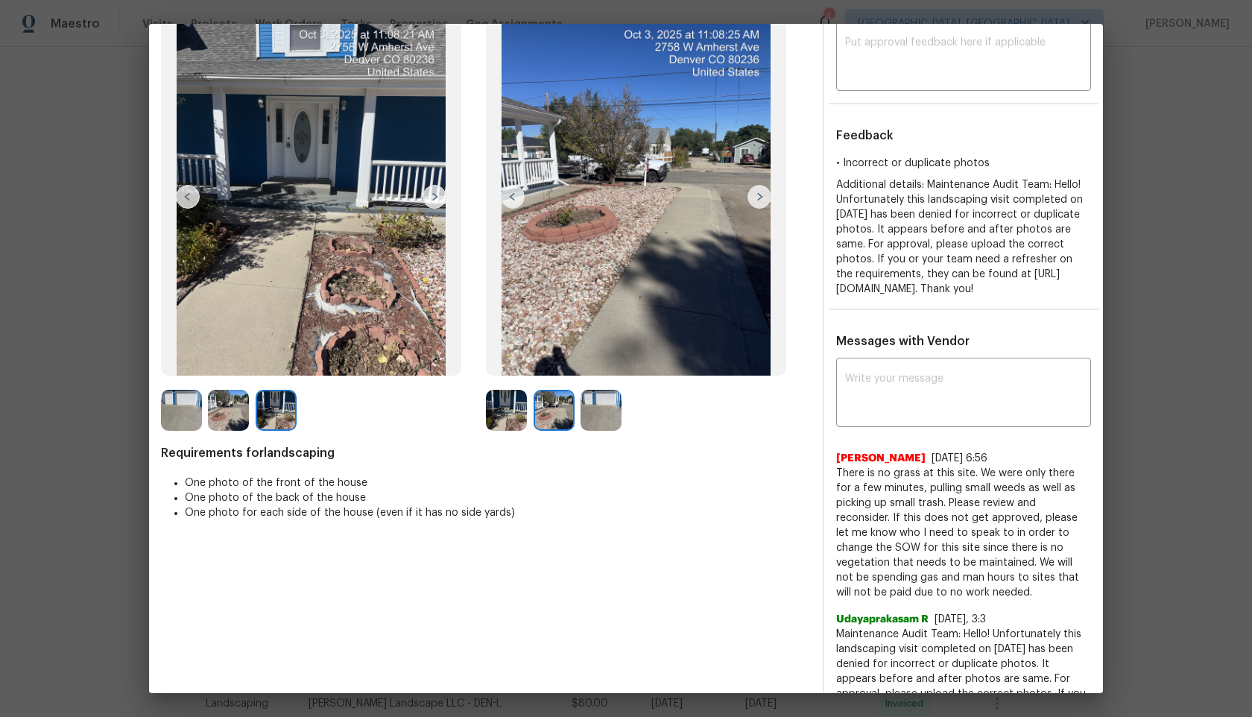
click at [556, 417] on img at bounding box center [554, 410] width 41 height 41
click at [593, 418] on img at bounding box center [601, 410] width 41 height 41
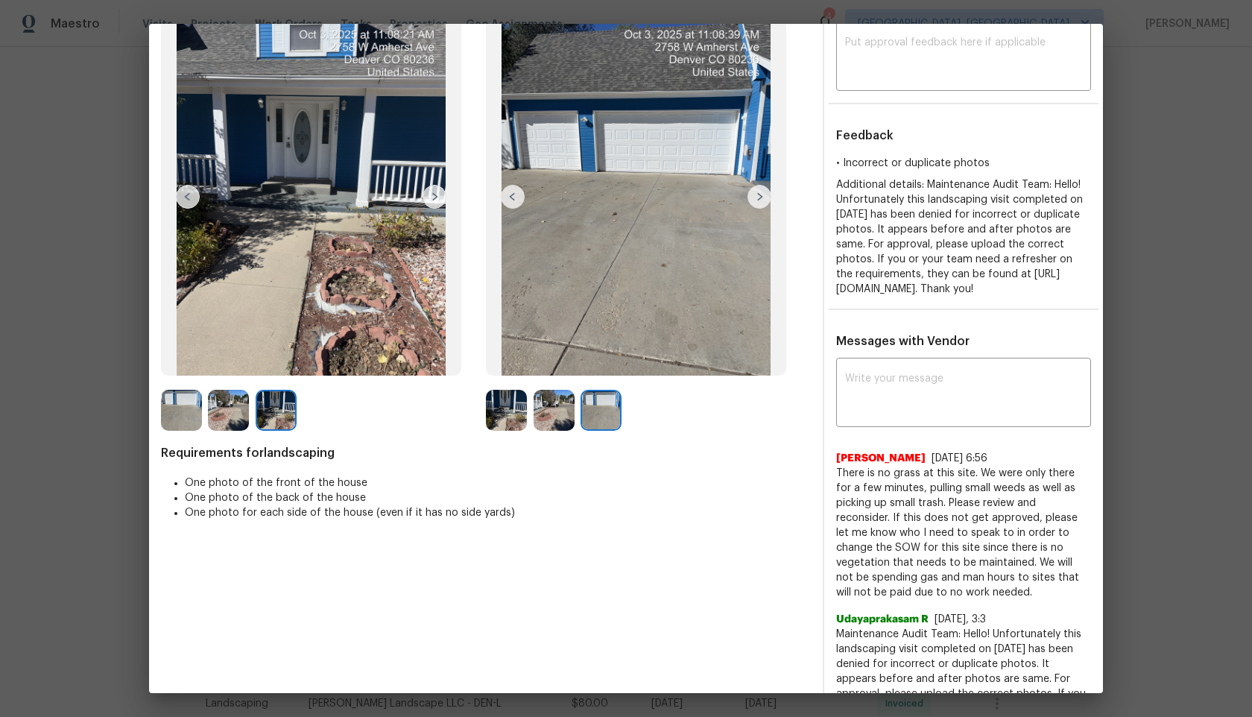
click at [537, 417] on img at bounding box center [554, 410] width 41 height 41
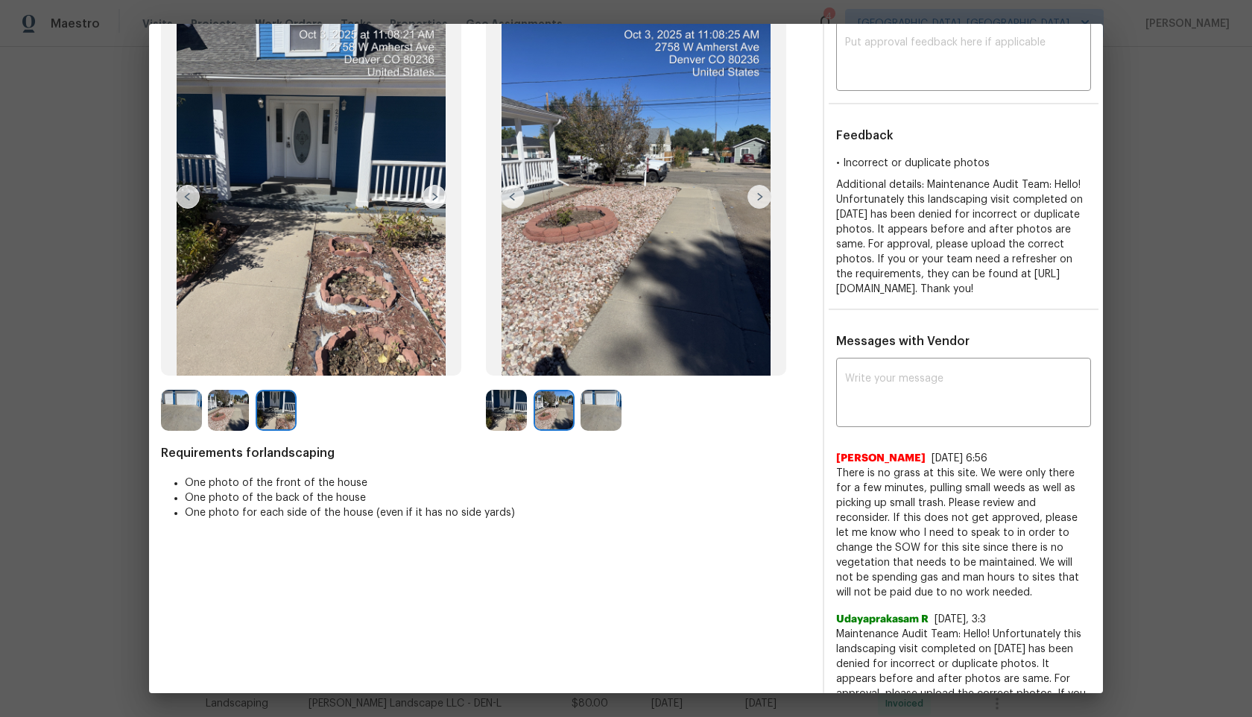
click at [177, 405] on img at bounding box center [181, 410] width 41 height 41
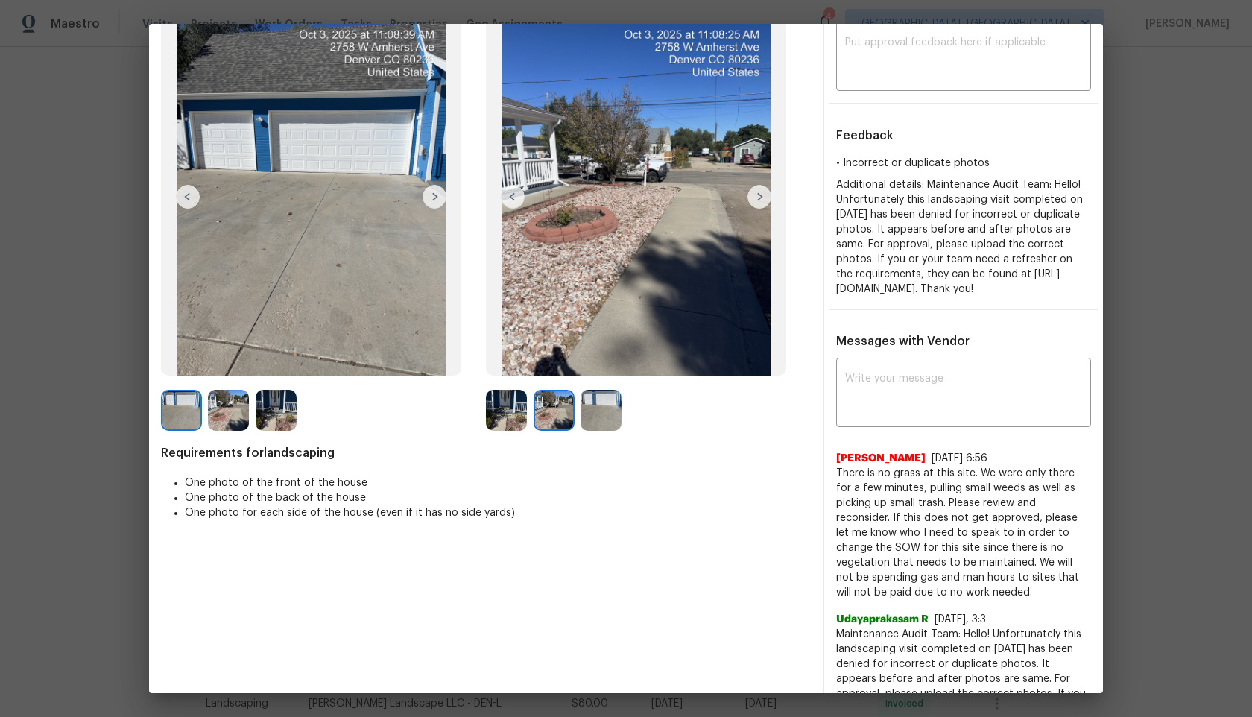
click at [622, 410] on div at bounding box center [604, 410] width 47 height 41
click at [531, 458] on span "Requirements for landscaping" at bounding box center [486, 453] width 650 height 15
click at [546, 422] on img at bounding box center [554, 410] width 41 height 41
click at [502, 422] on img at bounding box center [506, 410] width 41 height 41
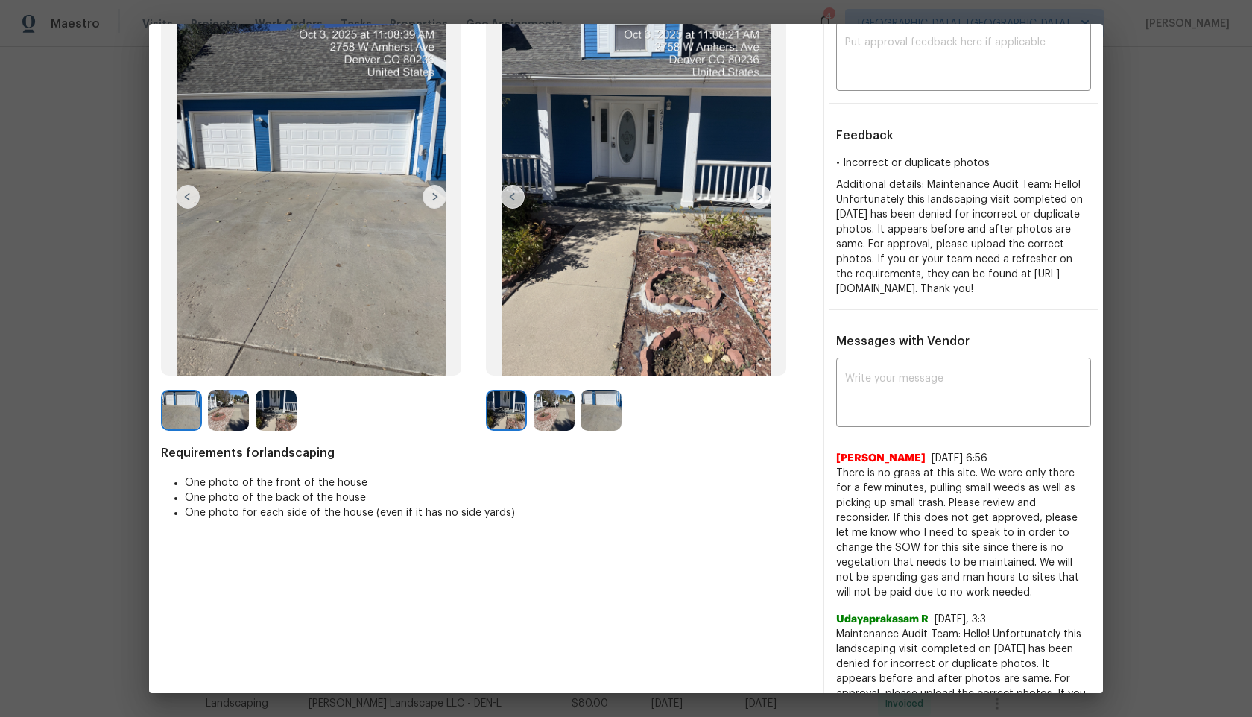
click at [223, 411] on img at bounding box center [228, 410] width 41 height 41
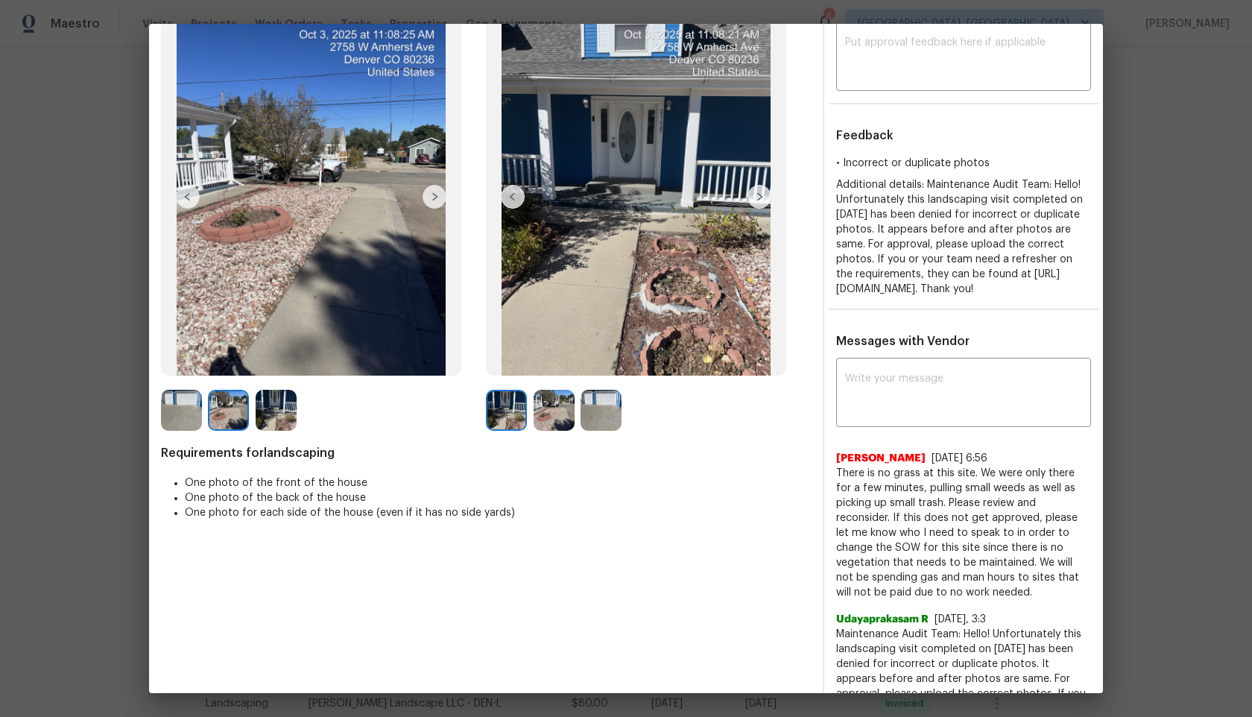
click at [288, 414] on img at bounding box center [276, 410] width 41 height 41
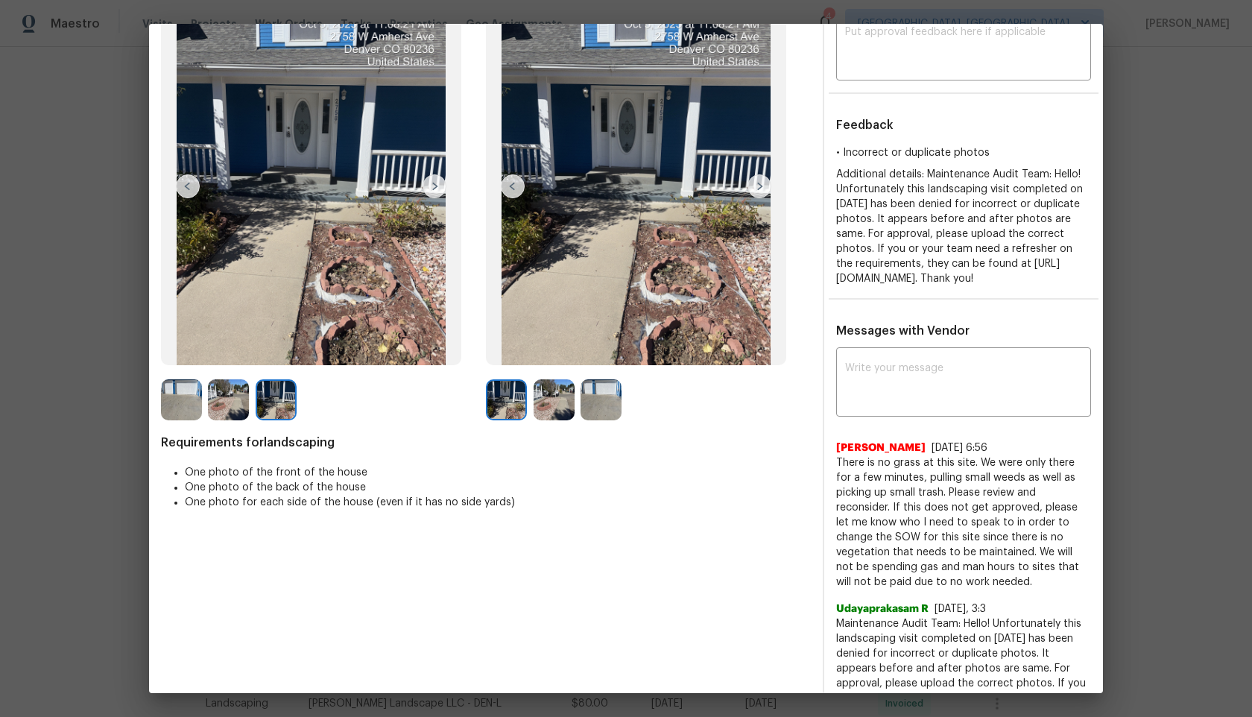
scroll to position [109, 0]
click at [888, 404] on textarea at bounding box center [963, 383] width 237 height 42
type textarea "H"
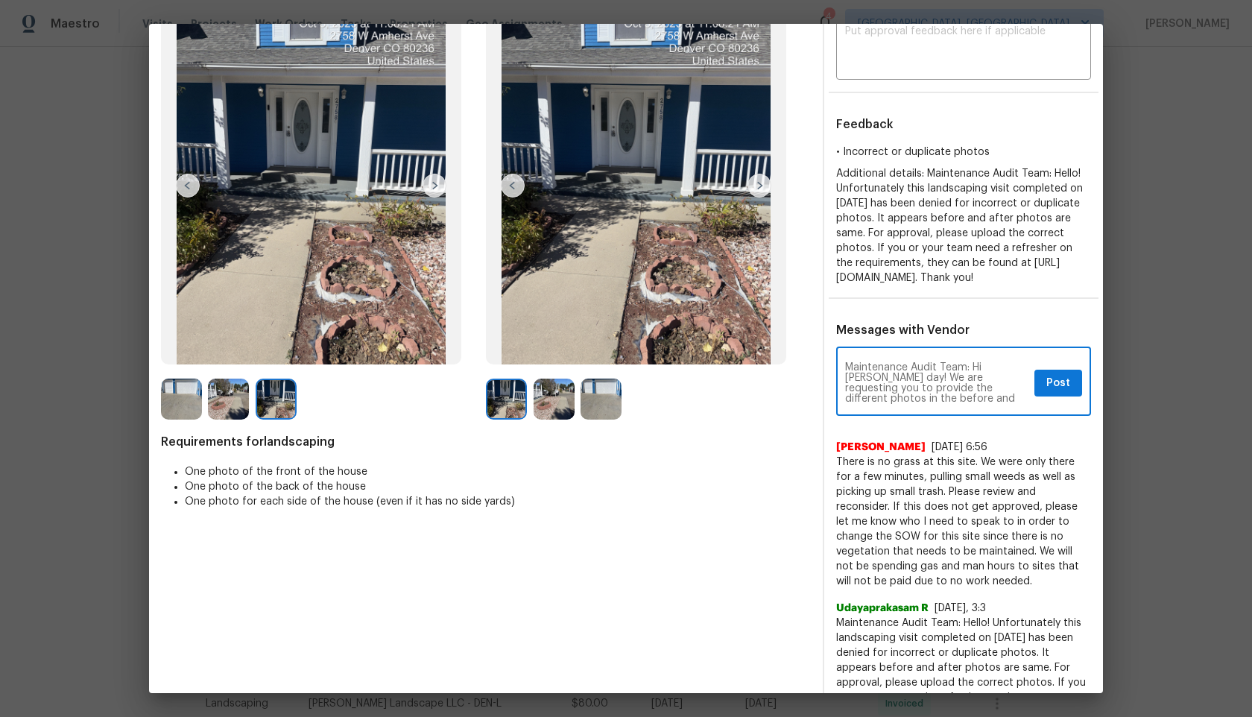
click at [947, 404] on textarea "Maintenance Audit Team: Hi Antonio Good day! We are requesting you to provide t…" at bounding box center [936, 383] width 183 height 42
click at [978, 404] on textarea "Maintenance Audit Team: Hi Antonio Good day! We are requesting you to provide t…" at bounding box center [936, 383] width 183 height 42
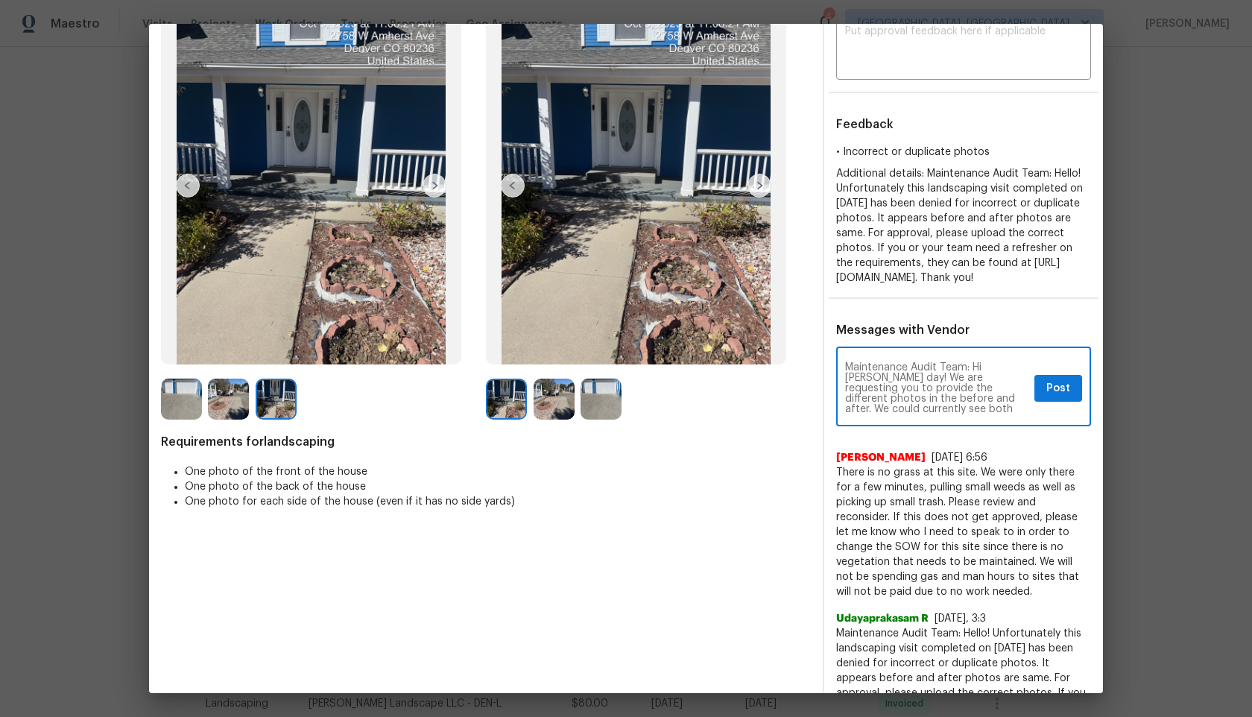
click at [923, 414] on textarea "Maintenance Audit Team: Hi Antonio Good day! We are requesting you to provide t…" at bounding box center [936, 388] width 183 height 52
click at [903, 414] on textarea "Maintenance Audit Team: Hi Antonio Good day! We are requesting you to provide t…" at bounding box center [936, 388] width 183 height 52
click at [925, 414] on textarea "Maintenance Audit Team: Hi Antonio Good day! We are requesting you to provide t…" at bounding box center [936, 388] width 183 height 52
type textarea "Maintenance Audit Team: Hi Antonio Good day! We are requesting you to provide t…"
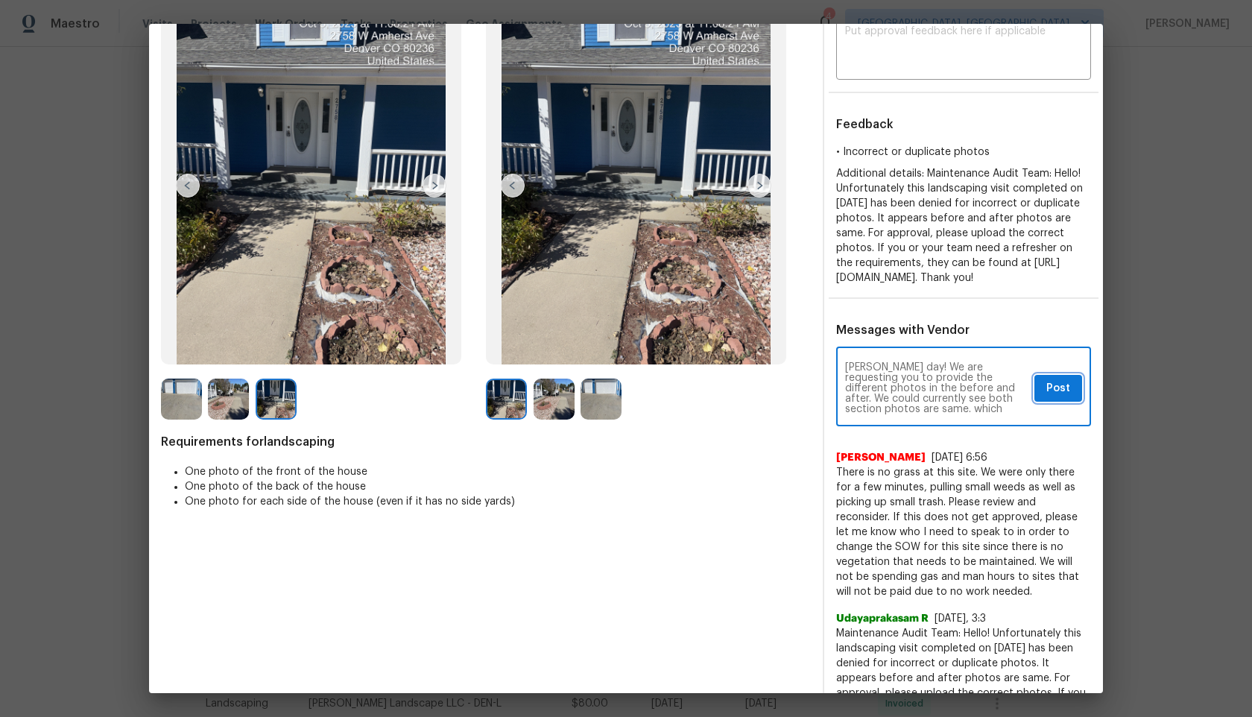
click at [1052, 398] on span "Post" at bounding box center [1058, 388] width 24 height 19
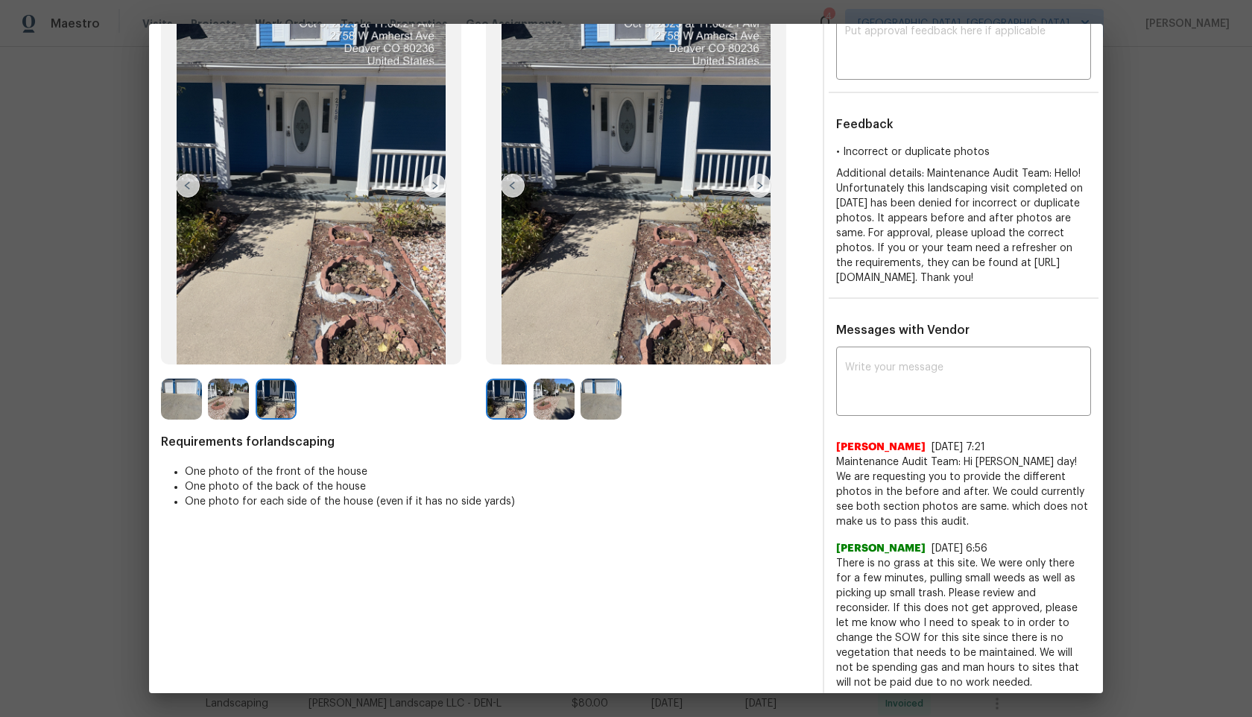
scroll to position [0, 0]
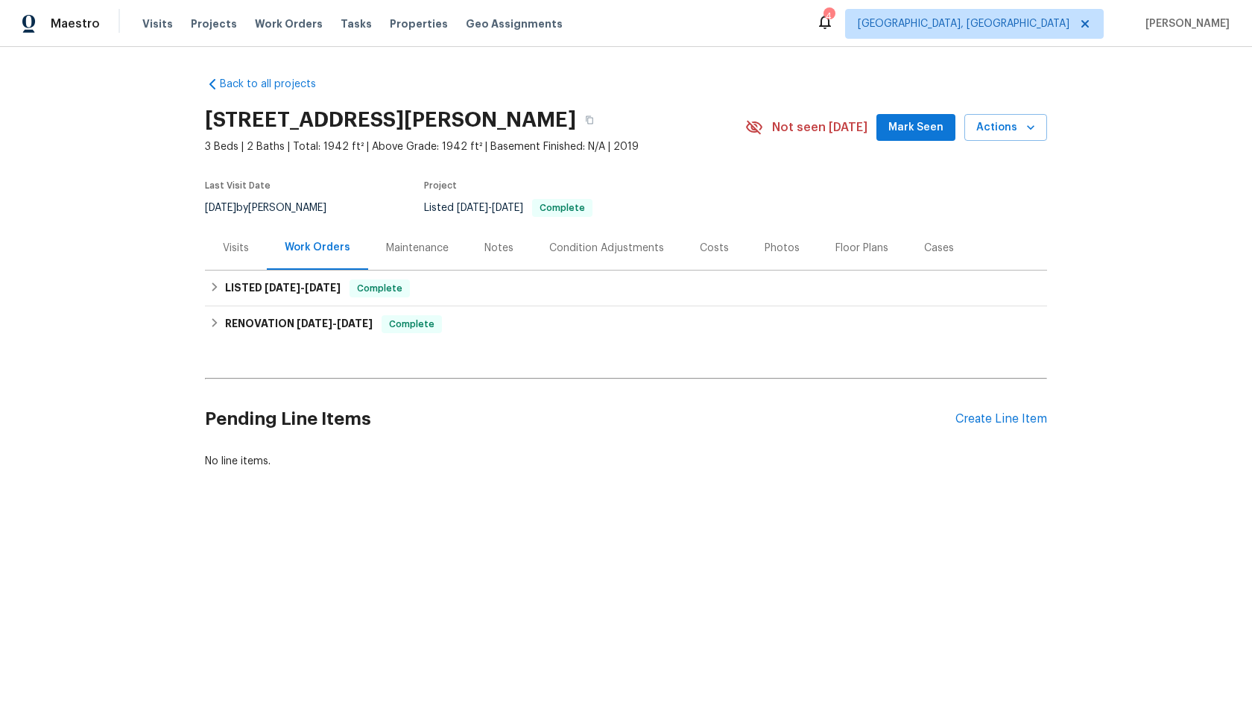
click at [397, 246] on div "Maintenance" at bounding box center [417, 248] width 63 height 15
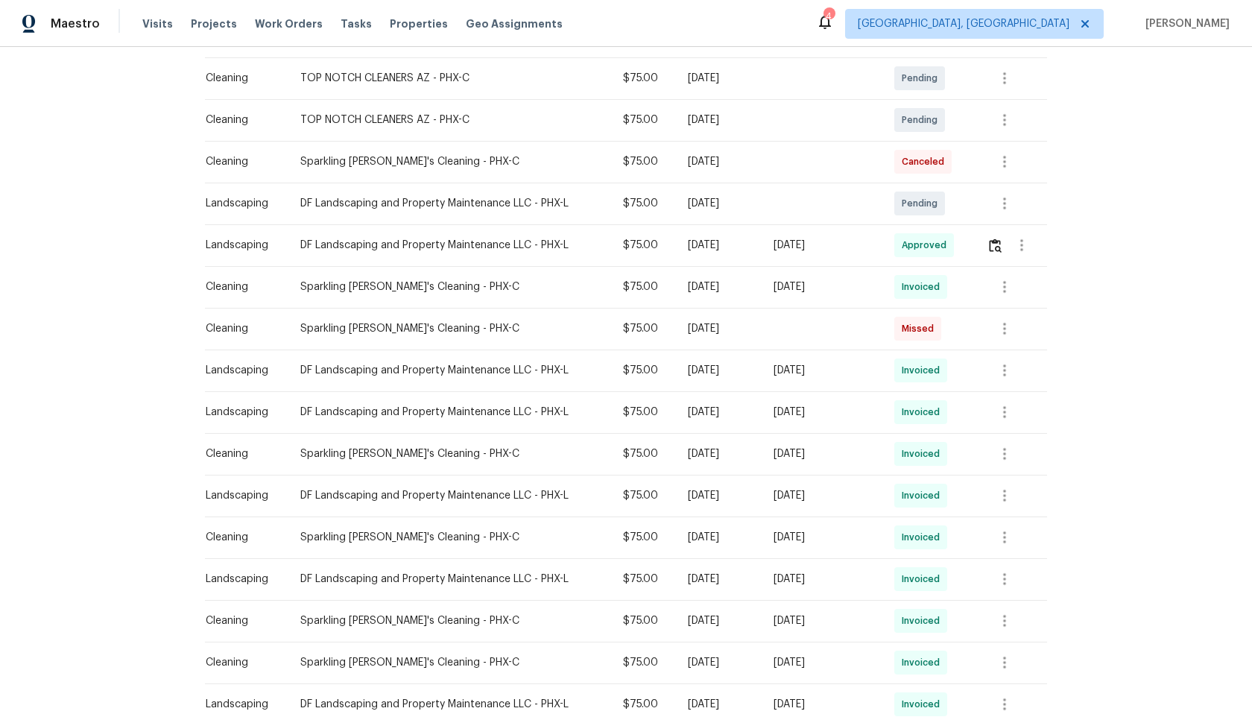
scroll to position [193, 0]
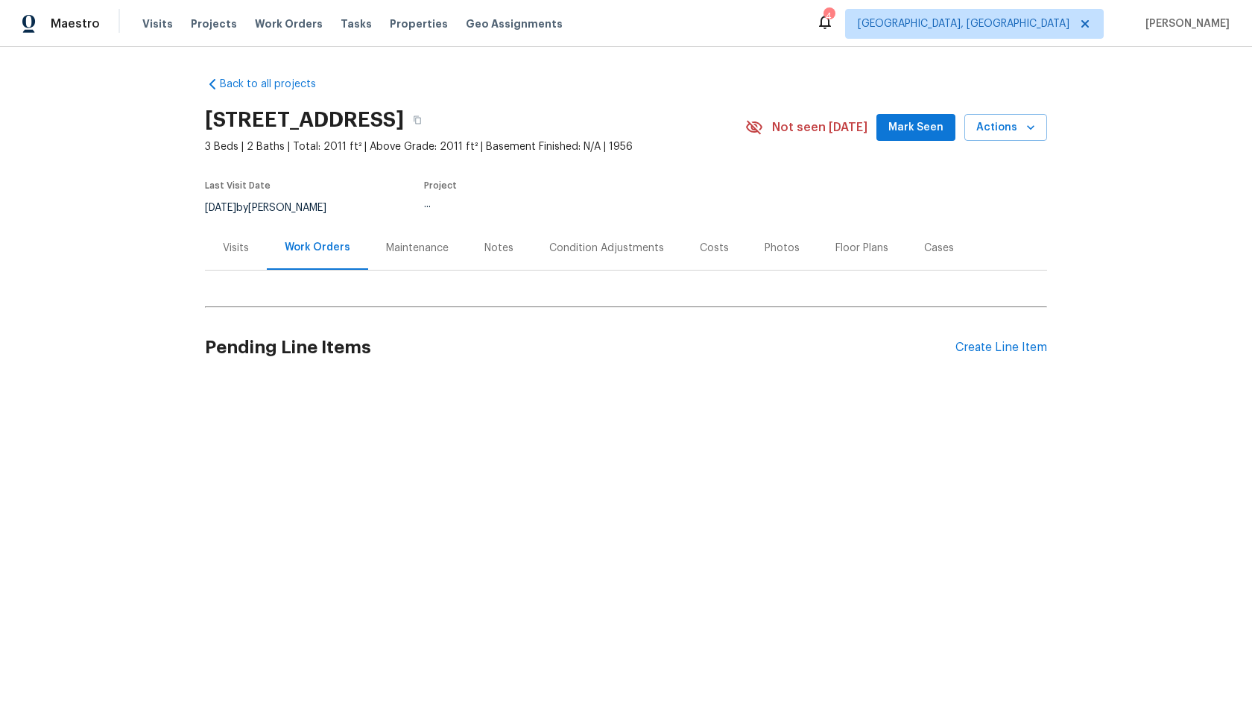
click at [432, 256] on div "Maintenance" at bounding box center [417, 248] width 98 height 44
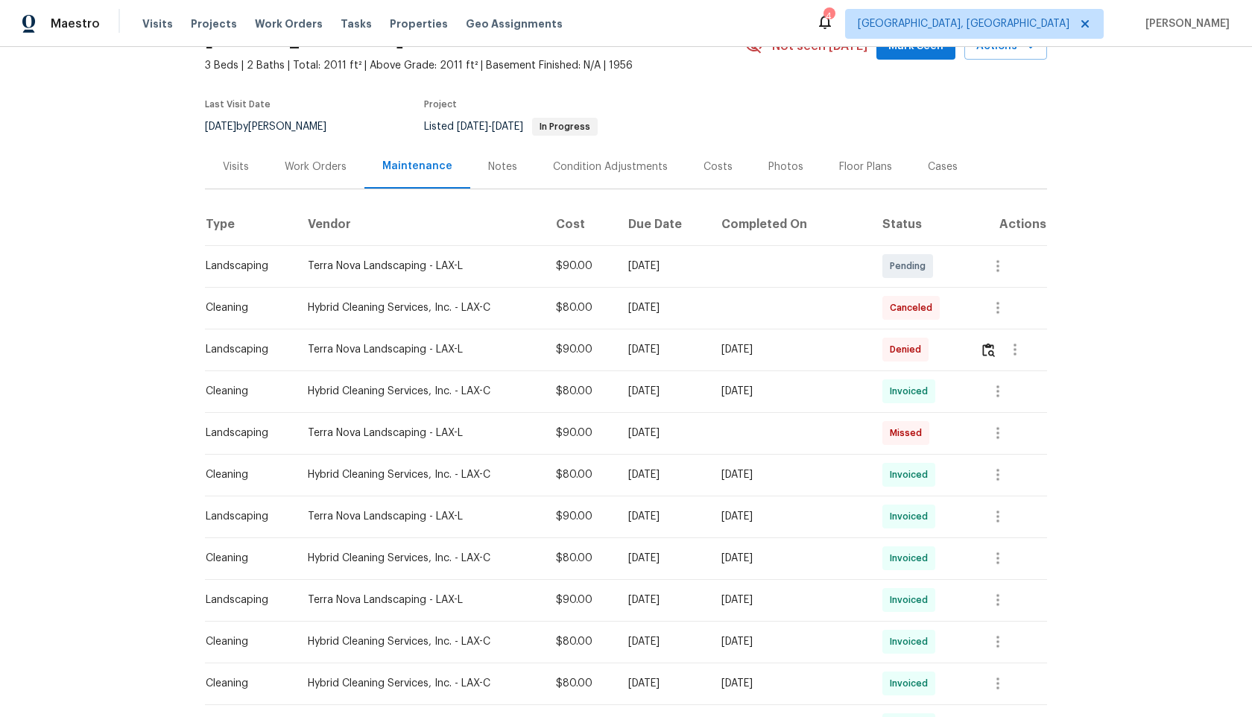
scroll to position [114, 0]
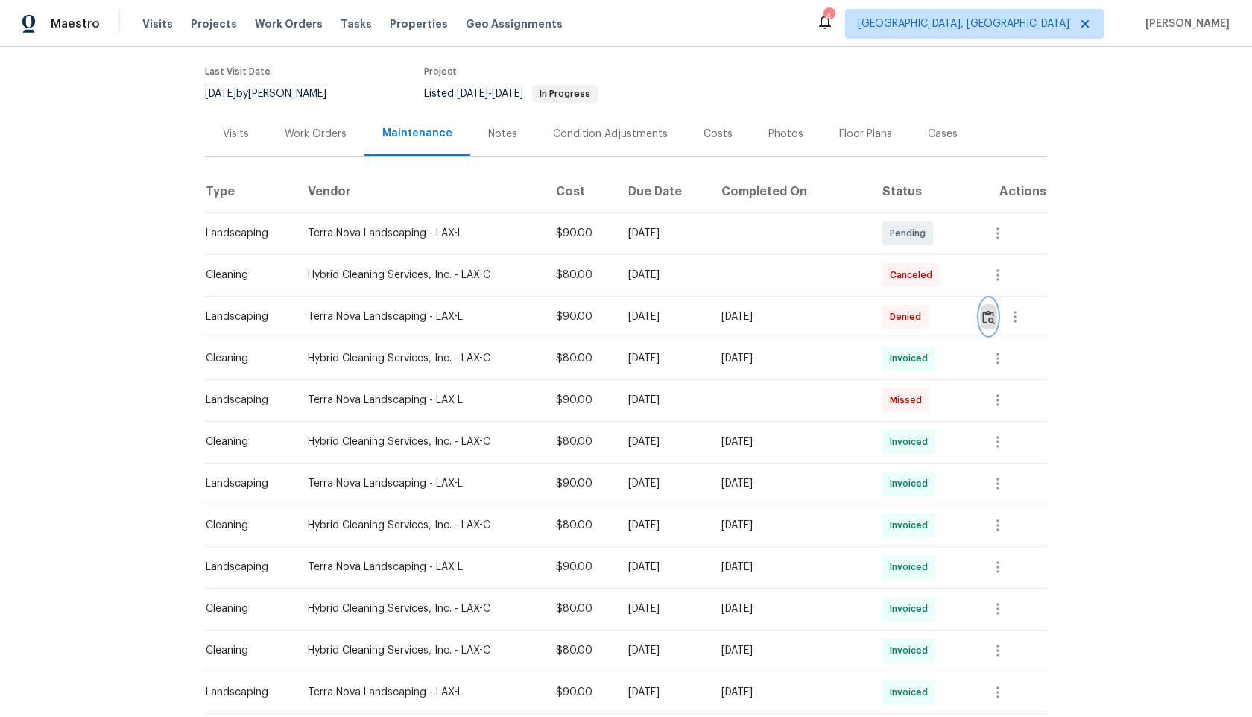
click at [989, 320] on img "button" at bounding box center [988, 317] width 13 height 14
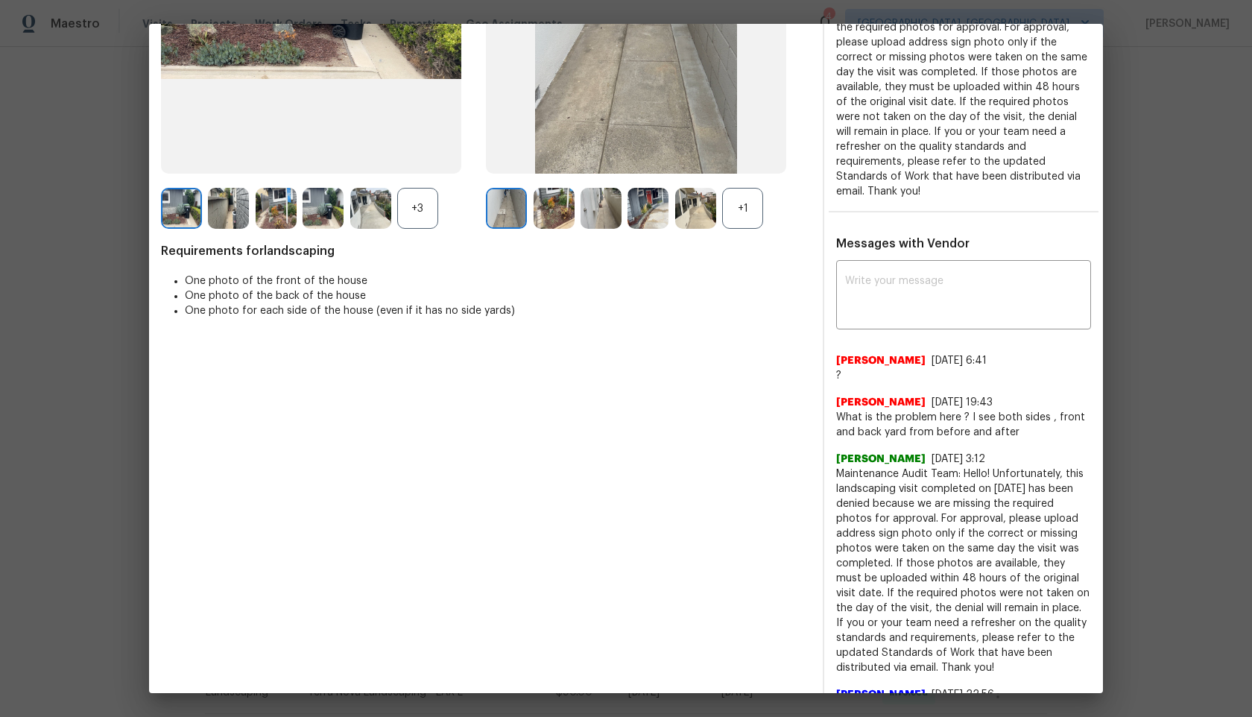
scroll to position [298, 0]
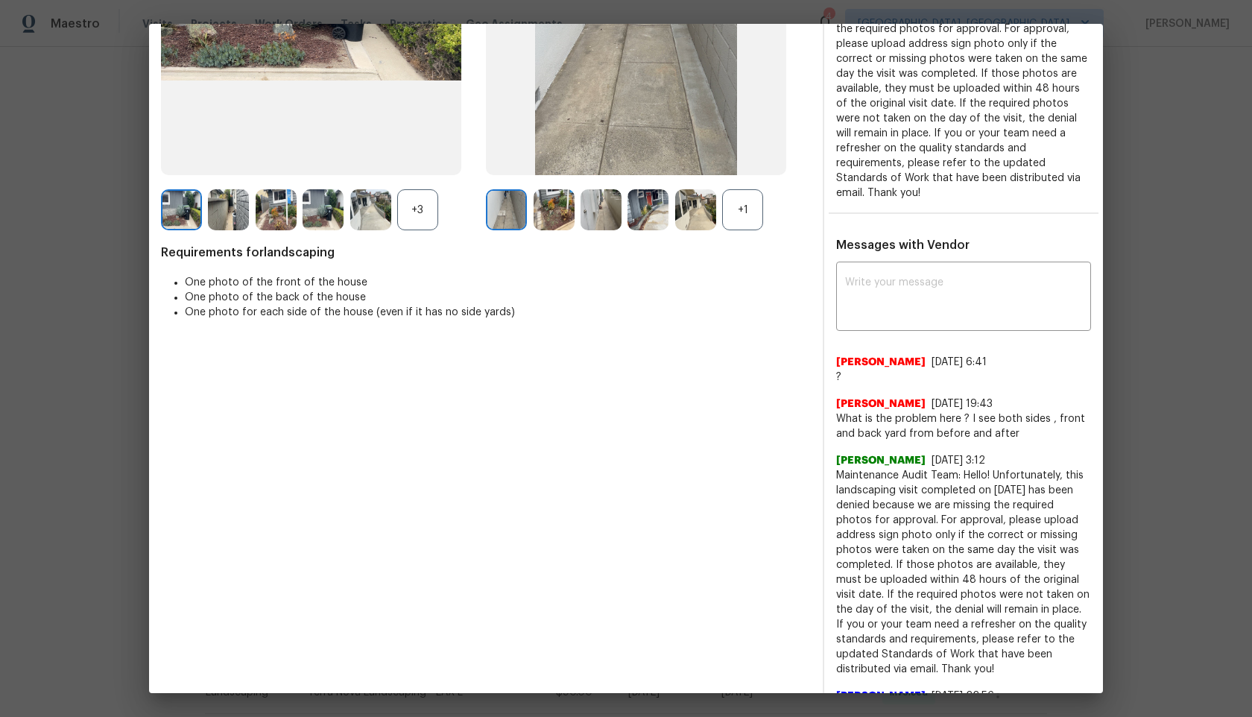
click at [744, 209] on div "+1" at bounding box center [742, 209] width 41 height 41
click at [405, 212] on div "+3" at bounding box center [417, 209] width 41 height 41
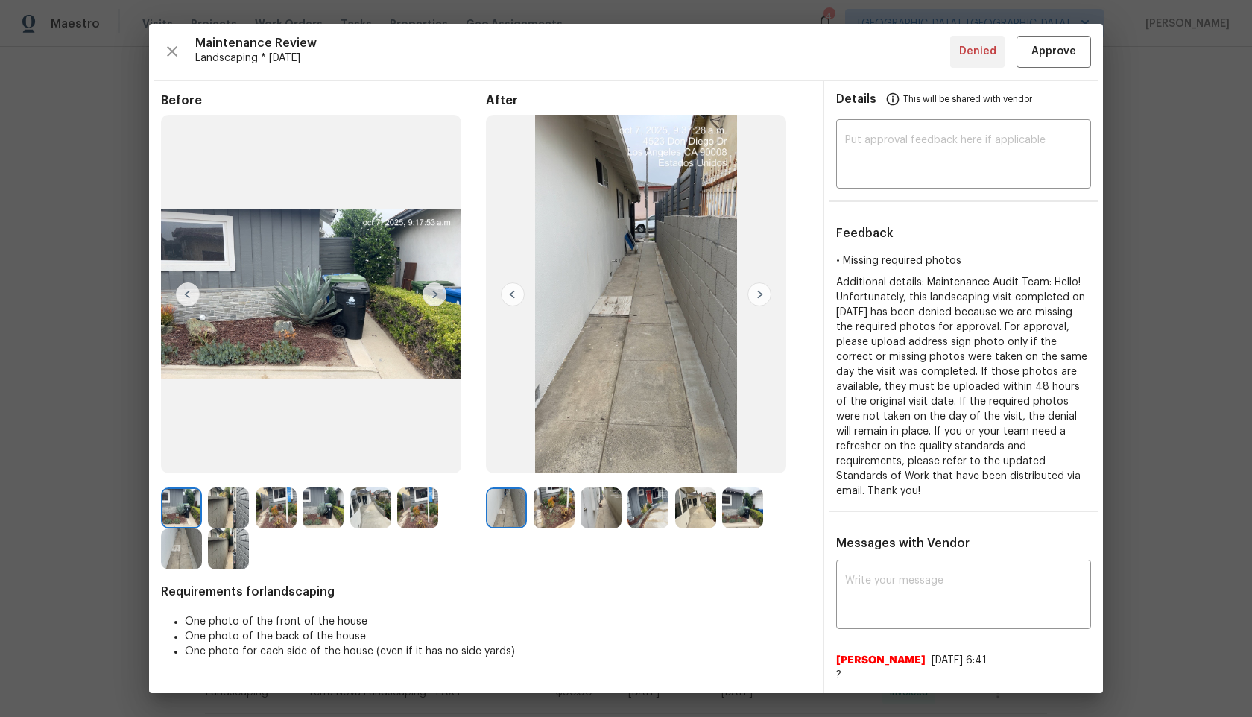
scroll to position [2, 0]
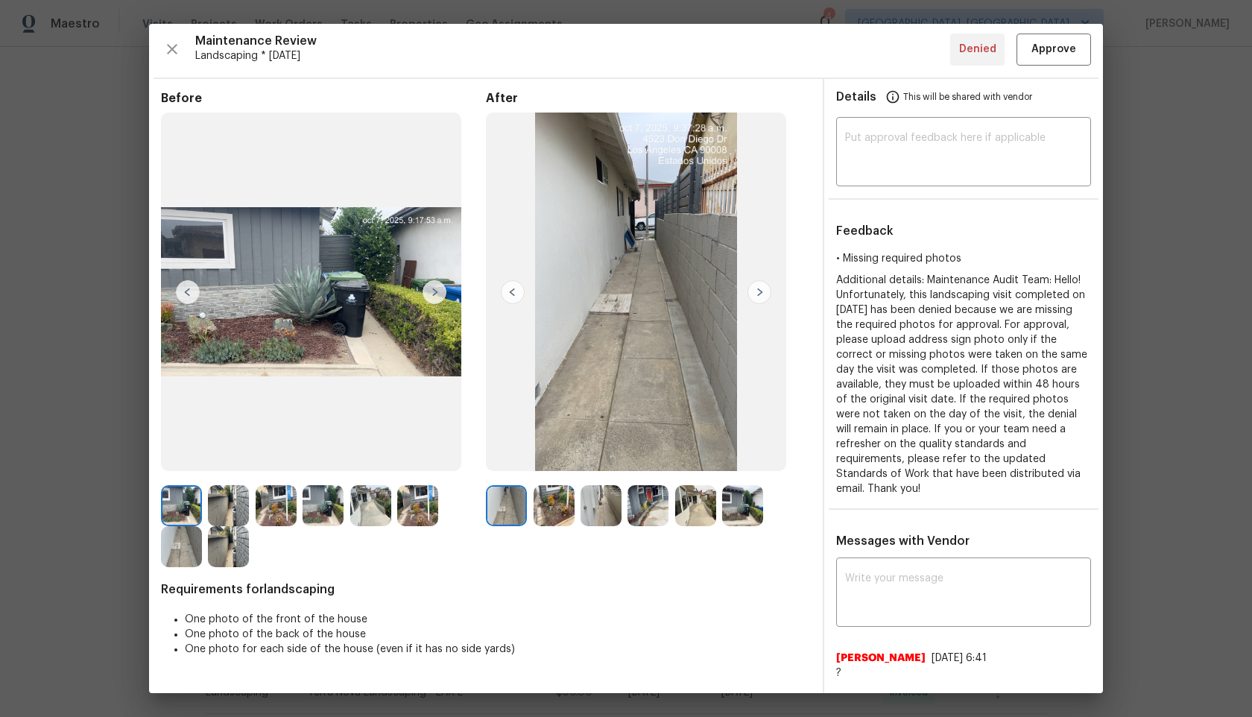
click at [760, 290] on img at bounding box center [759, 292] width 24 height 24
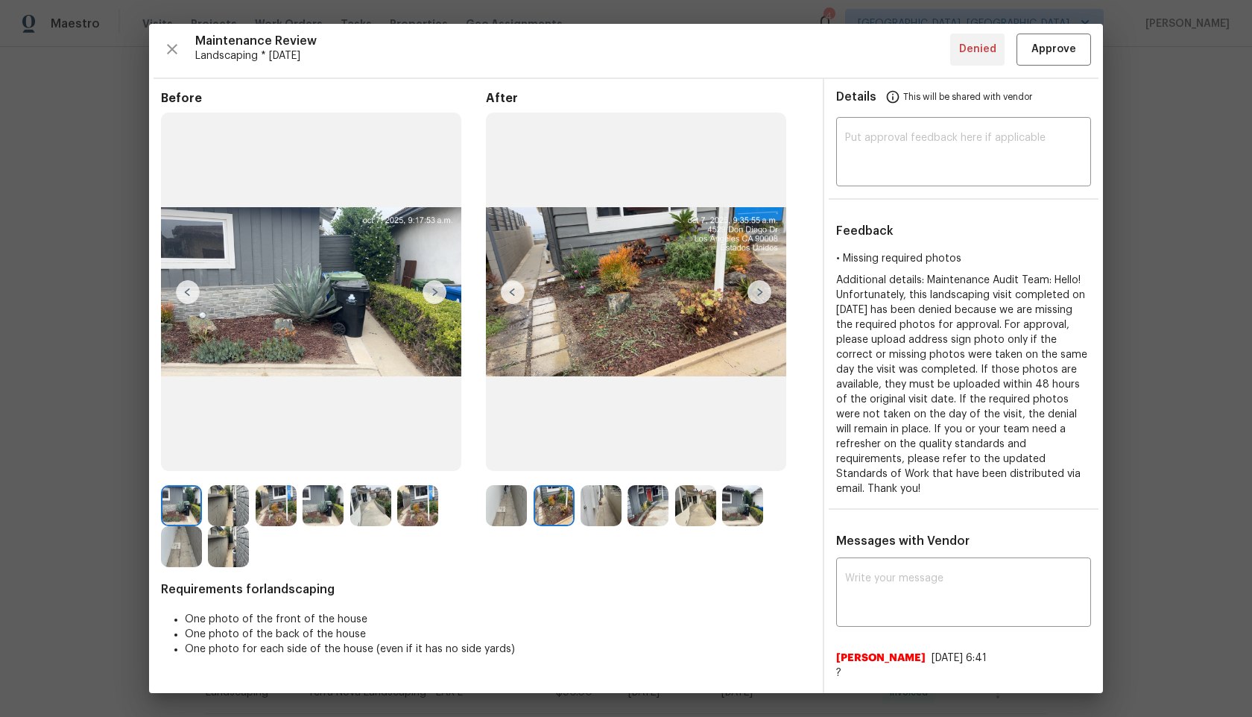
click at [503, 506] on img at bounding box center [506, 505] width 41 height 41
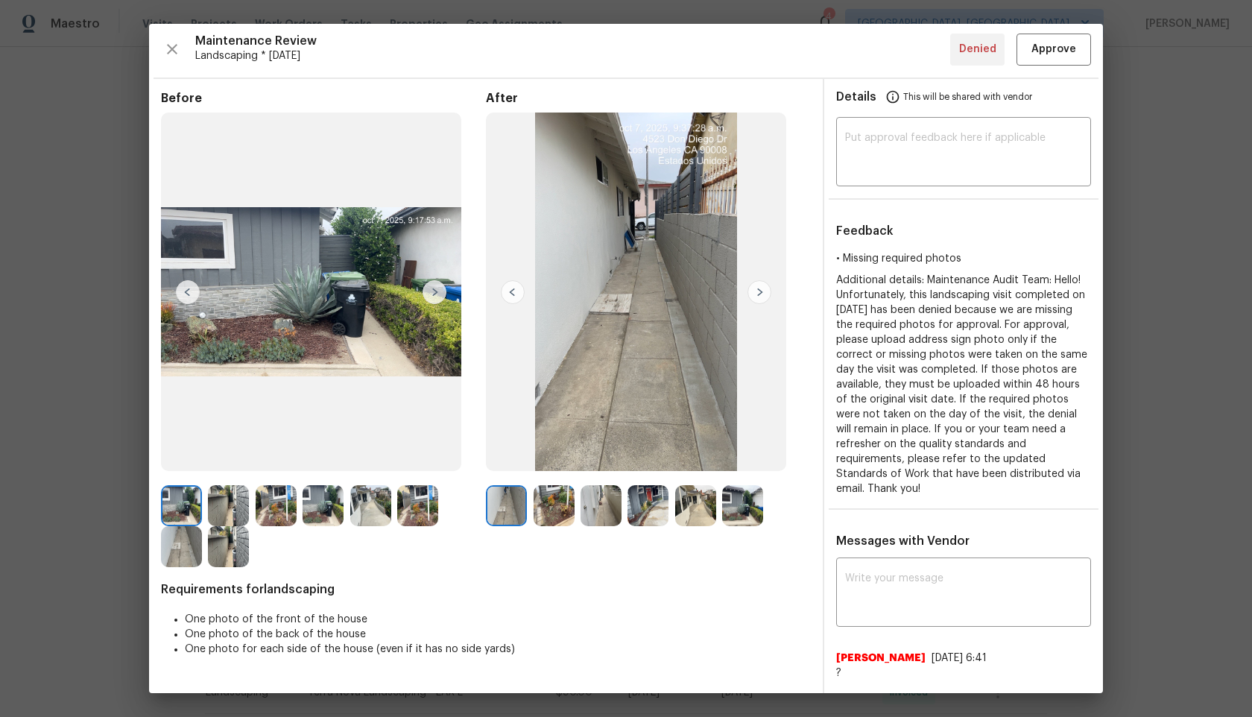
click at [553, 505] on img at bounding box center [554, 505] width 41 height 41
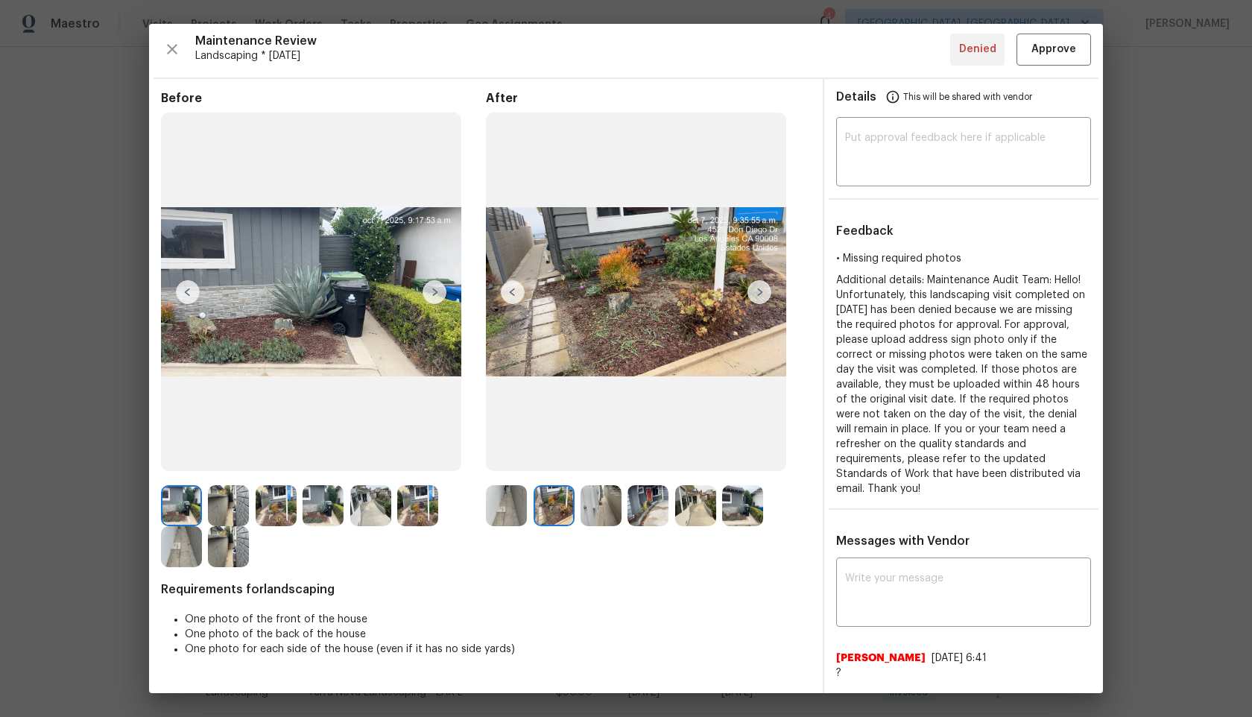
click at [490, 510] on img at bounding box center [506, 505] width 41 height 41
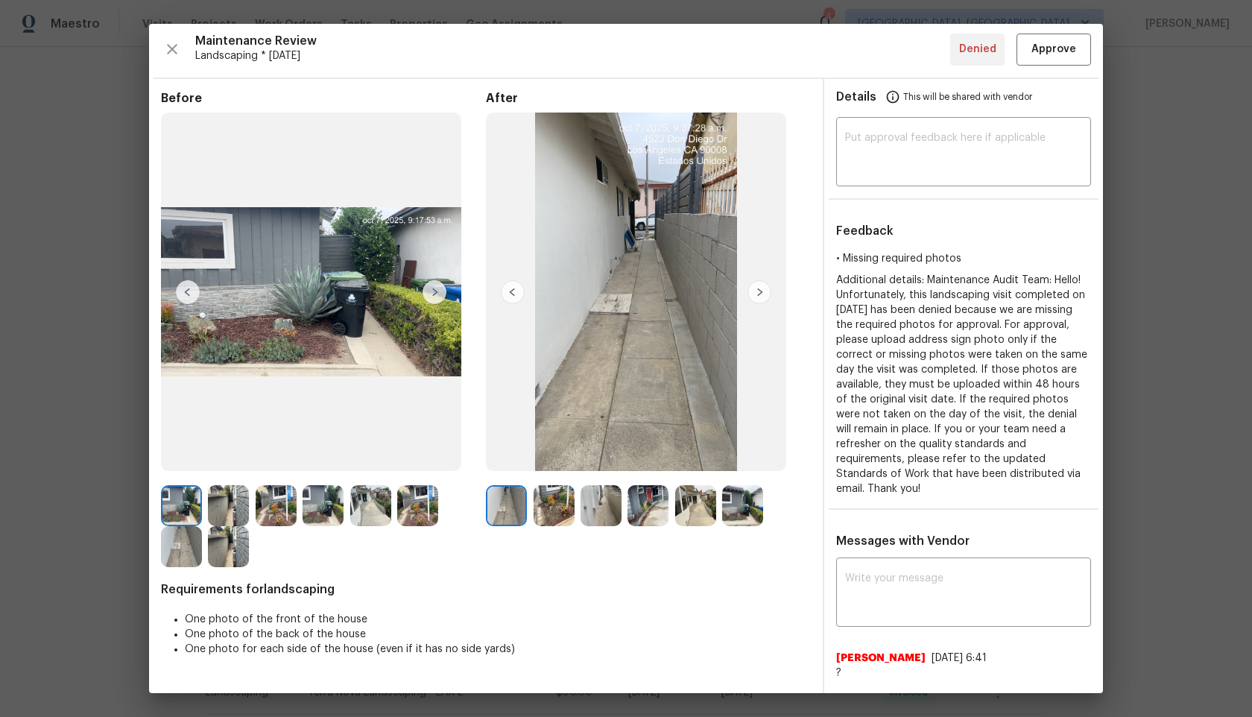
click at [547, 512] on img at bounding box center [554, 505] width 41 height 41
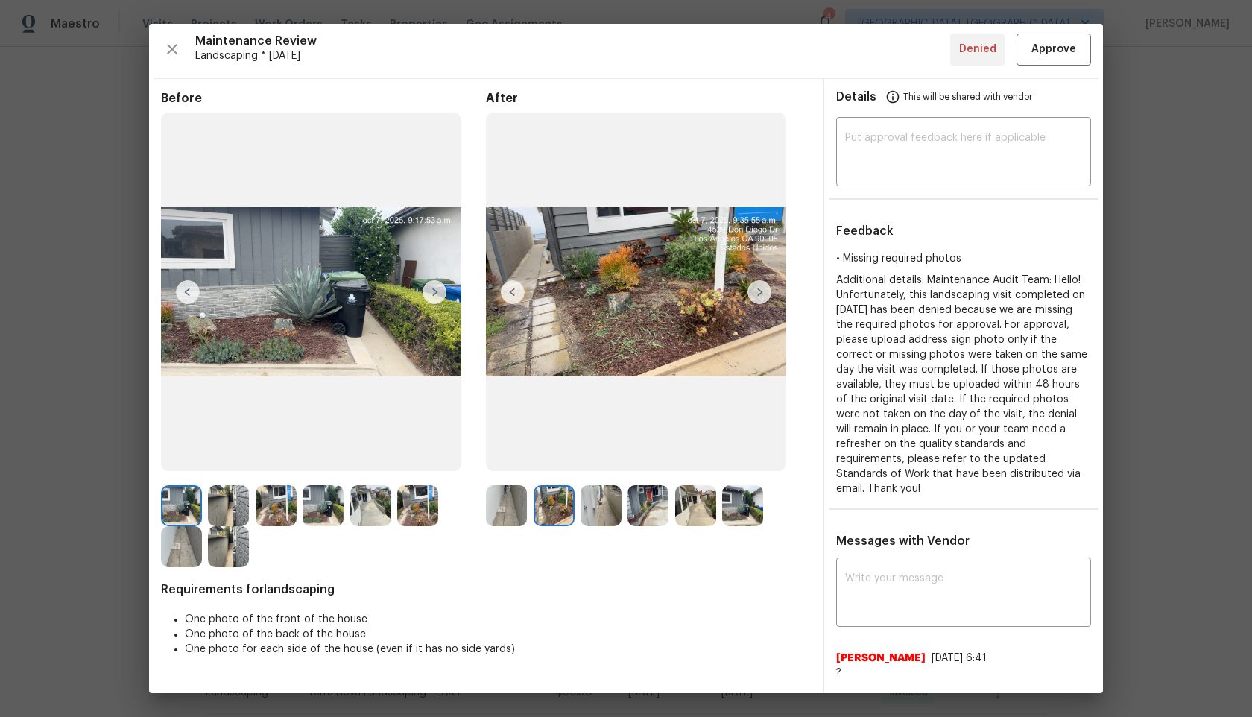
click at [601, 513] on img at bounding box center [601, 505] width 41 height 41
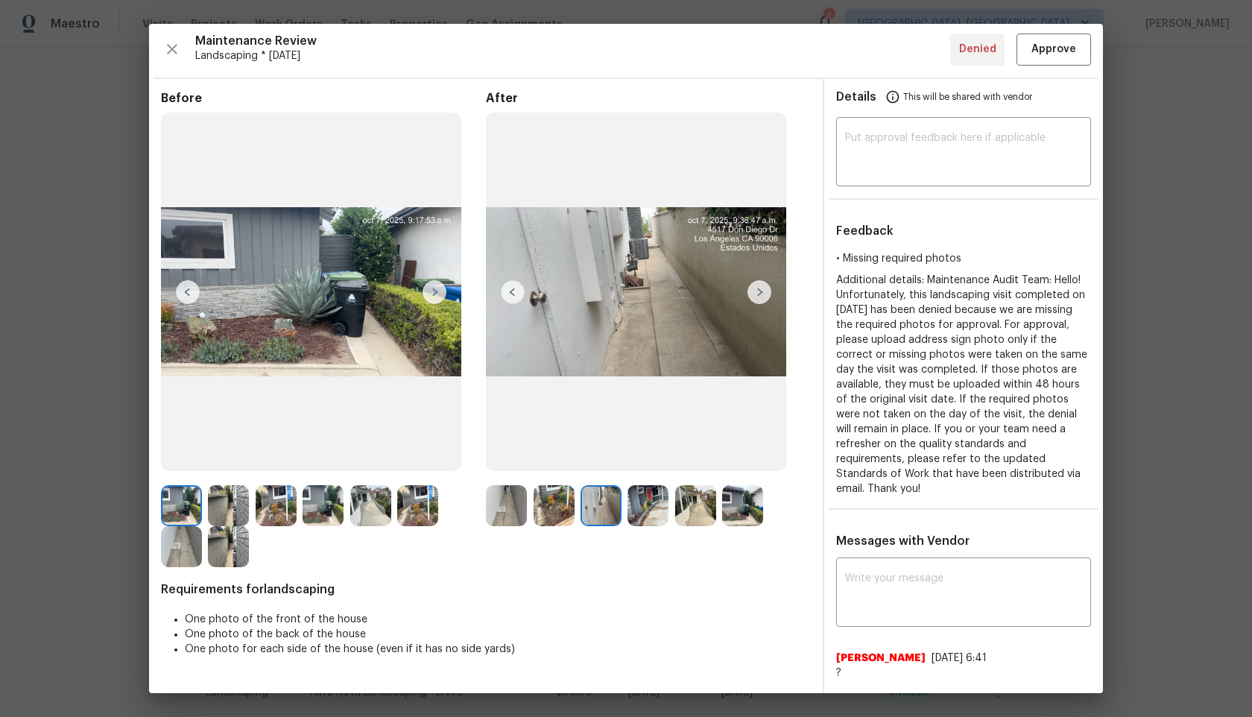
click at [540, 508] on img at bounding box center [554, 505] width 41 height 41
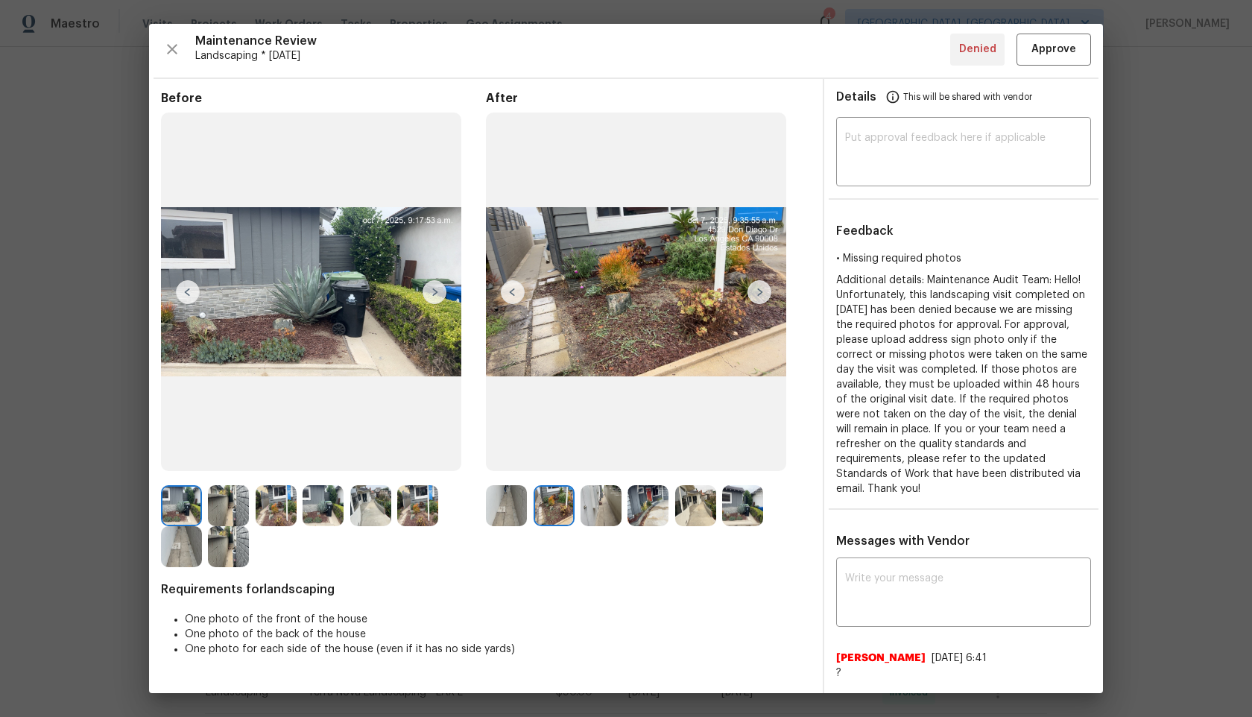
click at [604, 505] on img at bounding box center [601, 505] width 41 height 41
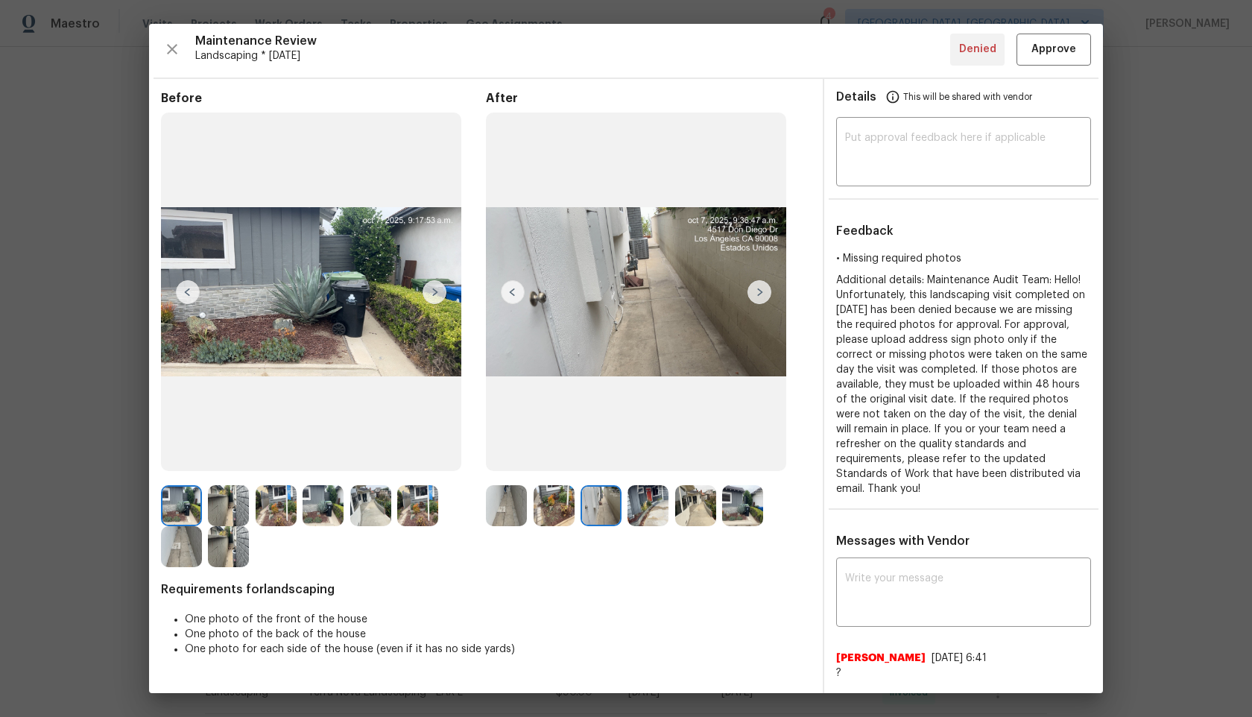
click at [506, 508] on img at bounding box center [506, 505] width 41 height 41
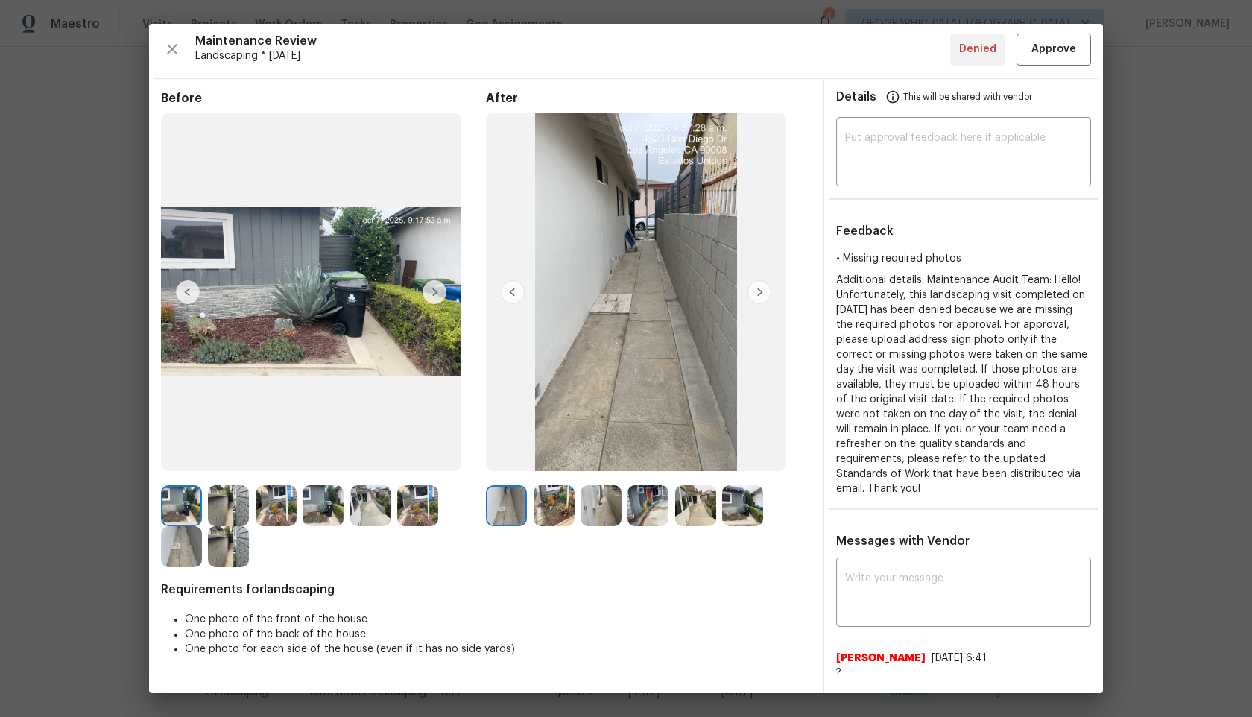
click at [601, 509] on img at bounding box center [601, 505] width 41 height 41
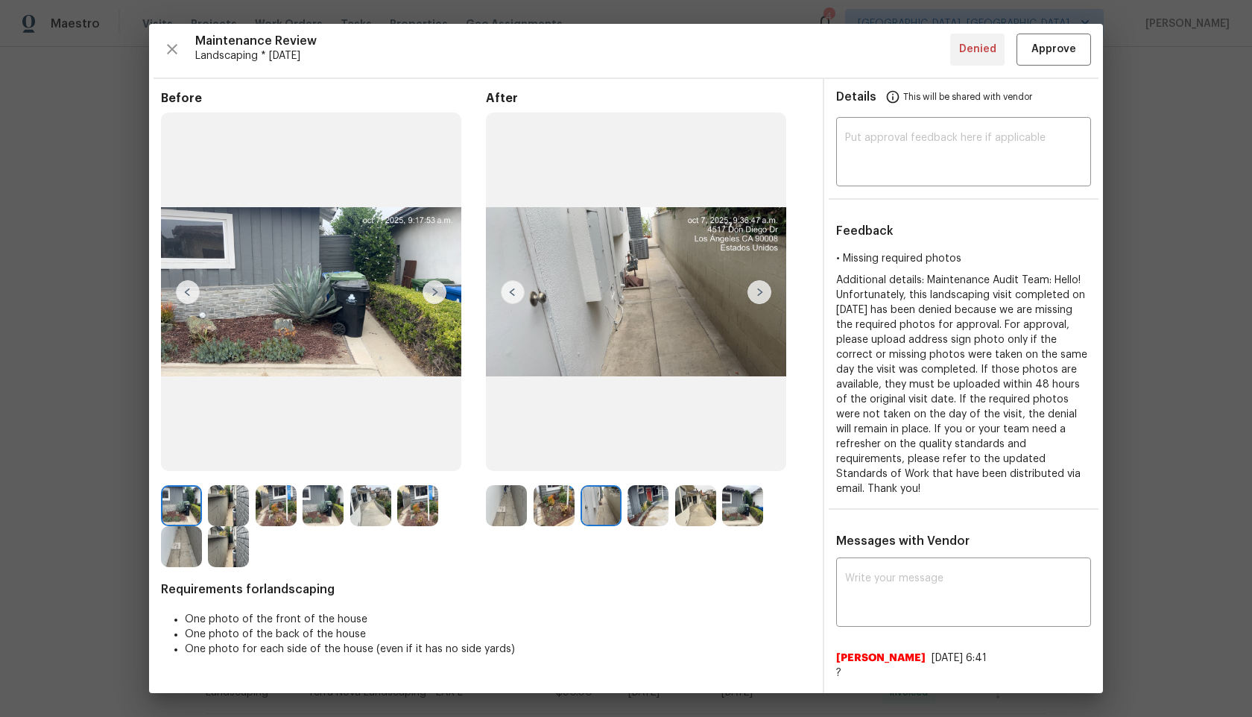
click at [540, 508] on img at bounding box center [554, 505] width 41 height 41
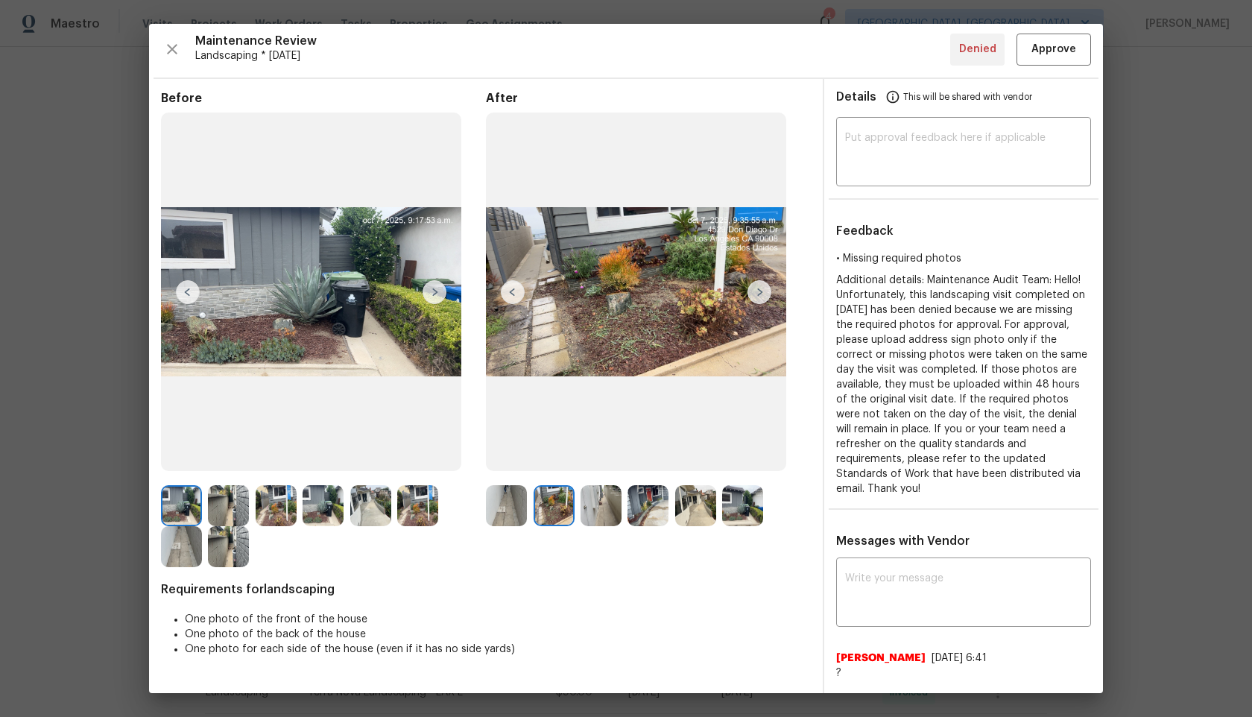
click at [517, 503] on img at bounding box center [506, 505] width 41 height 41
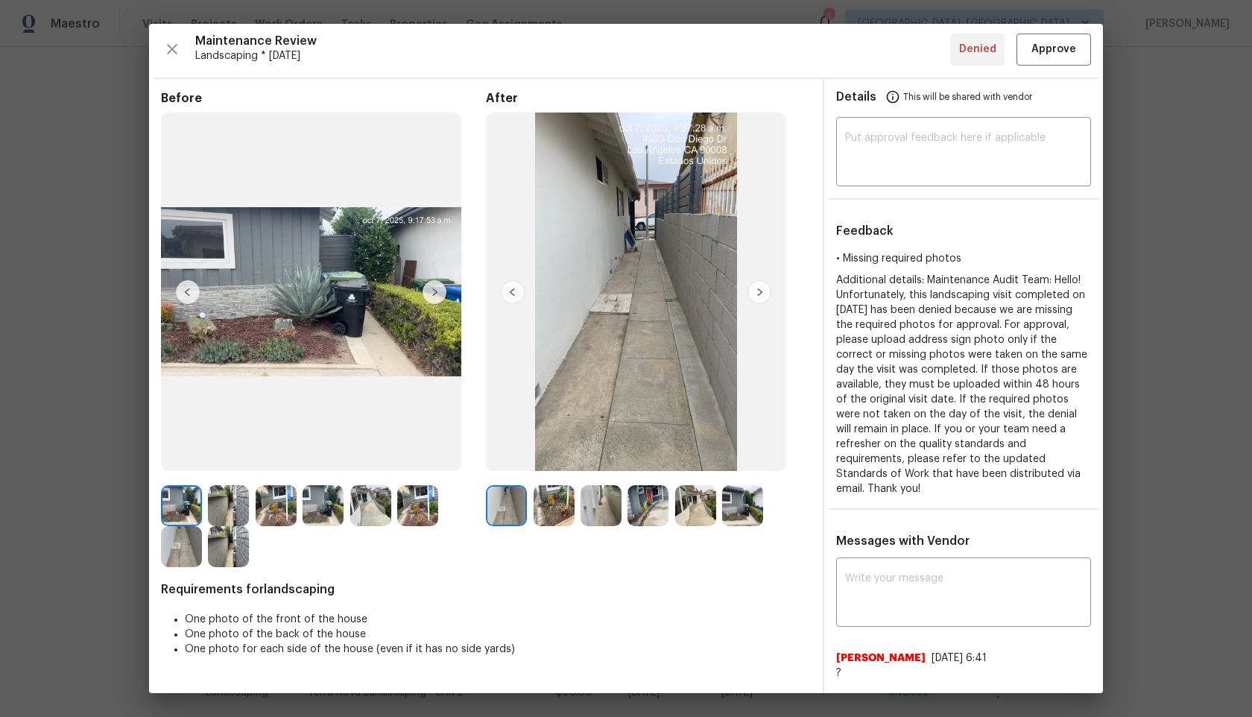
click at [650, 493] on img at bounding box center [647, 505] width 41 height 41
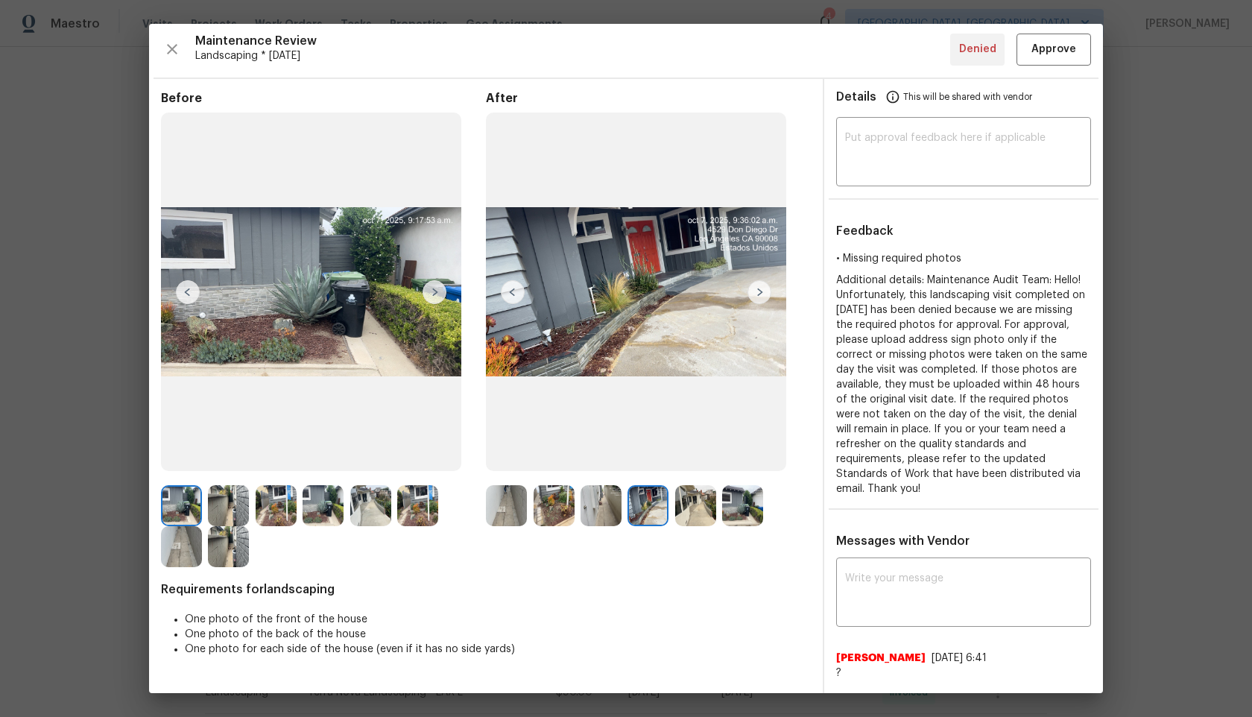
scroll to position [1, 0]
click at [755, 292] on img at bounding box center [759, 293] width 24 height 24
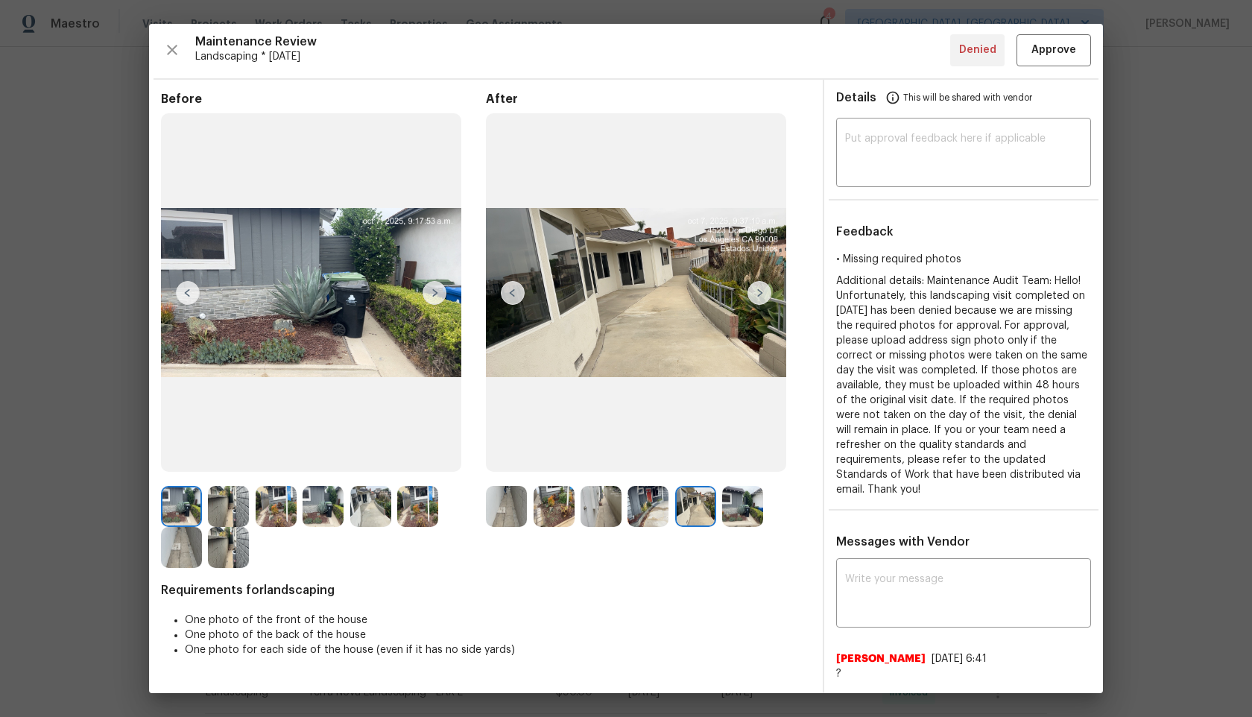
scroll to position [0, 0]
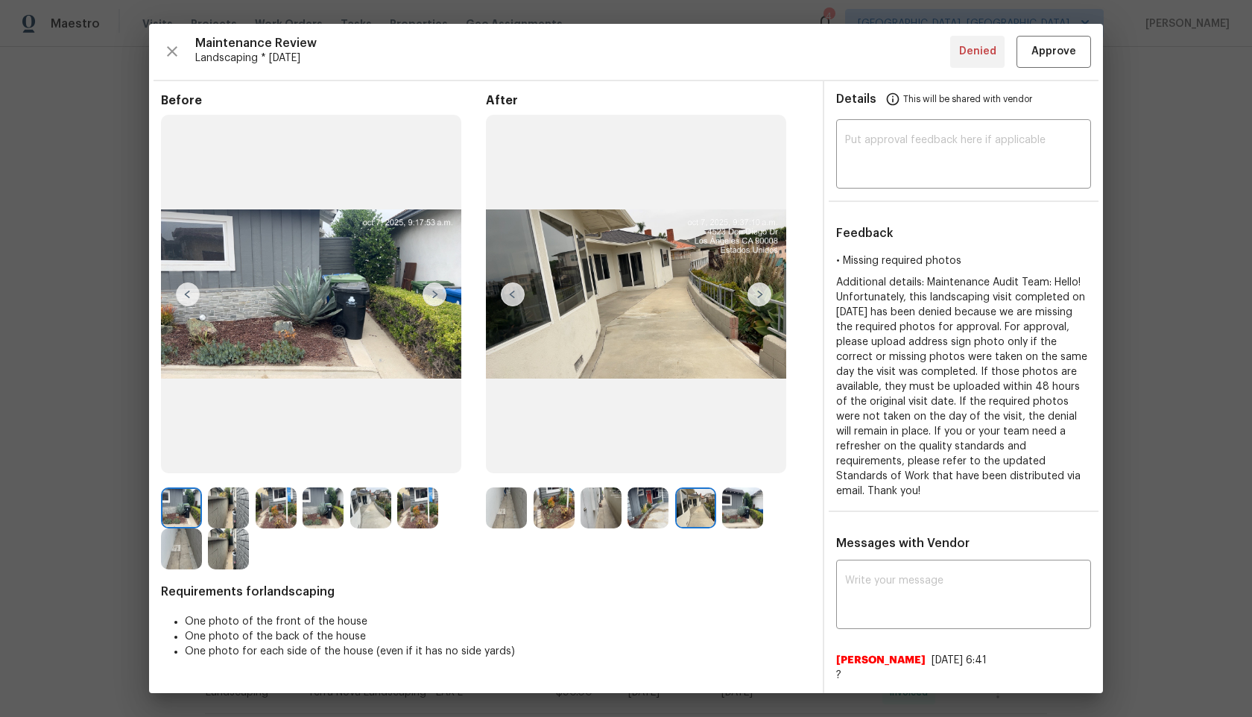
click at [736, 505] on img at bounding box center [742, 507] width 41 height 41
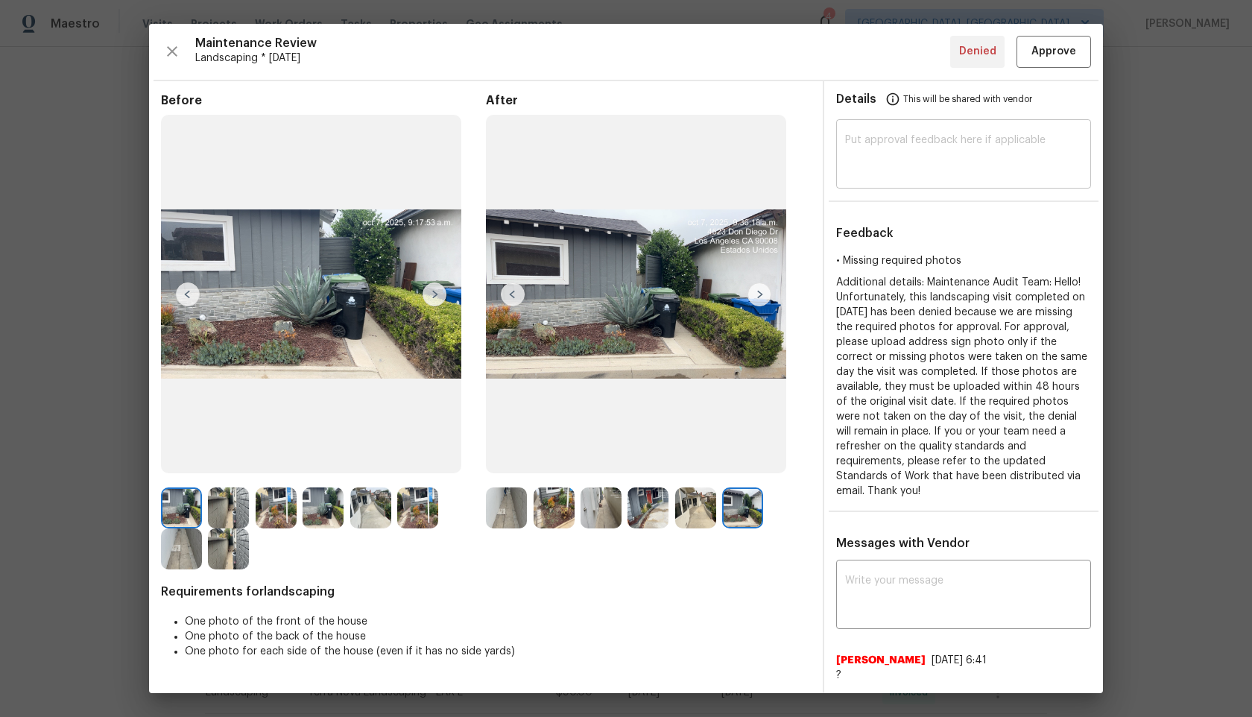
click at [896, 164] on textarea at bounding box center [963, 156] width 237 height 42
type textarea "Maintenance Audit Team: After further review we approve this visit now,"
click at [1055, 48] on span "Approve" at bounding box center [1053, 51] width 45 height 19
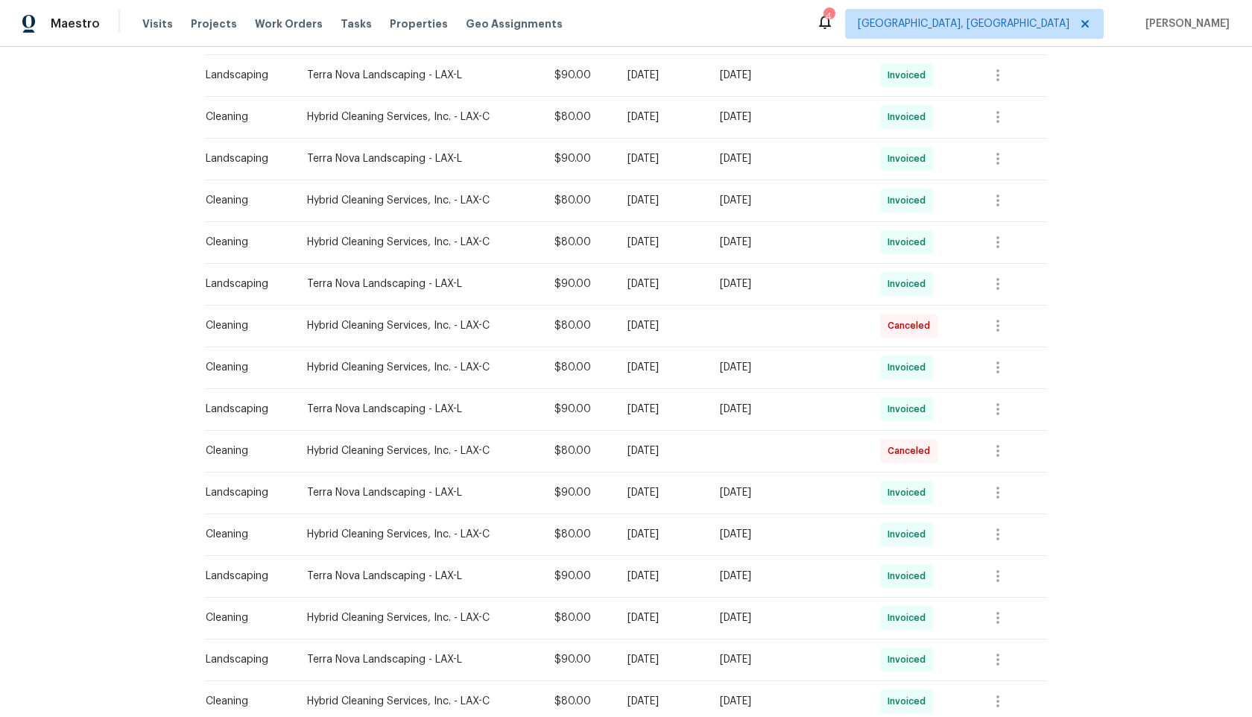
scroll to position [506, 0]
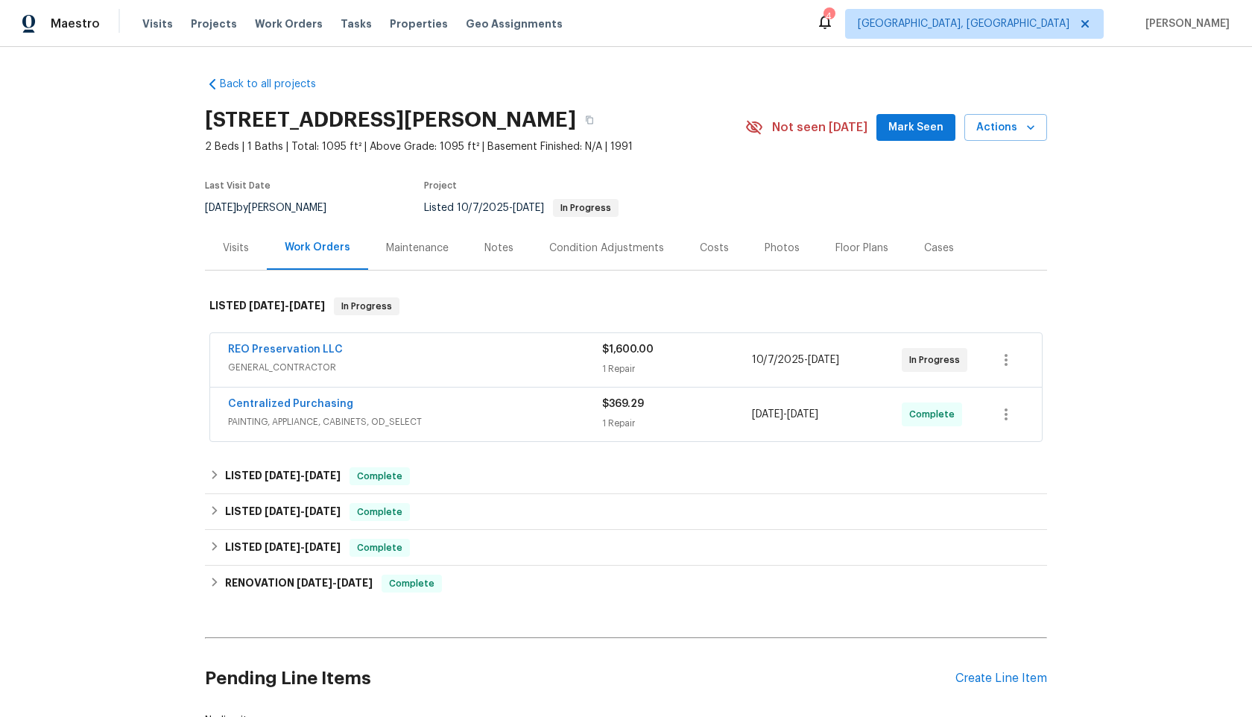
click at [431, 247] on div "Maintenance" at bounding box center [417, 248] width 63 height 15
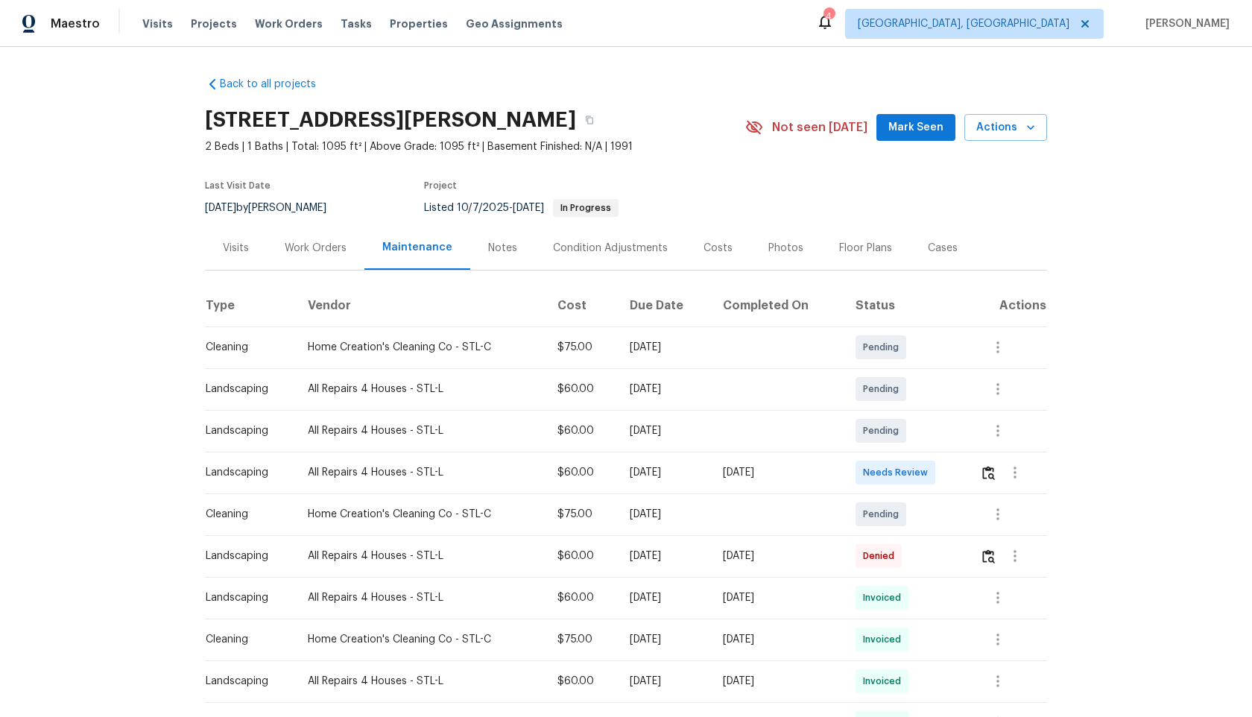
scroll to position [158, 0]
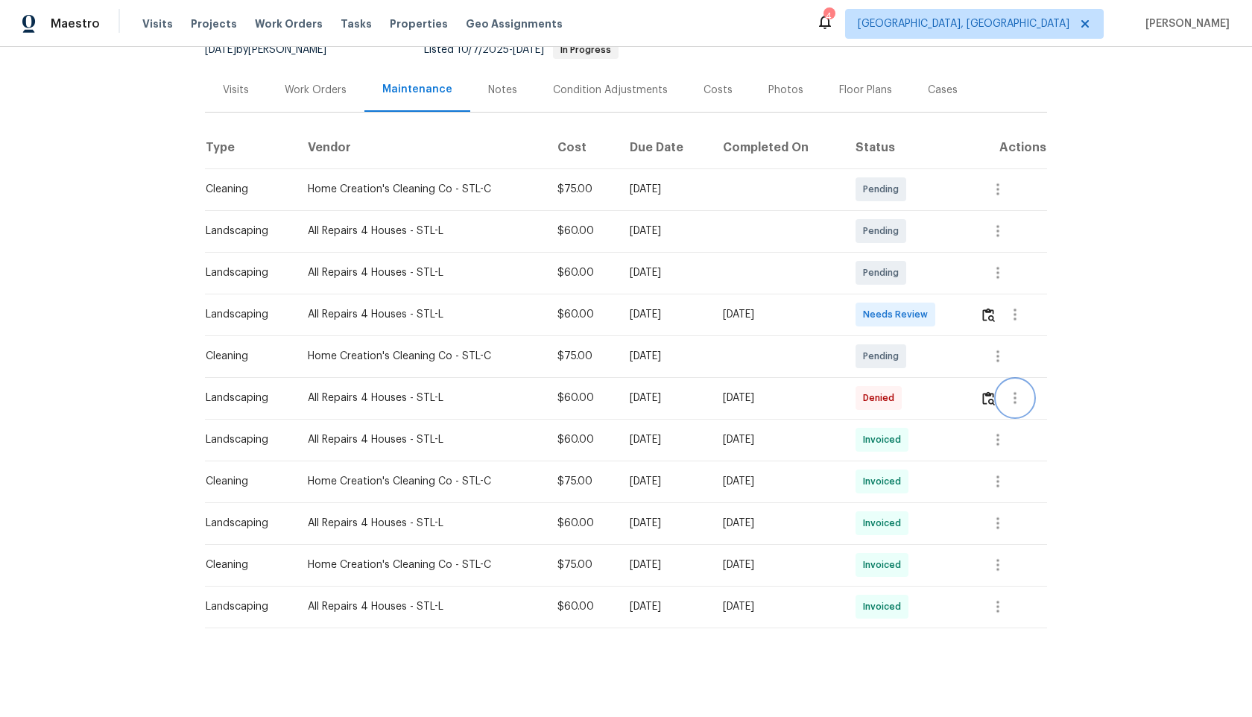
click at [1003, 397] on button "button" at bounding box center [1015, 398] width 36 height 36
click at [964, 405] on div at bounding box center [626, 358] width 1252 height 717
click at [984, 402] on button "button" at bounding box center [988, 398] width 17 height 36
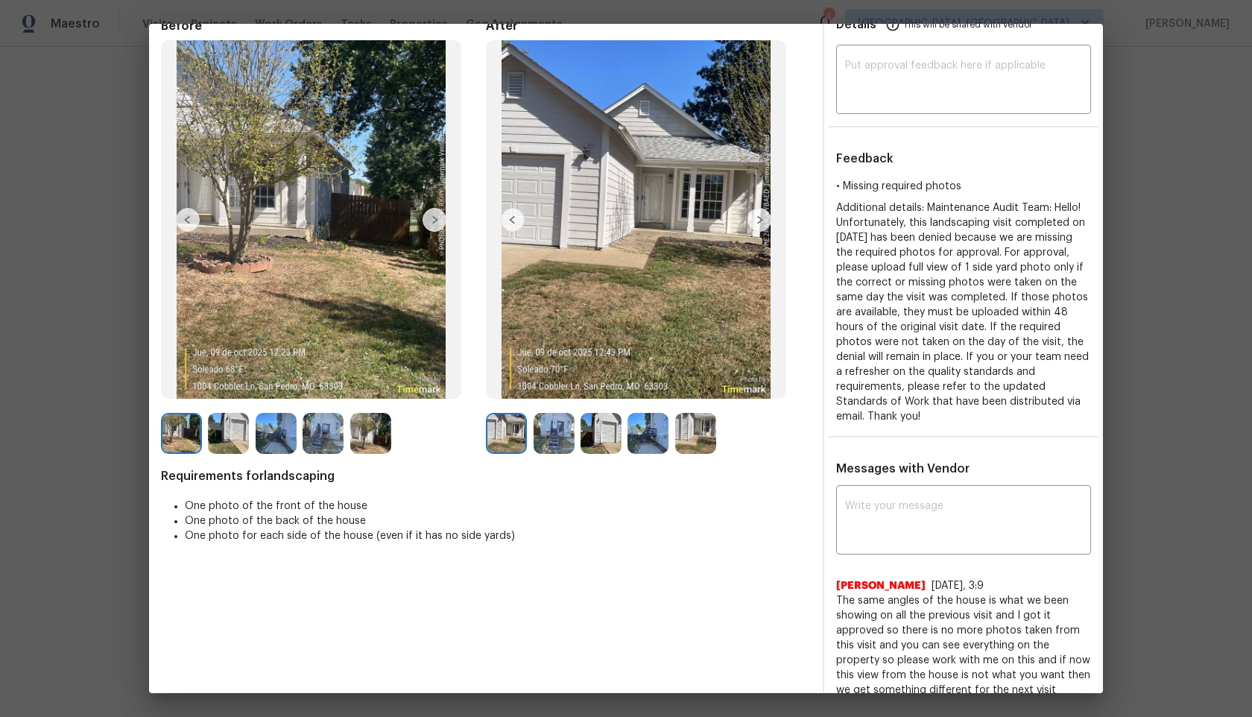
scroll to position [0, 0]
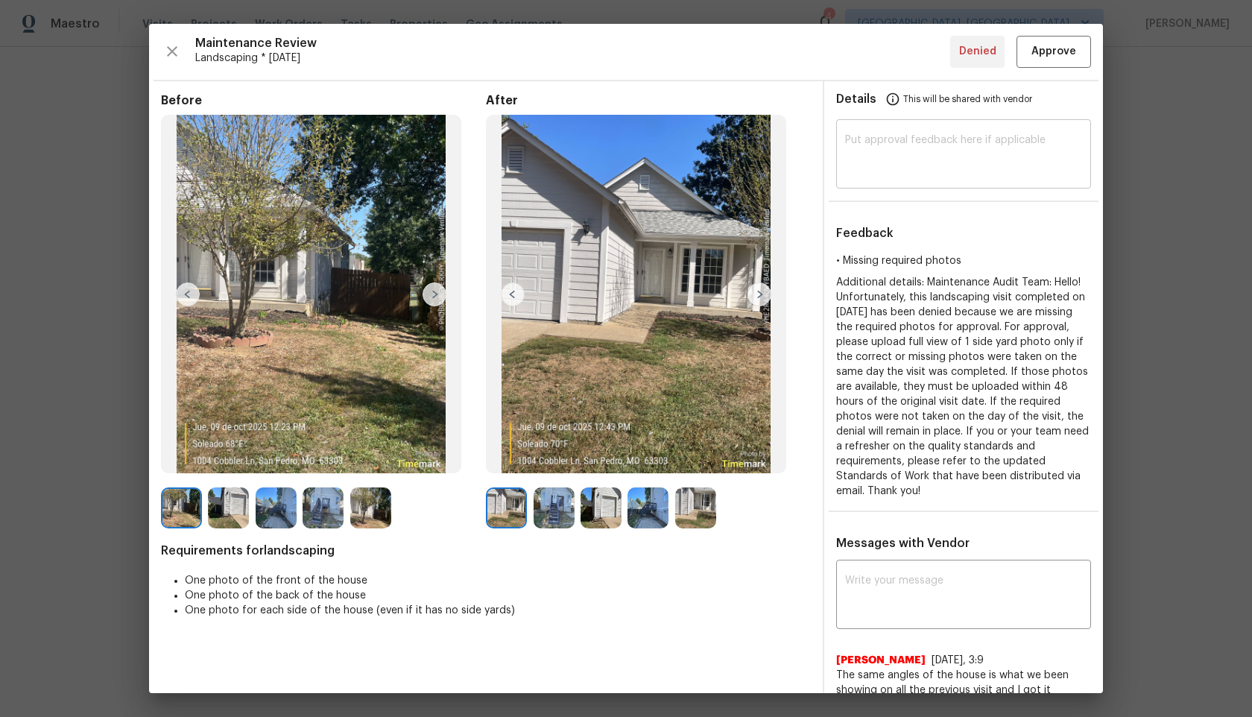
click at [913, 174] on textarea at bounding box center [963, 156] width 237 height 42
type textarea "Maintenance audit Team: After further audit we approve this visit now"
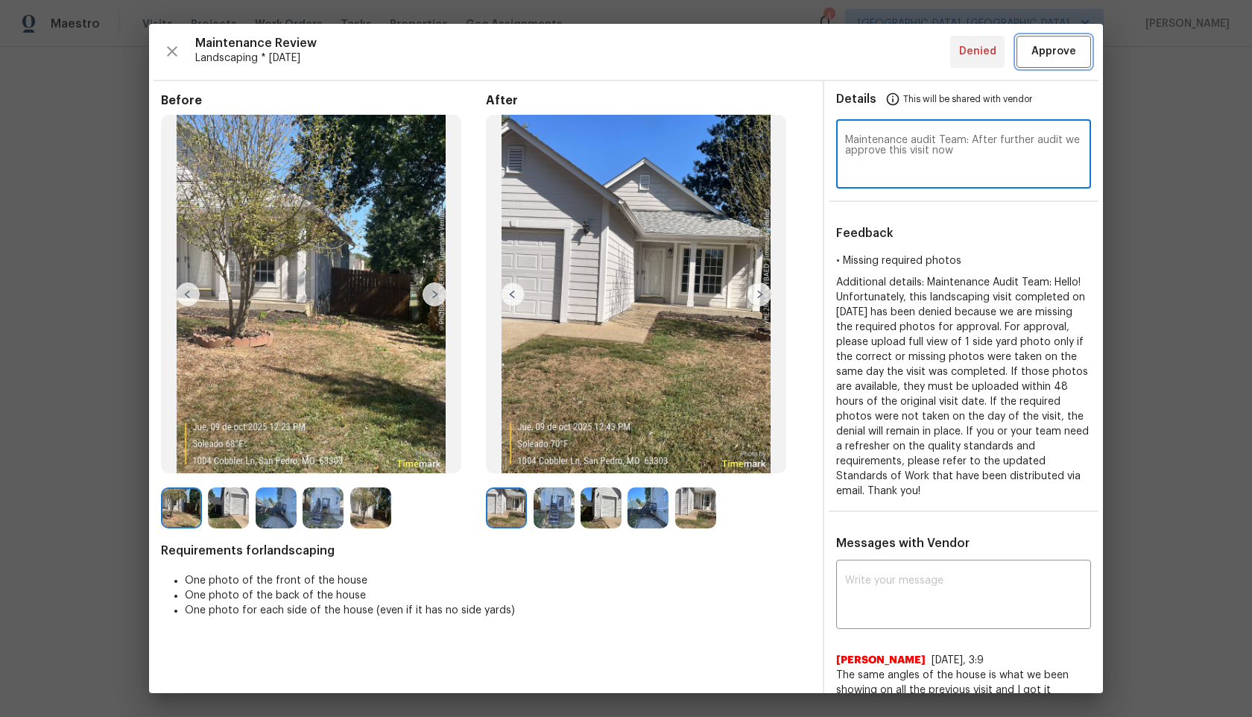
click at [1054, 51] on span "Approve" at bounding box center [1053, 51] width 45 height 19
